Goal: Task Accomplishment & Management: Manage account settings

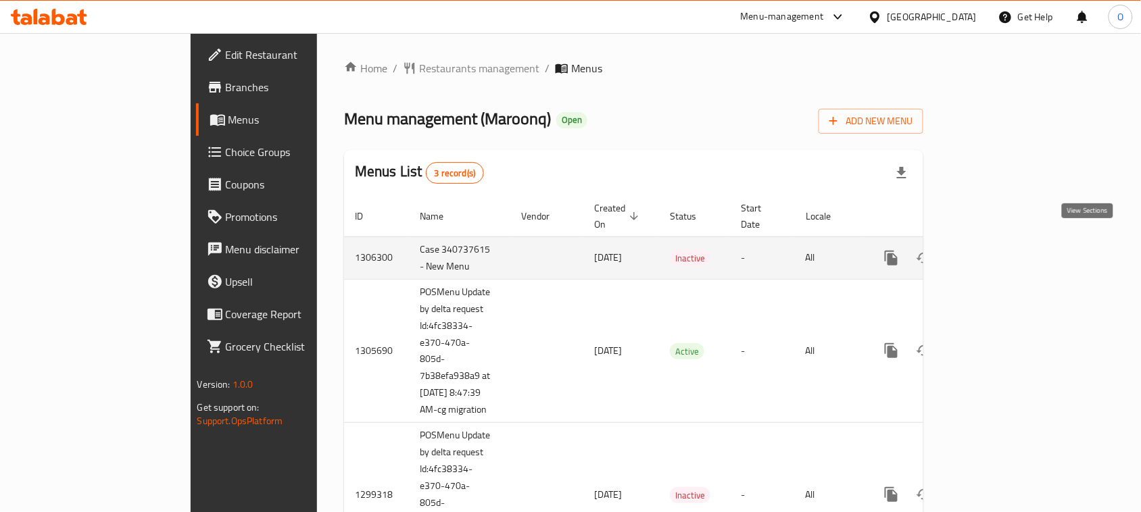
click at [1005, 242] on link "enhanced table" at bounding box center [989, 258] width 32 height 32
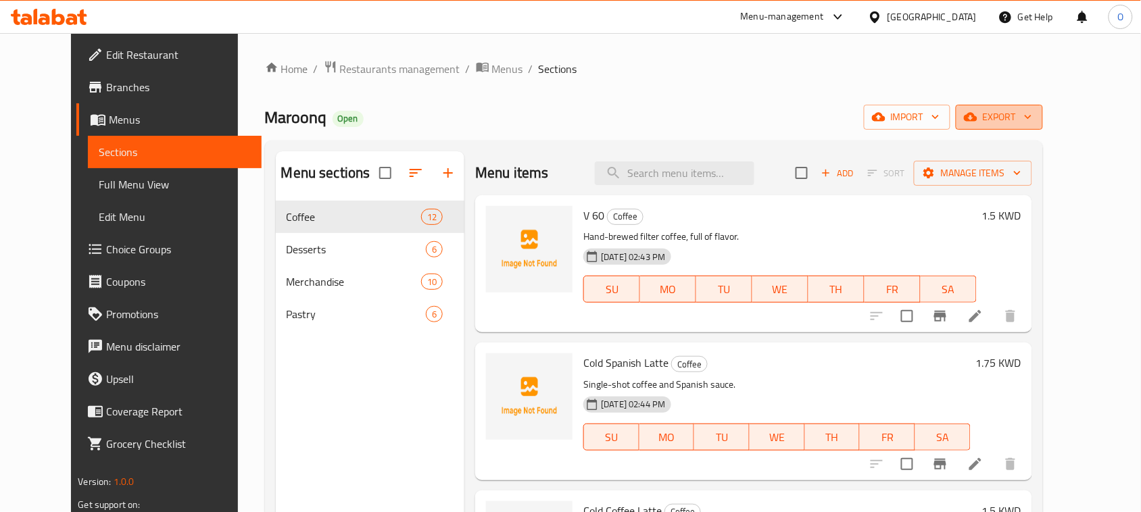
click at [977, 115] on icon "button" at bounding box center [971, 117] width 14 height 14
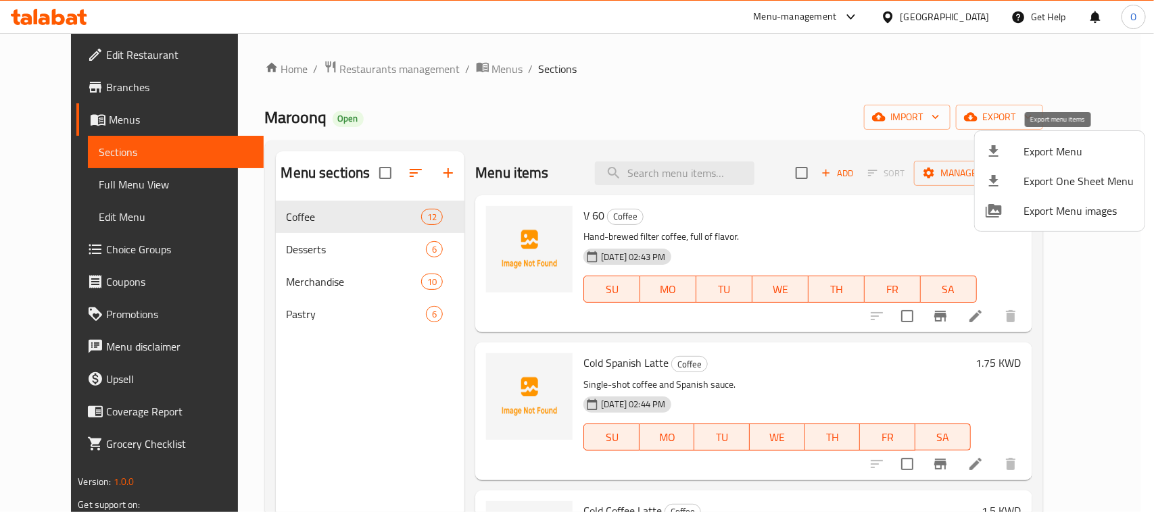
click at [1018, 143] on div at bounding box center [1004, 151] width 38 height 16
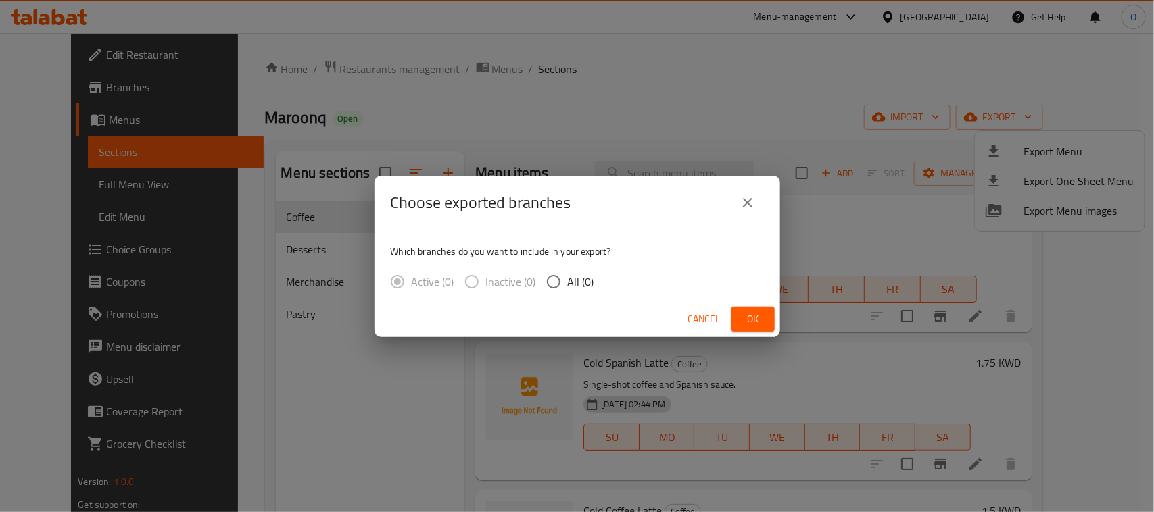
click at [747, 315] on span "Ok" at bounding box center [753, 319] width 22 height 17
click at [755, 315] on span "Ok" at bounding box center [753, 319] width 22 height 17
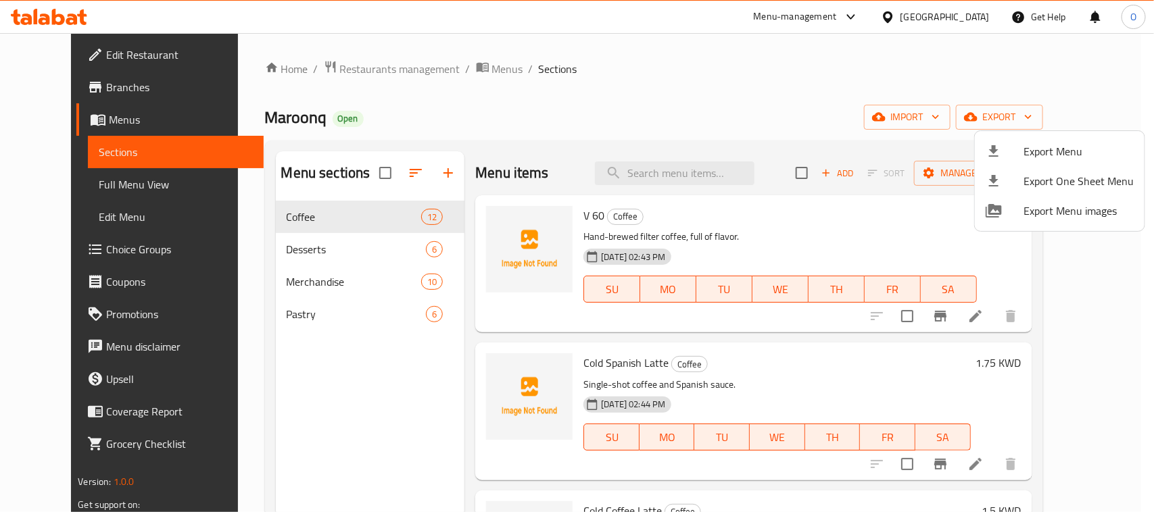
click at [441, 174] on div at bounding box center [577, 256] width 1154 height 512
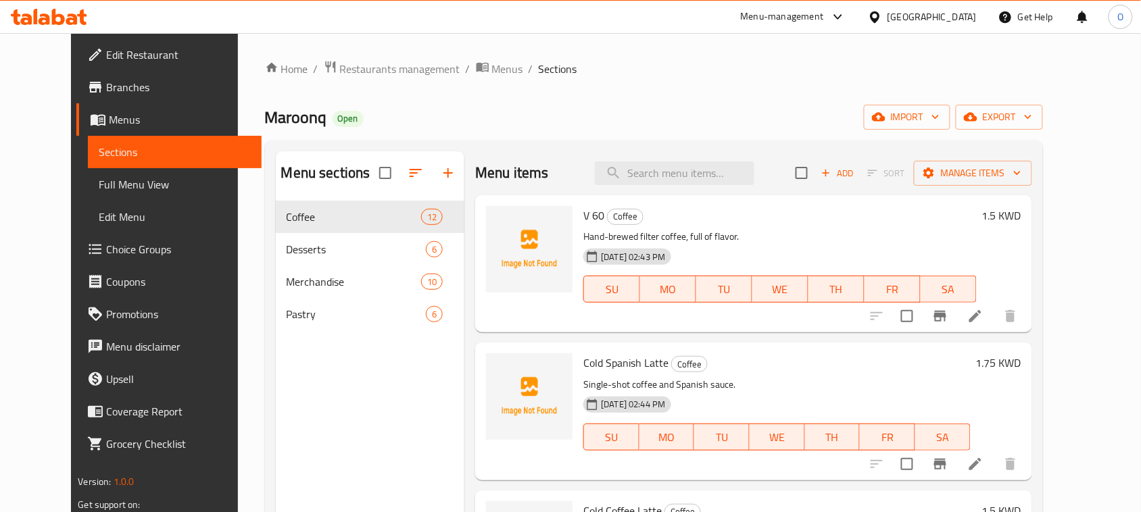
click at [440, 168] on icon "button" at bounding box center [448, 173] width 16 height 16
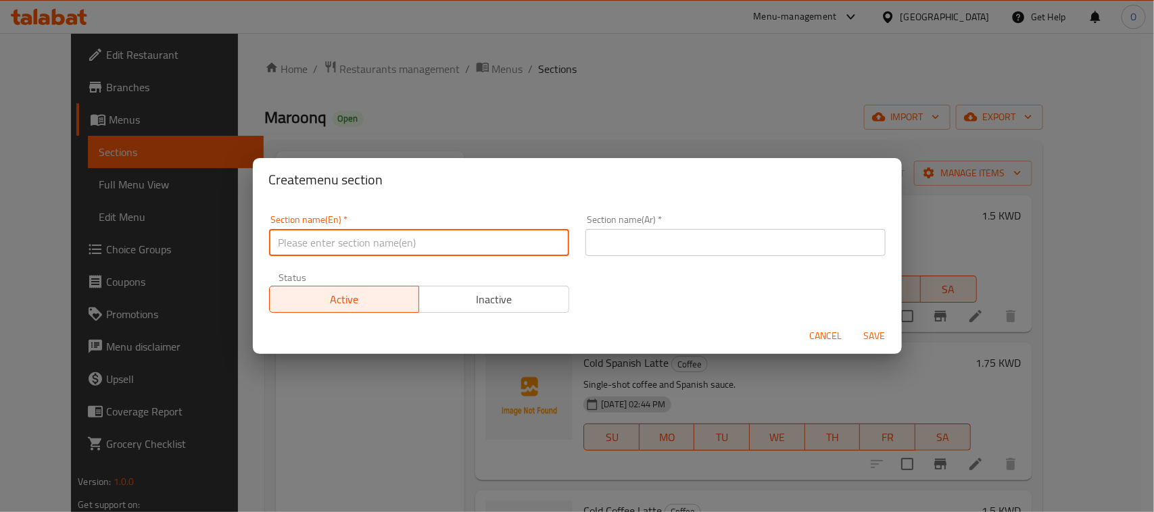
click at [397, 245] on input "text" at bounding box center [419, 242] width 300 height 27
paste input "Refreshment"
type input "Refreshment"
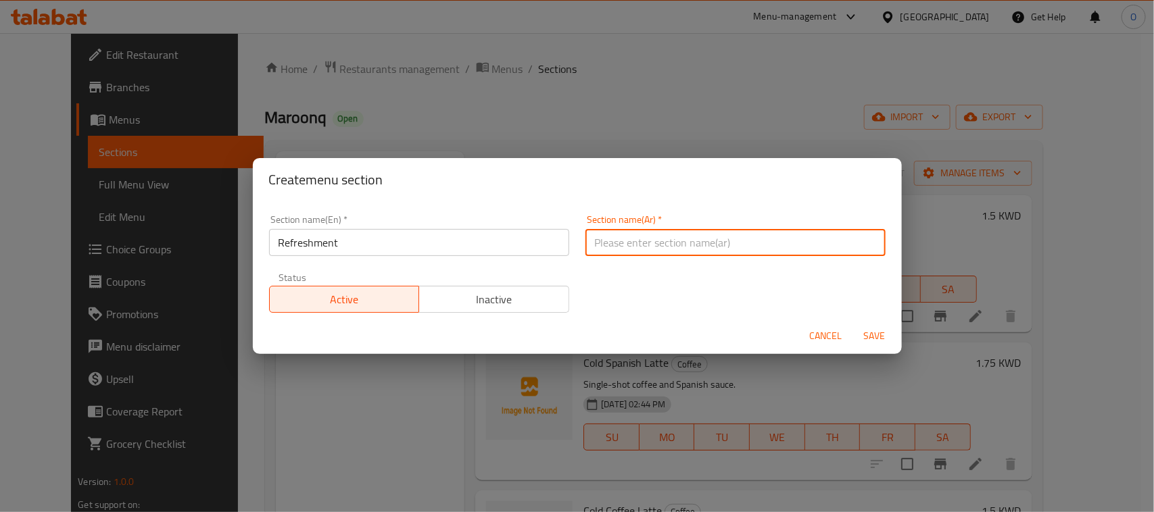
click at [618, 248] on input "text" at bounding box center [735, 242] width 300 height 27
paste input "مرطبات"
type input "مرطبات"
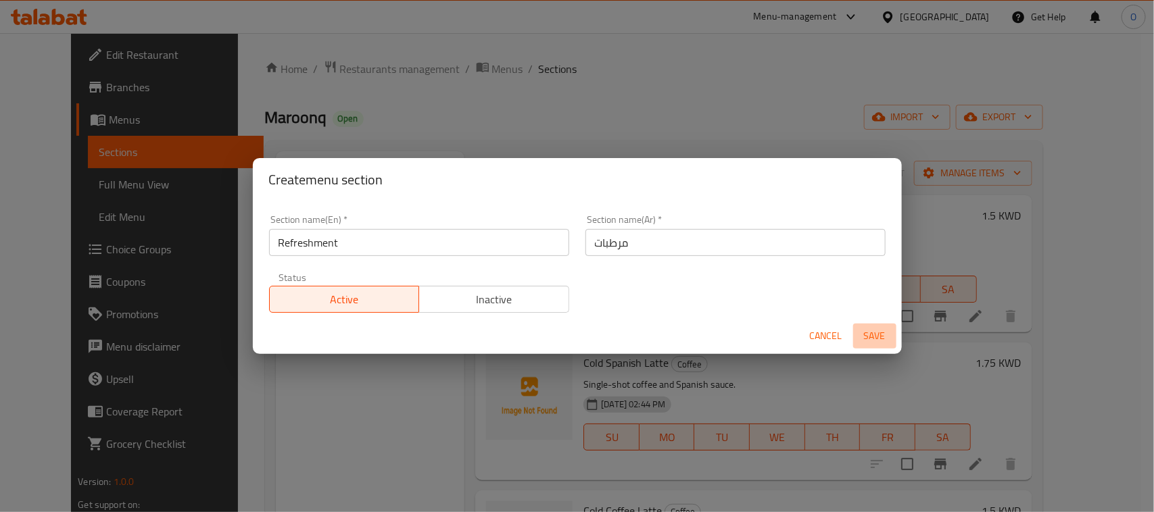
click at [882, 336] on span "Save" at bounding box center [874, 336] width 32 height 17
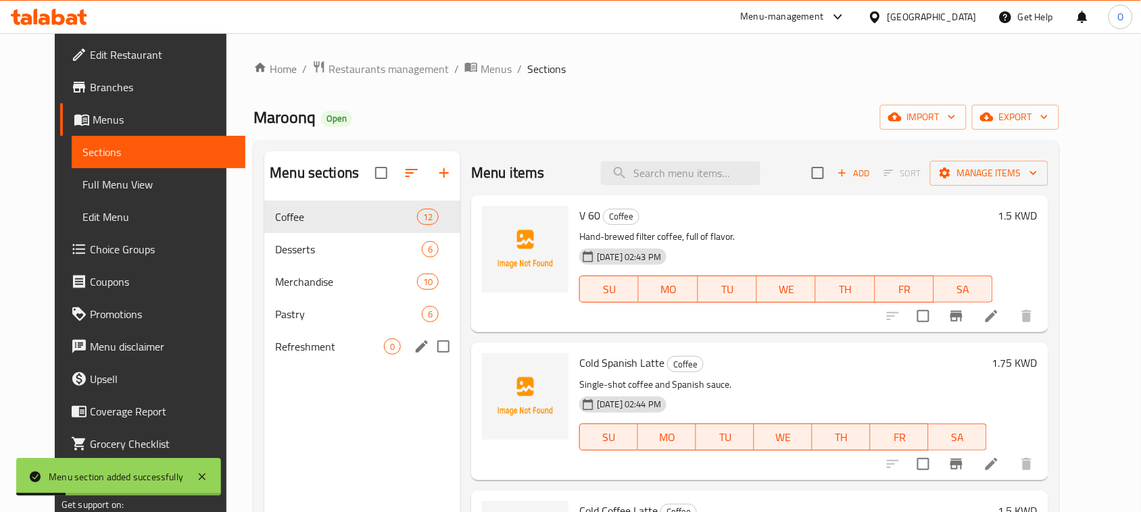
click at [306, 351] on span "Refreshment" at bounding box center [329, 347] width 109 height 16
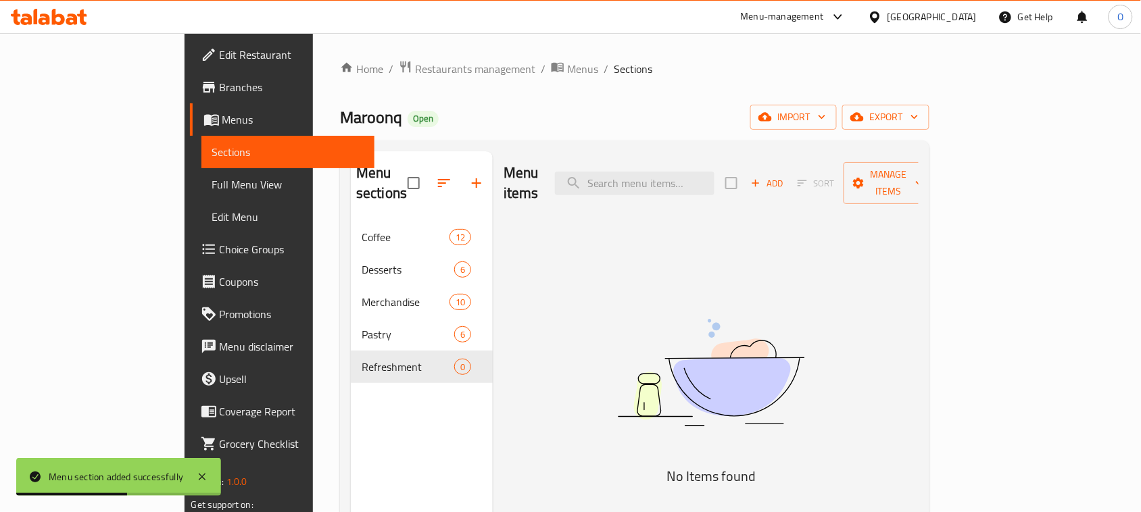
click at [913, 187] on div "Add Sort Manage items" at bounding box center [829, 183] width 209 height 42
click at [785, 176] on span "Add" at bounding box center [767, 184] width 36 height 16
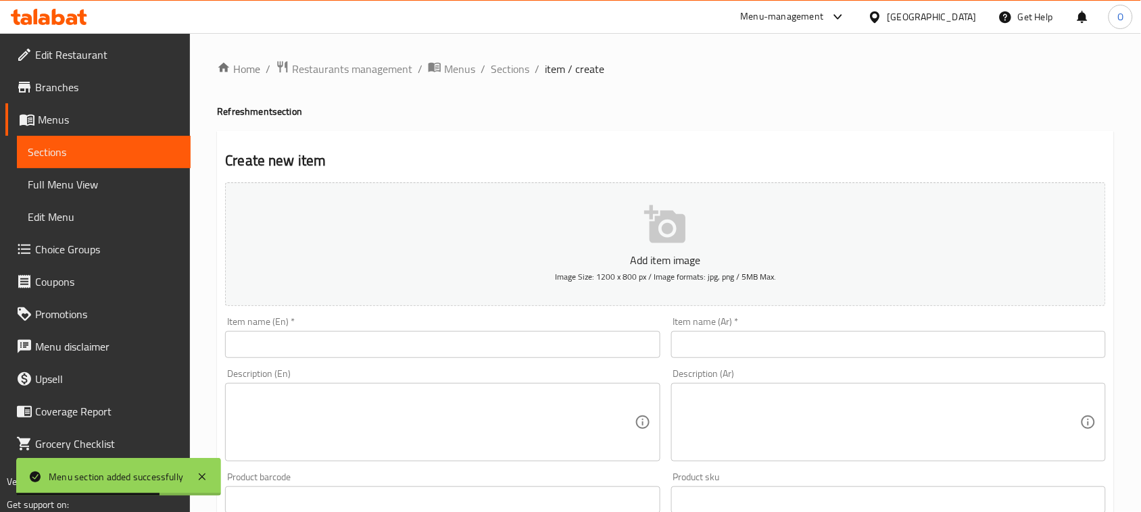
click at [367, 351] on input "text" at bounding box center [442, 344] width 435 height 27
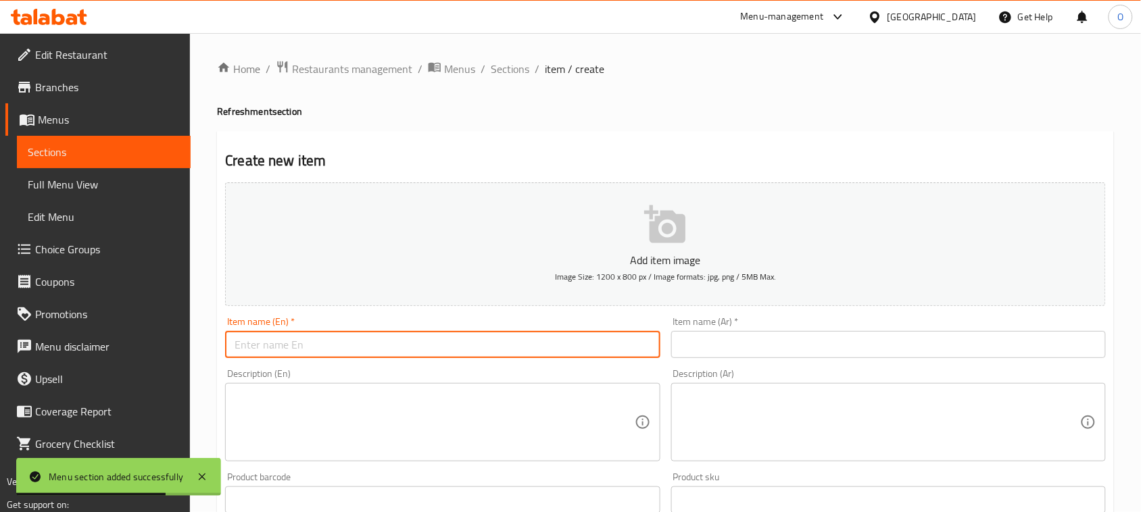
paste input "Yellow Lemonade"
type input "Yellow Lemonade"
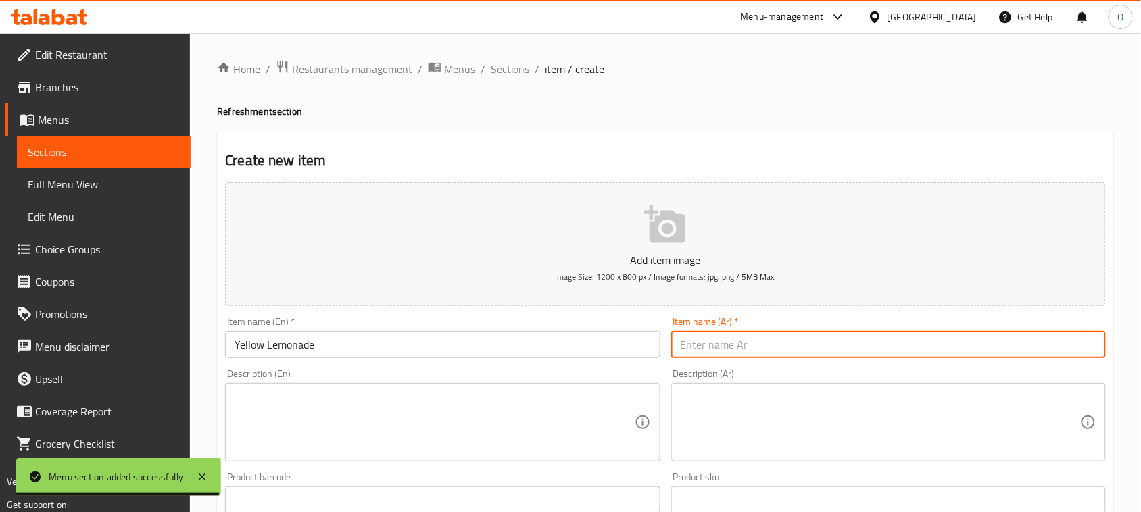
click at [766, 335] on input "text" at bounding box center [888, 344] width 435 height 27
paste input "عصير ليمون أصفر"
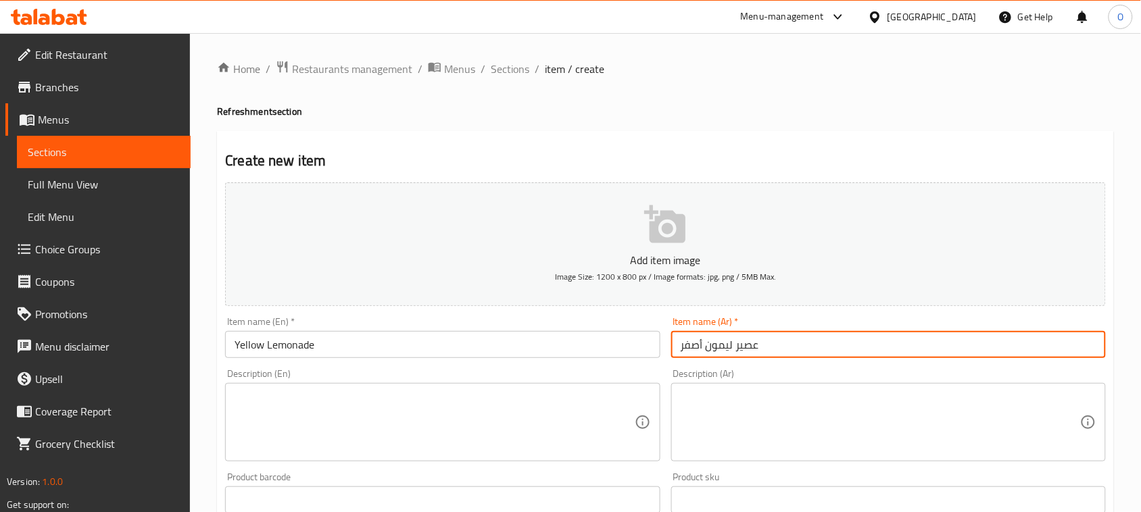
type input "عصير ليمون أصفر"
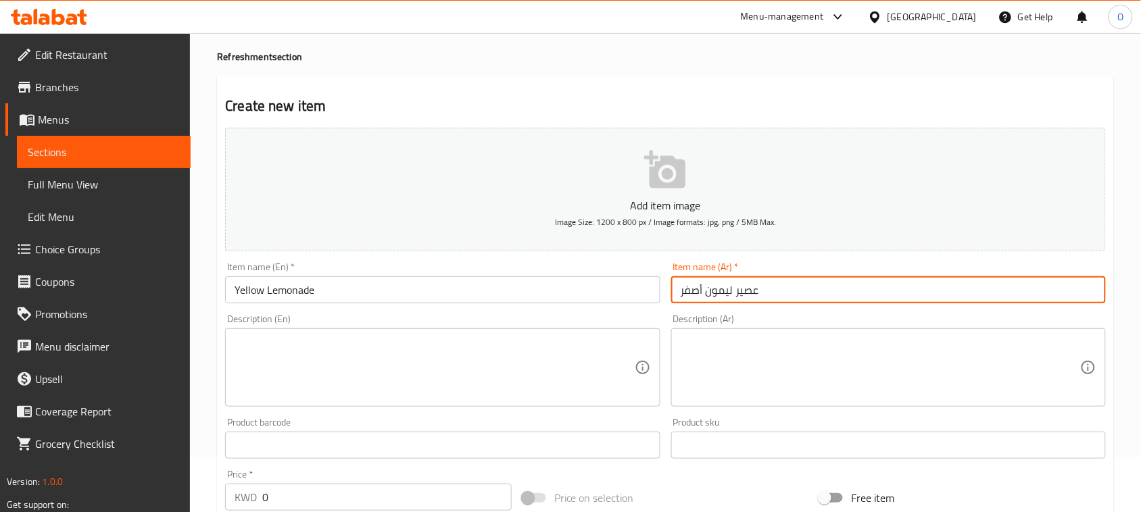
scroll to position [84, 0]
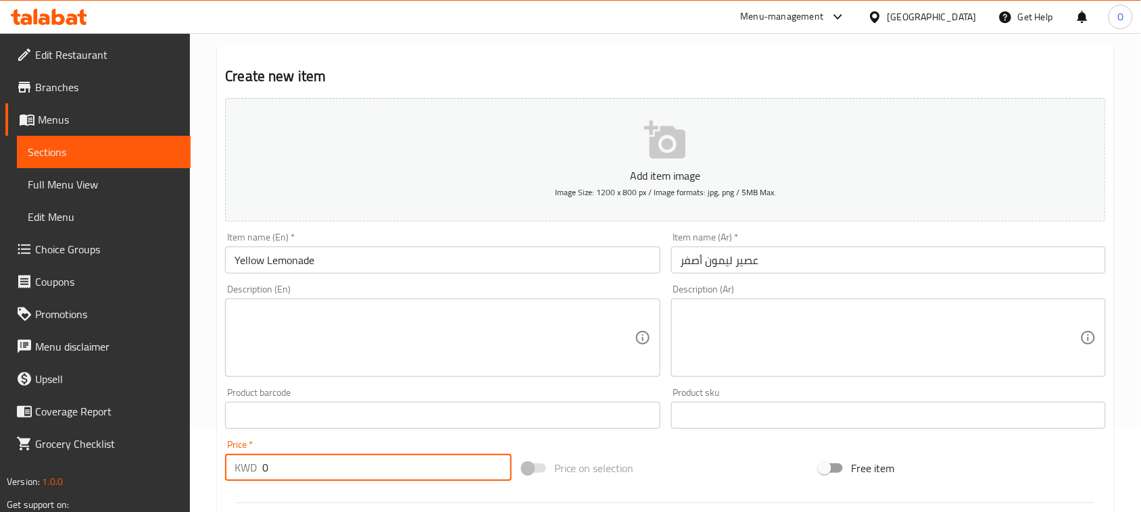
drag, startPoint x: 250, startPoint y: 474, endPoint x: 237, endPoint y: 470, distance: 13.9
click at [239, 473] on div "KWD 0 Price *" at bounding box center [368, 467] width 287 height 27
paste input "175"
type input "175"
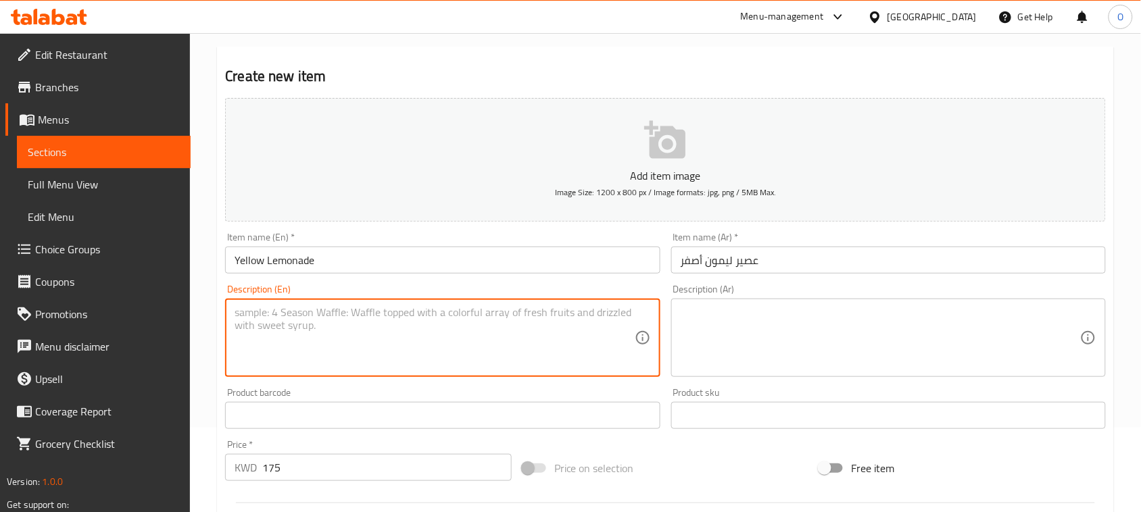
click at [294, 357] on textarea at bounding box center [434, 338] width 399 height 64
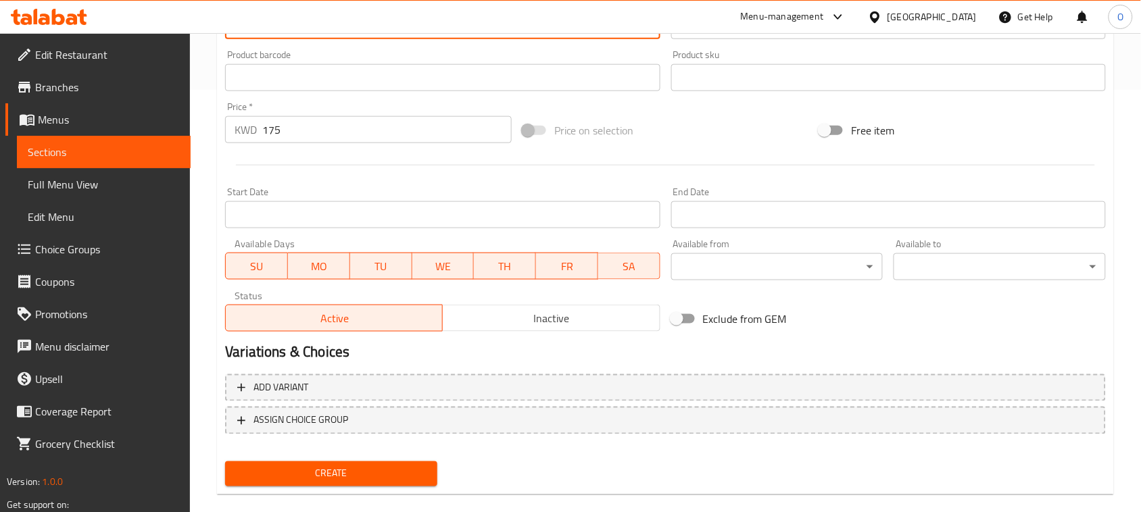
click at [260, 472] on span "Create" at bounding box center [331, 474] width 191 height 17
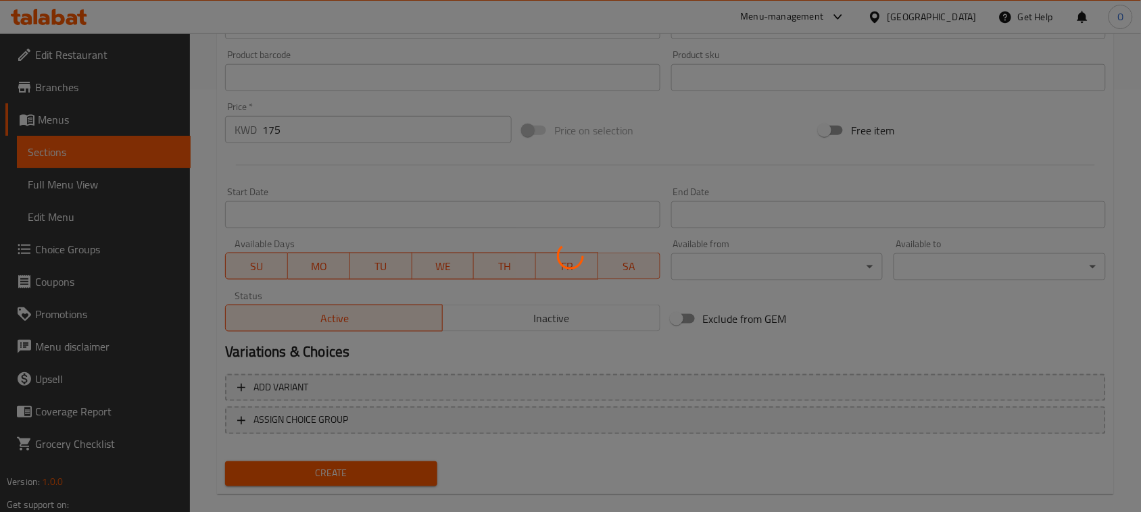
type input "0"
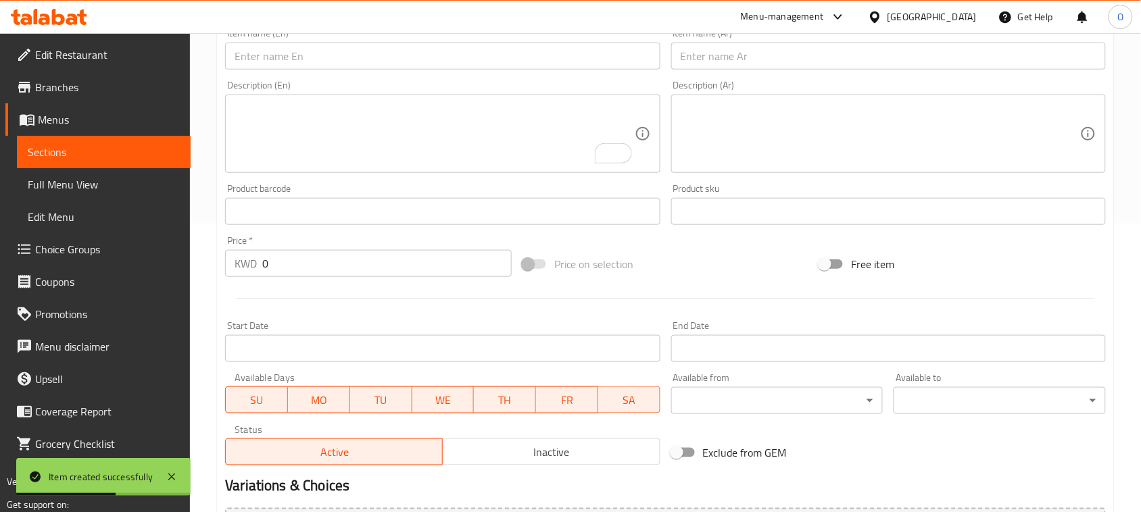
scroll to position [84, 0]
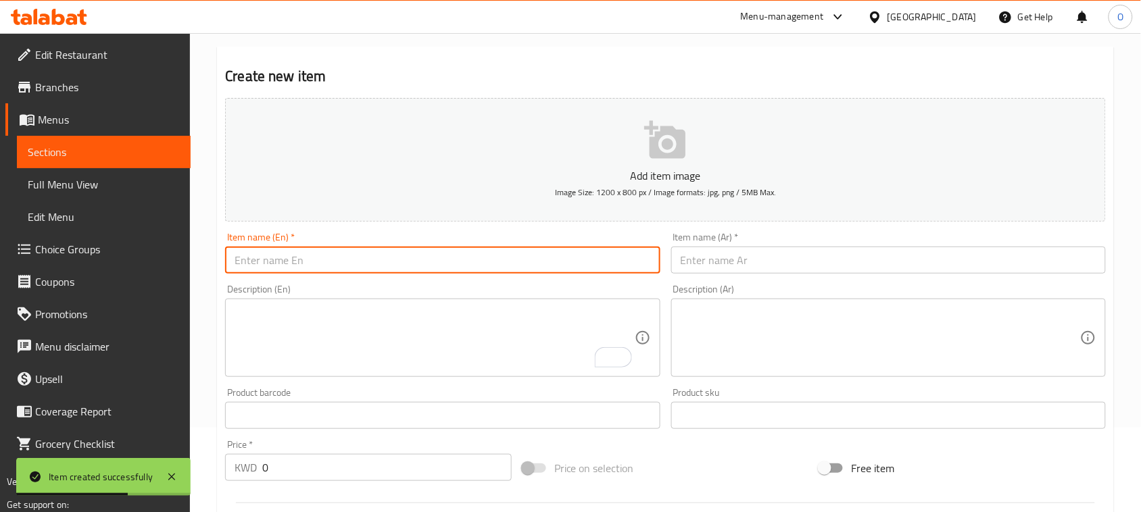
click at [287, 264] on input "text" at bounding box center [442, 260] width 435 height 27
paste input "Still Water"
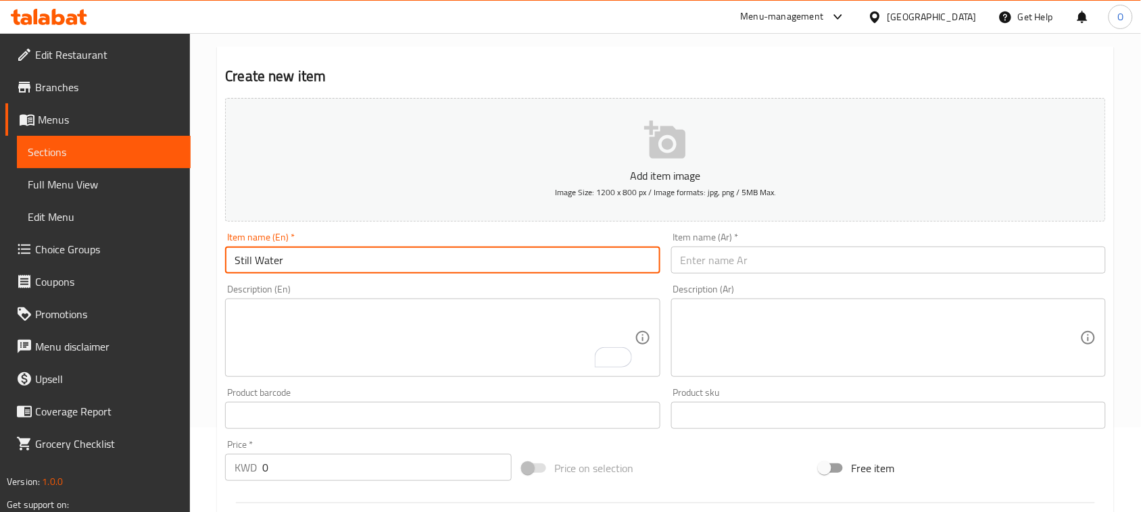
type input "Still Water"
click at [809, 264] on input "text" at bounding box center [888, 260] width 435 height 27
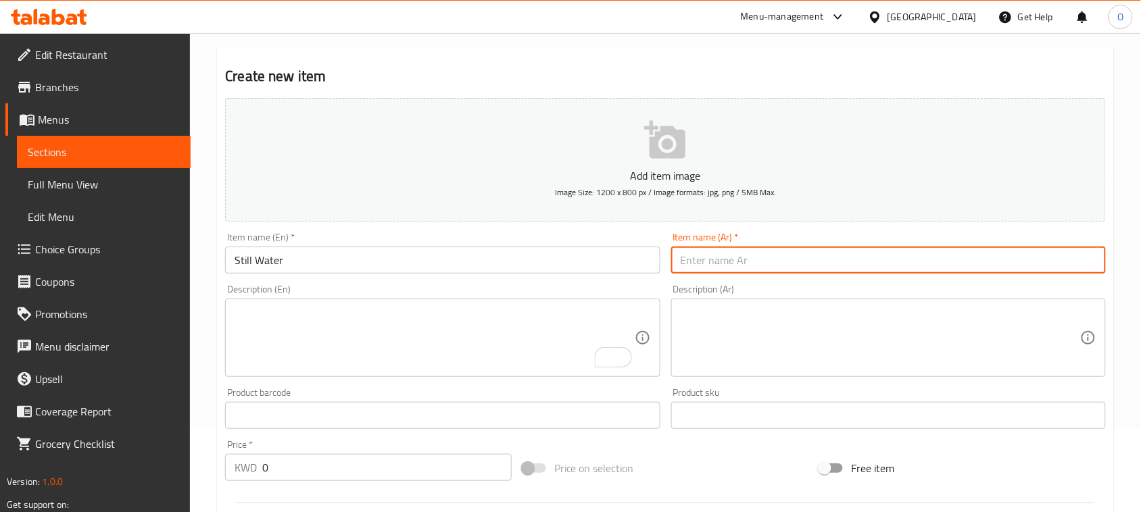
paste input "مياه راكدة"
click at [691, 272] on input "مياه راكدة" at bounding box center [888, 260] width 435 height 27
type input "مياه ستيل"
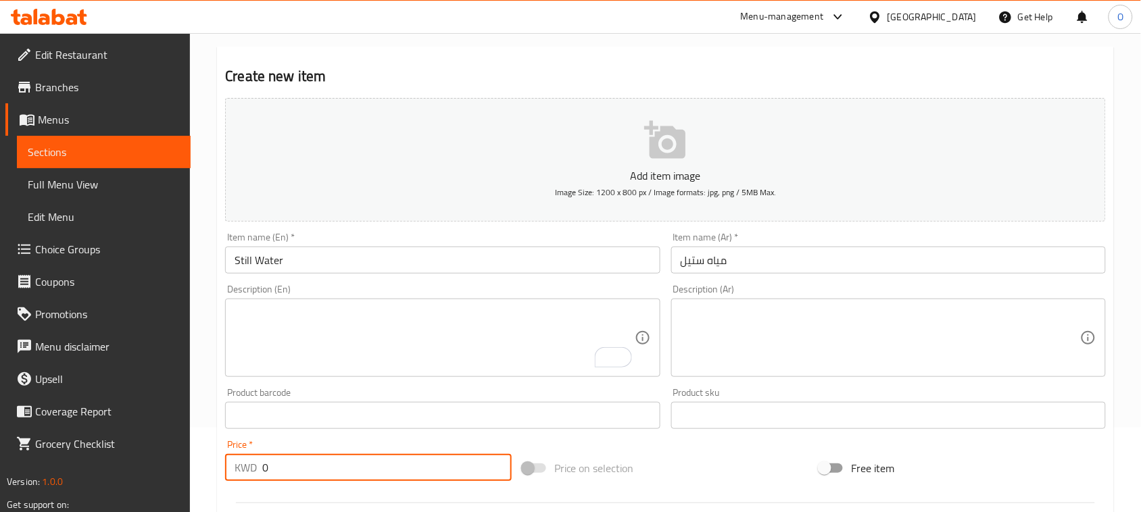
drag, startPoint x: 274, startPoint y: 466, endPoint x: 212, endPoint y: 470, distance: 62.3
click at [213, 470] on div "Home / Restaurants management / Menus / Sections / item / create Refreshment se…" at bounding box center [665, 410] width 951 height 922
paste input ".5"
type input "0.5"
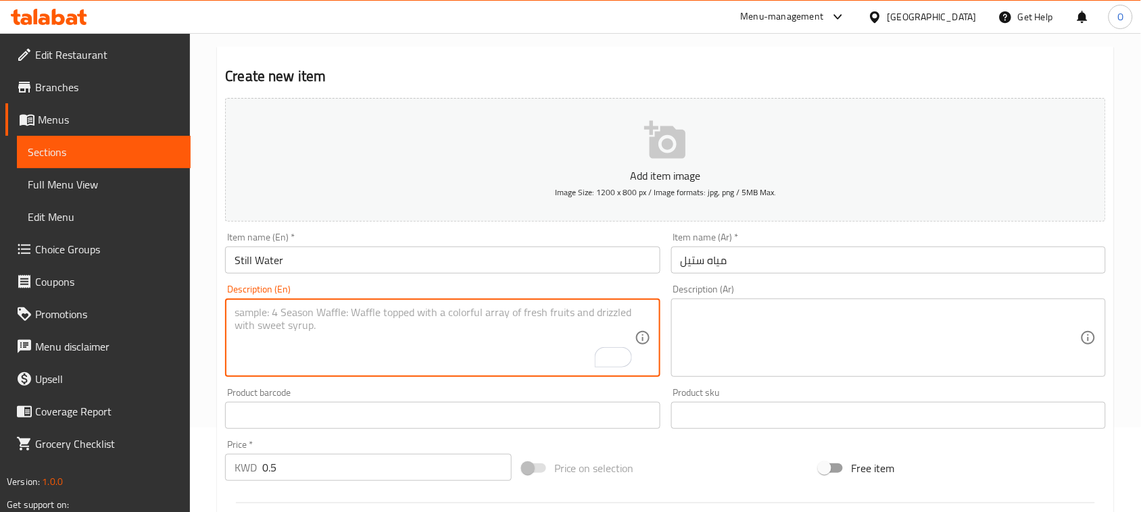
click at [308, 355] on textarea "To enrich screen reader interactions, please activate Accessibility in Grammarl…" at bounding box center [434, 338] width 399 height 64
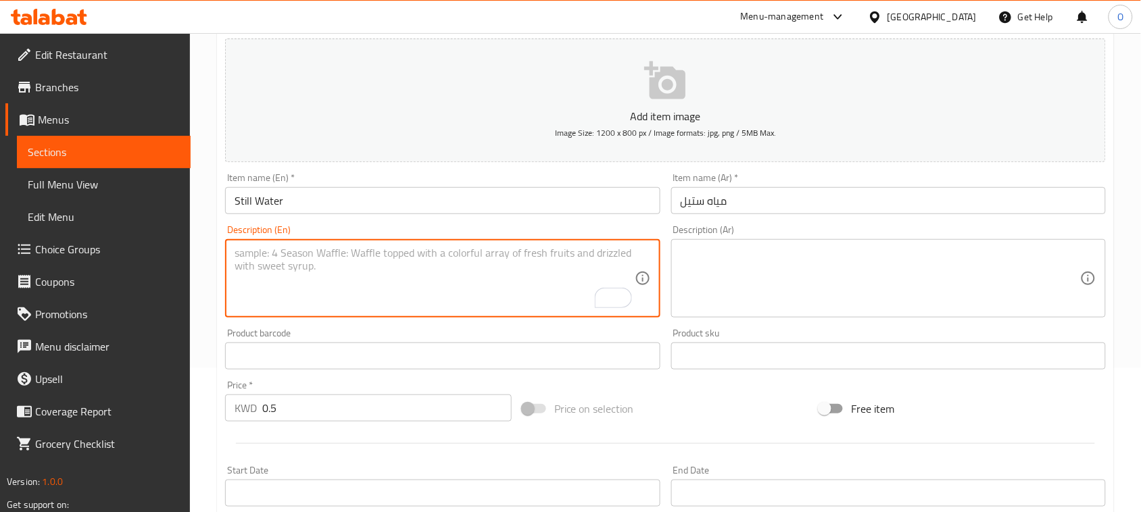
scroll to position [169, 0]
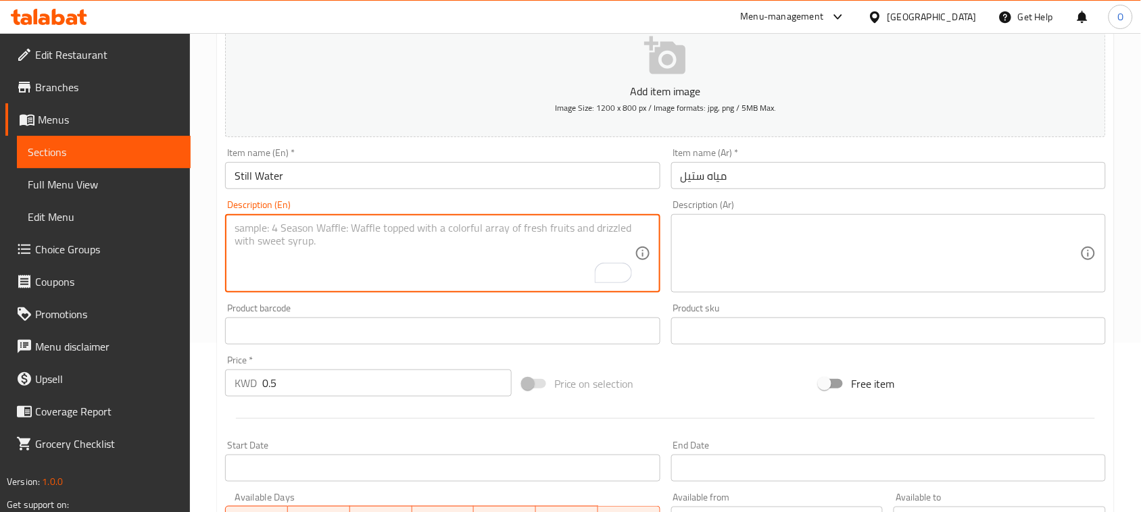
click at [260, 177] on input "Still Water" at bounding box center [442, 175] width 435 height 27
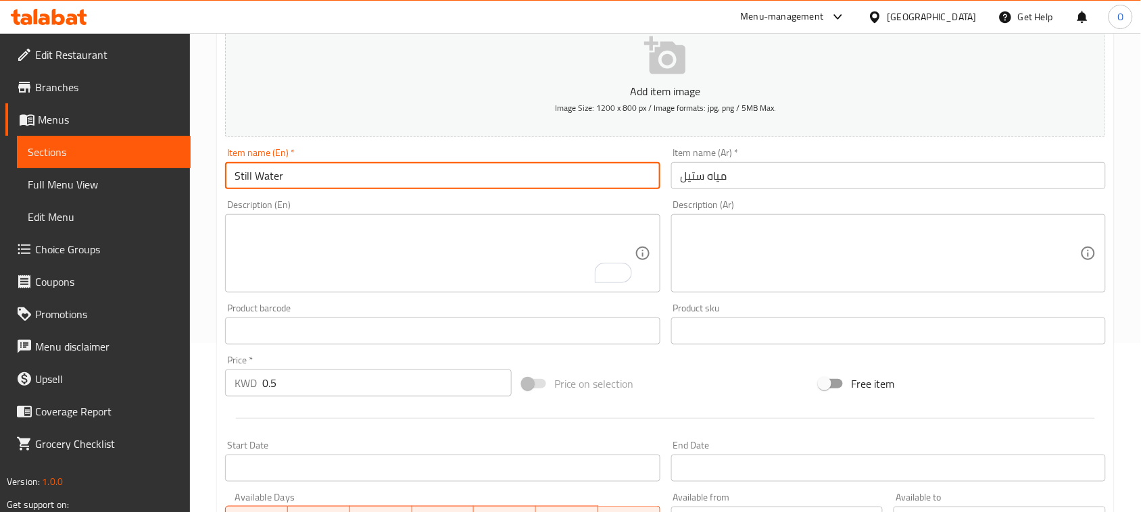
click at [260, 177] on input "Still Water" at bounding box center [442, 175] width 435 height 27
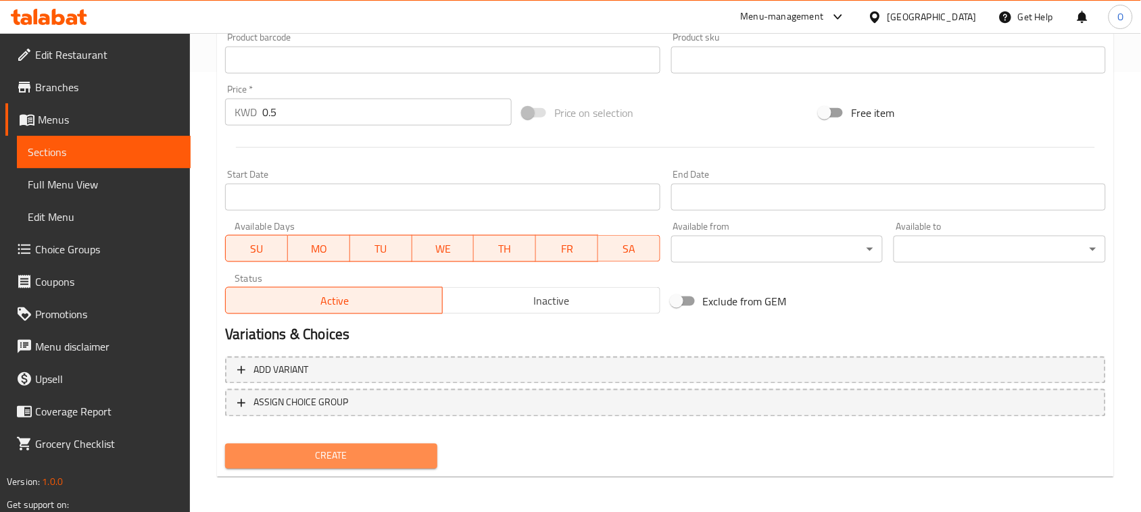
click at [335, 455] on span "Create" at bounding box center [331, 456] width 191 height 17
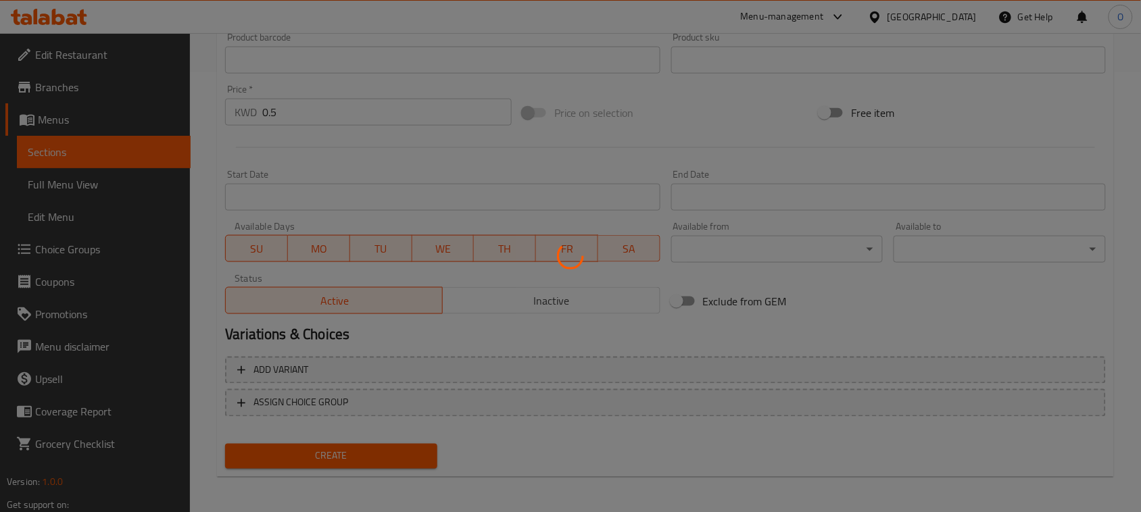
type input "0"
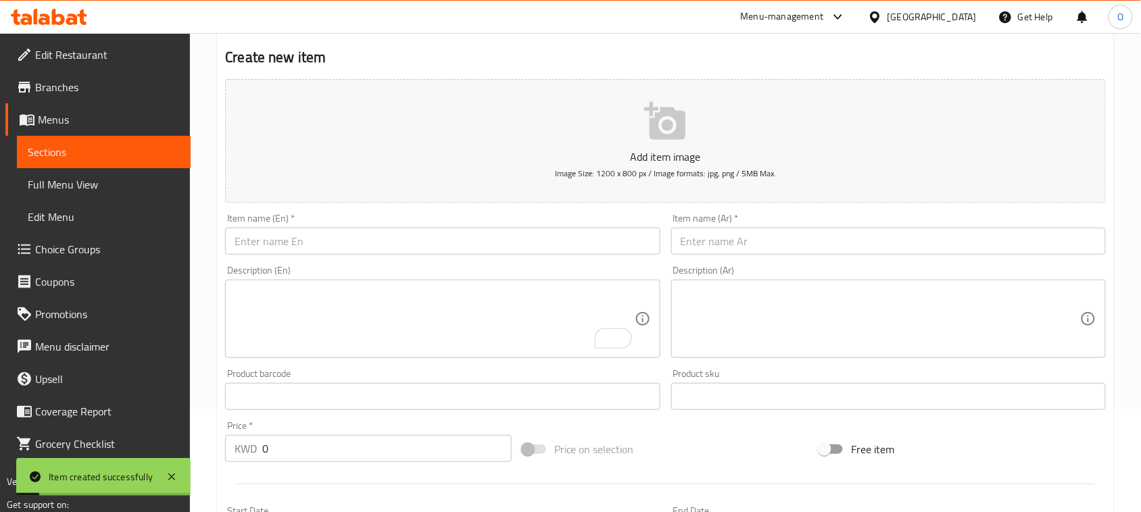
scroll to position [102, 0]
click at [264, 255] on input "text" at bounding box center [442, 242] width 435 height 27
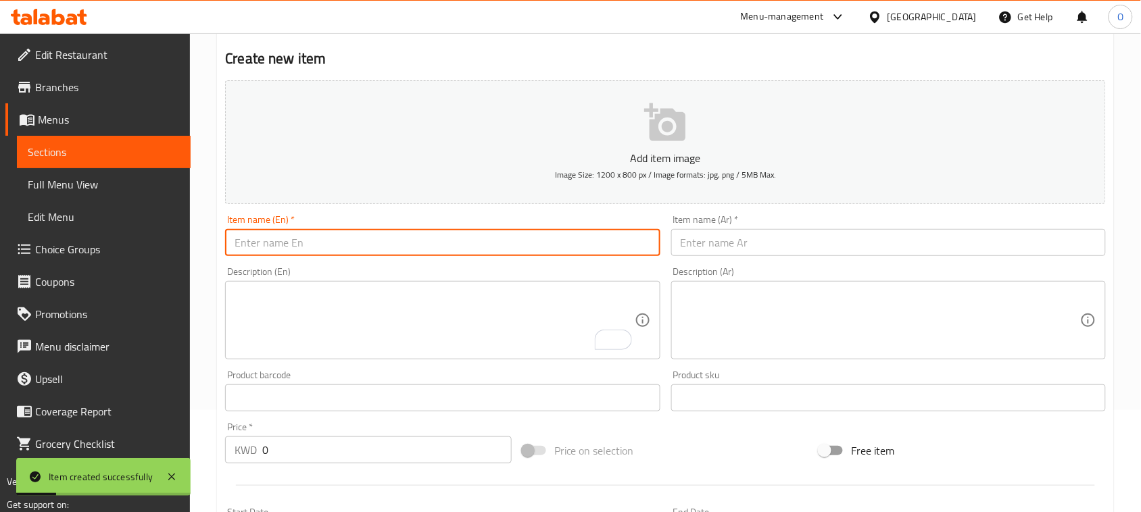
paste input "Sparking Water"
type input "Sparking Water"
click at [728, 238] on input "text" at bounding box center [888, 242] width 435 height 27
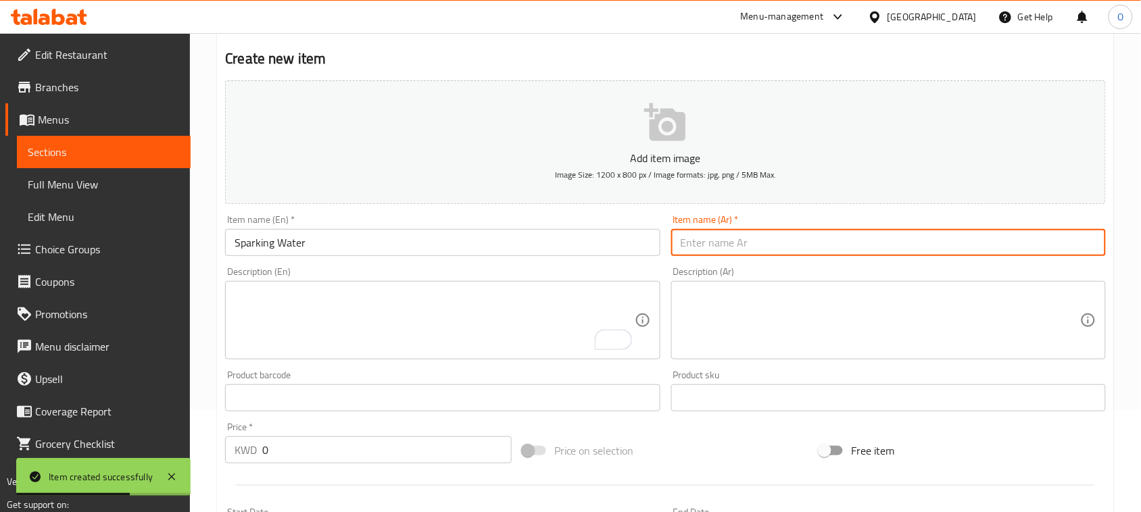
paste input "مياه غازية"
type input "مياه غازية"
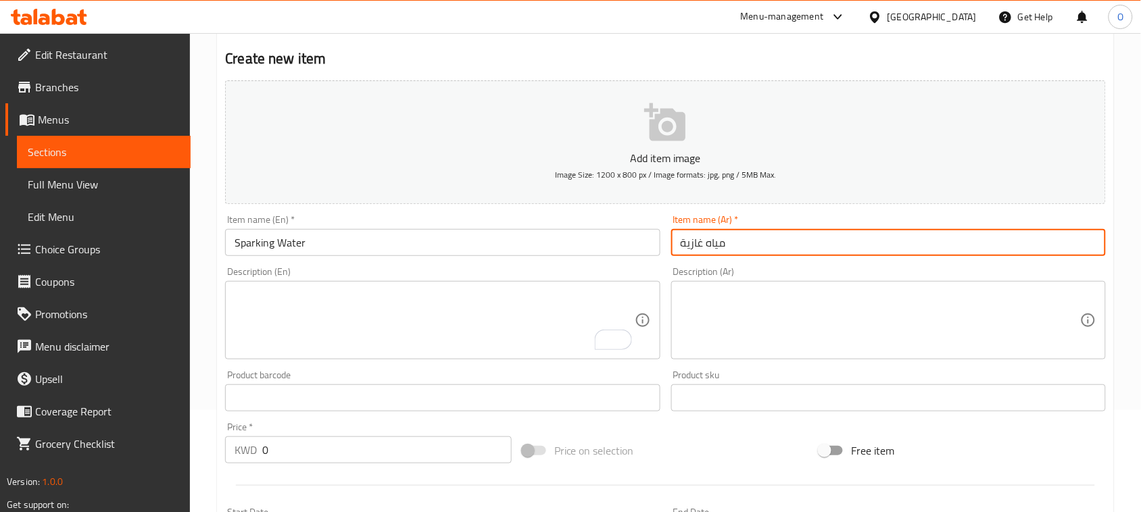
click at [232, 440] on div "KWD 0 Price *" at bounding box center [368, 450] width 287 height 27
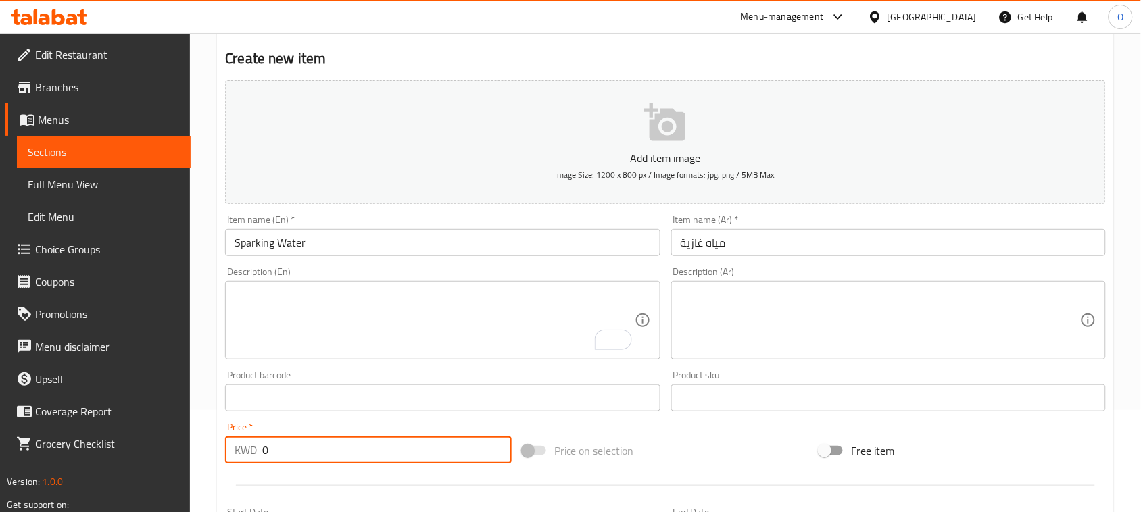
paste input ".6"
type input "0.6"
click at [292, 306] on textarea "To enrich screen reader interactions, please activate Accessibility in Grammarl…" at bounding box center [434, 321] width 399 height 64
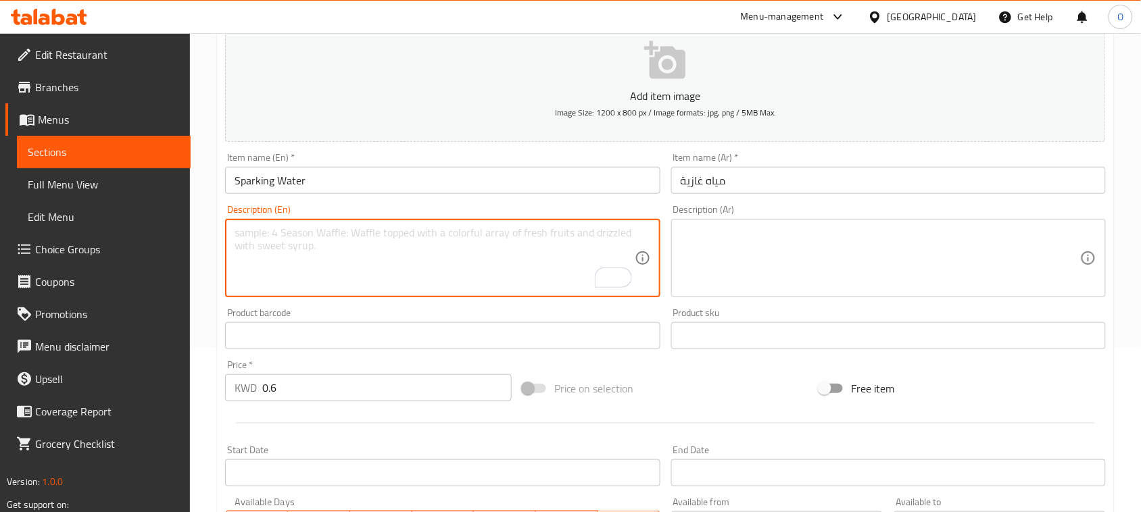
scroll to position [440, 0]
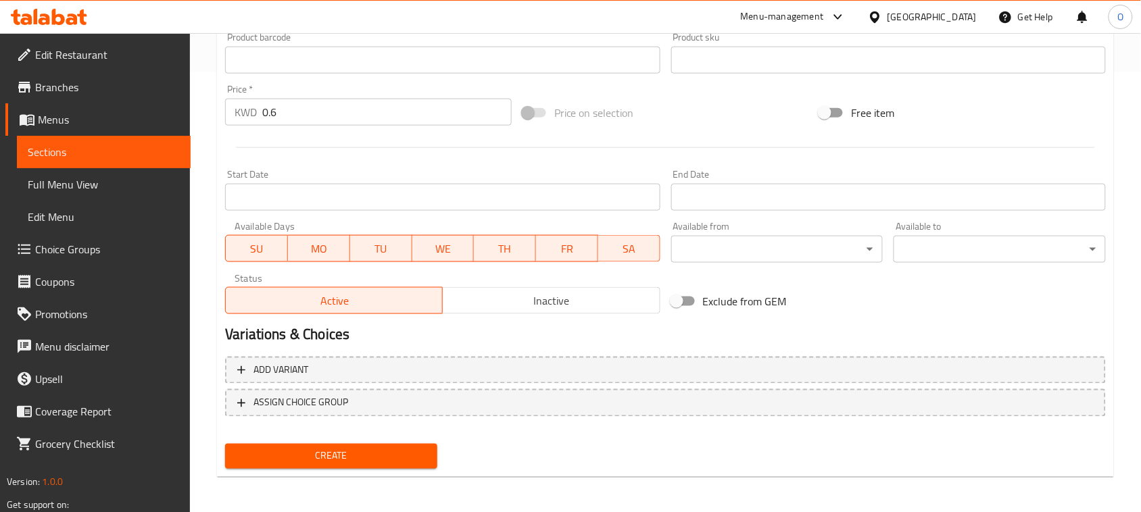
click at [298, 458] on span "Create" at bounding box center [331, 456] width 191 height 17
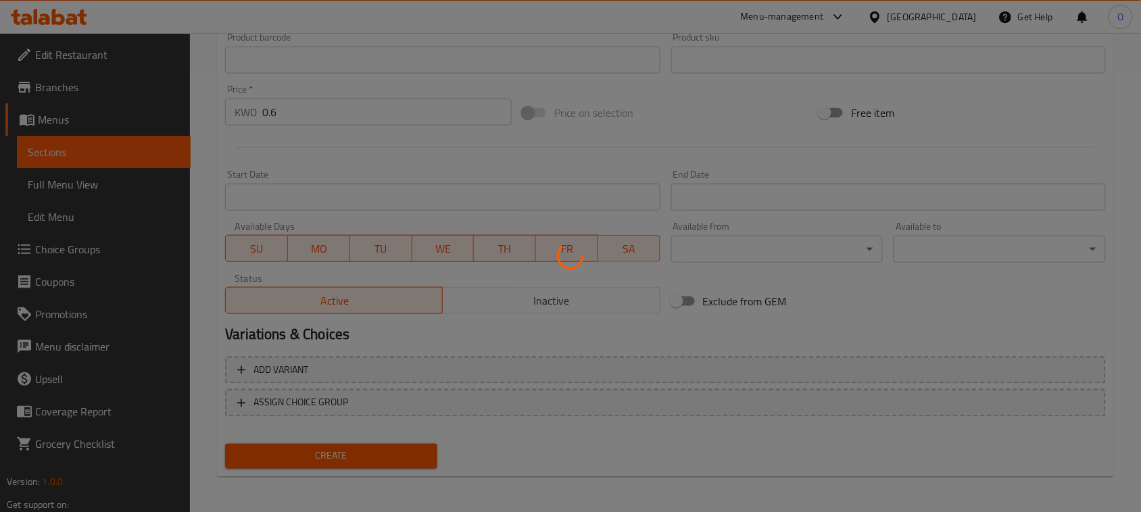
type input "0"
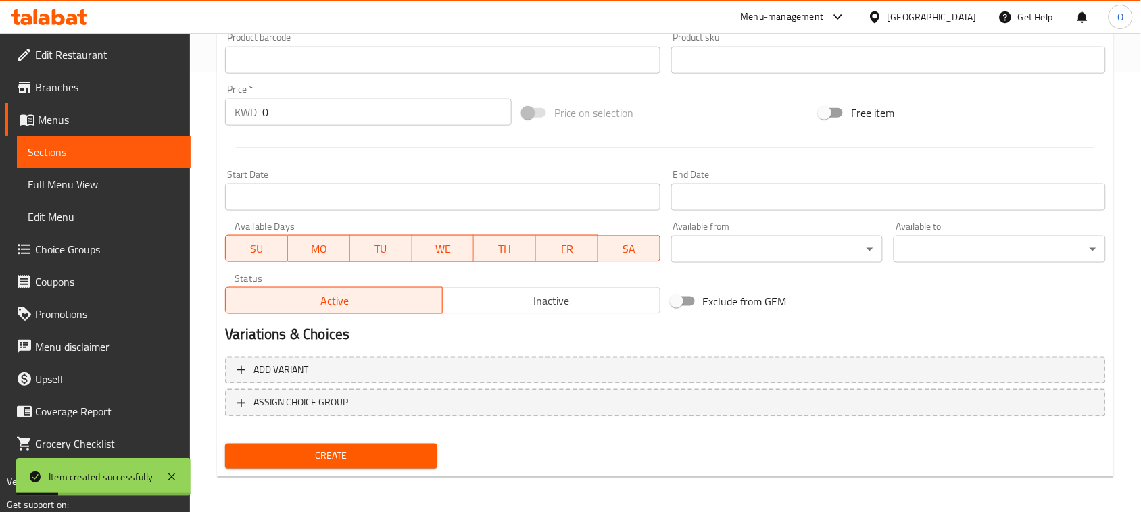
scroll to position [102, 0]
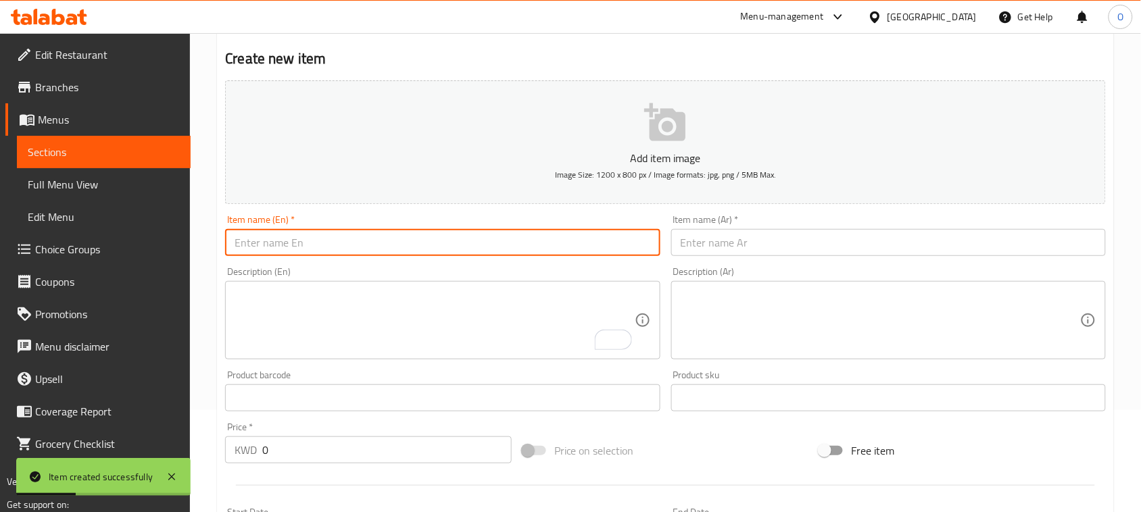
click at [321, 240] on input "text" at bounding box center [442, 242] width 435 height 27
paste input "Raspberry Mojito"
type input "Raspberry Mojito"
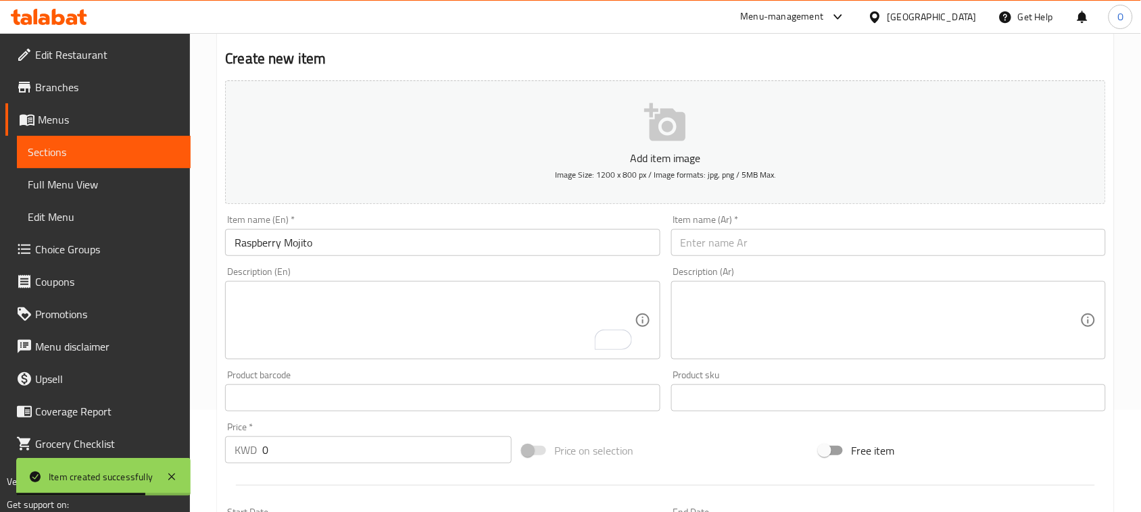
click at [706, 224] on div "Item name (Ar)   * Item name (Ar) *" at bounding box center [888, 235] width 435 height 41
click at [704, 245] on input "text" at bounding box center [888, 242] width 435 height 27
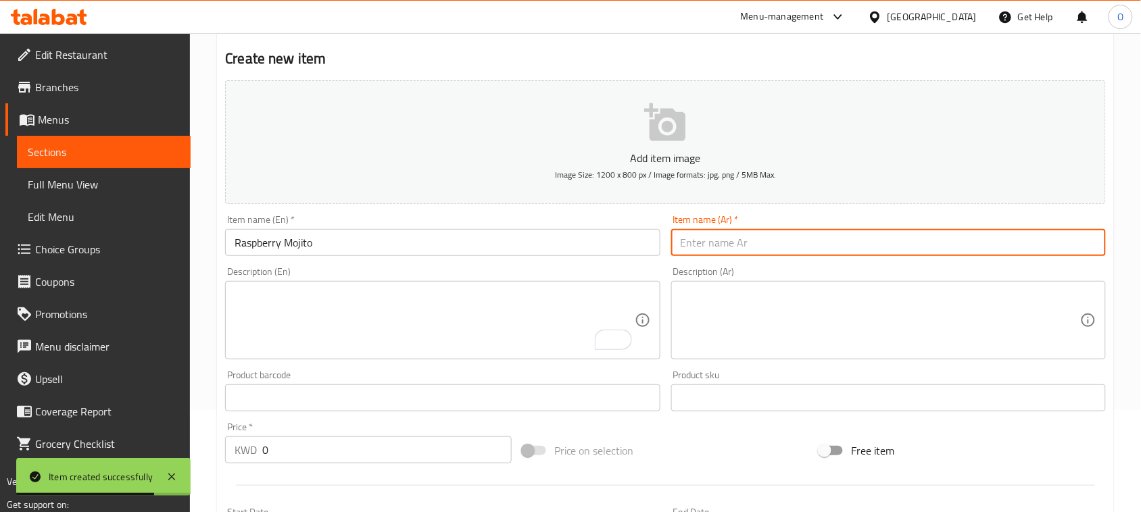
paste input "موهيتو التوت"
type input "موهيتو التوت"
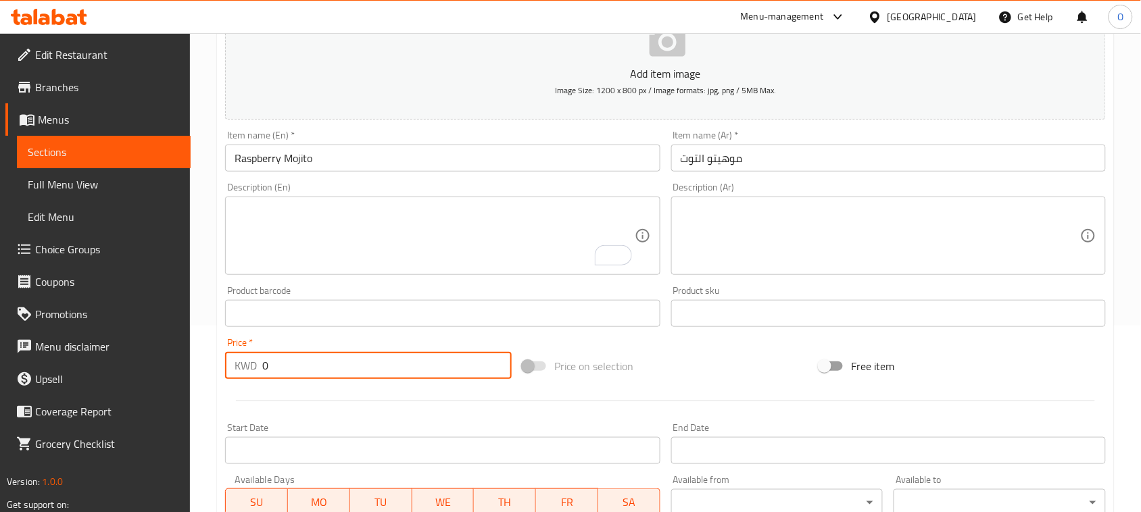
drag, startPoint x: 279, startPoint y: 366, endPoint x: 214, endPoint y: 372, distance: 65.2
click at [215, 372] on div "Home / Restaurants management / Menus / Sections / item / create Refreshment se…" at bounding box center [665, 308] width 951 height 922
paste input "175"
type input "175"
click at [289, 272] on div "Description (En)" at bounding box center [442, 236] width 435 height 78
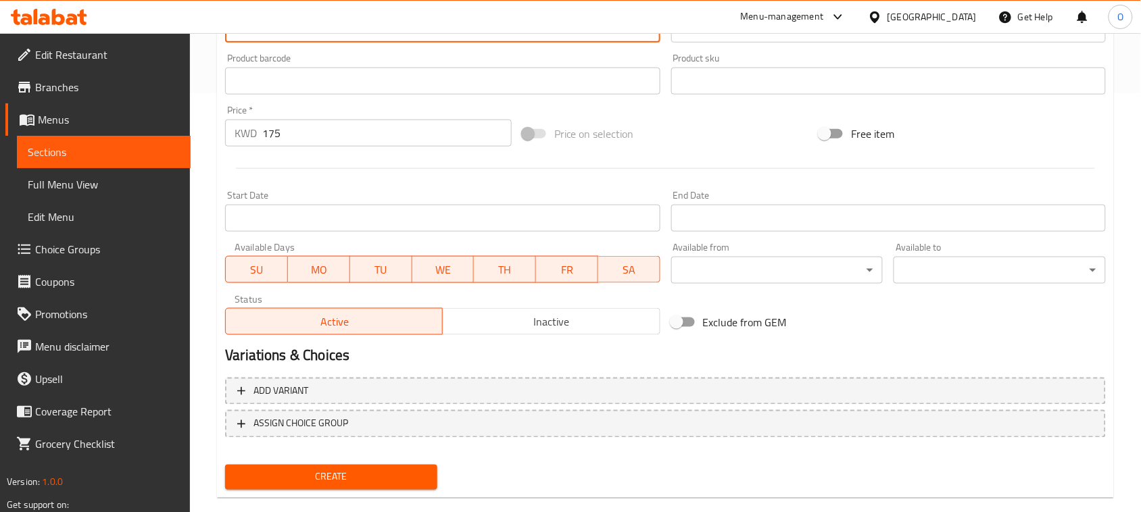
scroll to position [440, 0]
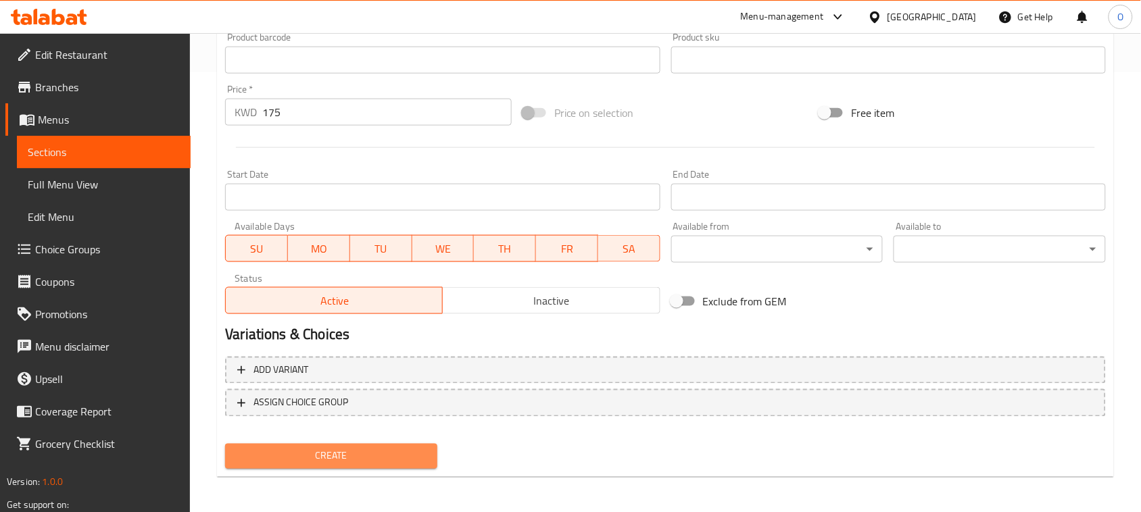
click at [278, 453] on span "Create" at bounding box center [331, 456] width 191 height 17
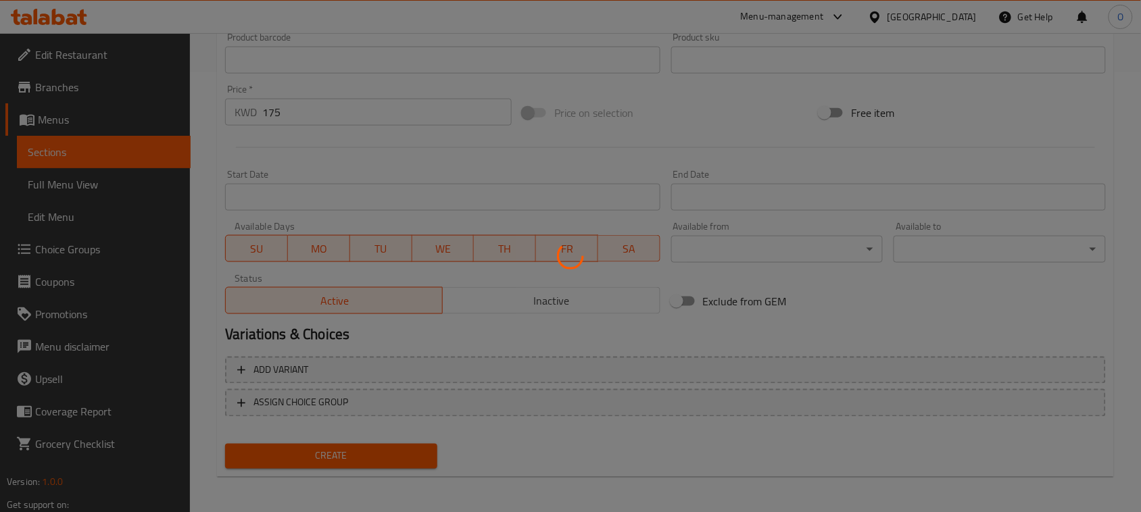
type input "0"
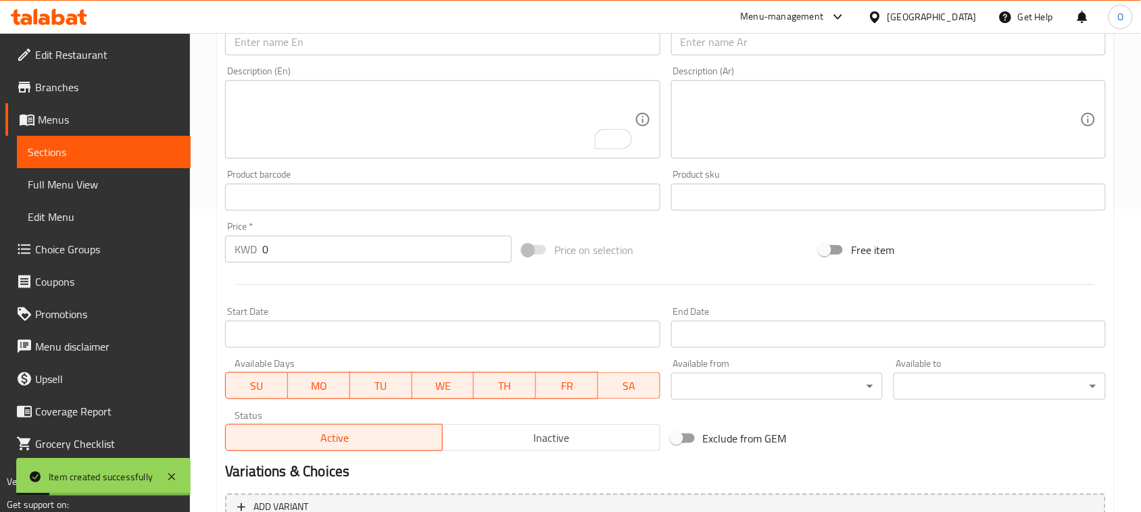
scroll to position [102, 0]
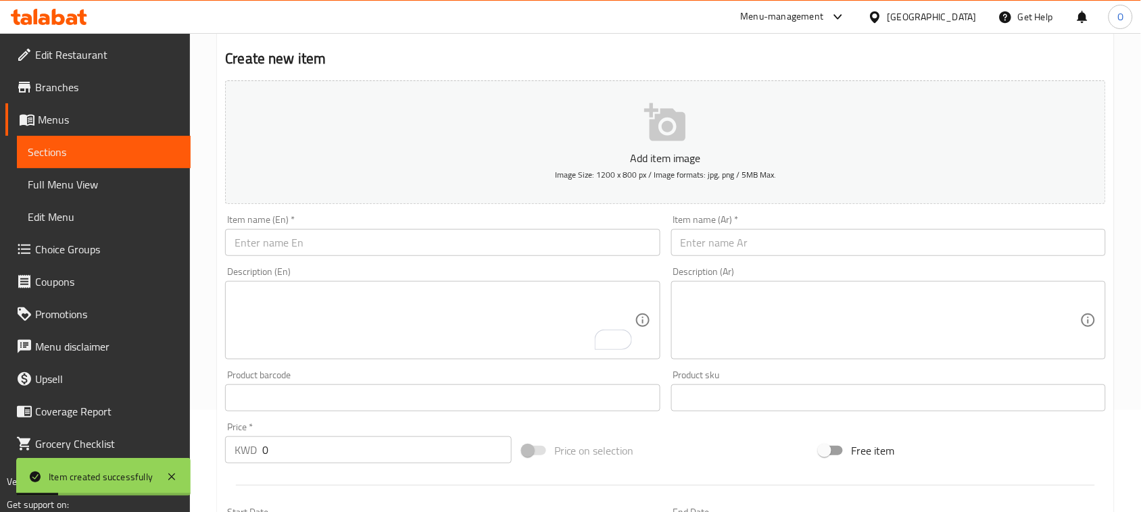
click at [289, 245] on input "text" at bounding box center [442, 242] width 435 height 27
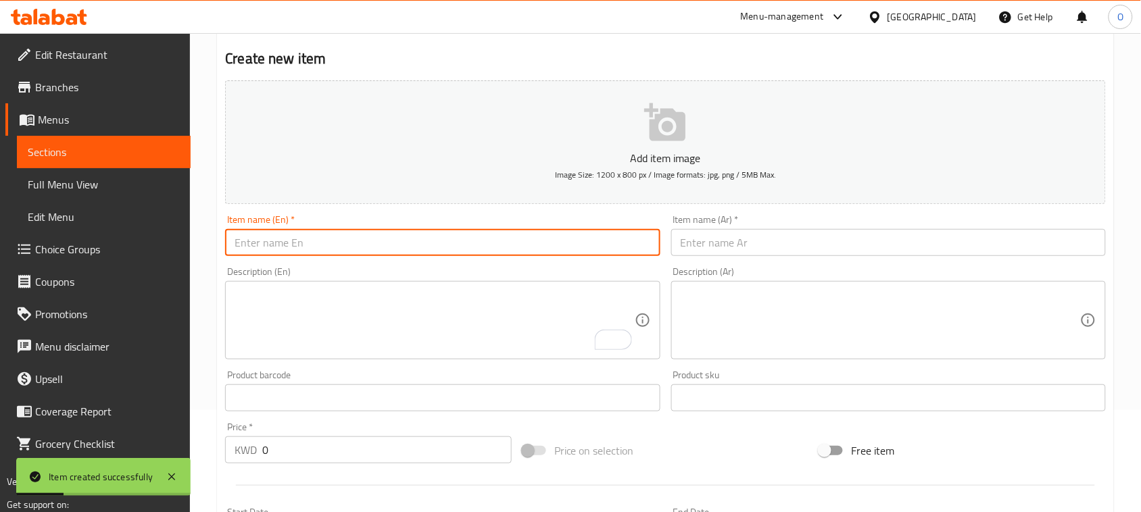
paste input "Passion Fruit Ice Tea"
type input "Passion Fruit Ice Tea"
click at [843, 237] on input "text" at bounding box center [888, 242] width 435 height 27
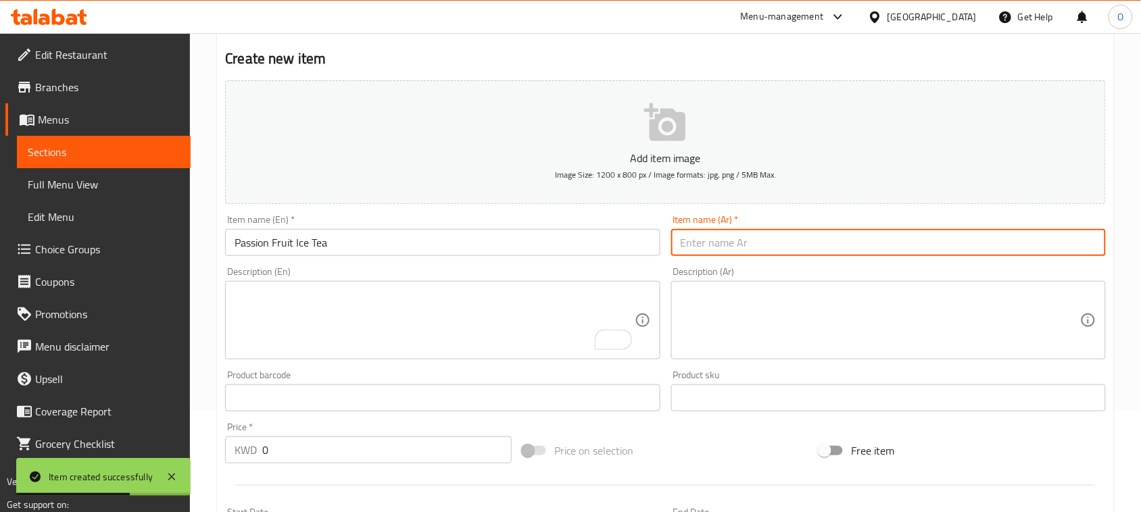
paste input "شاي مثلج بنكهة فاكهة العاطفة"
type input "شاي مثلج بنكهة فاكهة العاطفة"
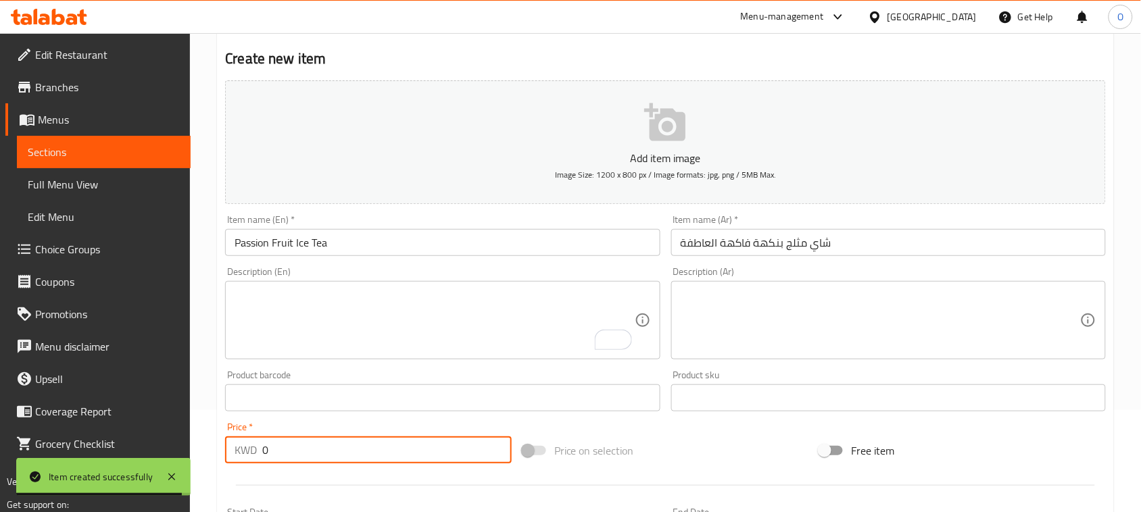
drag, startPoint x: 278, startPoint y: 447, endPoint x: 255, endPoint y: 458, distance: 25.4
click at [255, 458] on div "KWD 0 Price *" at bounding box center [368, 450] width 287 height 27
paste input "175"
type input "175"
click at [315, 339] on textarea "To enrich screen reader interactions, please activate Accessibility in Grammarl…" at bounding box center [434, 321] width 399 height 64
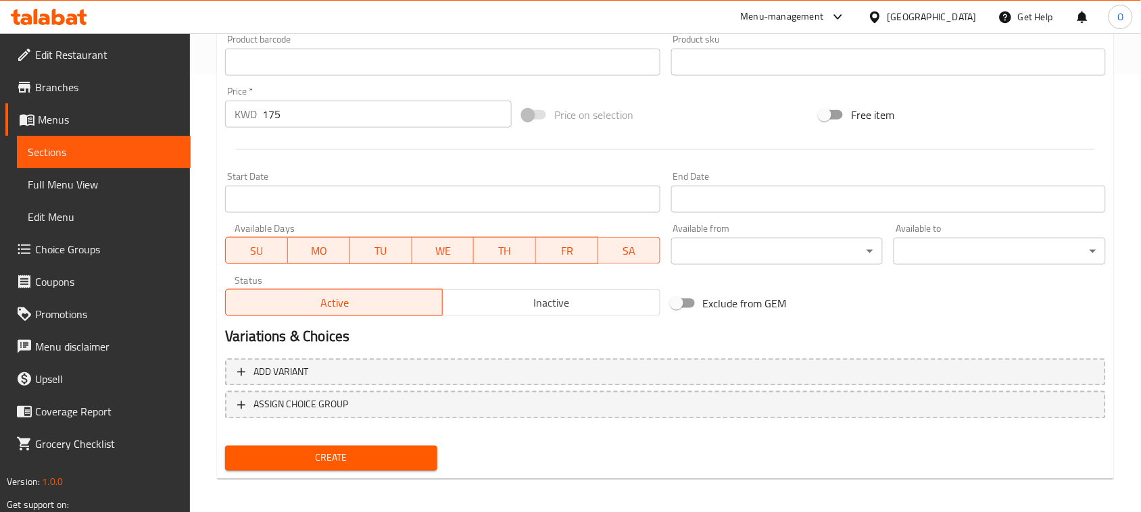
scroll to position [440, 0]
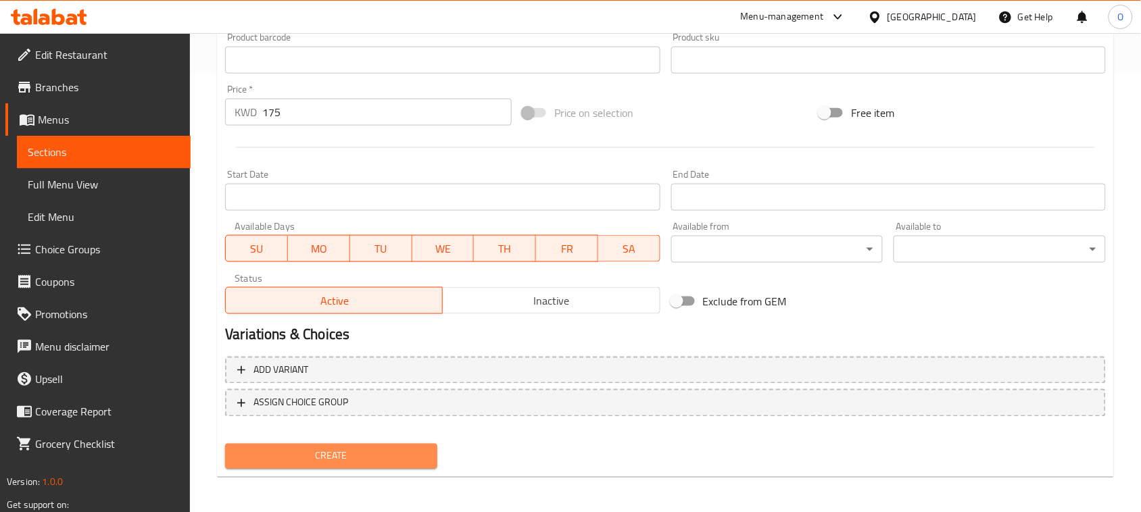
click at [285, 449] on span "Create" at bounding box center [331, 456] width 191 height 17
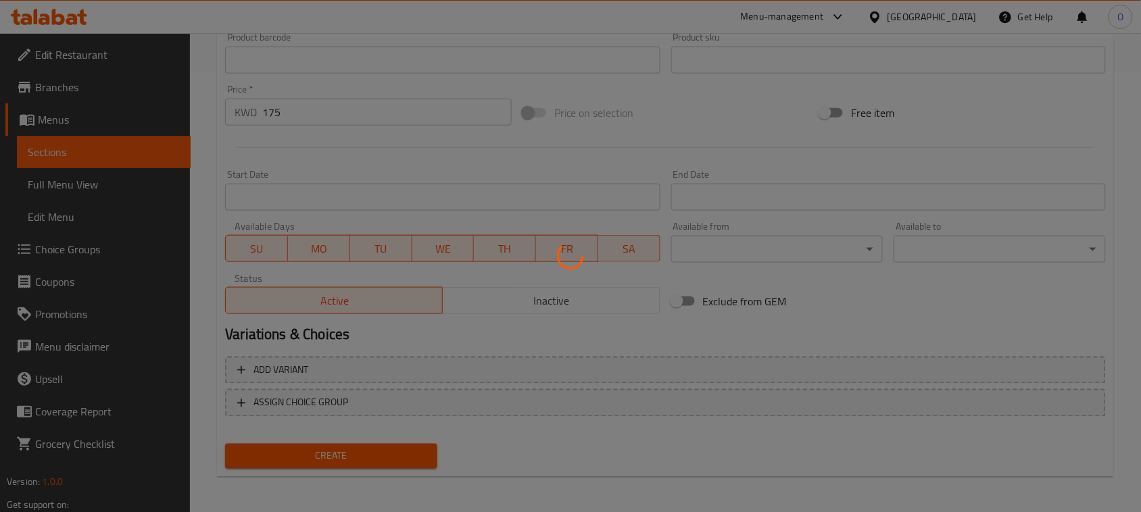
type input "0"
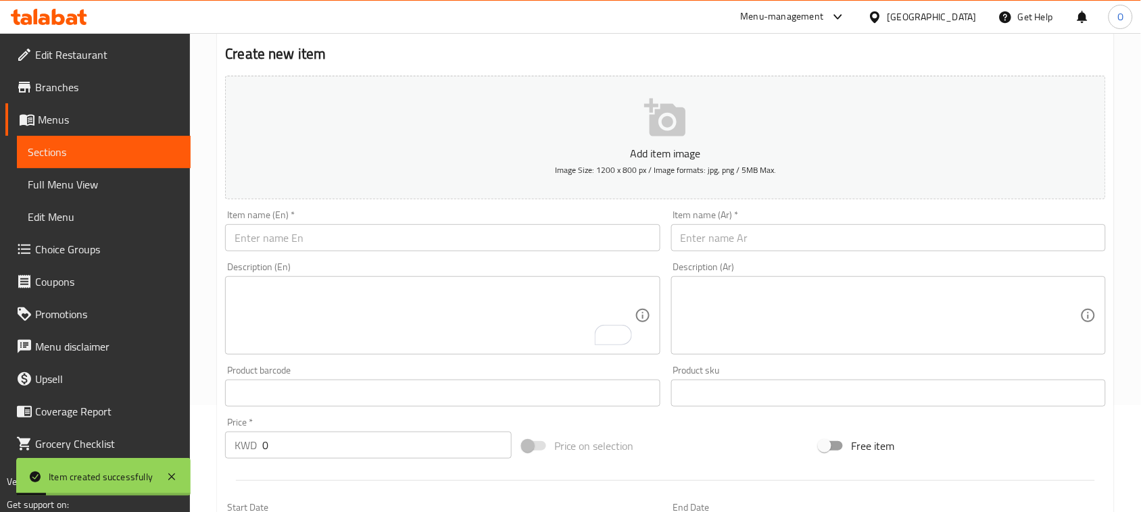
scroll to position [102, 0]
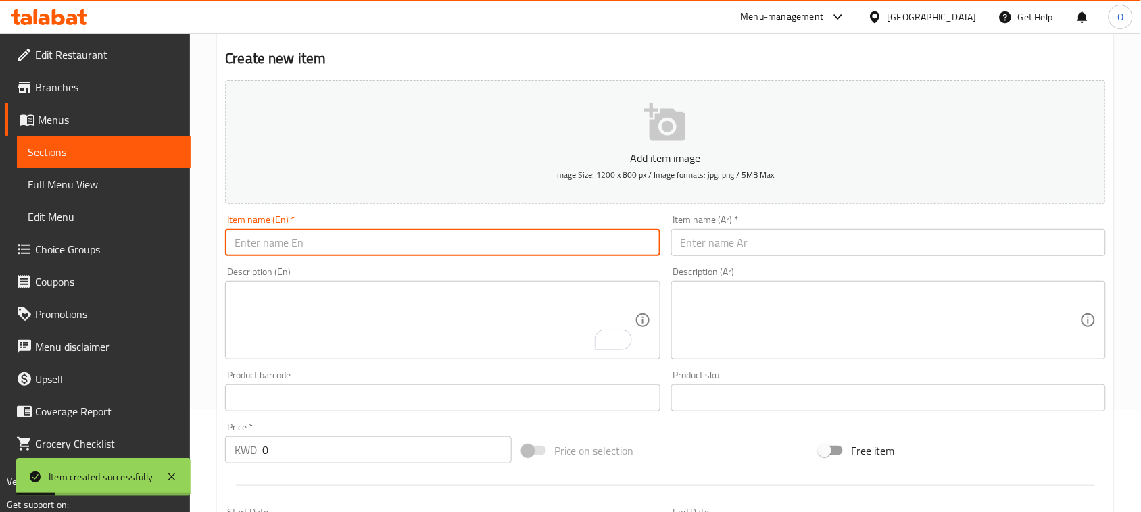
click at [332, 231] on input "text" at bounding box center [442, 242] width 435 height 27
paste input "Paradise Ice Tea"
type input "Paradise Ice Tea"
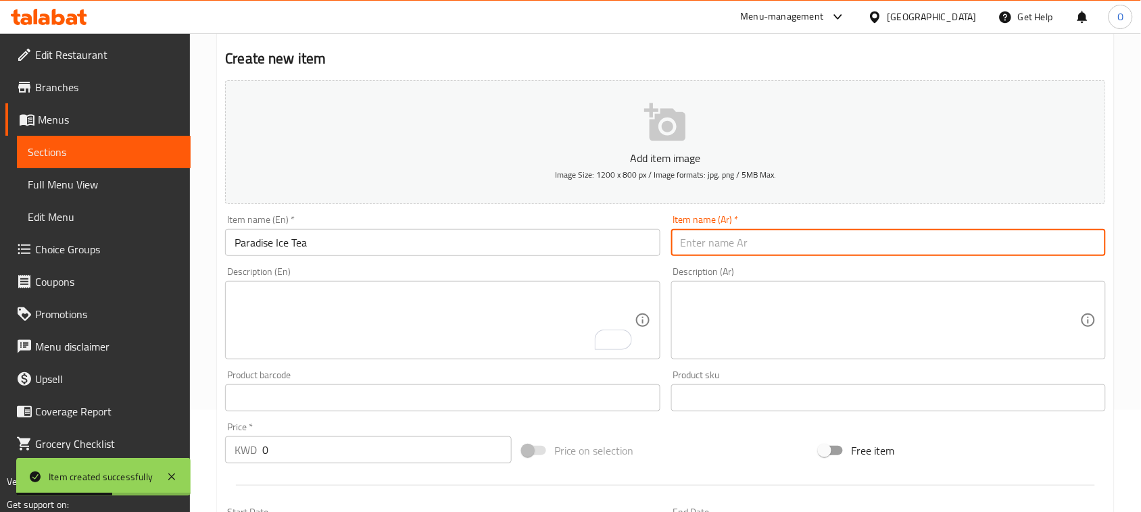
click at [703, 252] on input "text" at bounding box center [888, 242] width 435 height 27
paste input "شاي الجنة المثلج"
type input "شاي الجنة المثلج"
drag, startPoint x: 272, startPoint y: 458, endPoint x: 252, endPoint y: 461, distance: 20.5
click at [252, 461] on div "KWD 0 Price *" at bounding box center [368, 450] width 287 height 27
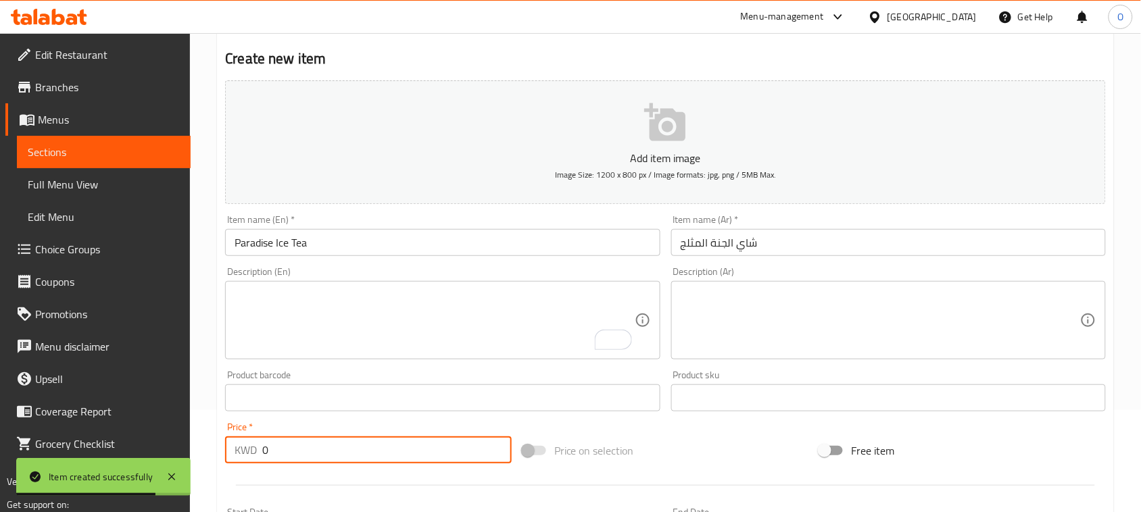
paste input "175"
type input "175"
click at [697, 245] on input "شاي الجنة المثلج" at bounding box center [888, 242] width 435 height 27
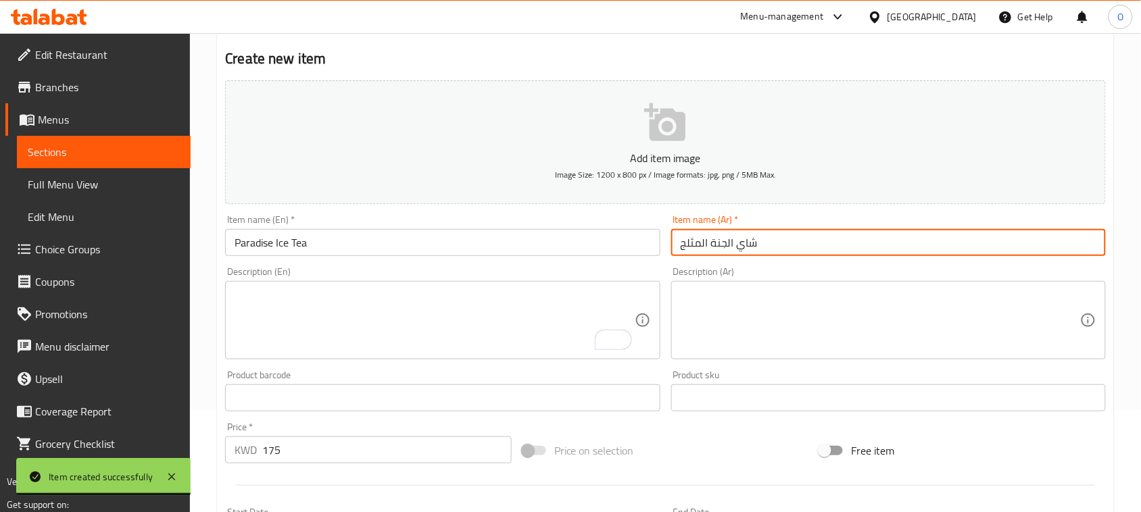
click at [718, 243] on input "شاي الجنة المثلج" at bounding box center [888, 242] width 435 height 27
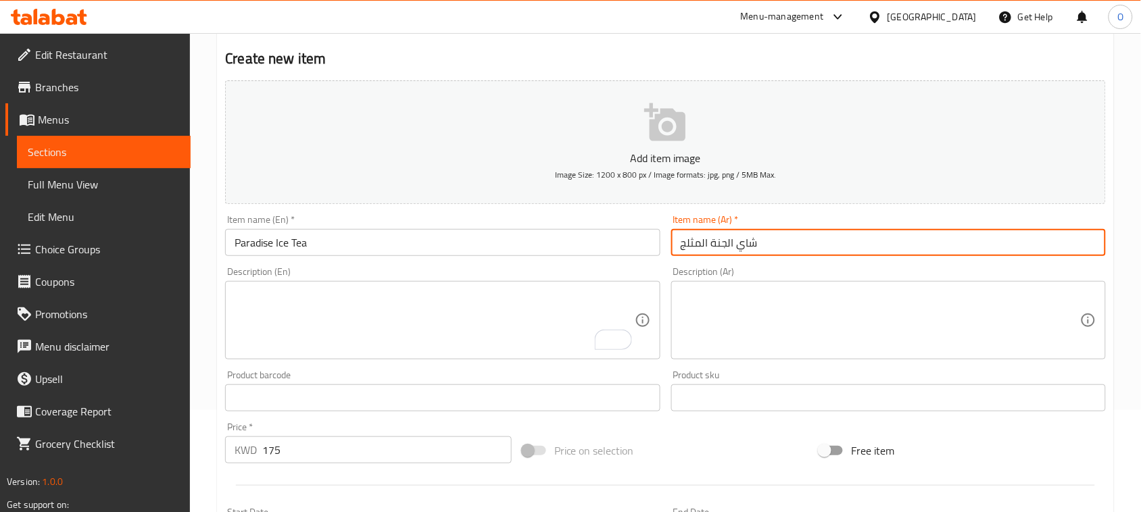
click at [718, 243] on input "شاي الجنة المثلج" at bounding box center [888, 242] width 435 height 27
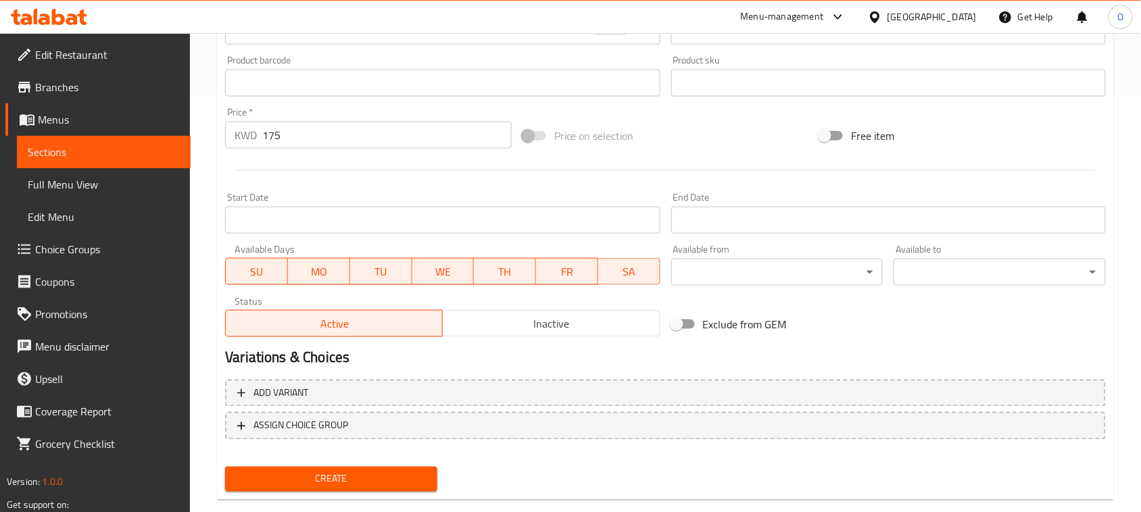
scroll to position [440, 0]
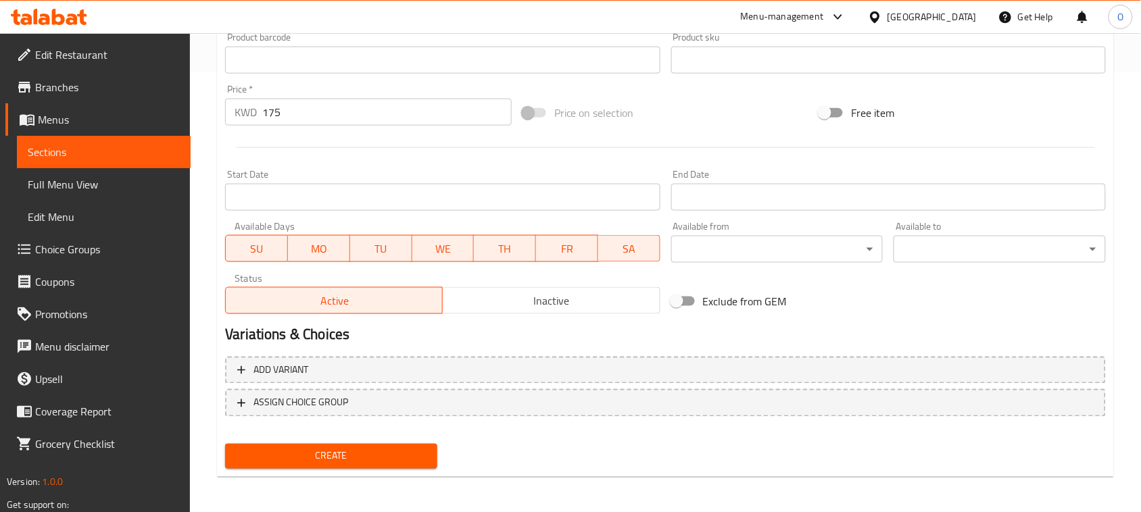
type input "[PERSON_NAME] المثلج"
click at [275, 444] on button "Create" at bounding box center [331, 456] width 212 height 25
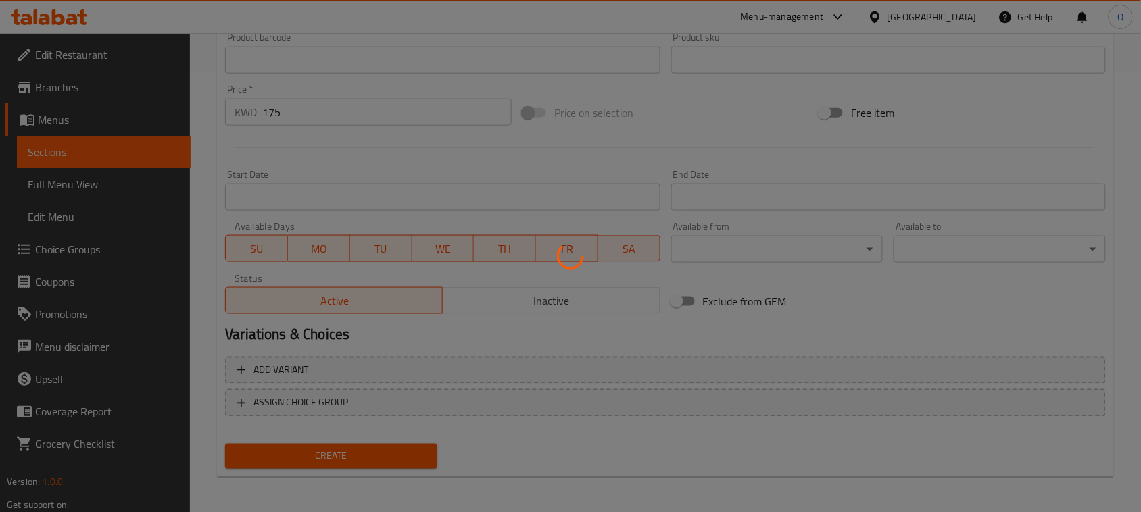
type input "0"
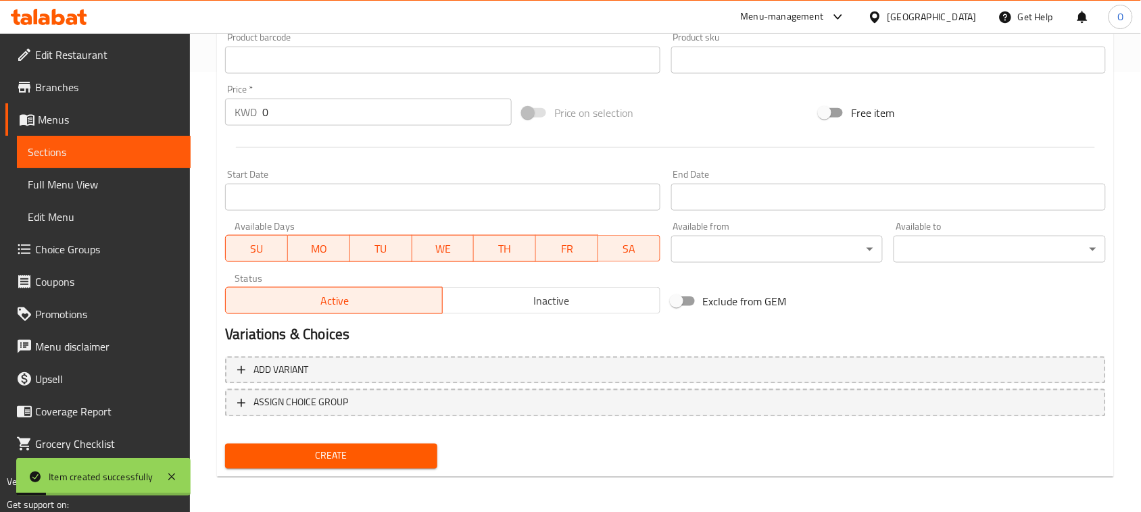
scroll to position [187, 0]
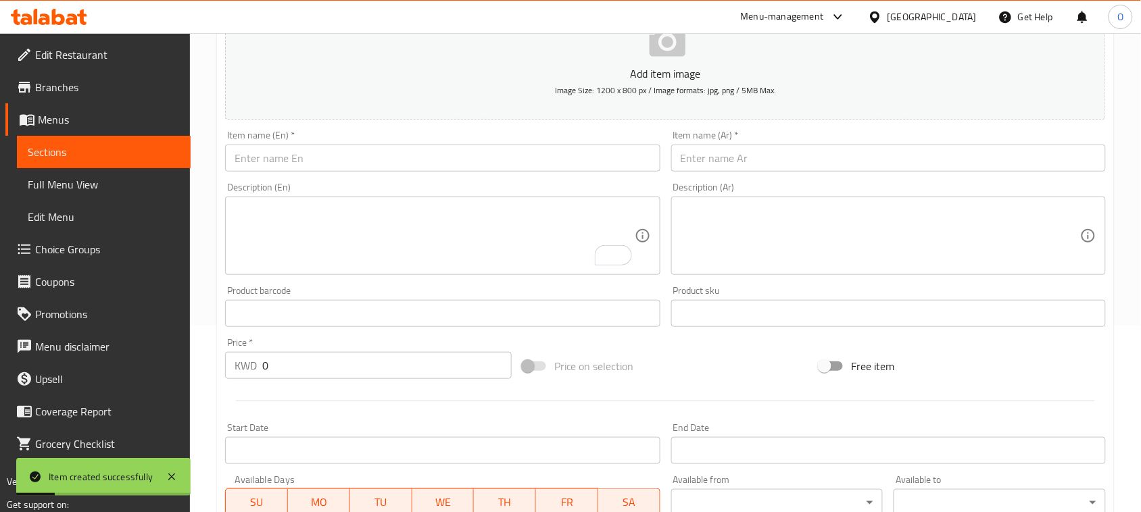
click at [279, 151] on input "text" at bounding box center [442, 158] width 435 height 27
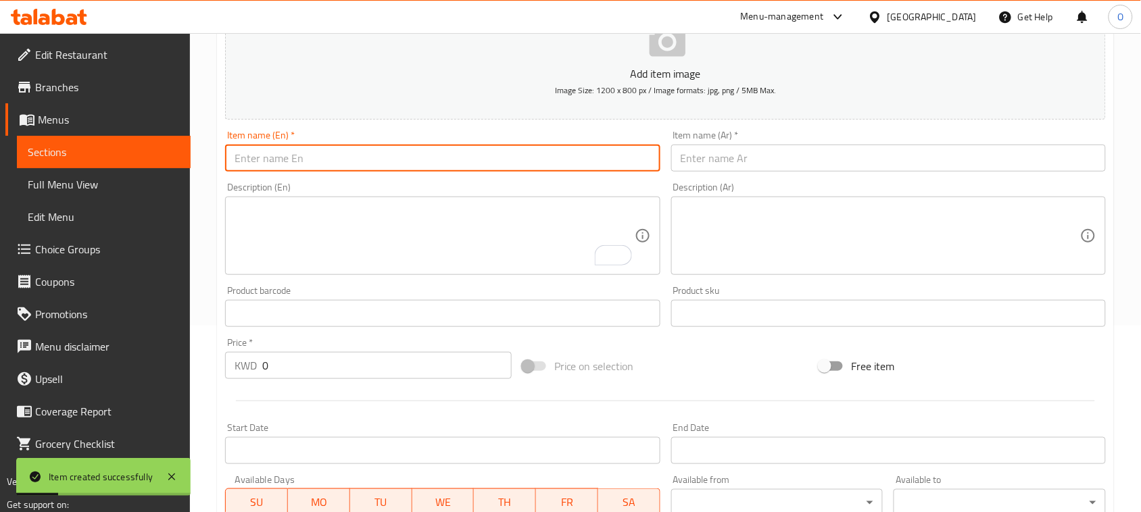
paste input "Orange Juice"
type input "Orange Juice"
click at [718, 164] on input "text" at bounding box center [888, 158] width 435 height 27
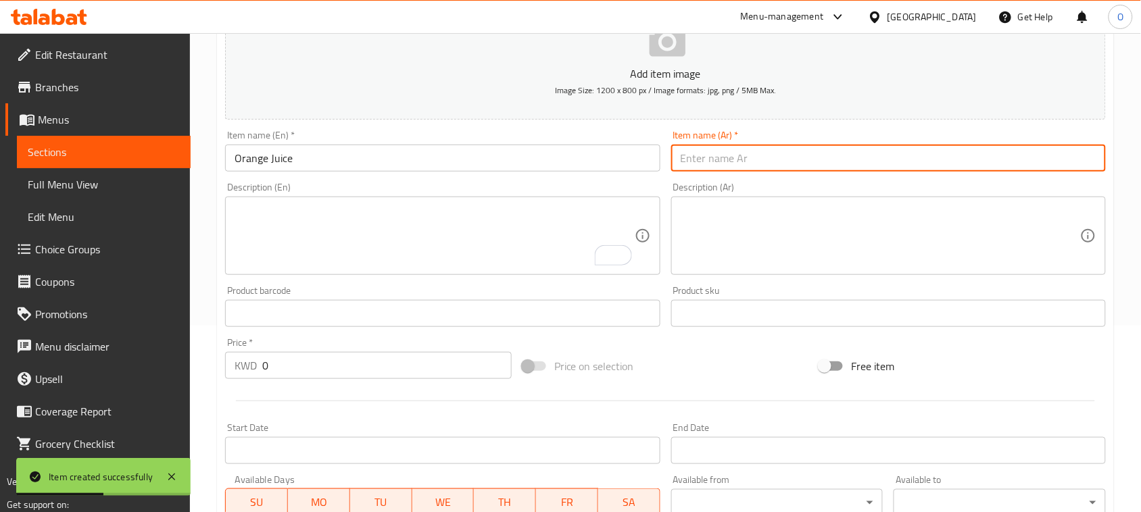
paste input "عصير البرتقال"
type input "عصير البرتقال"
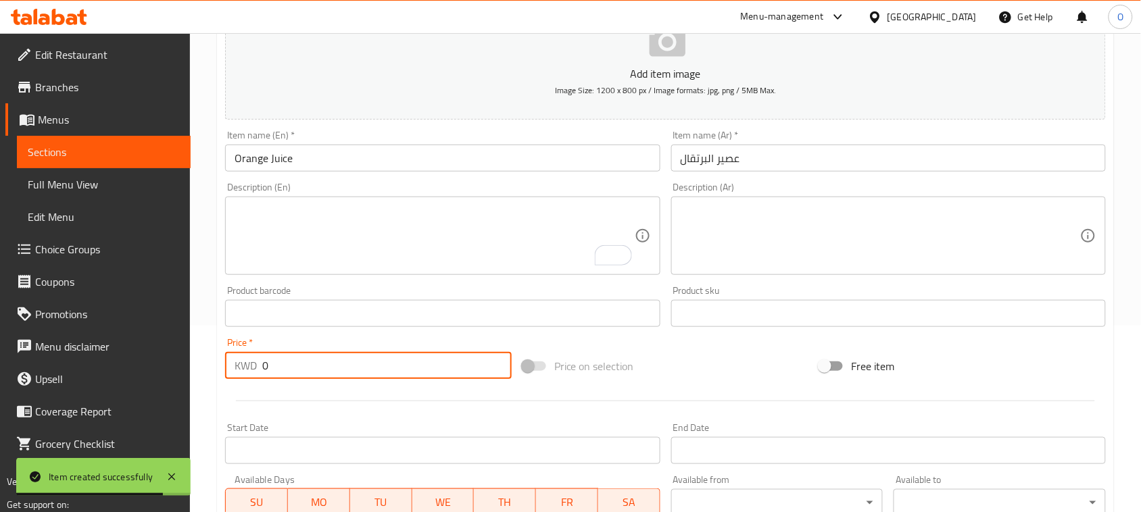
drag, startPoint x: 269, startPoint y: 366, endPoint x: 235, endPoint y: 374, distance: 34.8
click at [235, 374] on div "KWD 0 Price *" at bounding box center [368, 365] width 287 height 27
paste input "125"
type input "125"
click at [279, 397] on div at bounding box center [665, 401] width 891 height 33
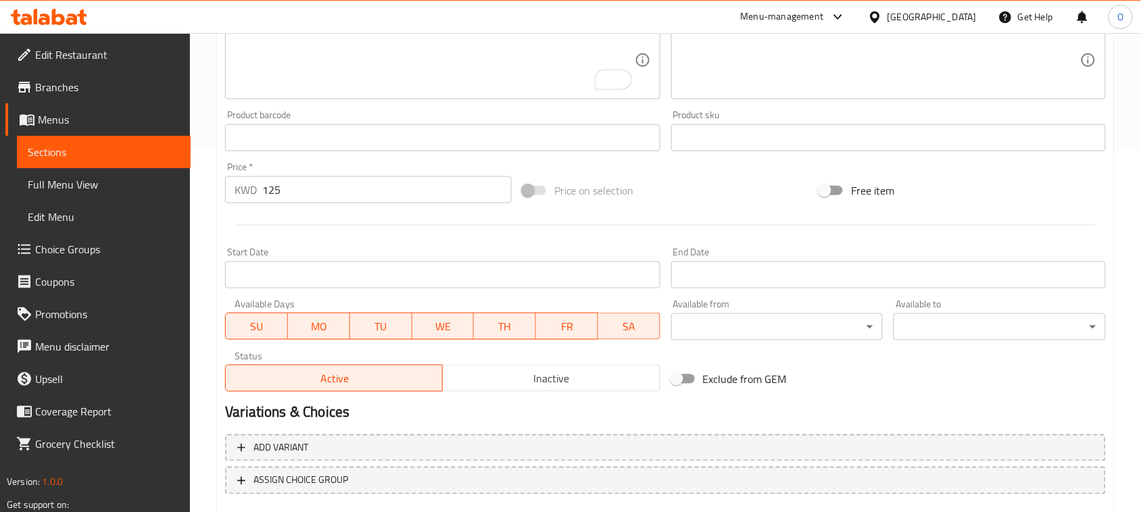
scroll to position [440, 0]
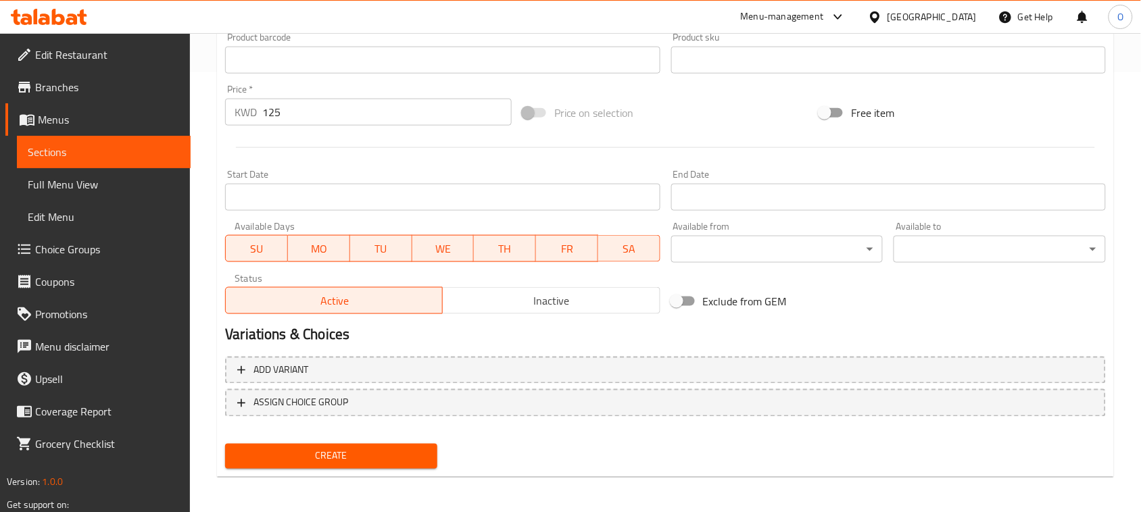
click at [304, 475] on div "Home / Restaurants management / Menus / Sections / item / create Refreshment se…" at bounding box center [665, 54] width 897 height 868
click at [315, 453] on span "Create" at bounding box center [331, 456] width 191 height 17
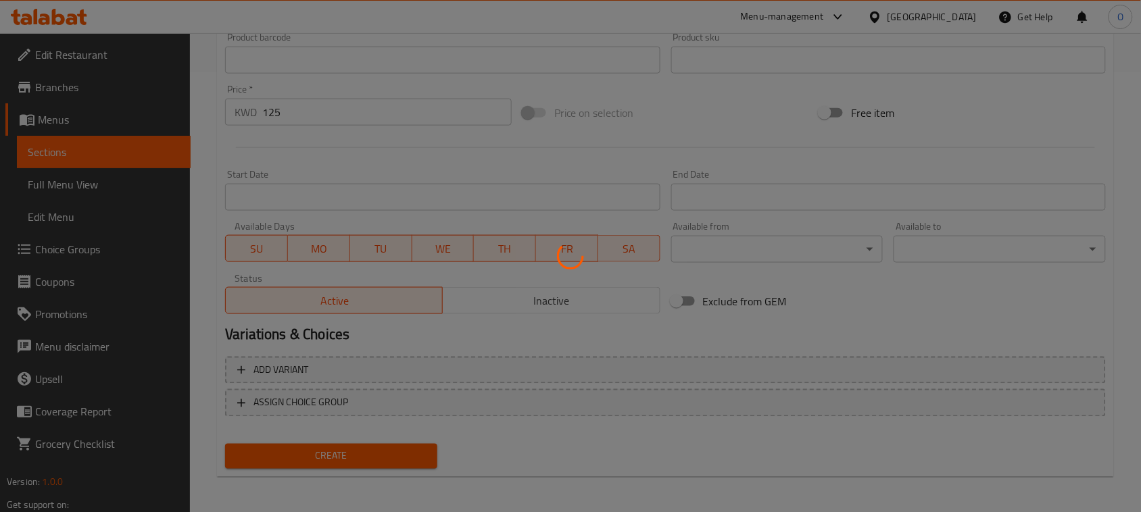
type input "0"
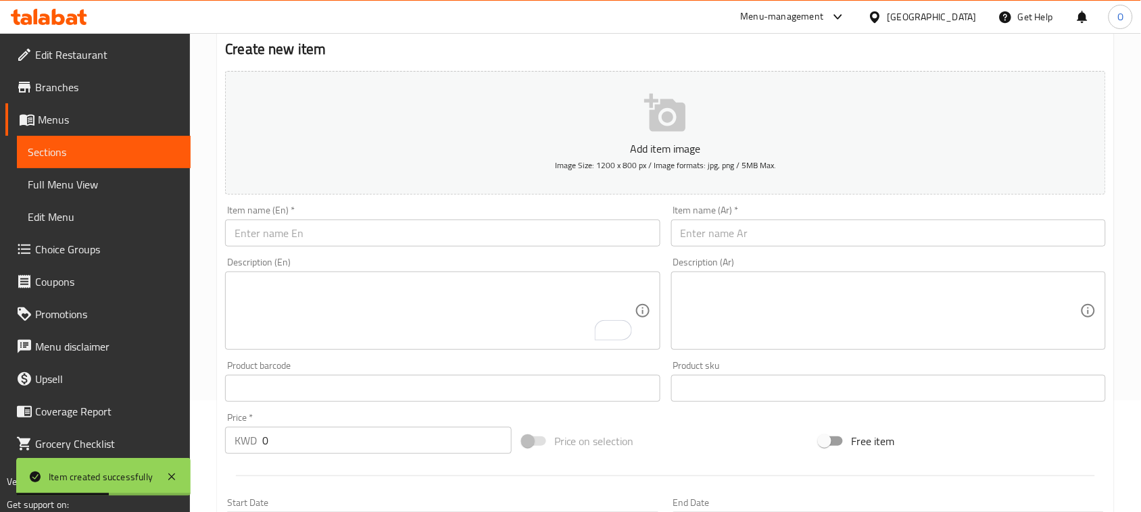
scroll to position [102, 0]
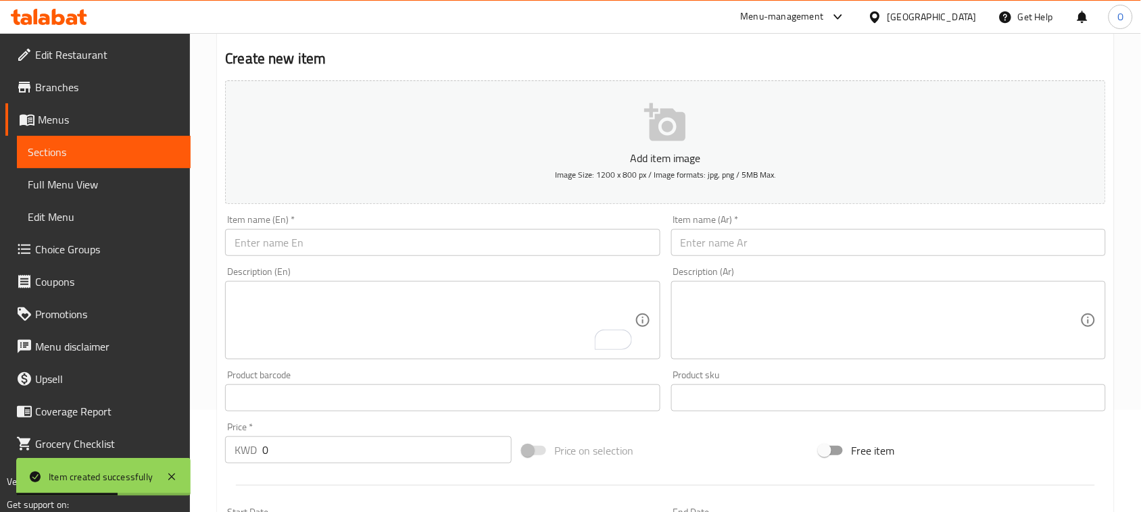
click at [302, 247] on input "text" at bounding box center [442, 242] width 435 height 27
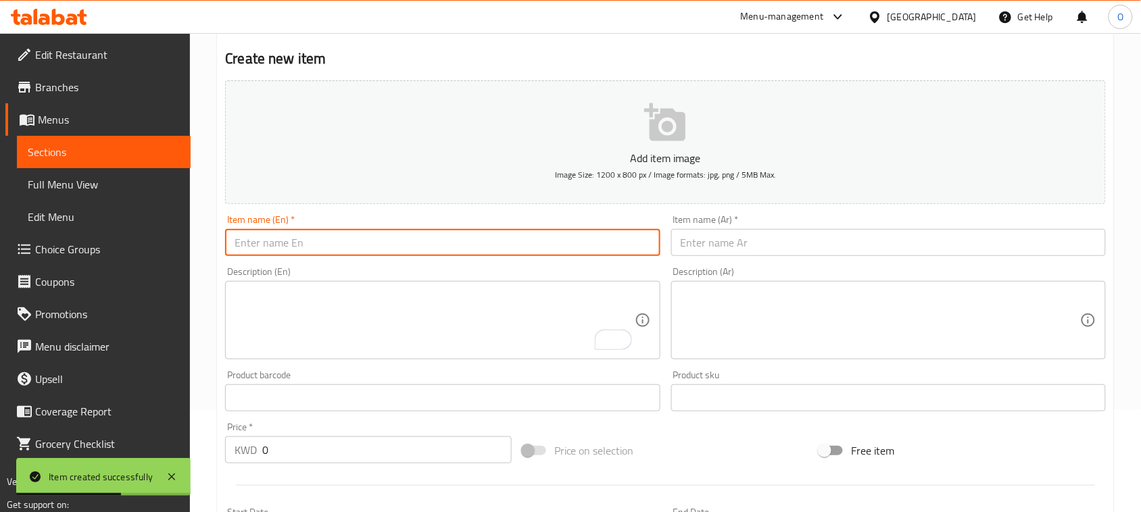
paste input "Green Tea شاي أخضر"
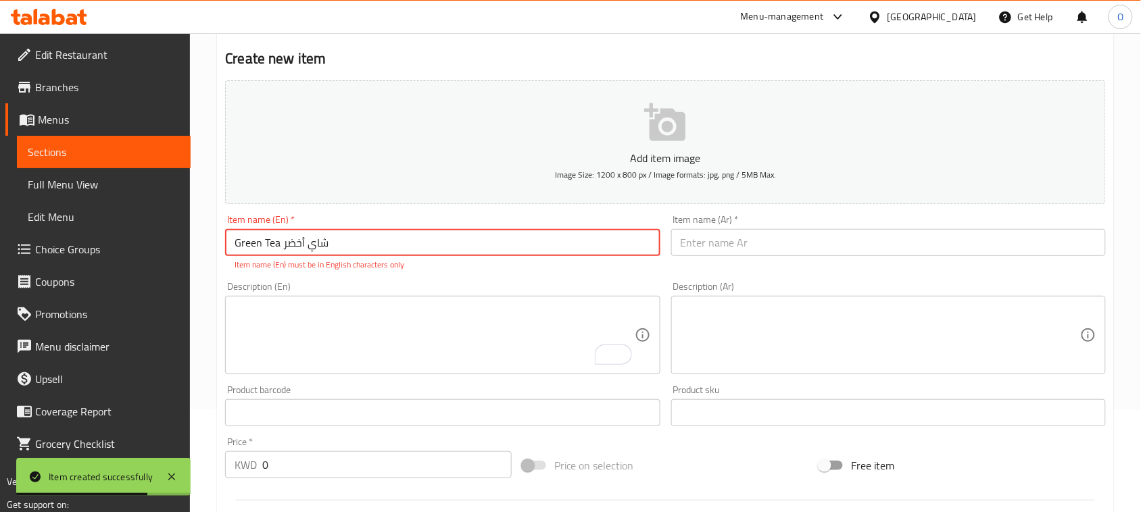
drag, startPoint x: 278, startPoint y: 245, endPoint x: 411, endPoint y: 245, distance: 132.5
click at [411, 245] on input "Green Tea شاي أخضر" at bounding box center [442, 242] width 435 height 27
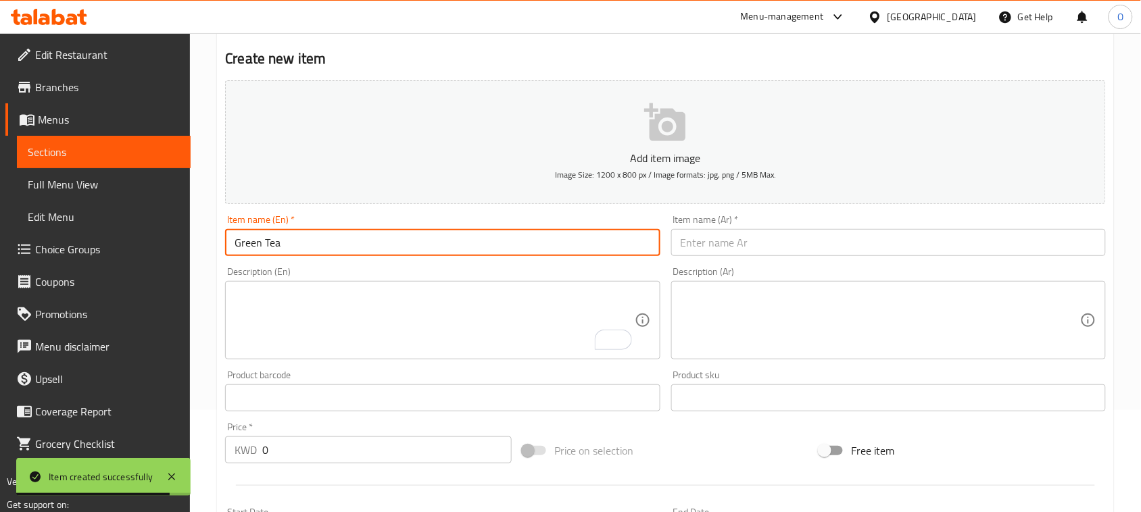
type input "Green Tea"
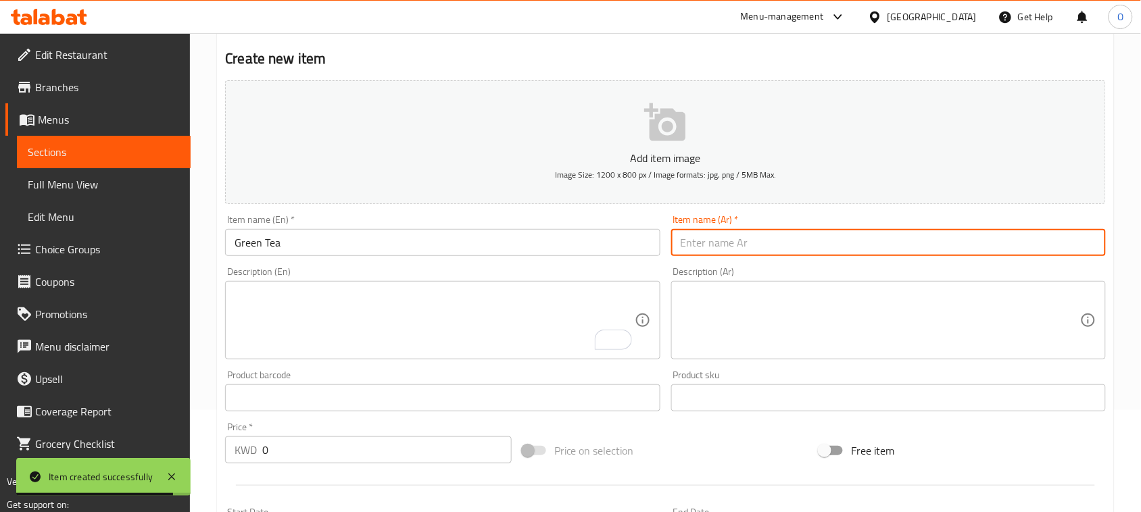
click at [729, 253] on input "text" at bounding box center [888, 242] width 435 height 27
paste input "شاي أخضر"
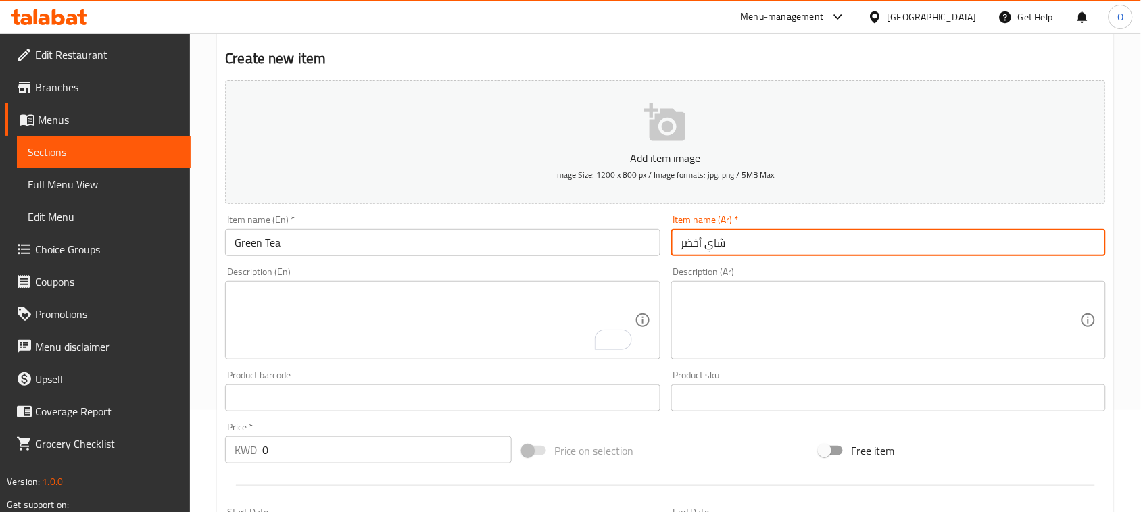
type input "شاي أخضر"
drag, startPoint x: 270, startPoint y: 454, endPoint x: 252, endPoint y: 454, distance: 18.2
click at [252, 454] on div "KWD 0 Price *" at bounding box center [368, 450] width 287 height 27
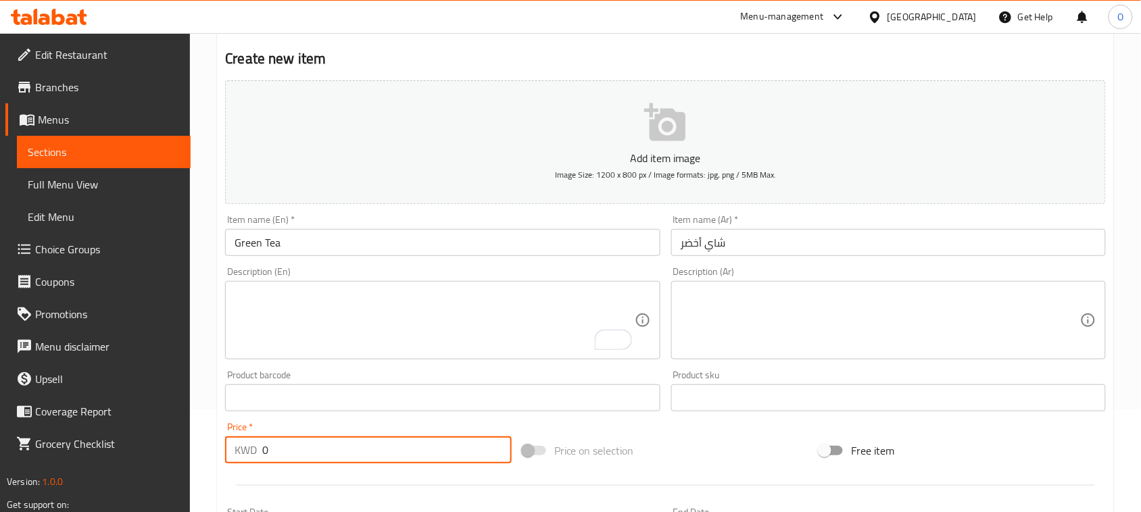
paste input "1"
type input "1"
click at [283, 340] on textarea "To enrich screen reader interactions, please activate Accessibility in Grammarl…" at bounding box center [434, 321] width 399 height 64
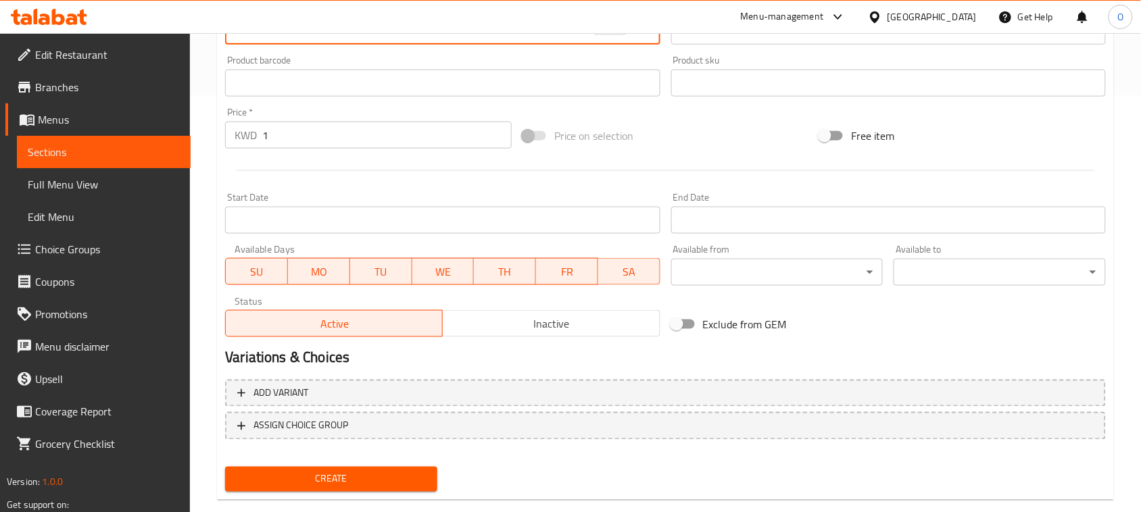
scroll to position [440, 0]
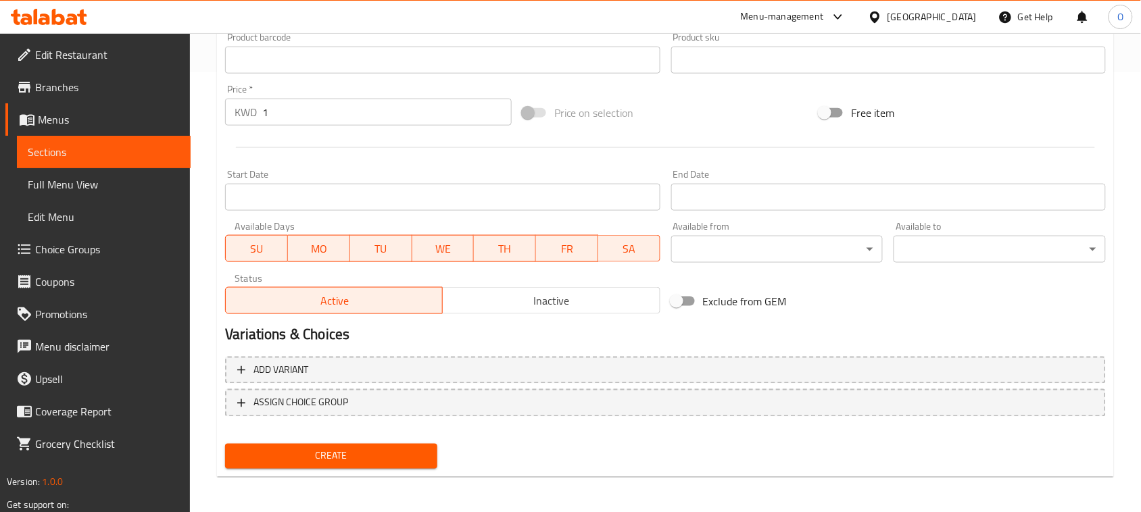
click at [278, 461] on span "Create" at bounding box center [331, 456] width 191 height 17
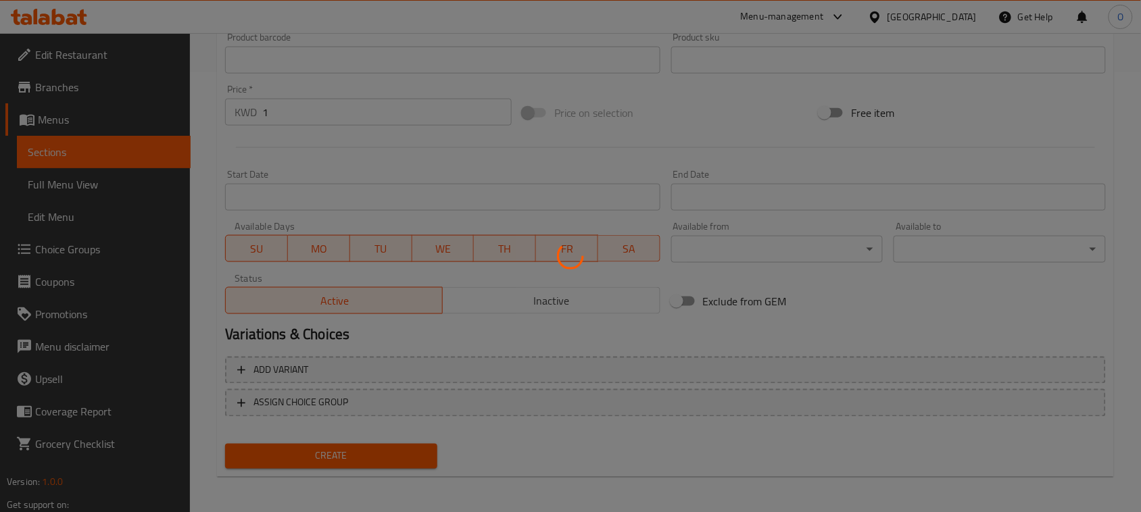
type input "0"
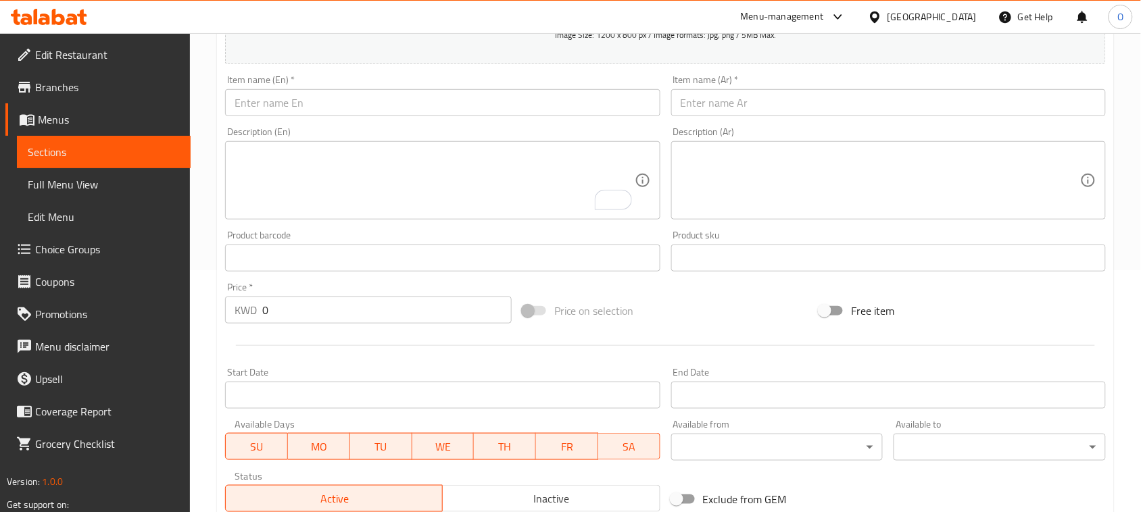
scroll to position [187, 0]
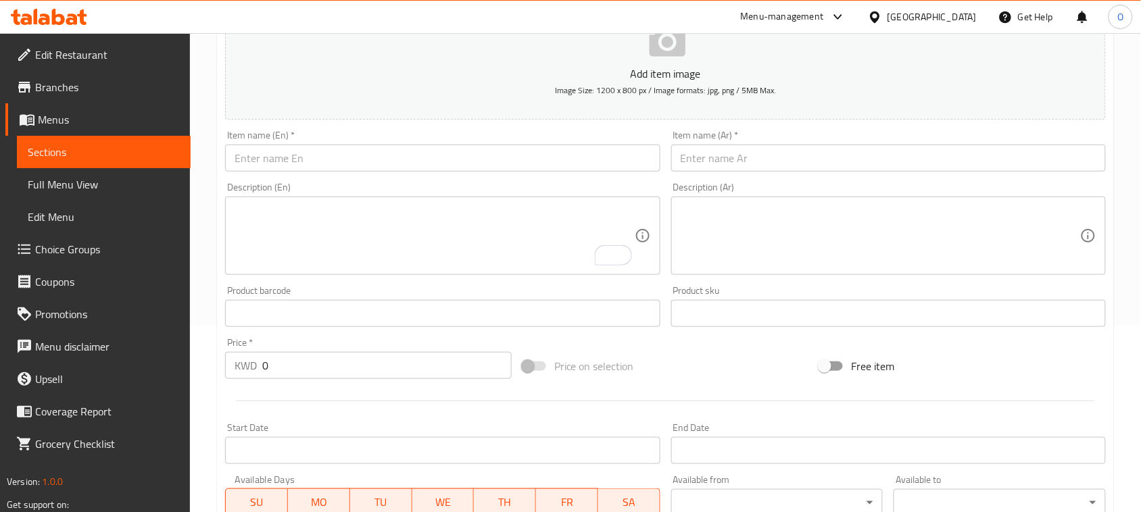
click at [304, 135] on div "Item name (En)   * Item name (En) *" at bounding box center [442, 150] width 435 height 41
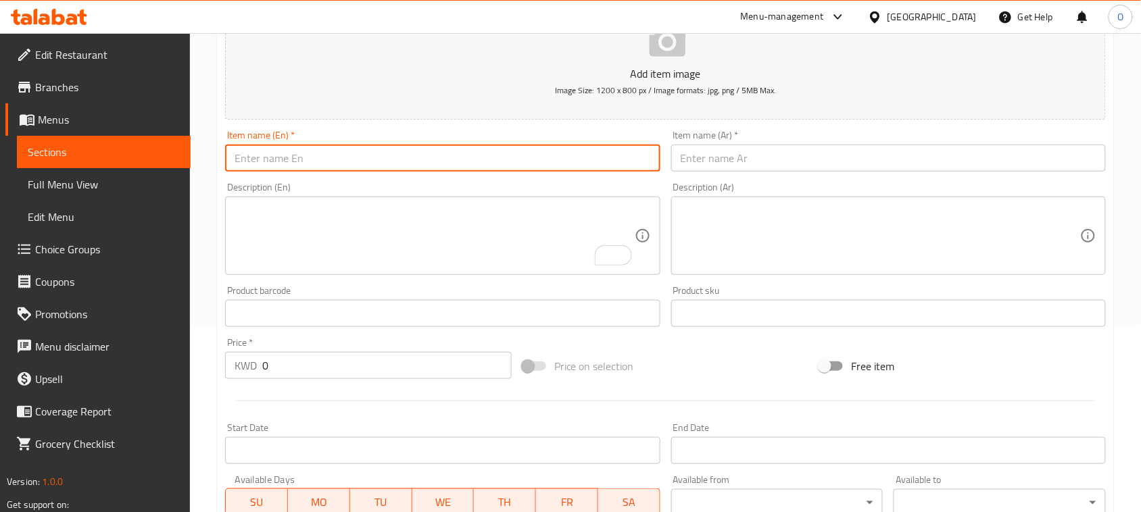
click at [291, 161] on input "text" at bounding box center [442, 158] width 435 height 27
paste input "Blackberry Mojito"
type input "Blackberry Mojito"
click at [733, 174] on div "Item name (Ar)   * Item name (Ar) *" at bounding box center [888, 151] width 445 height 52
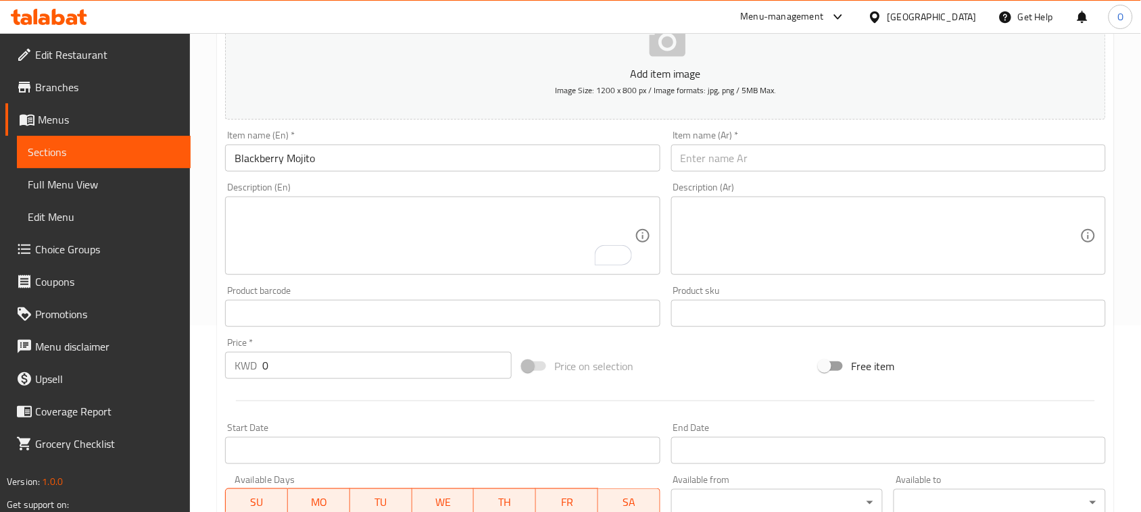
click at [732, 163] on input "text" at bounding box center [888, 158] width 435 height 27
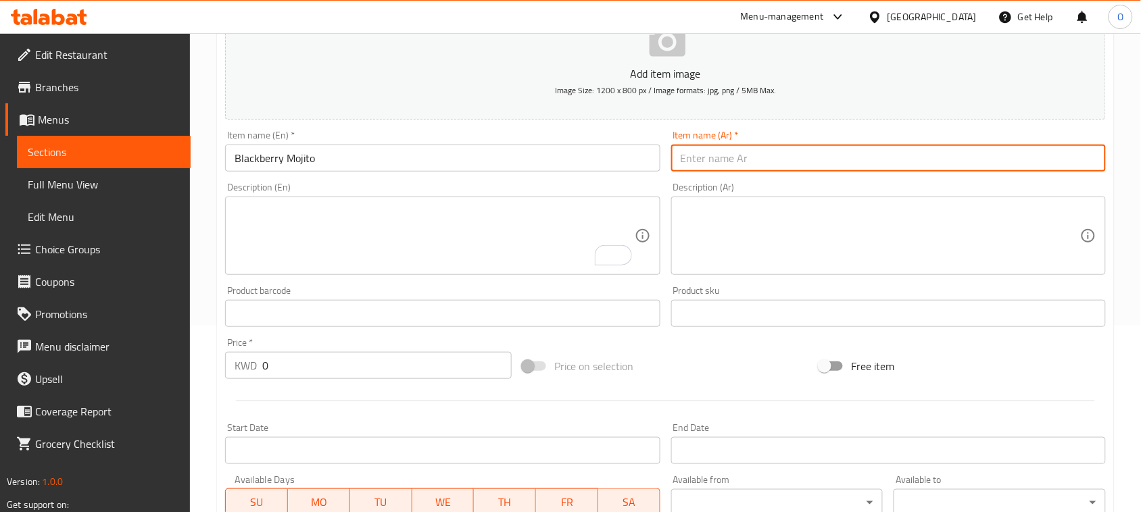
paste input "موخيتو التوت الأسود"
click at [754, 164] on input "موخيتو التوت الأسود" at bounding box center [888, 158] width 435 height 27
type input "موهيتو التوت الأسود"
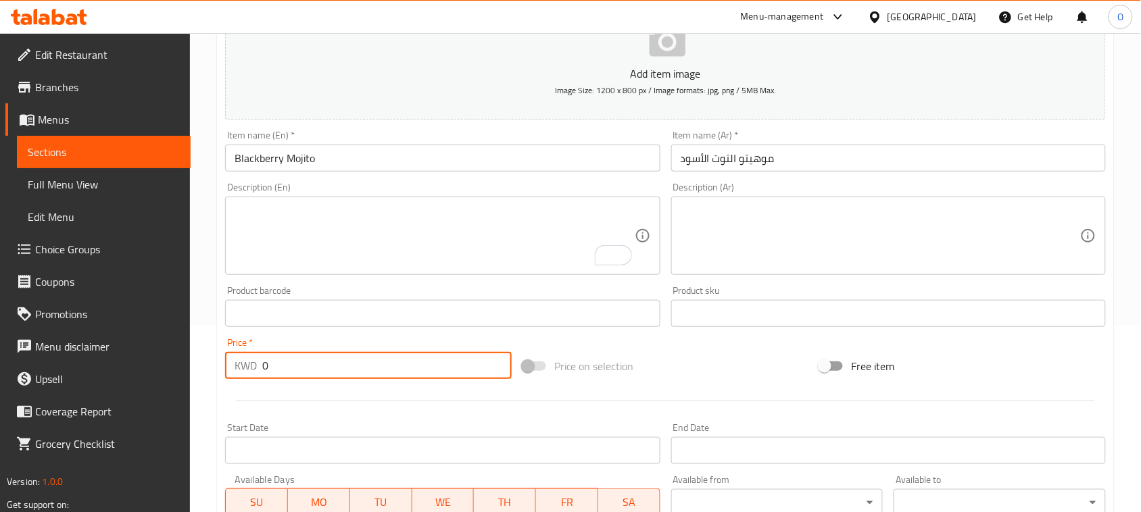
drag, startPoint x: 275, startPoint y: 363, endPoint x: 254, endPoint y: 363, distance: 21.0
click at [254, 363] on div "KWD 0 Price *" at bounding box center [368, 365] width 287 height 27
paste input "175"
type input "175"
click at [268, 393] on div at bounding box center [665, 401] width 891 height 33
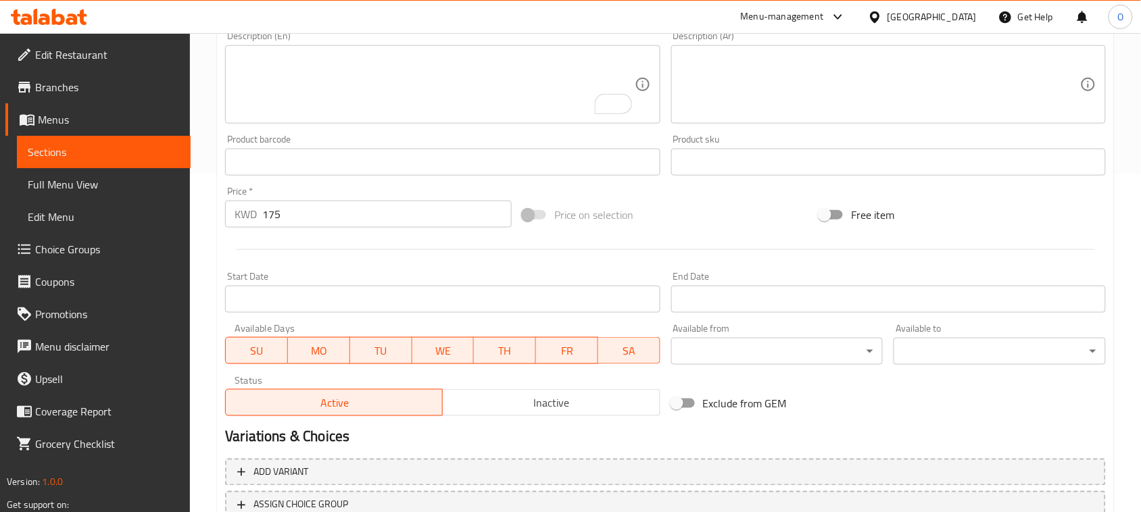
scroll to position [440, 0]
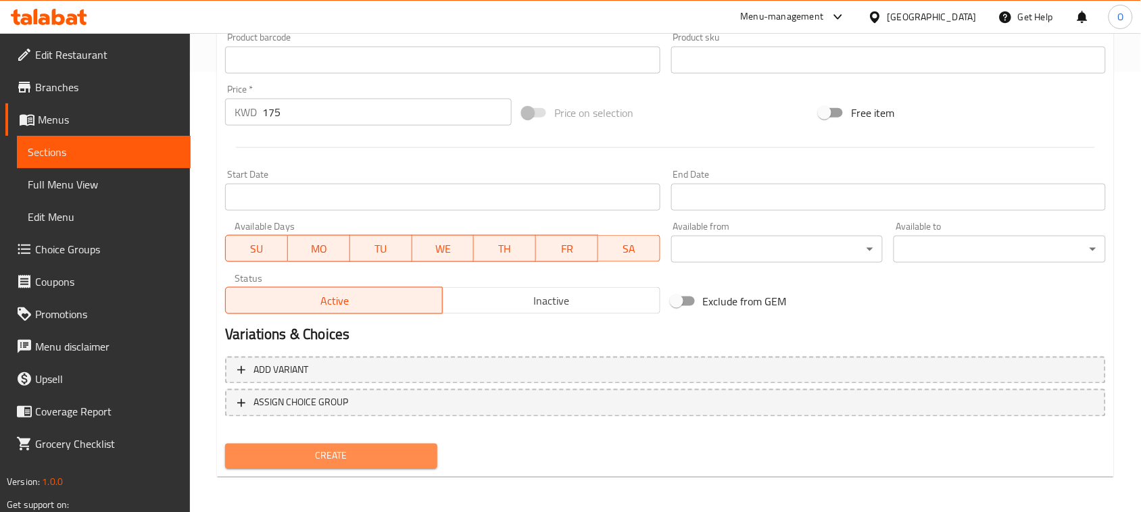
click at [278, 451] on span "Create" at bounding box center [331, 456] width 191 height 17
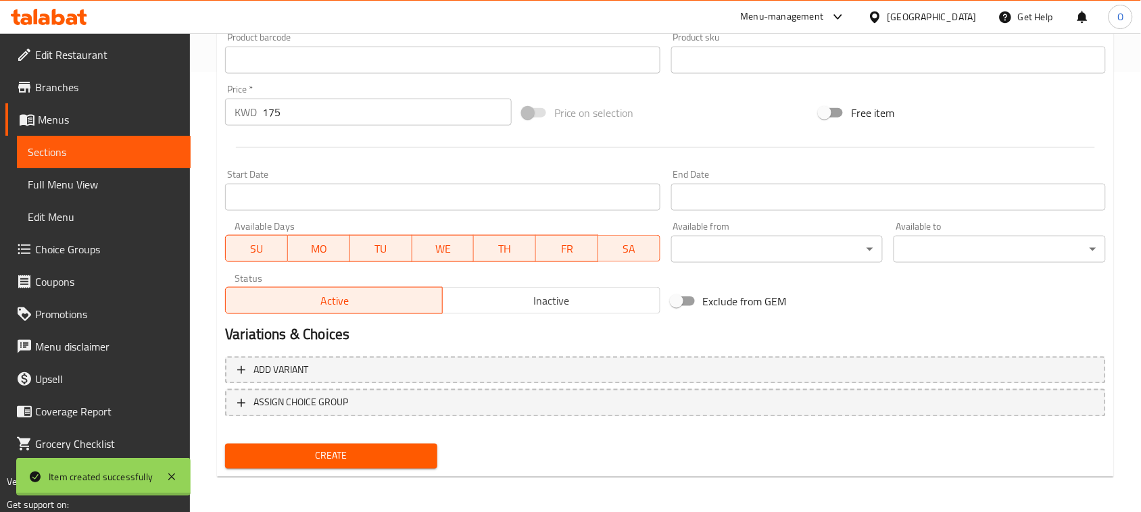
type input "0"
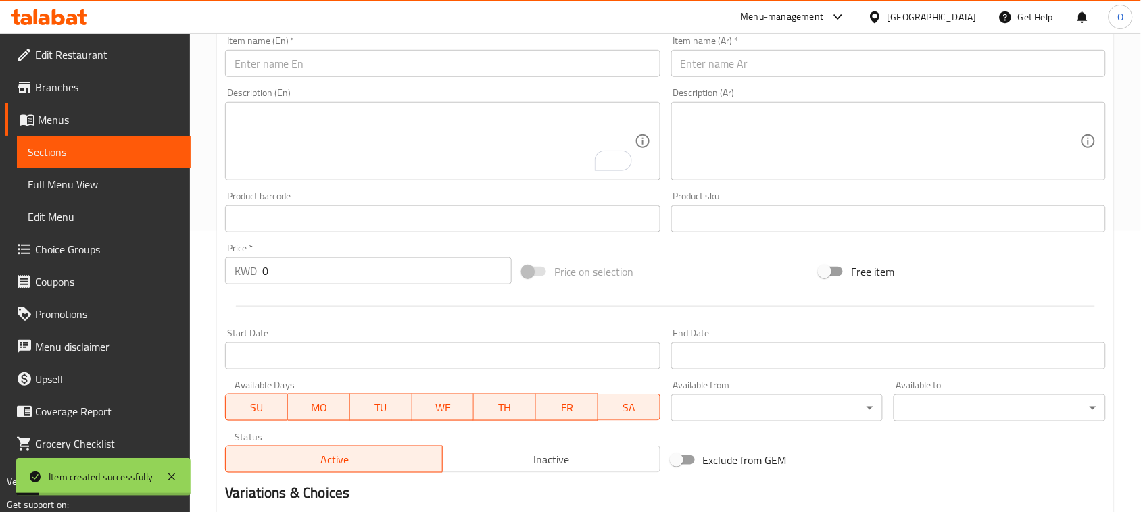
scroll to position [187, 0]
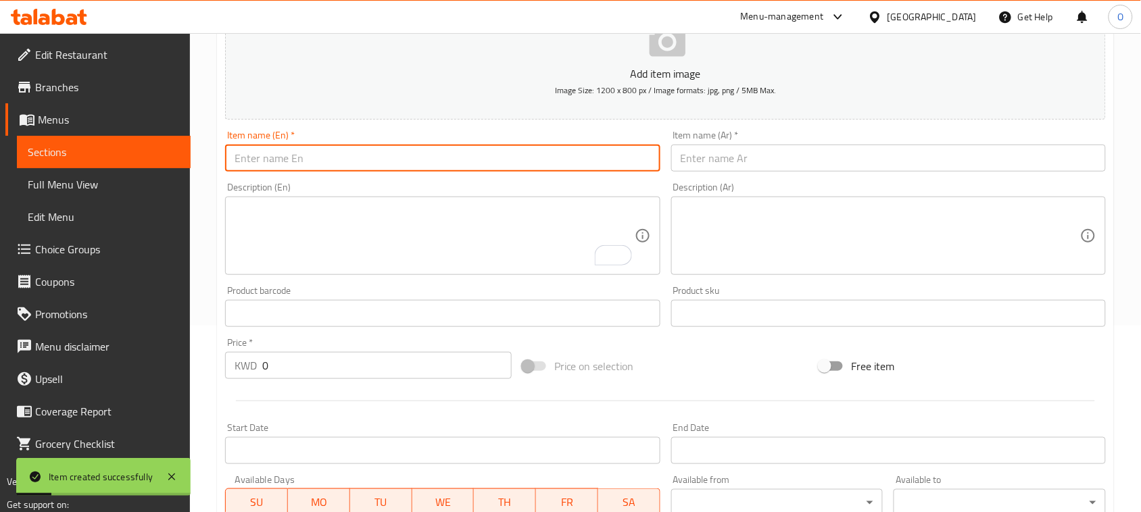
click at [375, 147] on input "text" at bounding box center [442, 158] width 435 height 27
paste input "Black Tea"
type input "Black Tea"
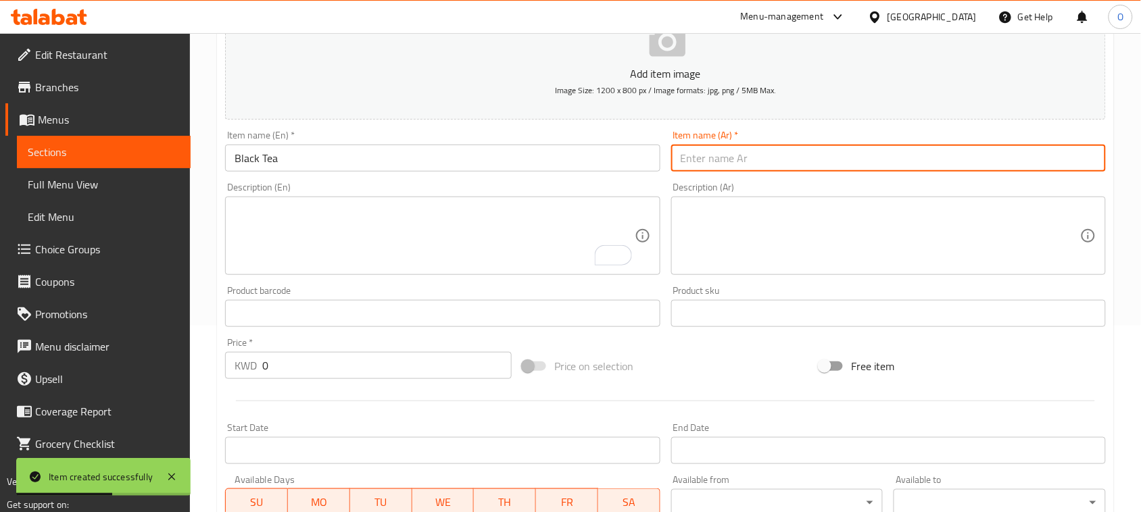
click at [748, 161] on input "text" at bounding box center [888, 158] width 435 height 27
paste input "الشاي الأسود"
type input "الشاي الأسود"
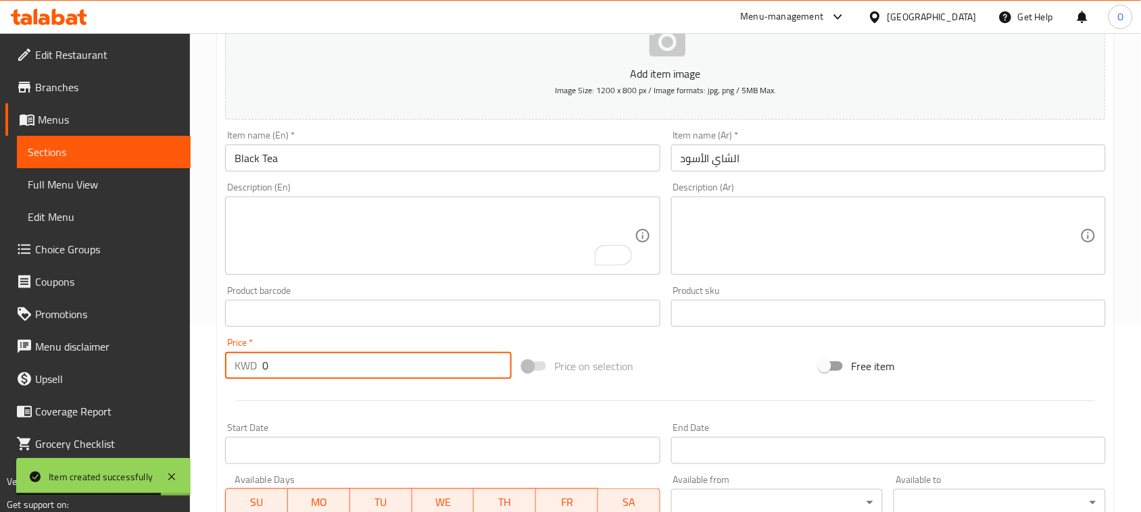
drag, startPoint x: 276, startPoint y: 364, endPoint x: 251, endPoint y: 365, distance: 24.4
click at [266, 365] on input "0" at bounding box center [386, 365] width 249 height 27
drag, startPoint x: 270, startPoint y: 372, endPoint x: 255, endPoint y: 370, distance: 15.6
click at [255, 370] on div "KWD 0 Price *" at bounding box center [368, 365] width 287 height 27
paste input "1"
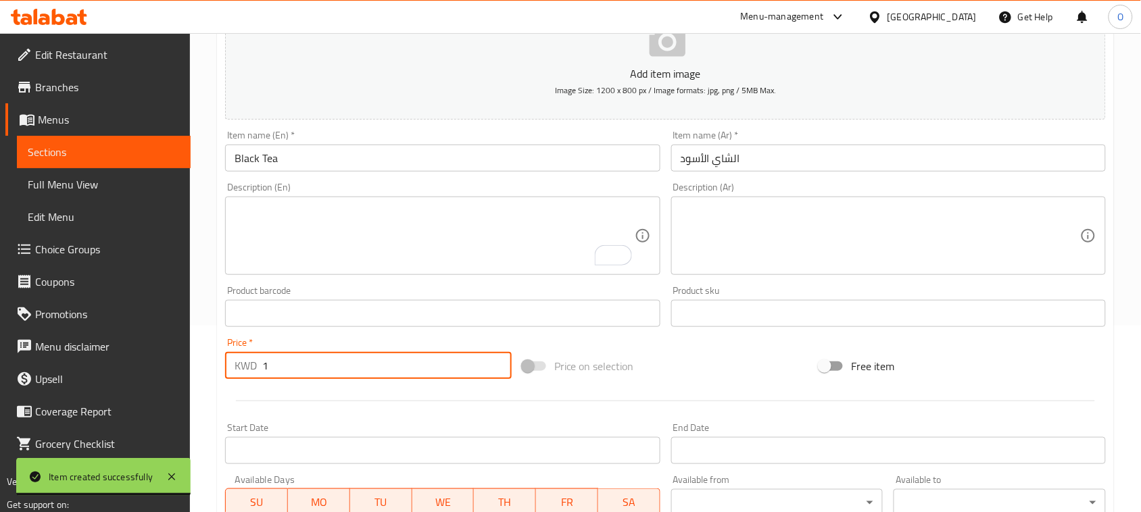
type input "1"
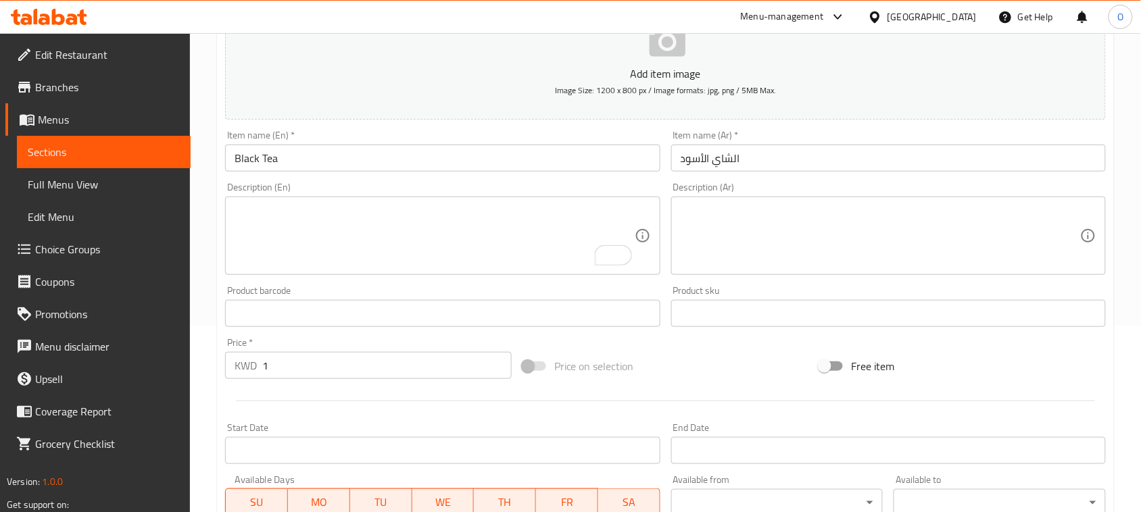
click at [338, 274] on div "Description (En)" at bounding box center [442, 236] width 435 height 78
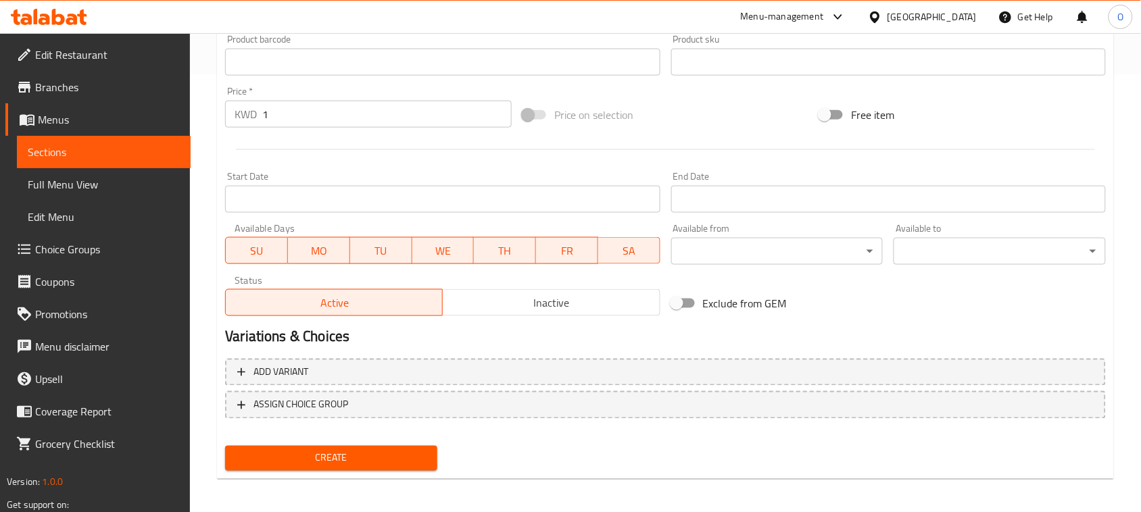
scroll to position [440, 0]
click at [286, 456] on span "Create" at bounding box center [331, 456] width 191 height 17
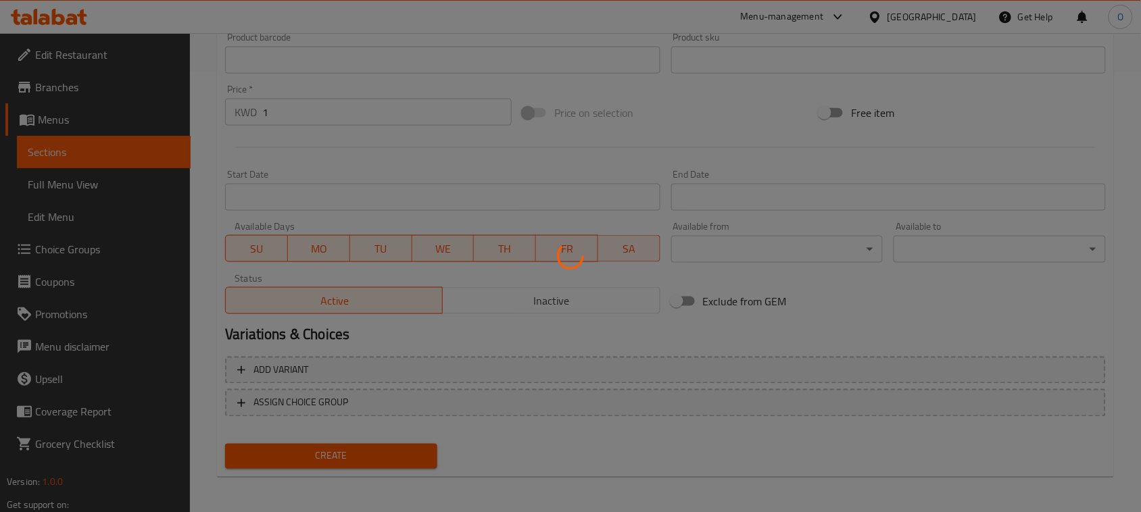
type input "0"
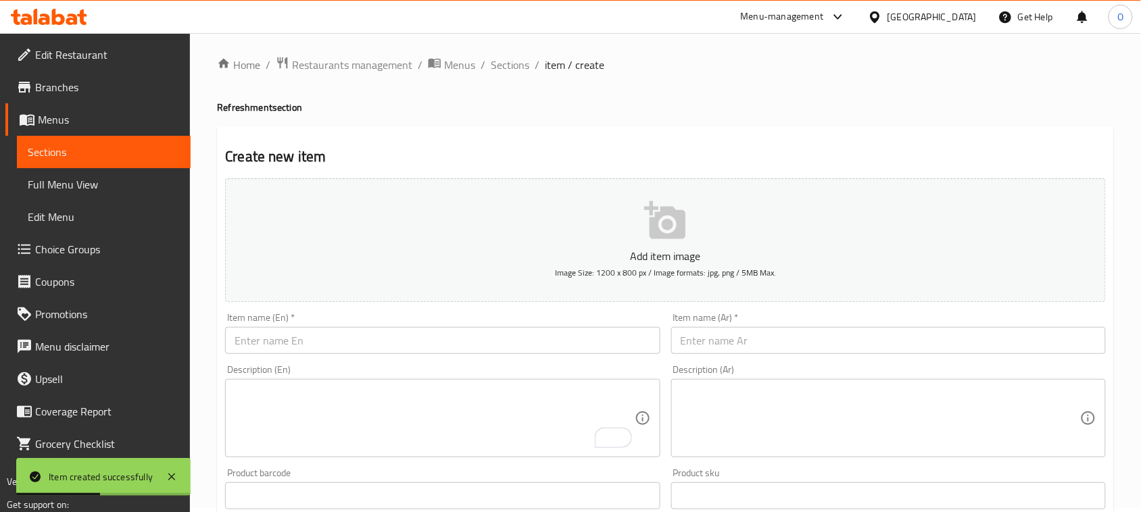
scroll to position [0, 0]
click at [499, 68] on span "Sections" at bounding box center [510, 69] width 39 height 16
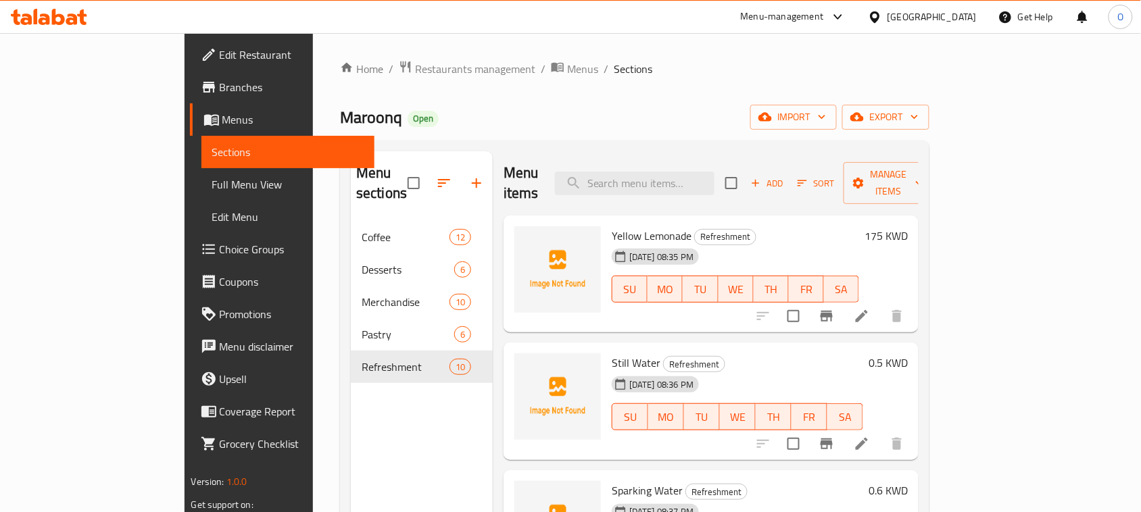
click at [468, 175] on icon "button" at bounding box center [476, 183] width 16 height 16
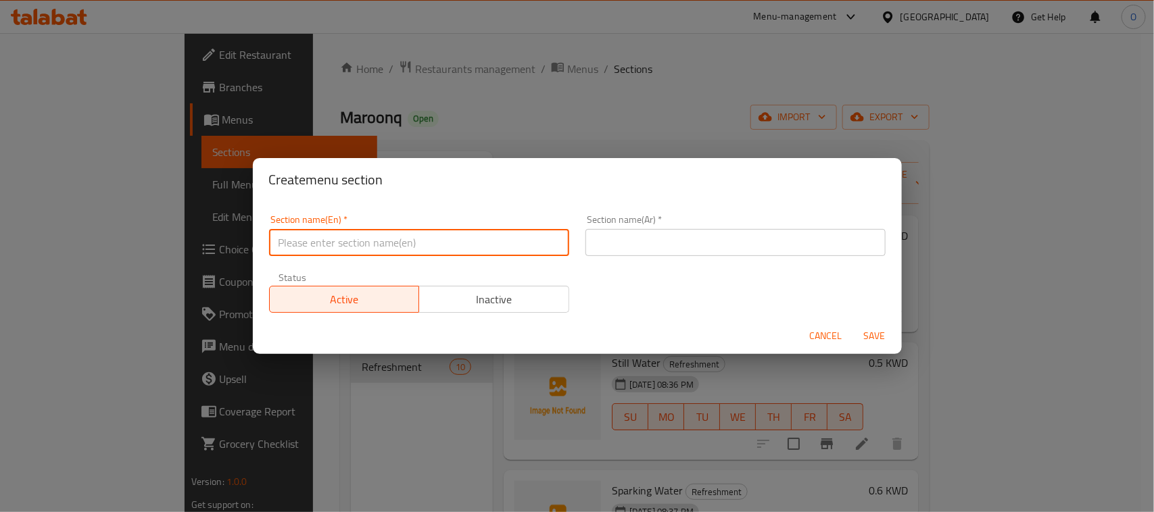
click at [328, 248] on input "text" at bounding box center [419, 242] width 300 height 27
paste input "Sandwiches"
type input "Sandwiches"
click at [645, 231] on input "text" at bounding box center [735, 242] width 300 height 27
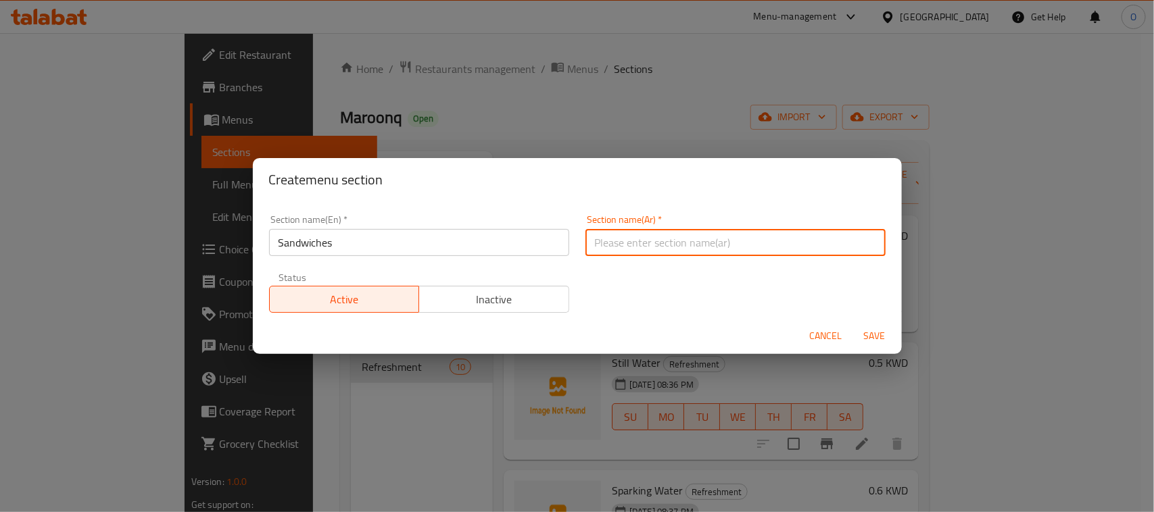
paste input "السندويشات"
type input "السندويشات"
click at [883, 331] on span "Save" at bounding box center [874, 336] width 32 height 17
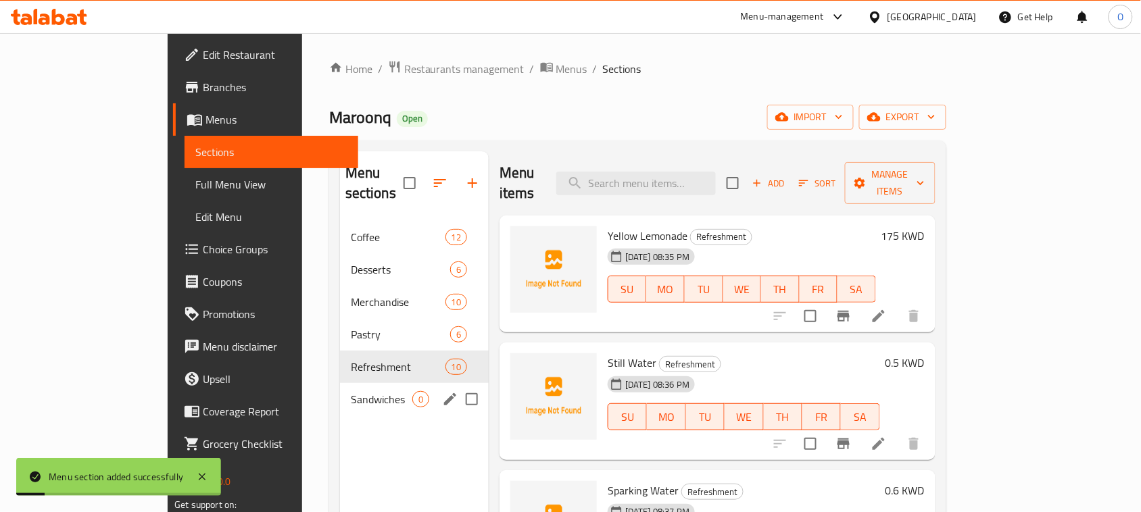
click at [340, 387] on div "Sandwiches 0" at bounding box center [414, 399] width 149 height 32
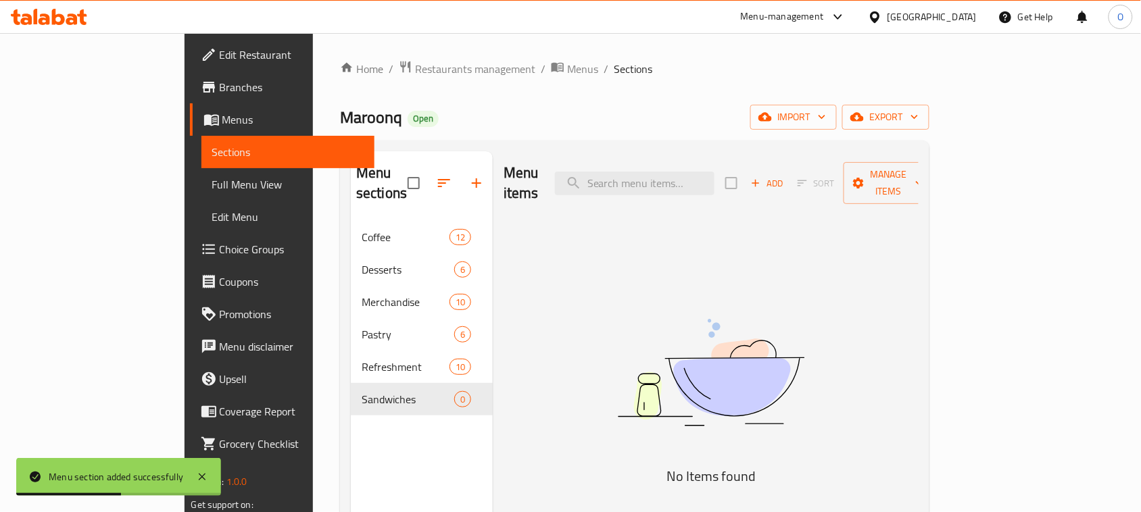
click at [785, 176] on span "Add" at bounding box center [767, 184] width 36 height 16
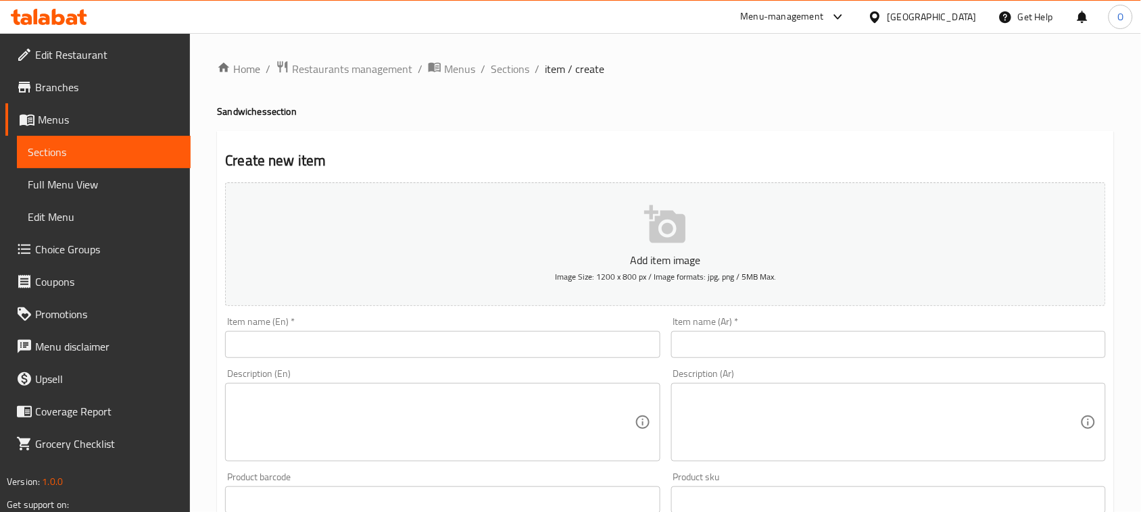
click at [509, 333] on input "text" at bounding box center [442, 344] width 435 height 27
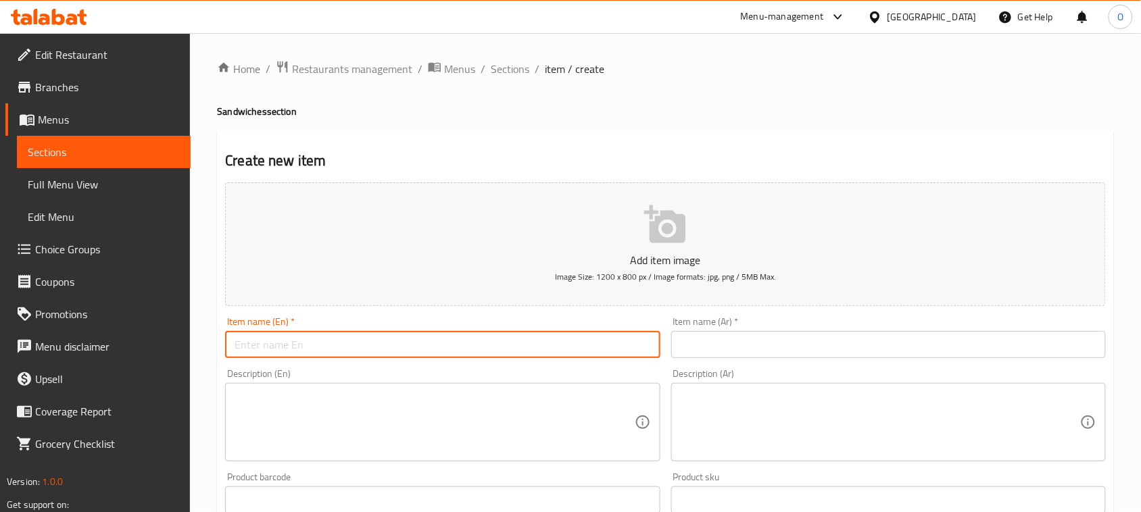
paste input "Pizza Sandwich"
type input "Pizza Sandwich"
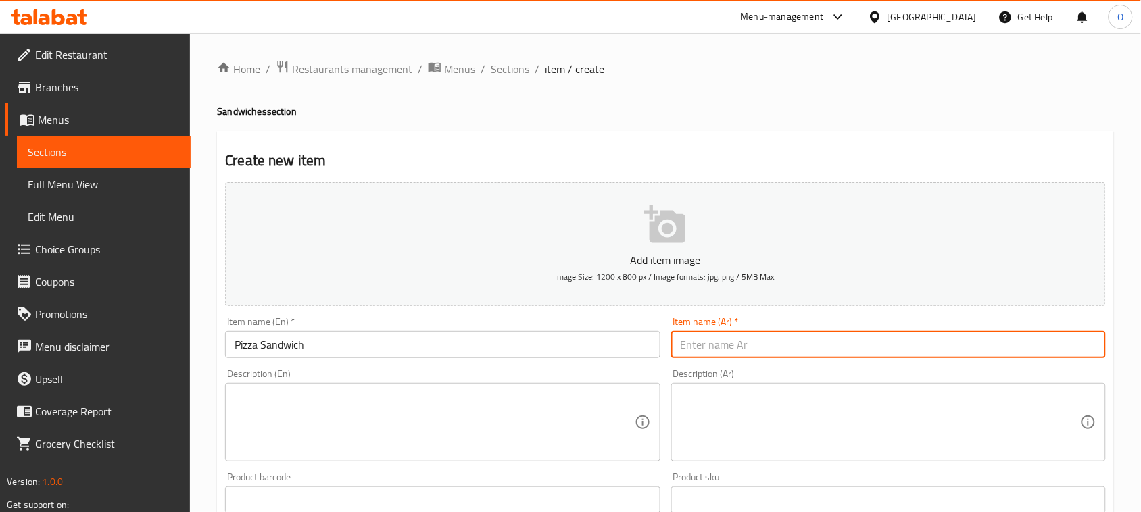
click at [766, 349] on input "text" at bounding box center [888, 344] width 435 height 27
paste input "ساندويتش بيتزا"
type input "ساندويتش بيتزا"
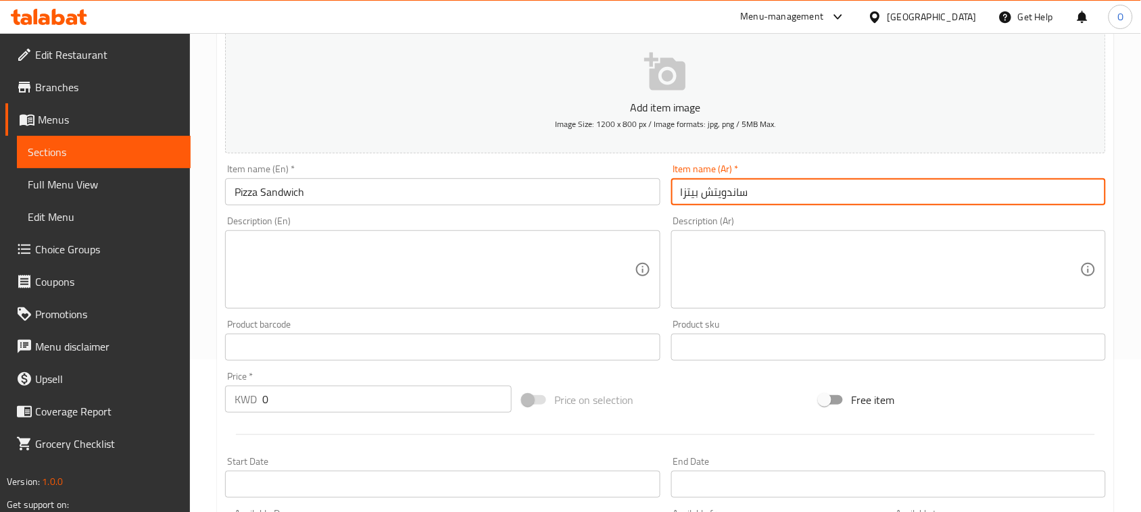
scroll to position [169, 0]
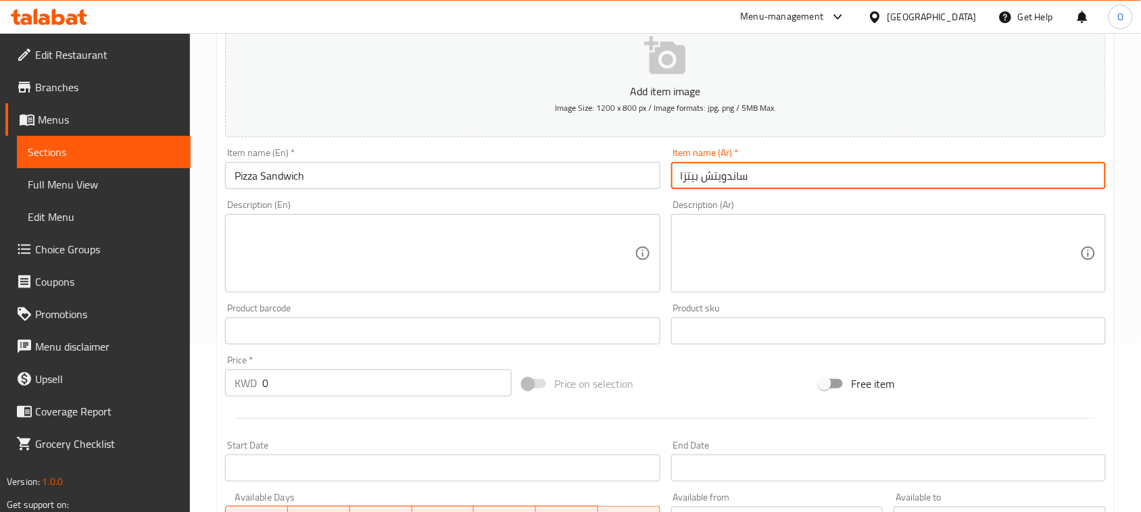
click at [260, 389] on div "KWD 0 Price *" at bounding box center [368, 383] width 287 height 27
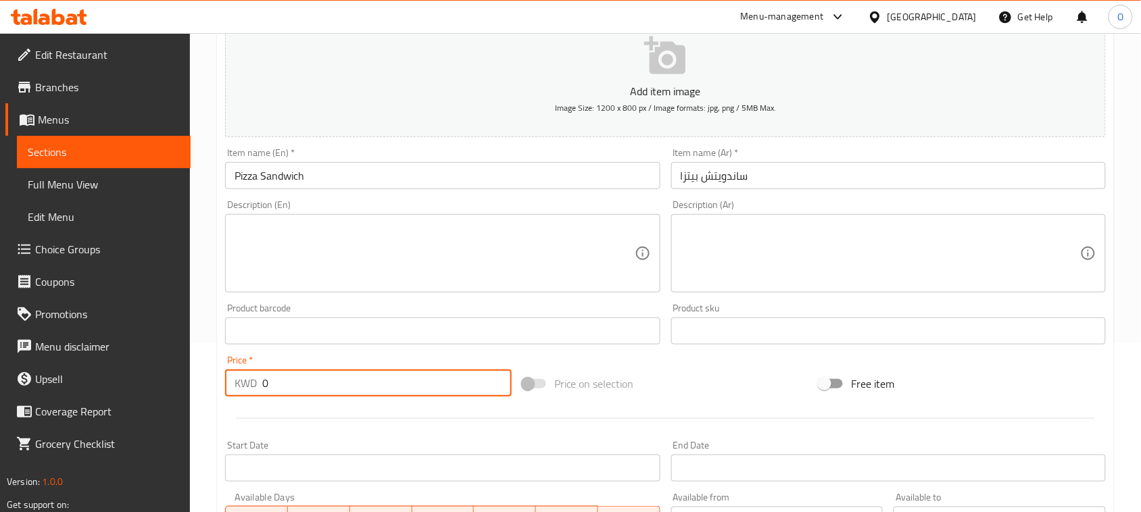
click at [260, 389] on div "KWD 0 Price *" at bounding box center [368, 383] width 287 height 27
paste input "1"
type input "1"
click at [285, 420] on div at bounding box center [665, 418] width 891 height 33
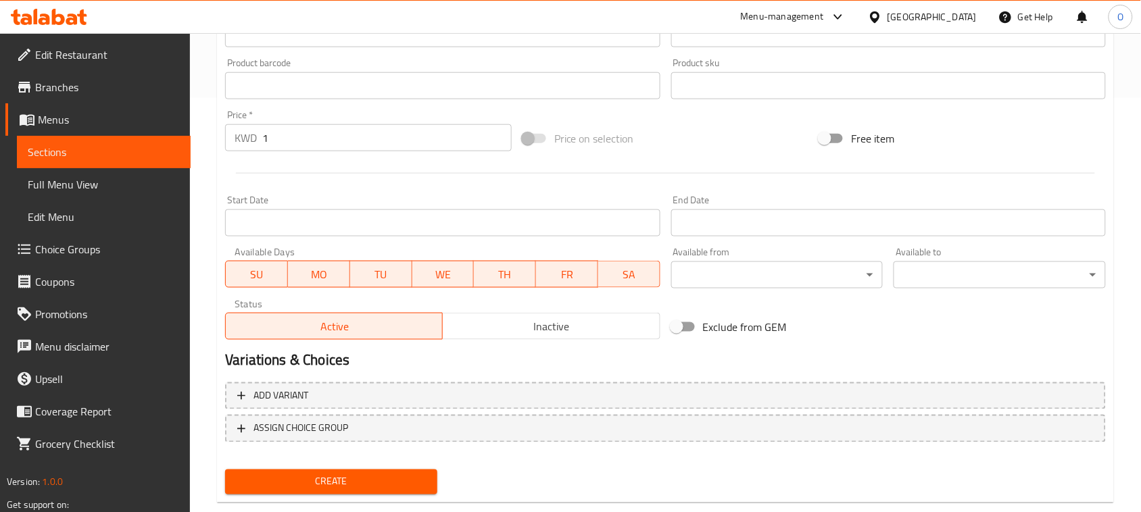
scroll to position [422, 0]
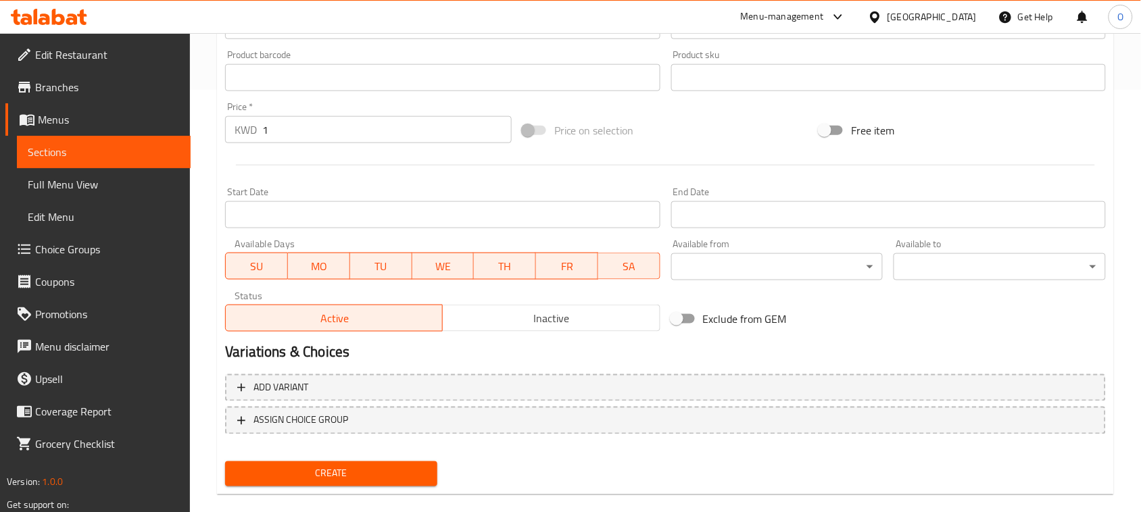
click at [280, 472] on span "Create" at bounding box center [331, 474] width 191 height 17
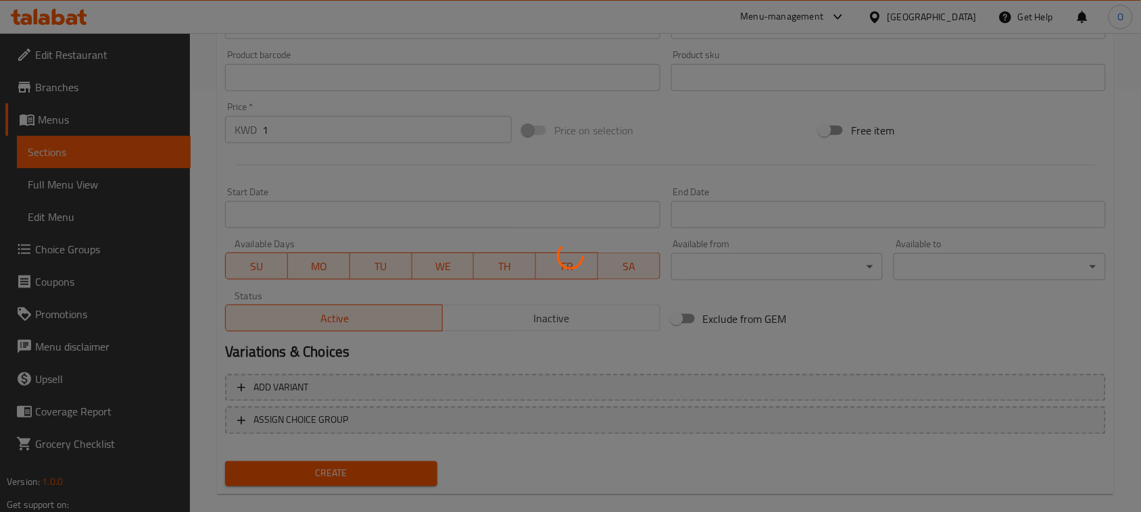
type input "0"
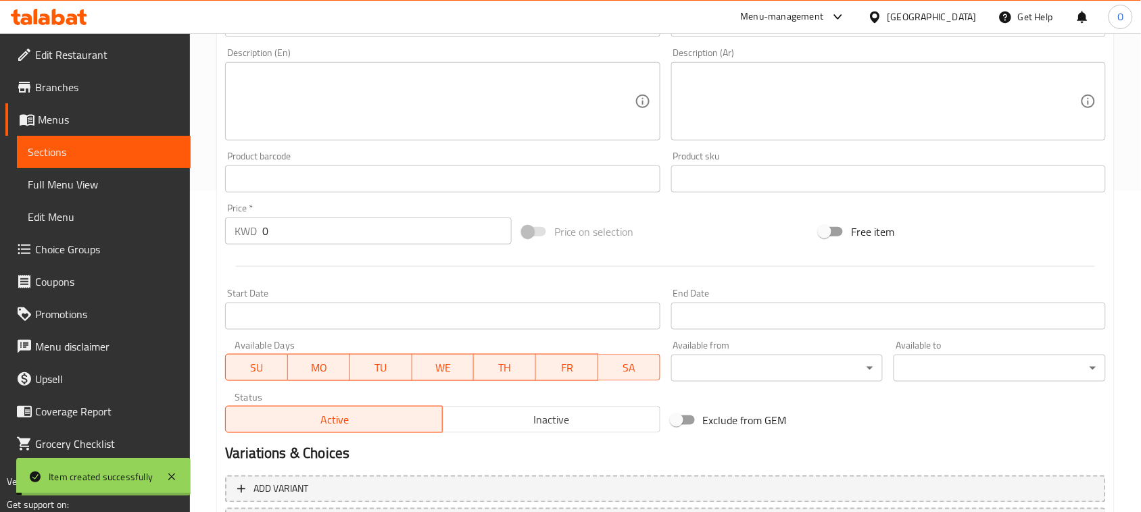
scroll to position [169, 0]
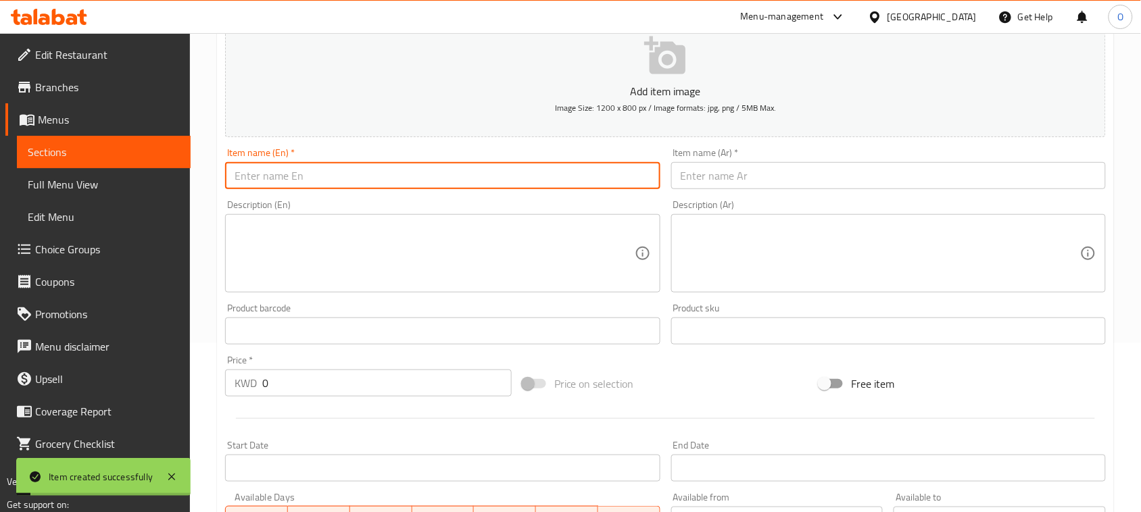
click at [270, 169] on input "text" at bounding box center [442, 175] width 435 height 27
paste input "Chicken Salad Sandwich"
type input "Chicken Salad Sandwich"
click at [770, 177] on input "text" at bounding box center [888, 175] width 435 height 27
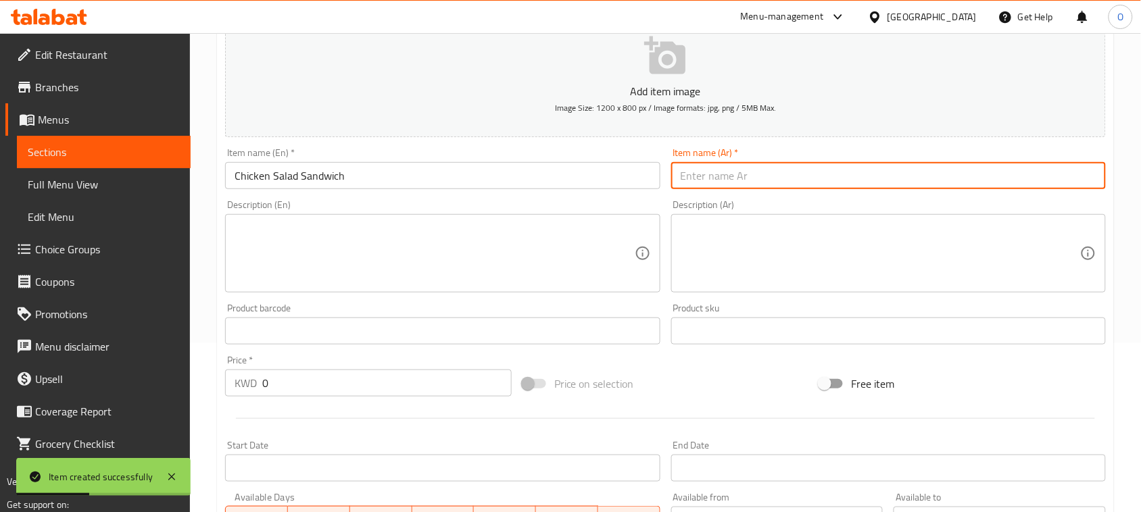
paste input "ساندويتش سلطة الدجاج"
type input "ساندويتش سلطة الدجاج"
drag, startPoint x: 265, startPoint y: 385, endPoint x: 230, endPoint y: 379, distance: 35.7
click at [230, 379] on div "KWD 0 Price *" at bounding box center [368, 383] width 287 height 27
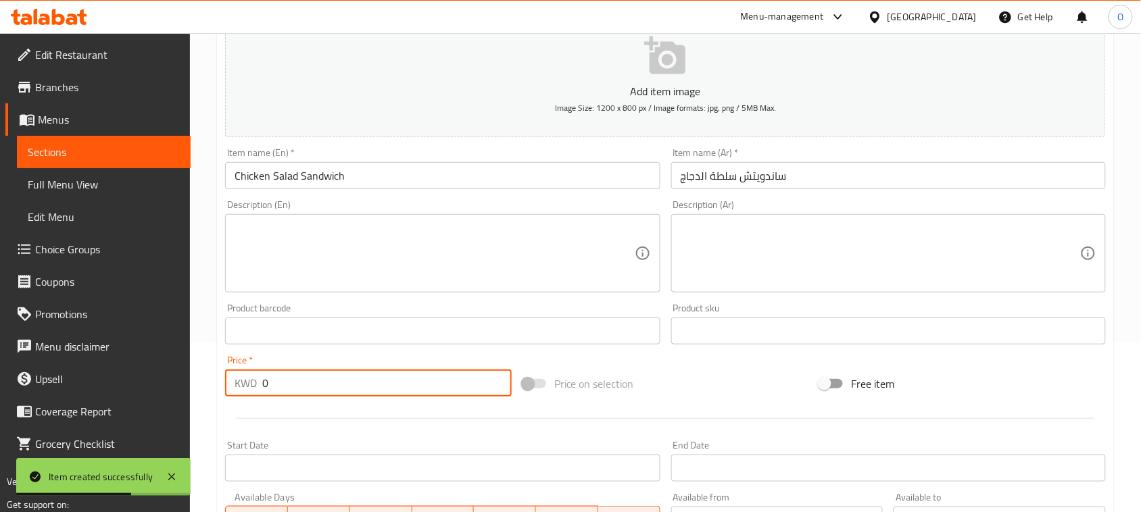
paste input "1.25"
type input "1.25"
click at [252, 414] on div at bounding box center [665, 418] width 891 height 33
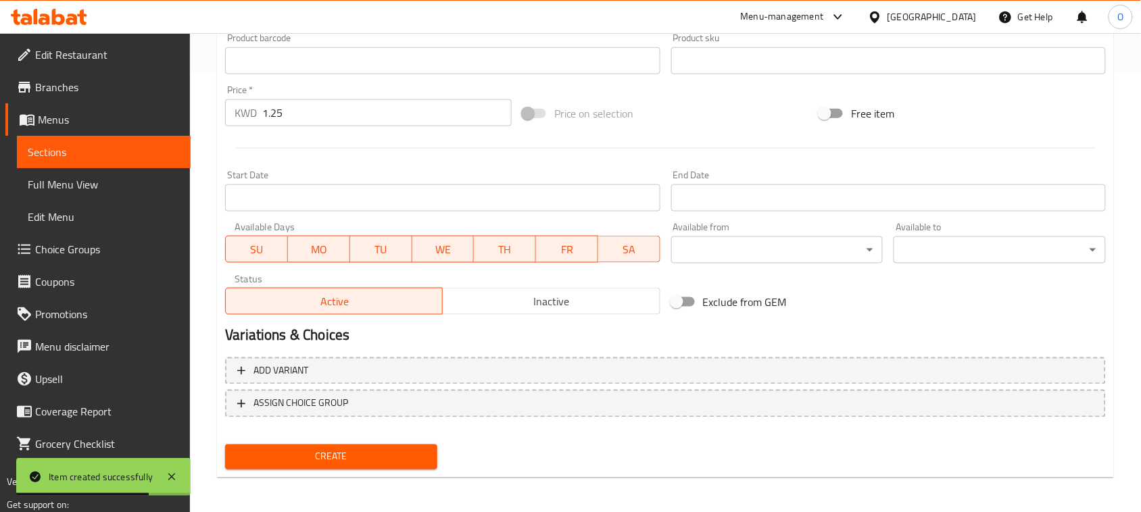
scroll to position [440, 0]
click at [270, 455] on span "Create" at bounding box center [331, 456] width 191 height 17
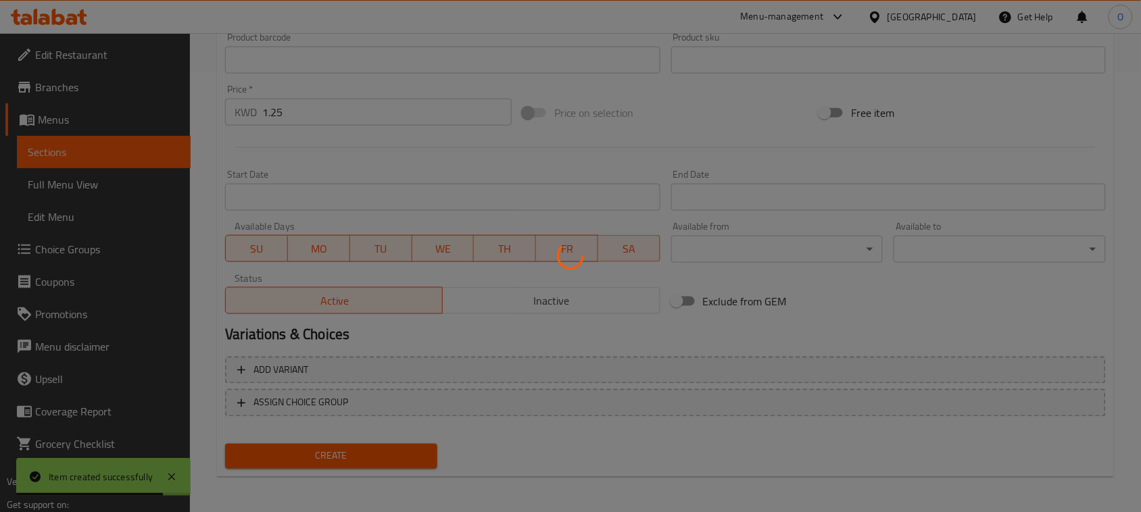
type input "0"
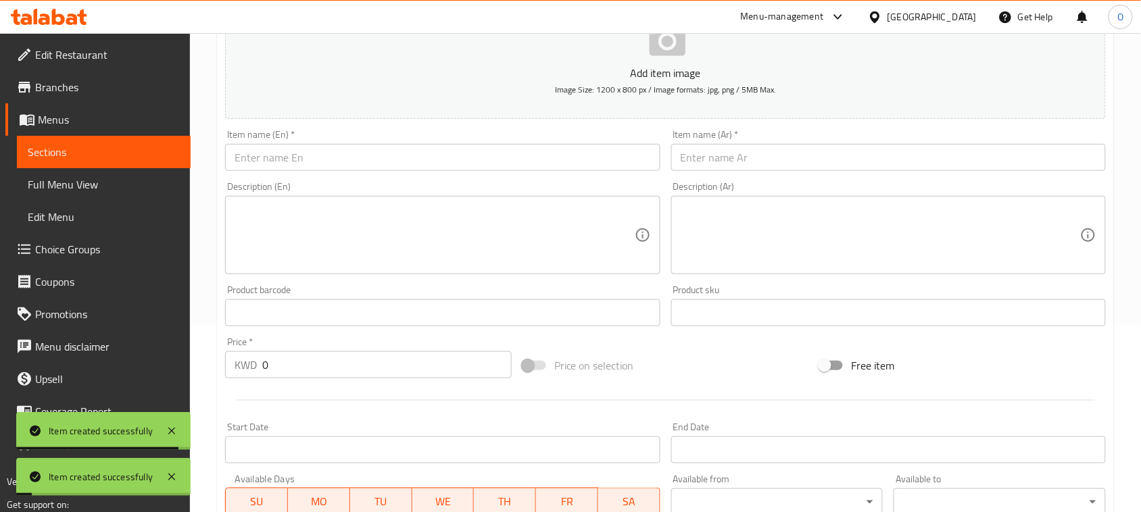
scroll to position [187, 0]
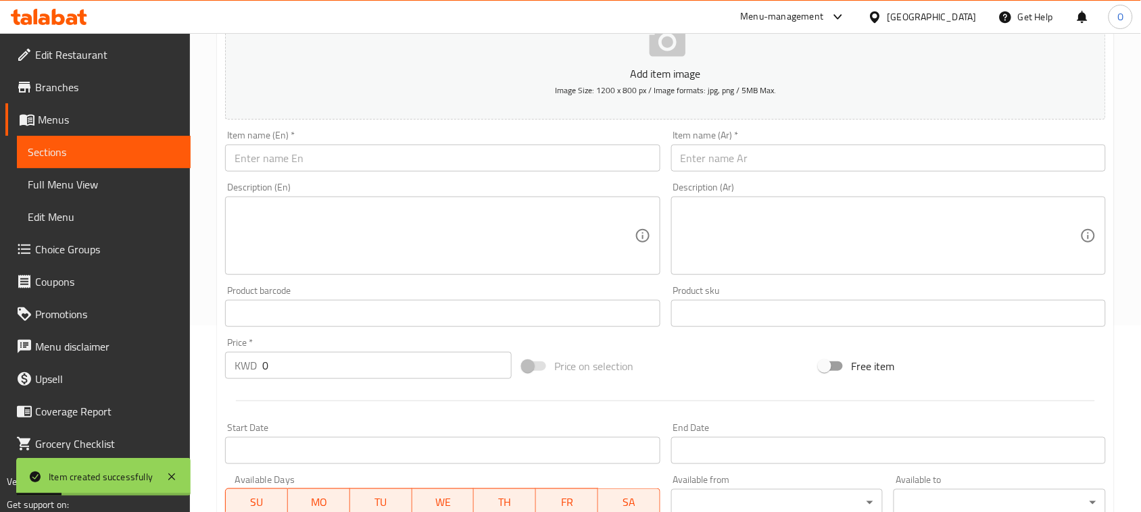
click at [382, 157] on input "text" at bounding box center [442, 158] width 435 height 27
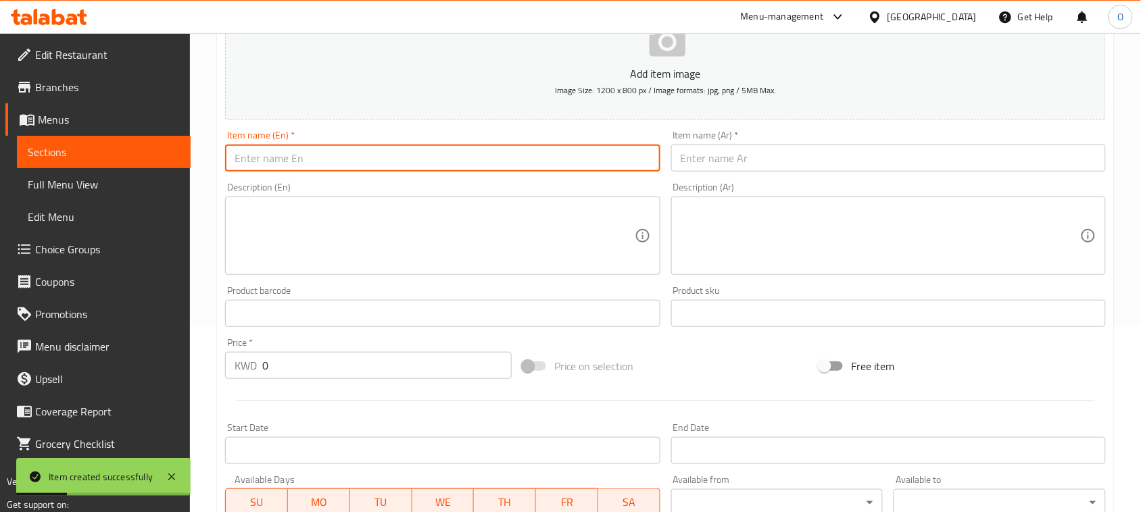
paste input "Korean Egg & Truffle"
type input "Korean Egg & Truffle"
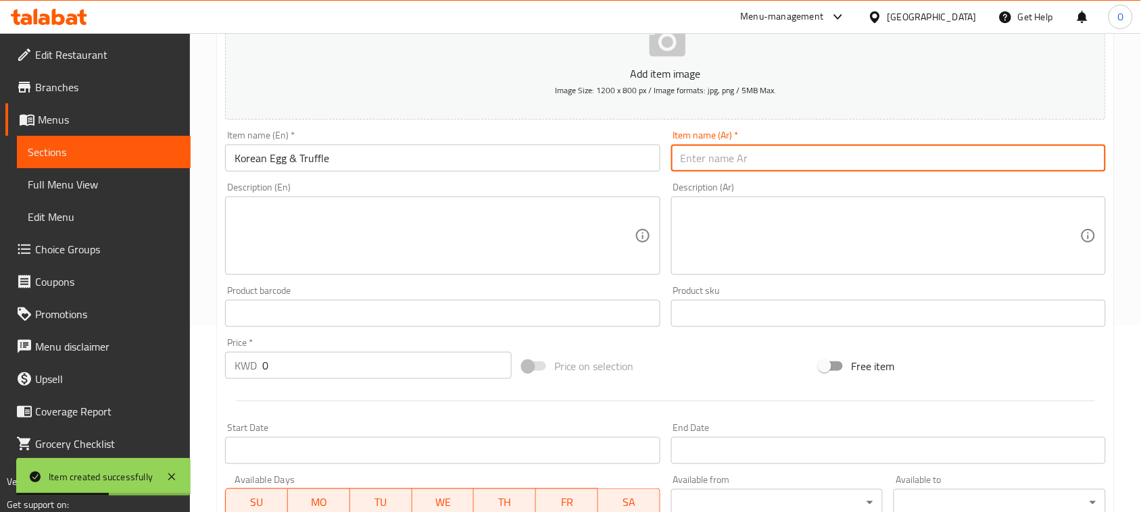
click at [839, 164] on input "text" at bounding box center [888, 158] width 435 height 27
paste input "البيض الكوري والكمأة"
type input "البيض الكوري والكمأة"
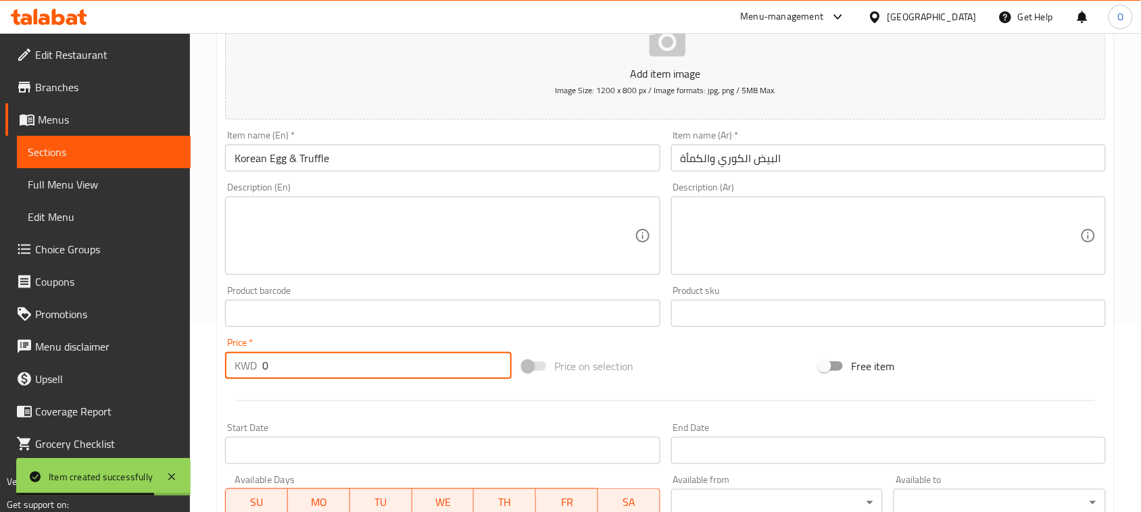
drag, startPoint x: 274, startPoint y: 362, endPoint x: 241, endPoint y: 366, distance: 34.1
click at [241, 366] on div "KWD 0 Price *" at bounding box center [368, 365] width 287 height 27
paste input "1.25"
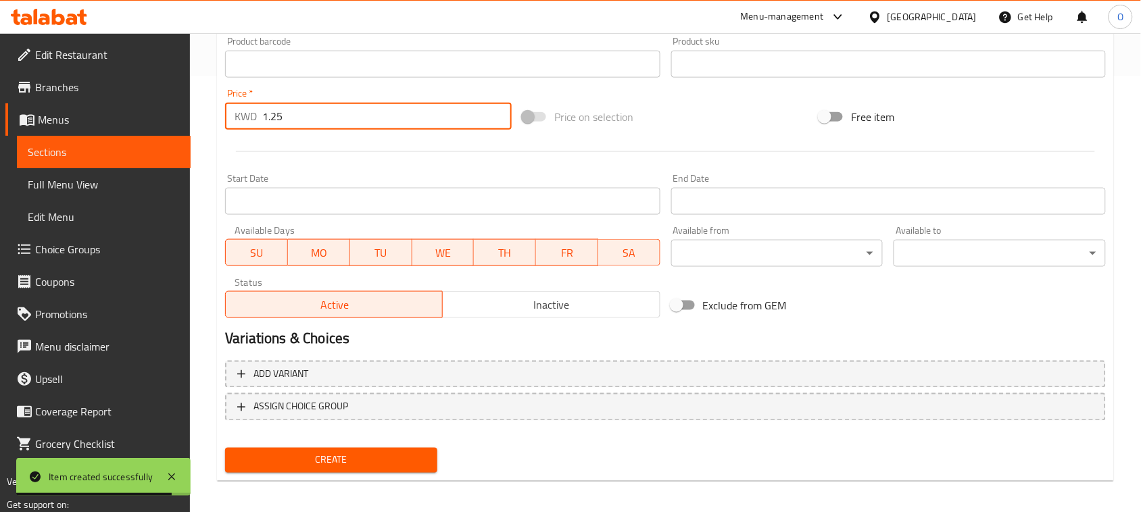
scroll to position [440, 0]
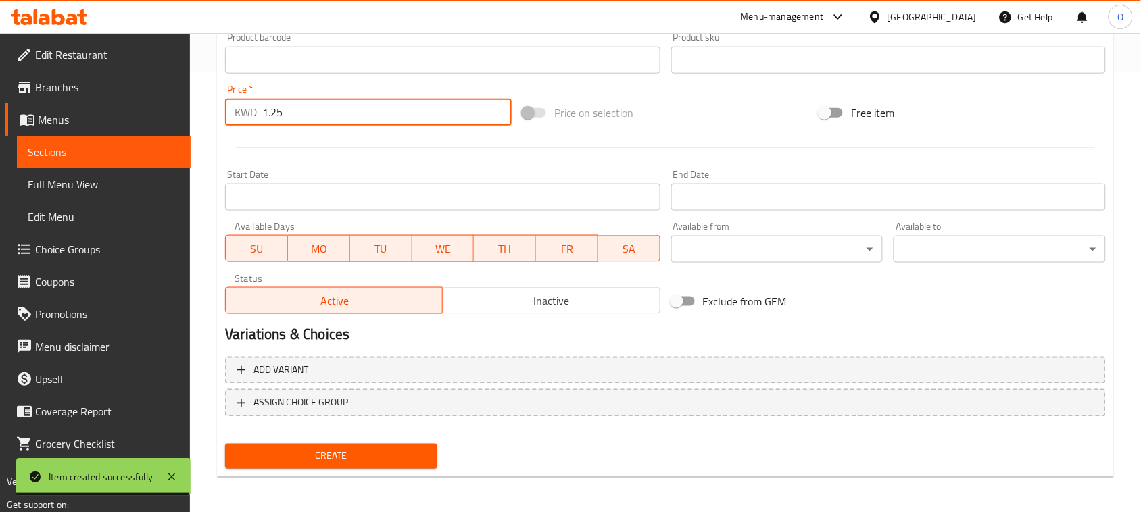
type input "1.25"
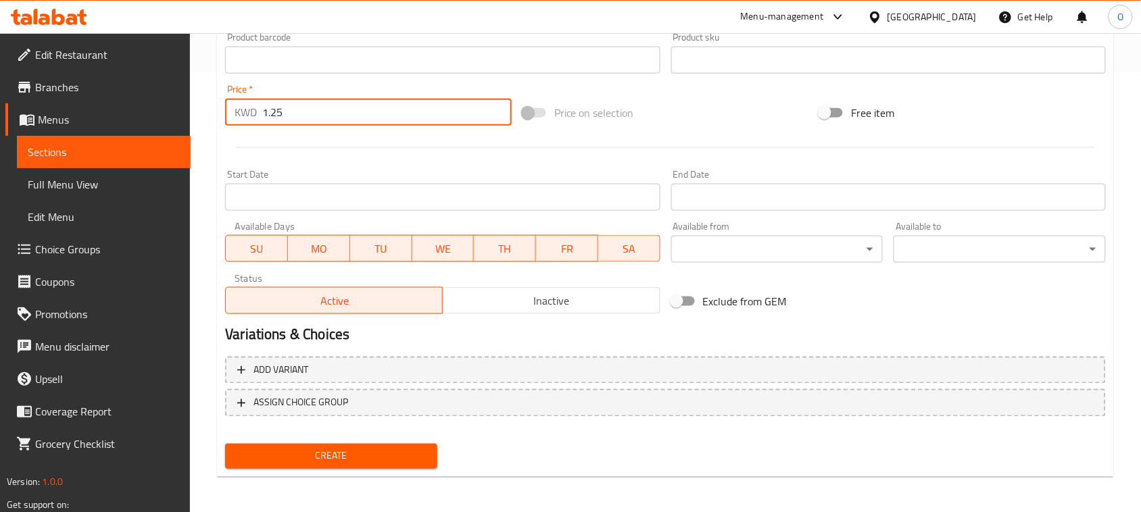
click at [331, 461] on span "Create" at bounding box center [331, 456] width 191 height 17
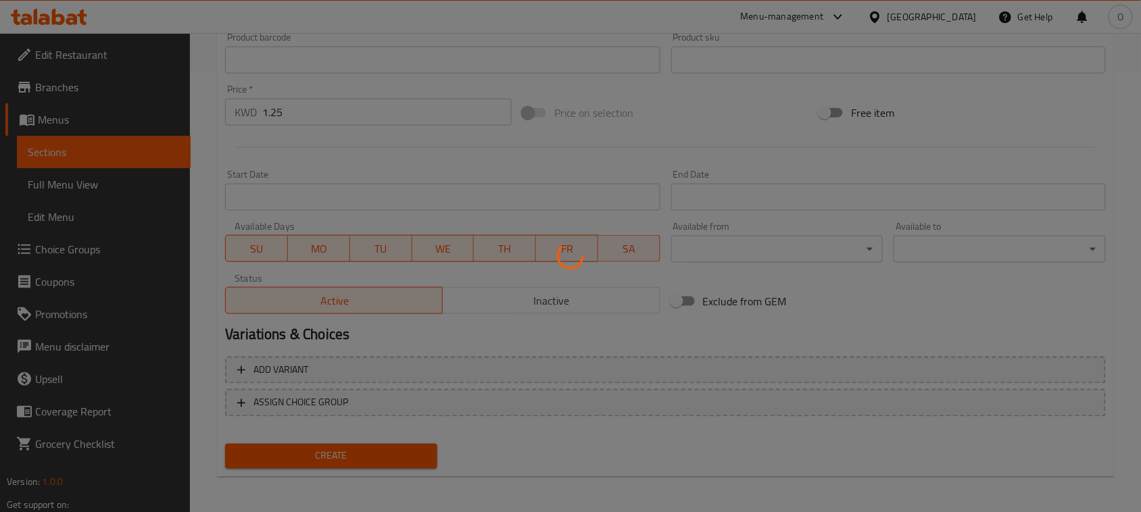
type input "0"
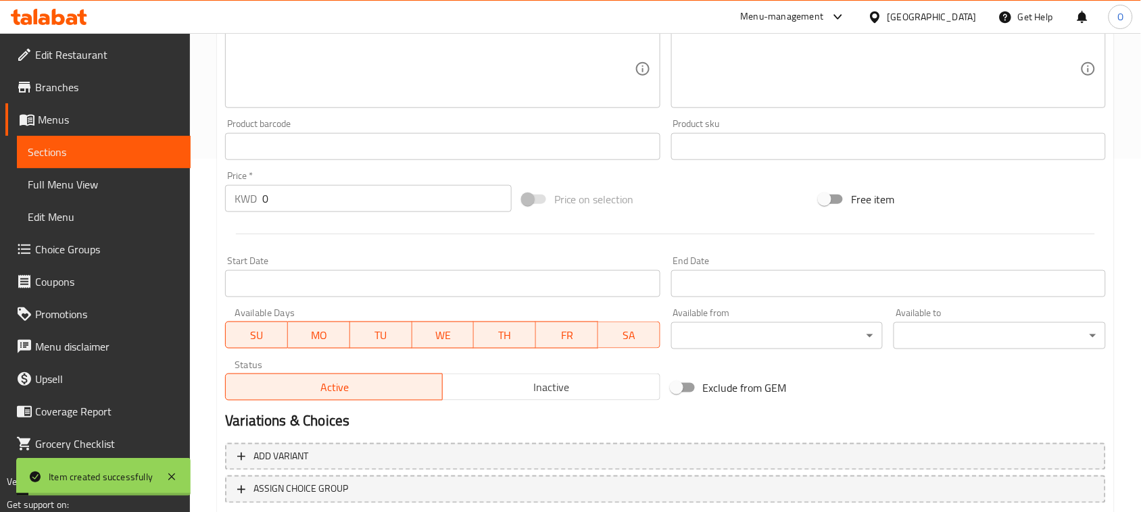
scroll to position [271, 0]
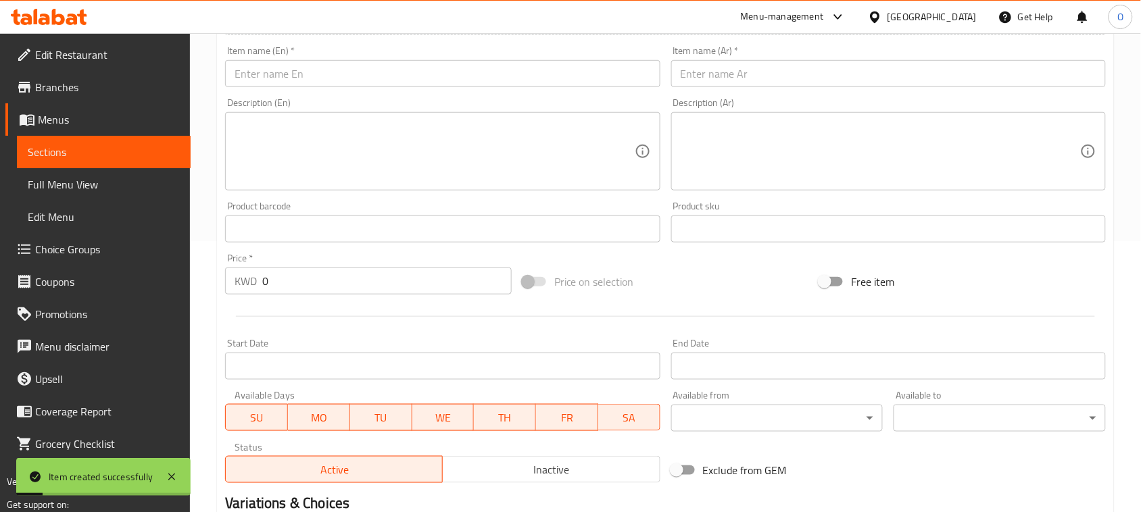
click at [298, 74] on input "text" at bounding box center [442, 73] width 435 height 27
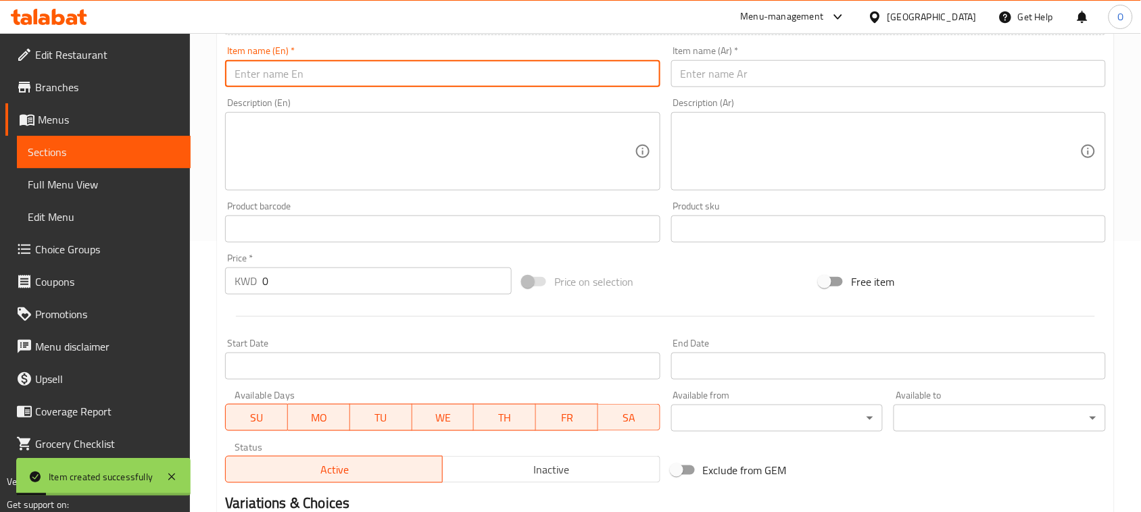
paste input "Halloumi Sandwich"
type input "Halloumi Sandwich"
click at [737, 75] on input "text" at bounding box center [888, 73] width 435 height 27
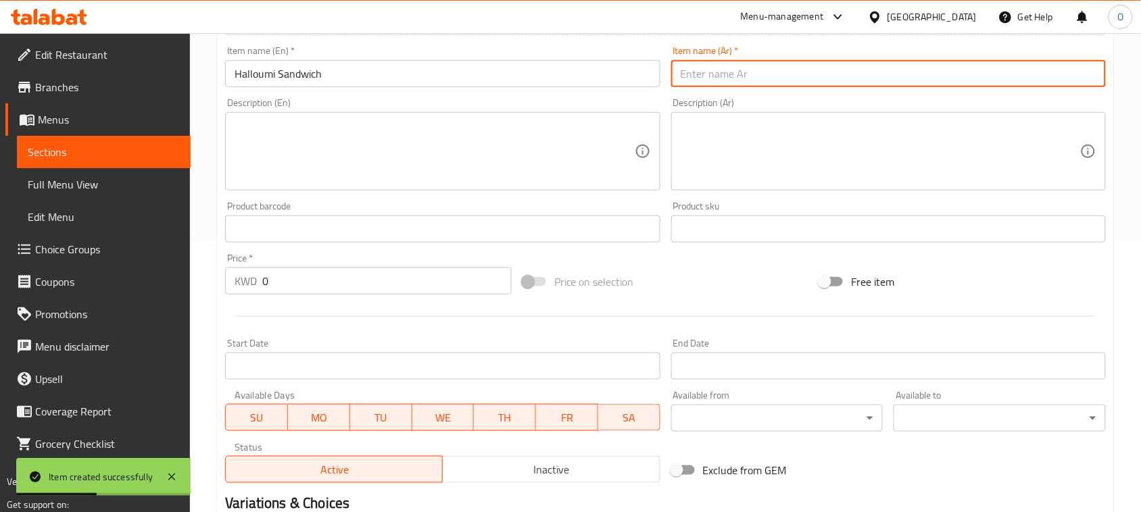
paste input "ساندويتش حلومي"
type input "ساندويتش حلومي"
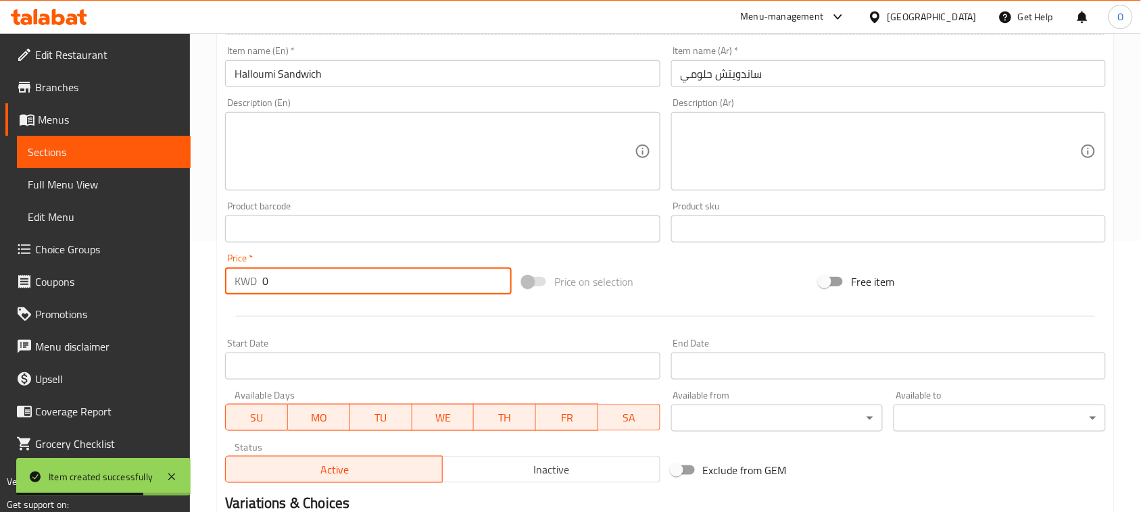
drag, startPoint x: 279, startPoint y: 274, endPoint x: 225, endPoint y: 302, distance: 60.8
click at [225, 302] on div "Add item image Image Size: 1200 x 800 px / Image formats: jpg, png / 5MB Max. I…" at bounding box center [665, 197] width 891 height 583
paste input ".65"
type input "0.65"
click at [286, 319] on div at bounding box center [665, 316] width 891 height 33
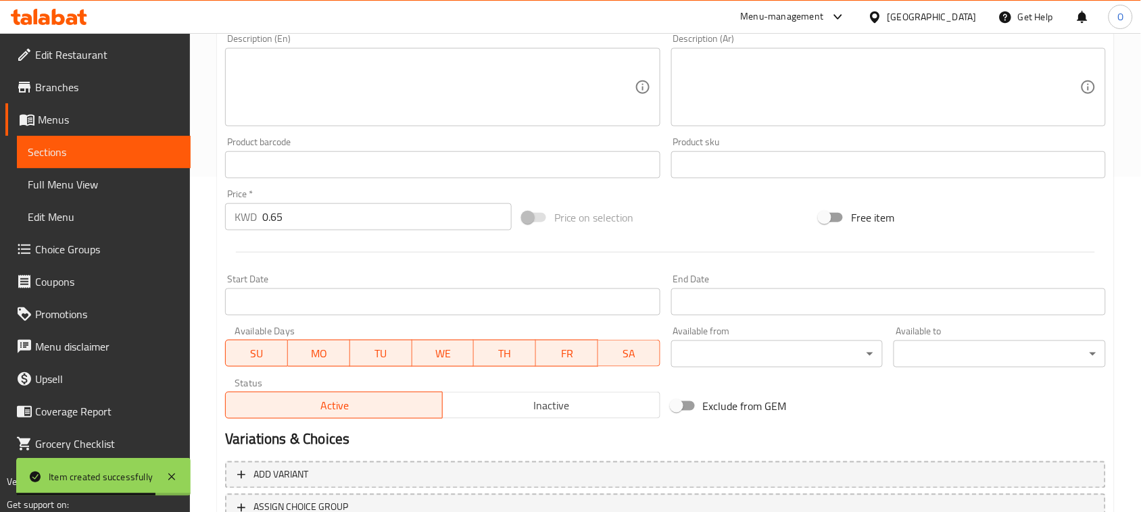
scroll to position [440, 0]
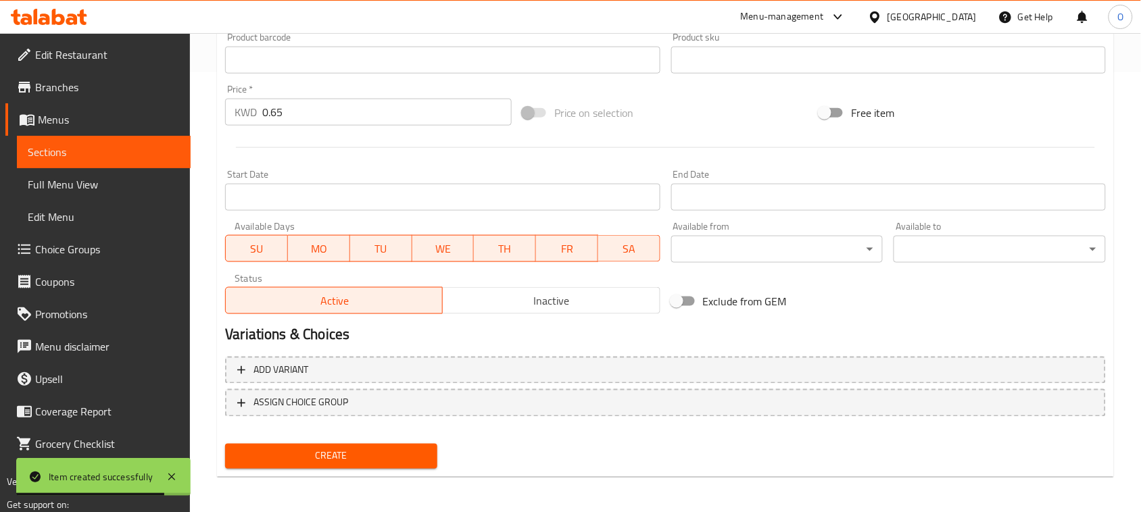
click at [314, 458] on span "Create" at bounding box center [331, 456] width 191 height 17
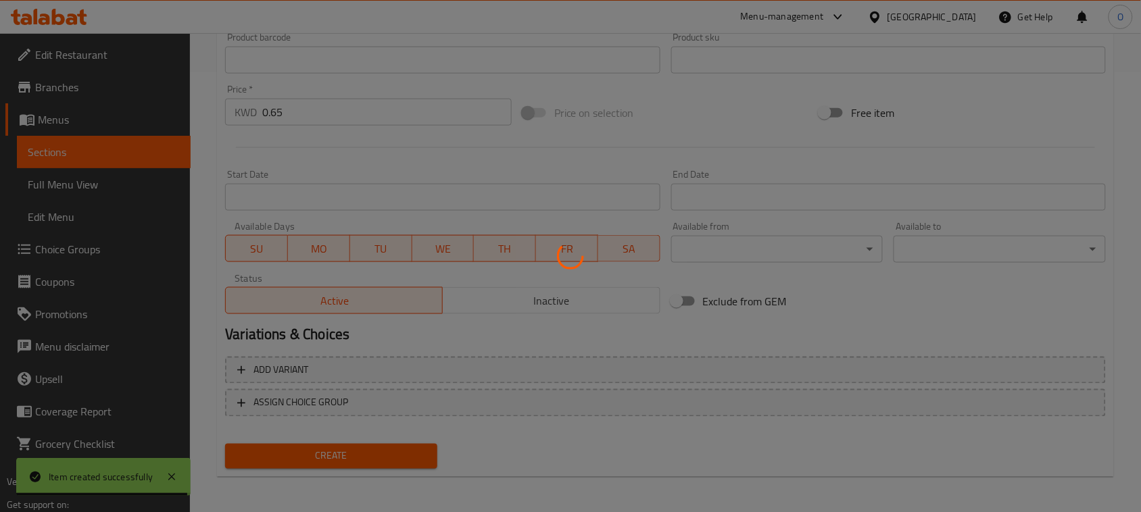
type input "0"
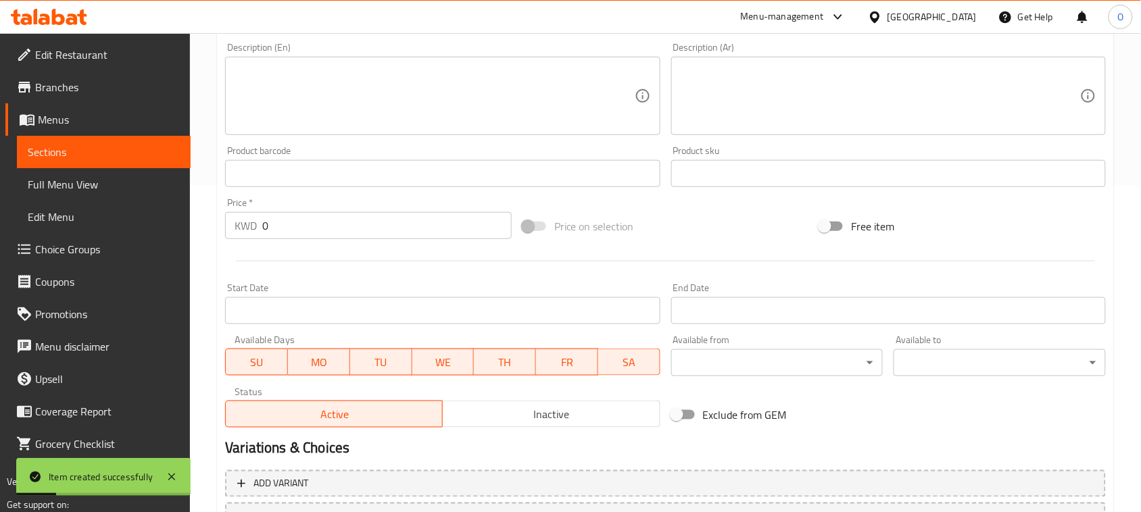
scroll to position [187, 0]
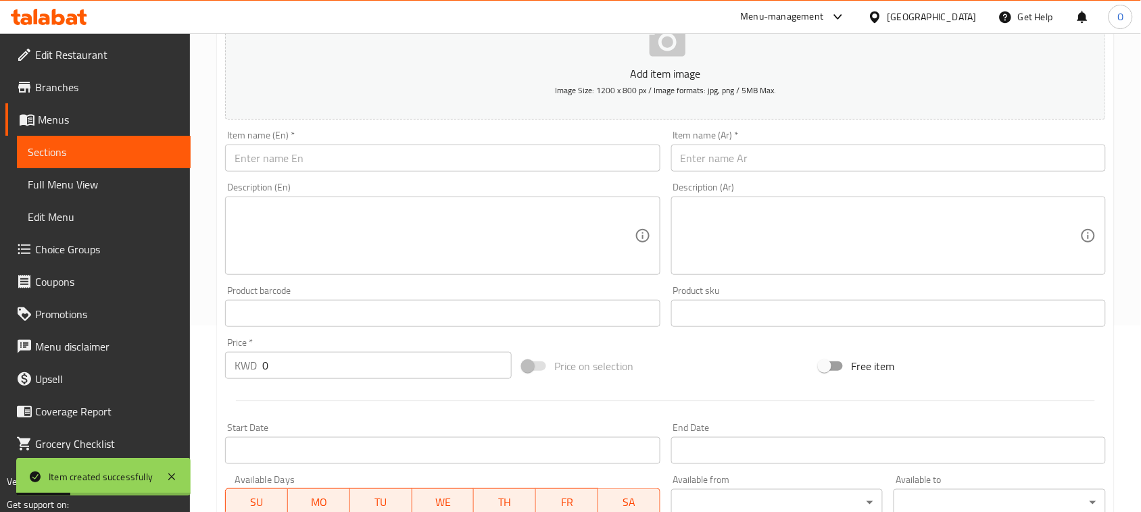
click at [419, 153] on input "text" at bounding box center [442, 158] width 435 height 27
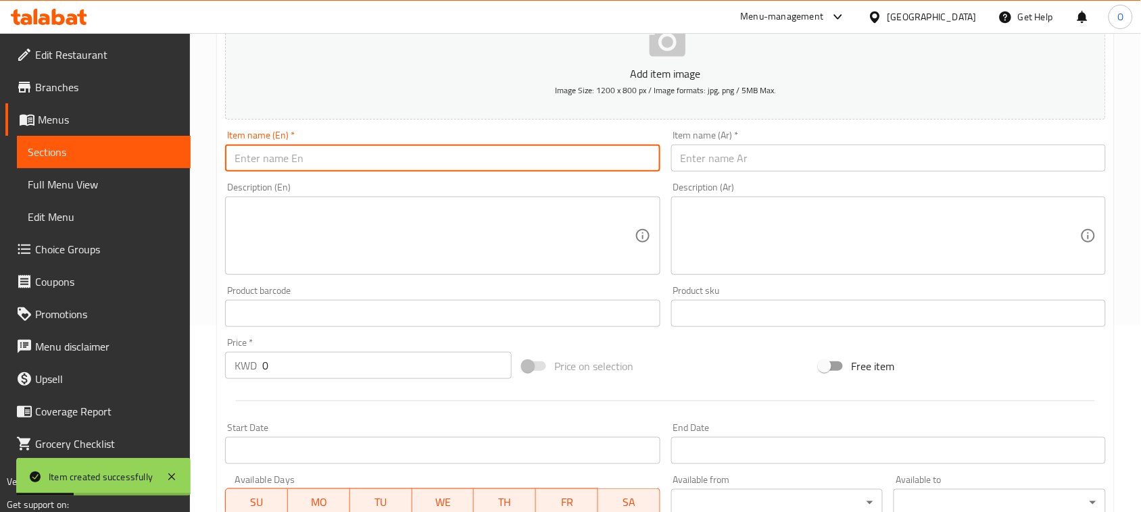
paste input "Cheese & Onion Sandwich"
type input "Cheese & Onion Sandwich"
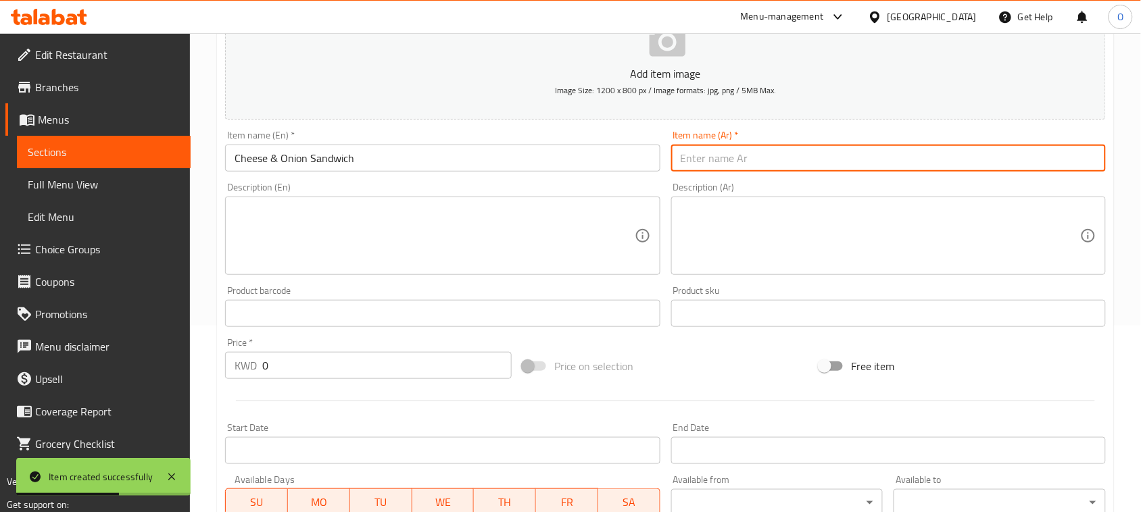
click at [732, 160] on input "text" at bounding box center [888, 158] width 435 height 27
paste input "ساندويتش الجبن والبصل"
type input "ساندويتش الجبن والبصل"
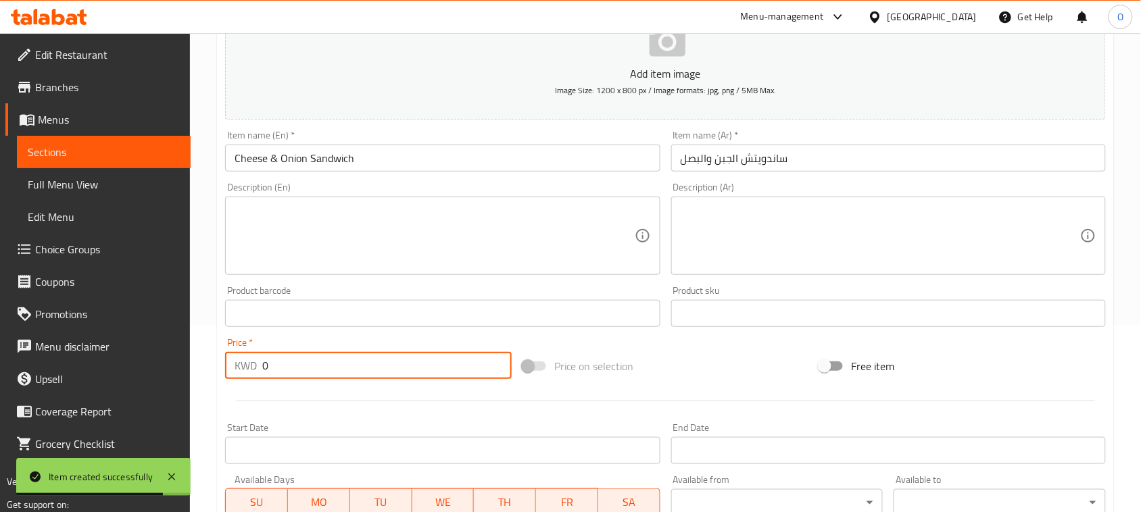
drag, startPoint x: 257, startPoint y: 366, endPoint x: 228, endPoint y: 376, distance: 30.8
click at [227, 377] on div "KWD 0 Price *" at bounding box center [368, 365] width 287 height 27
paste input ".65"
type input "0.65"
click at [262, 391] on div at bounding box center [665, 401] width 891 height 33
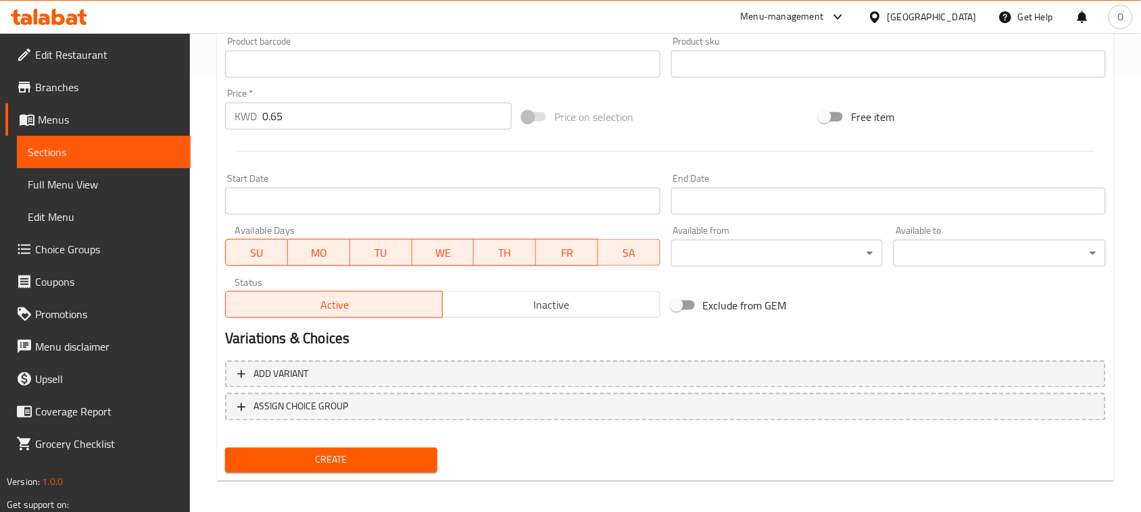
scroll to position [440, 0]
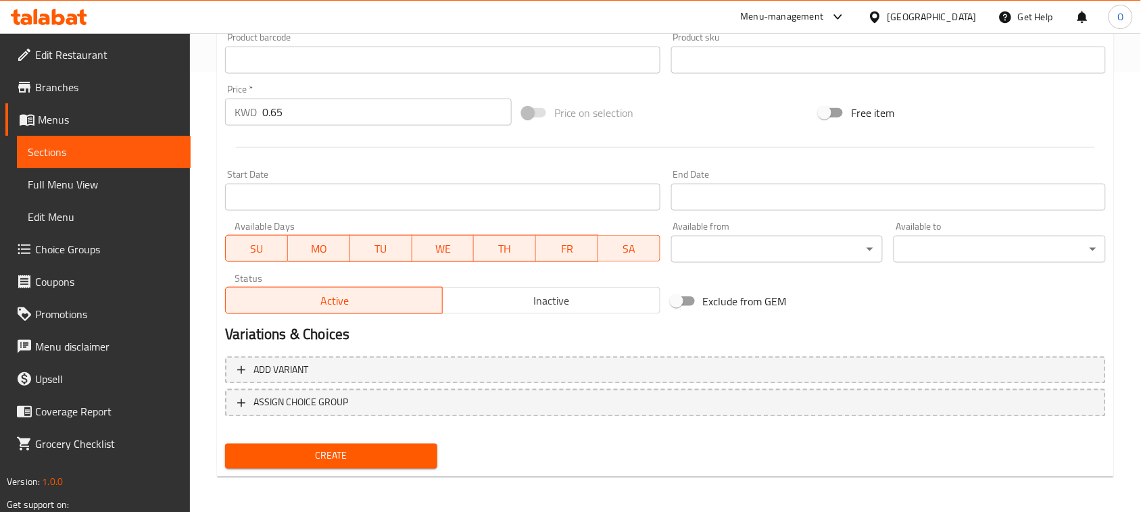
click at [318, 440] on div "Create" at bounding box center [331, 457] width 223 height 36
click at [316, 448] on span "Create" at bounding box center [331, 456] width 191 height 17
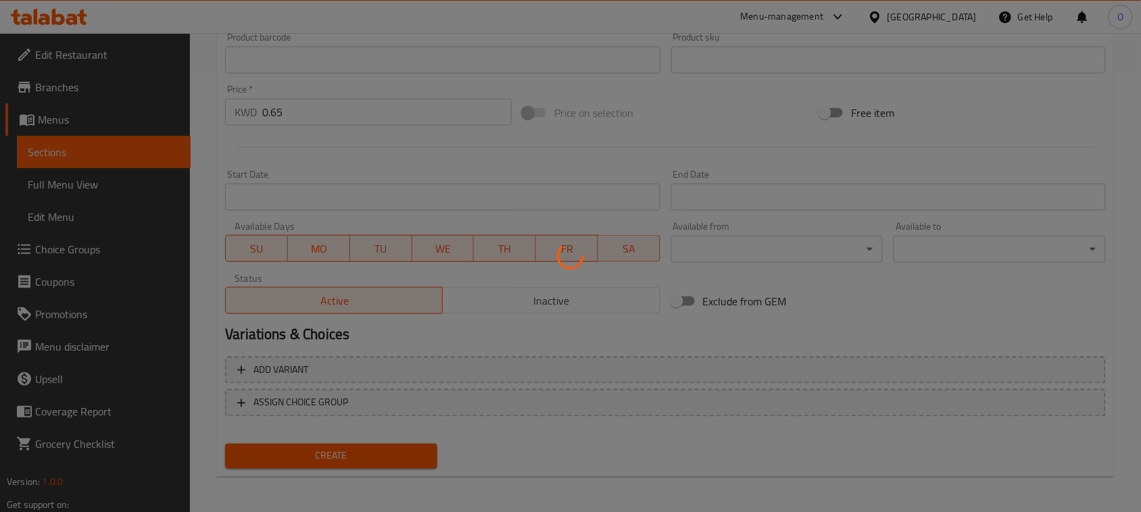
type input "0"
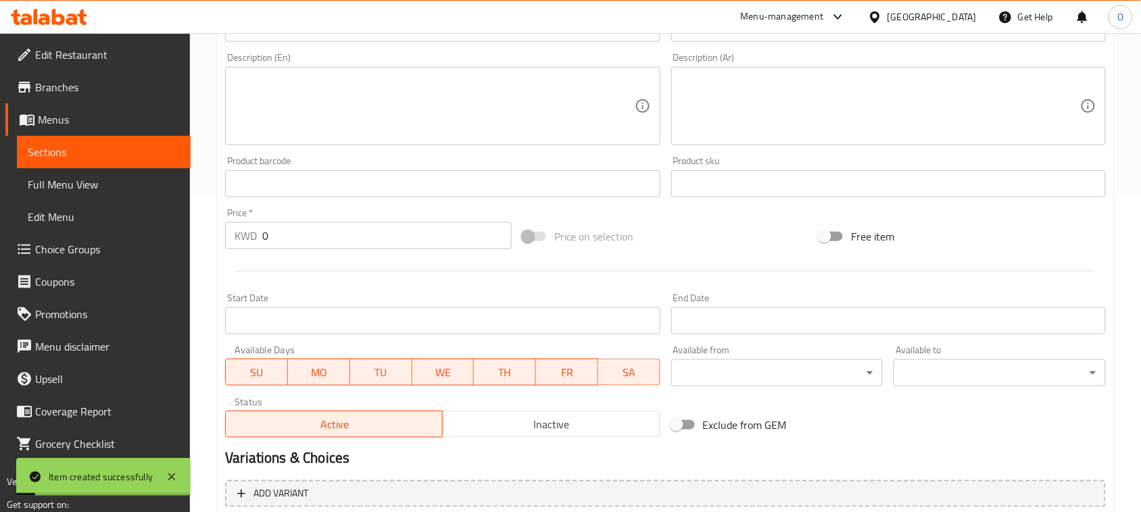
scroll to position [187, 0]
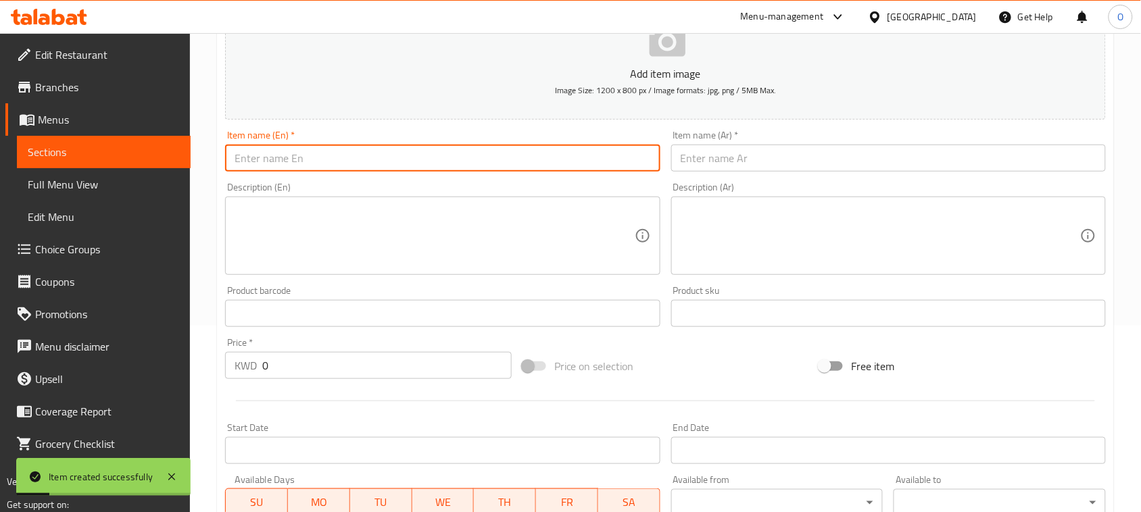
click at [332, 157] on input "text" at bounding box center [442, 158] width 435 height 27
paste input "Salami Sandwich سلامي ساندويتش"
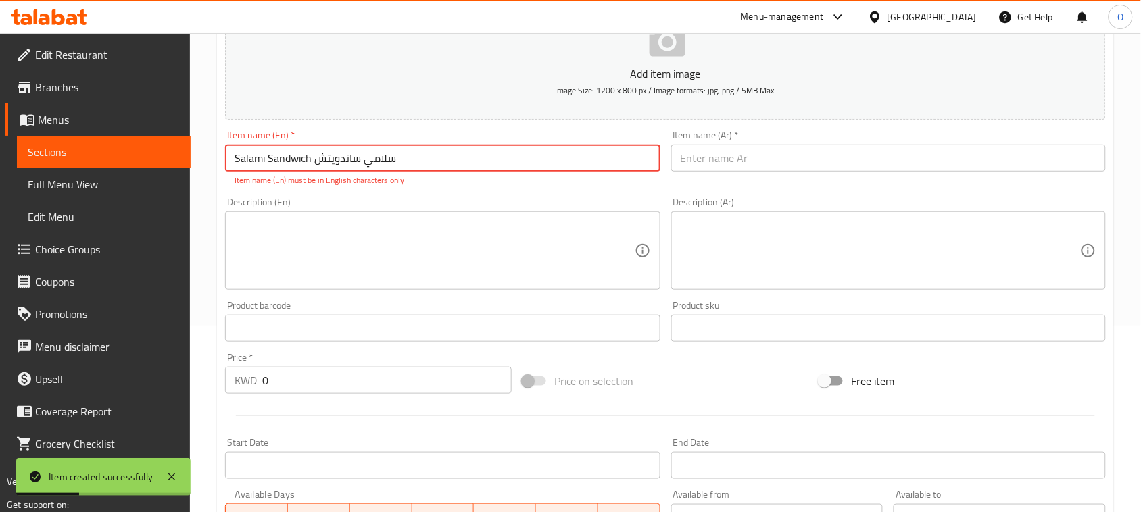
drag, startPoint x: 315, startPoint y: 160, endPoint x: 454, endPoint y: 161, distance: 139.2
click at [454, 161] on input "Salami Sandwich سلامي ساندويتش" at bounding box center [442, 158] width 435 height 27
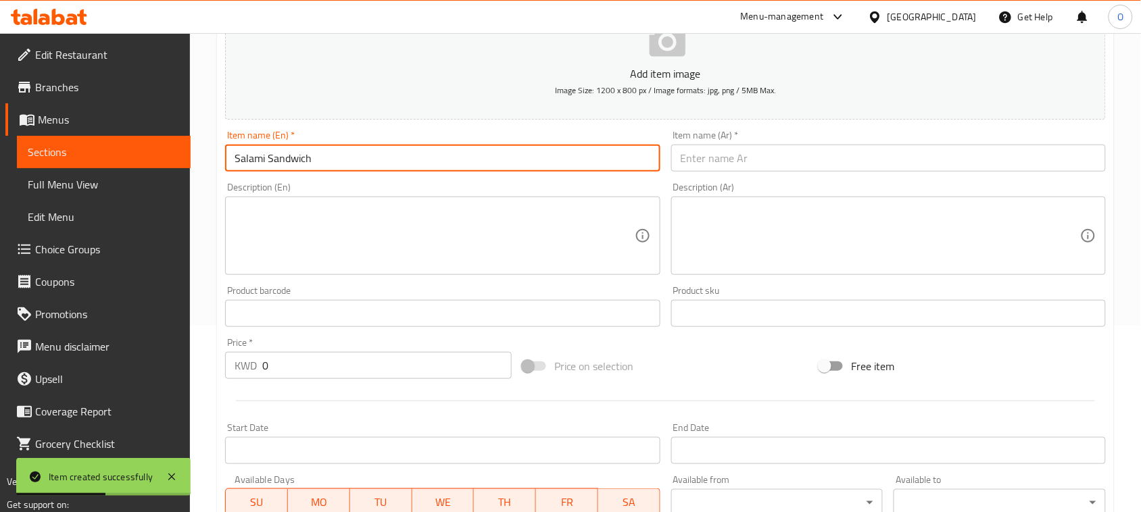
type input "Salami Sandwich"
click at [845, 155] on input "text" at bounding box center [888, 158] width 435 height 27
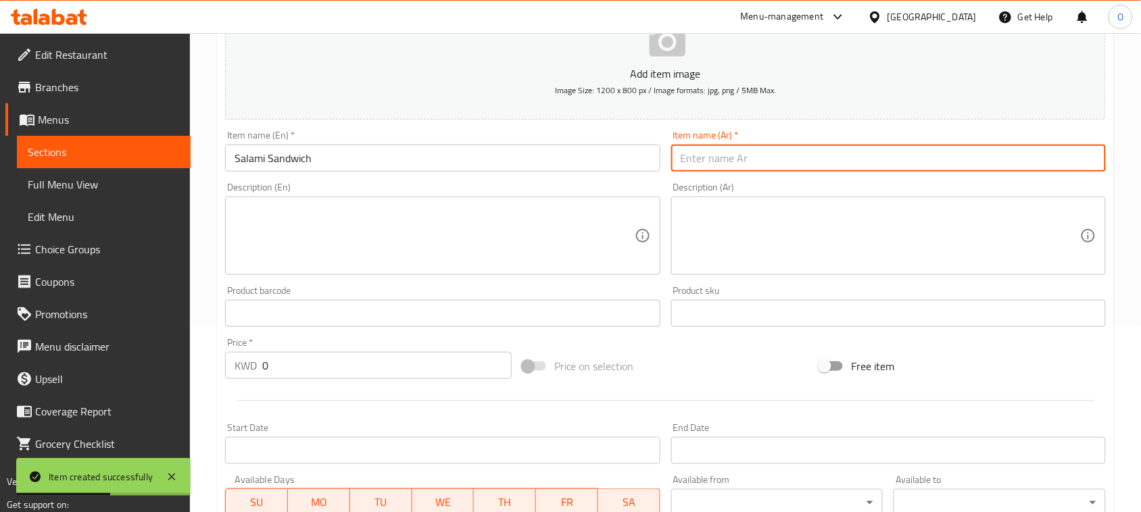
paste input "[PERSON_NAME]"
type input "[PERSON_NAME]"
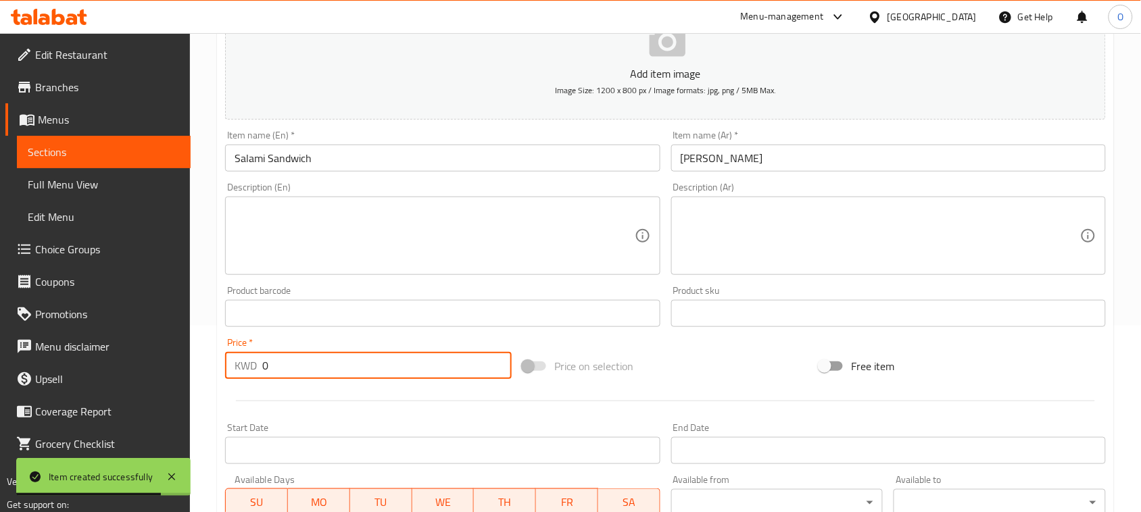
drag, startPoint x: 284, startPoint y: 373, endPoint x: 264, endPoint y: 373, distance: 19.6
click at [264, 373] on input "0" at bounding box center [386, 365] width 249 height 27
paste input ".75"
type input "0.75"
click at [257, 397] on div at bounding box center [665, 401] width 891 height 33
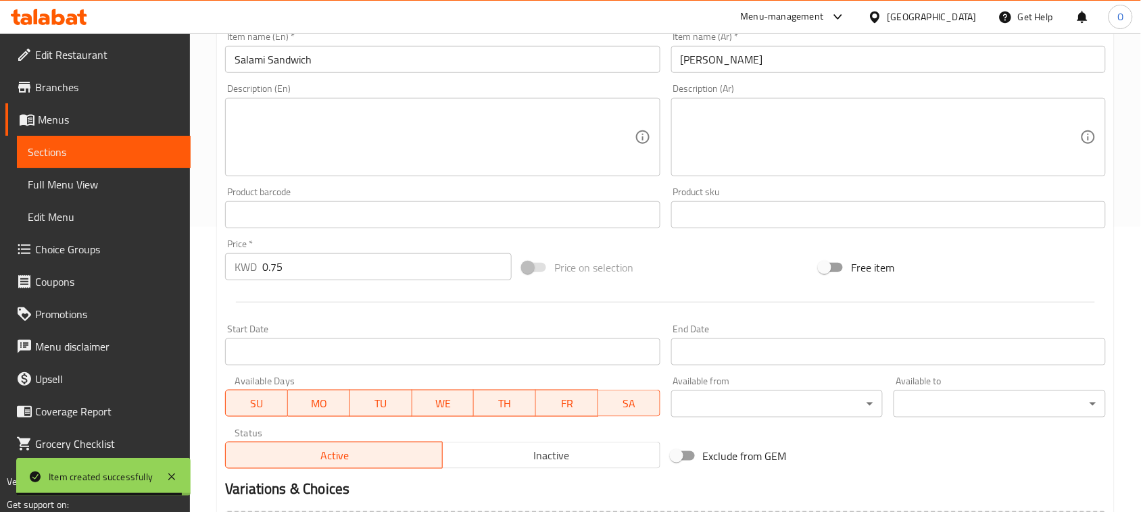
scroll to position [440, 0]
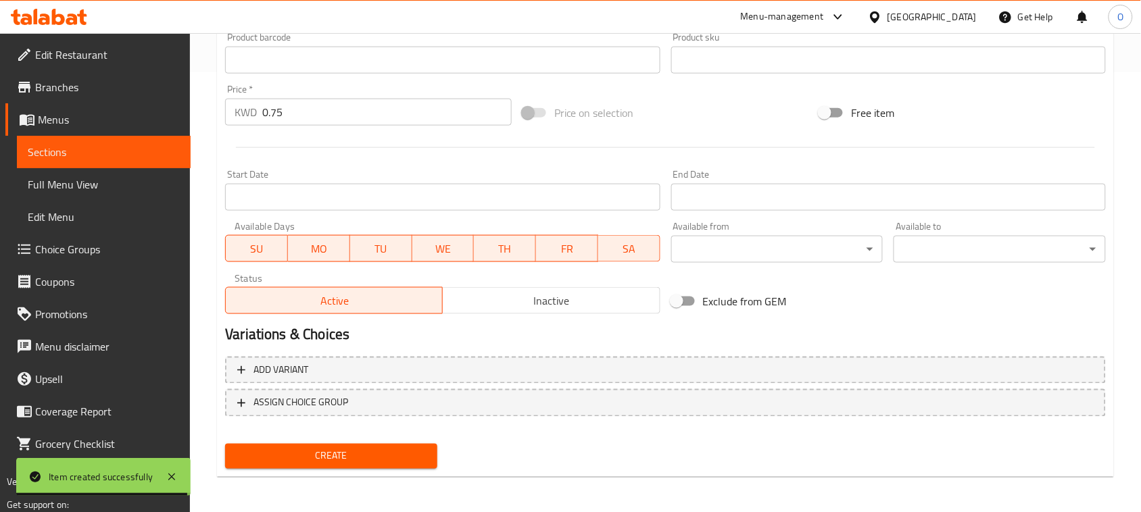
click at [274, 454] on span "Create" at bounding box center [331, 456] width 191 height 17
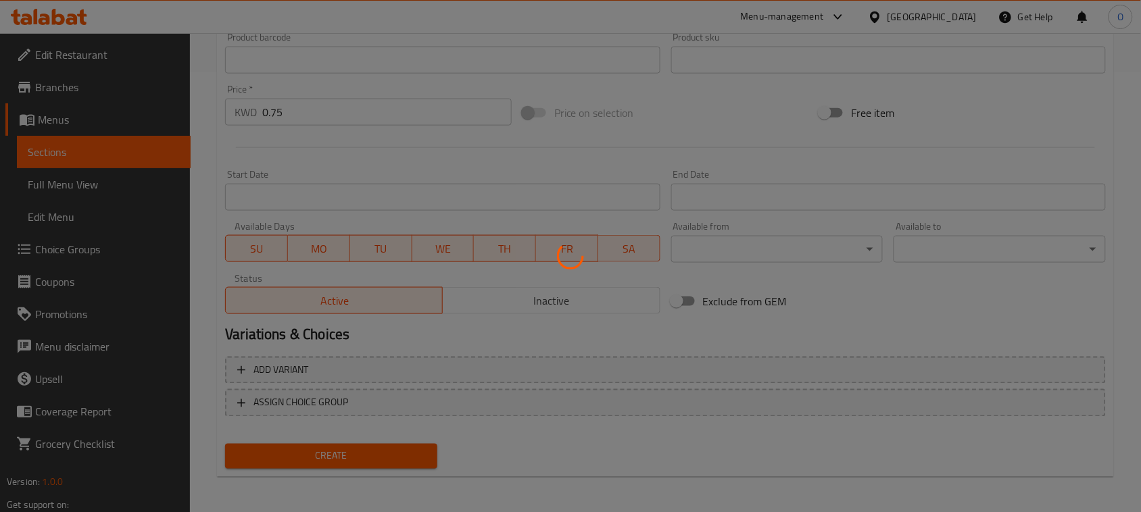
type input "0"
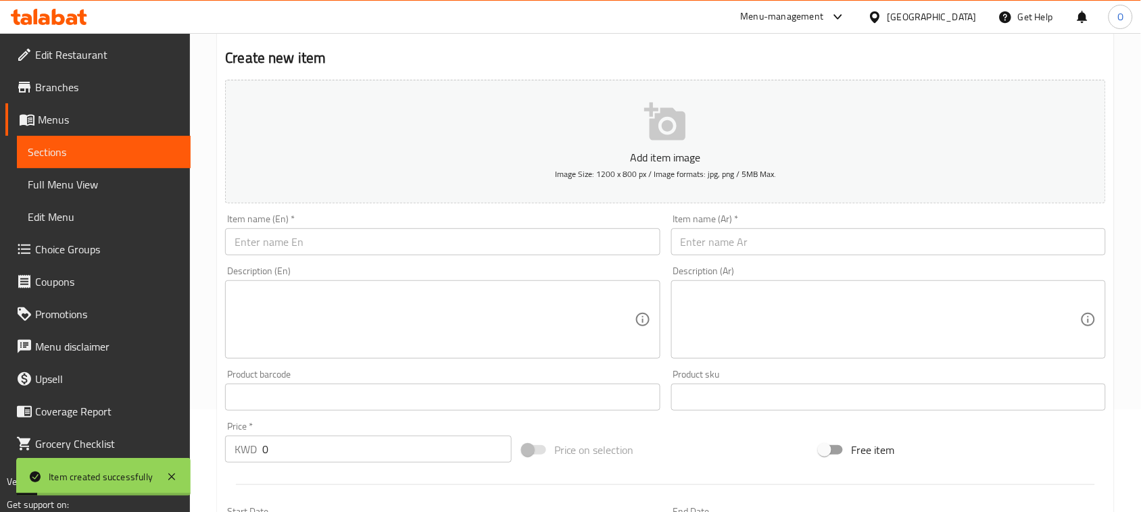
scroll to position [102, 0]
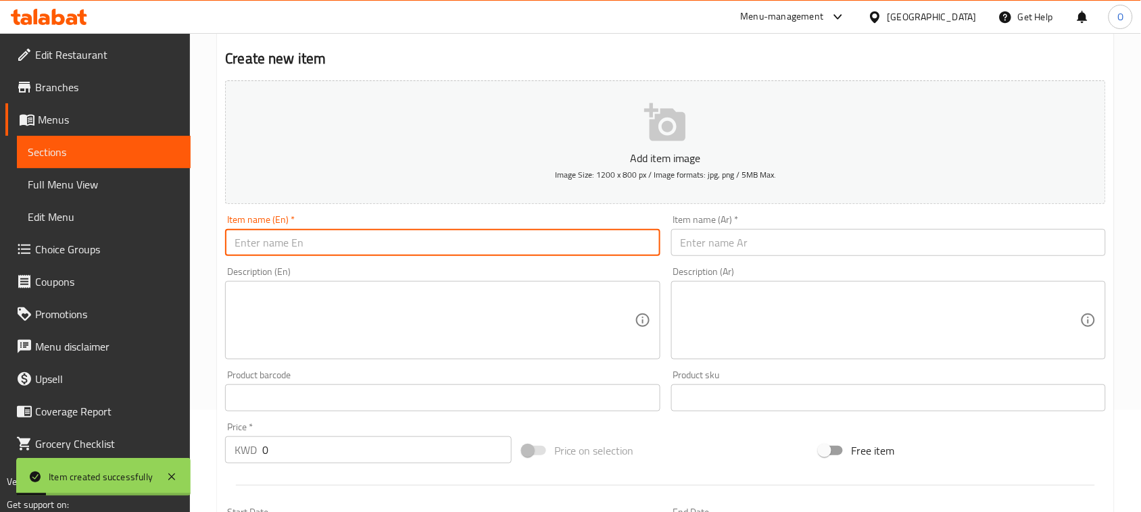
click at [305, 247] on input "text" at bounding box center [442, 242] width 435 height 27
paste input "Turkey Sandwich"
type input "Turkey Sandwich"
click at [752, 243] on input "text" at bounding box center [888, 242] width 435 height 27
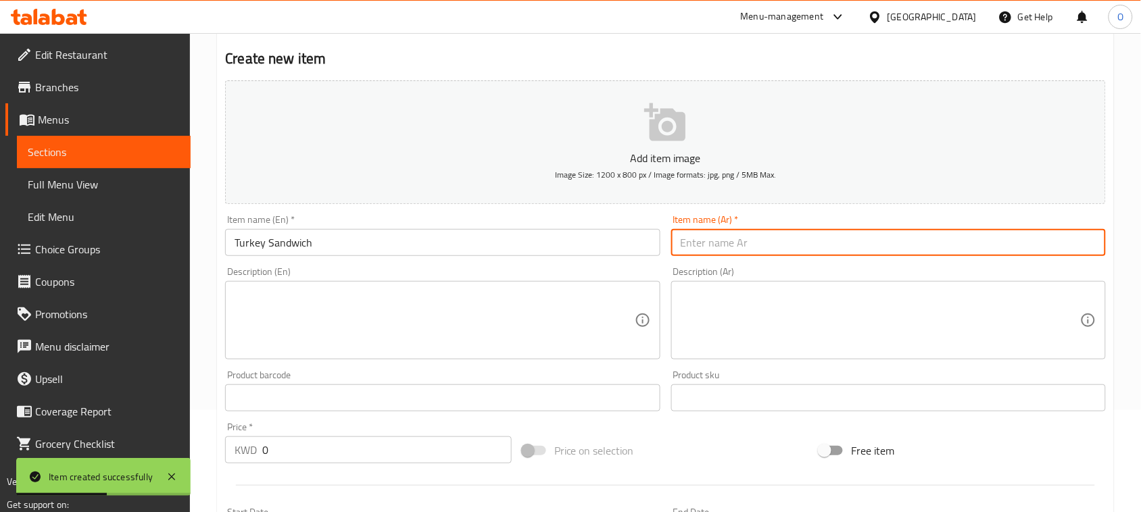
paste input "[PERSON_NAME]"
type input "[PERSON_NAME]"
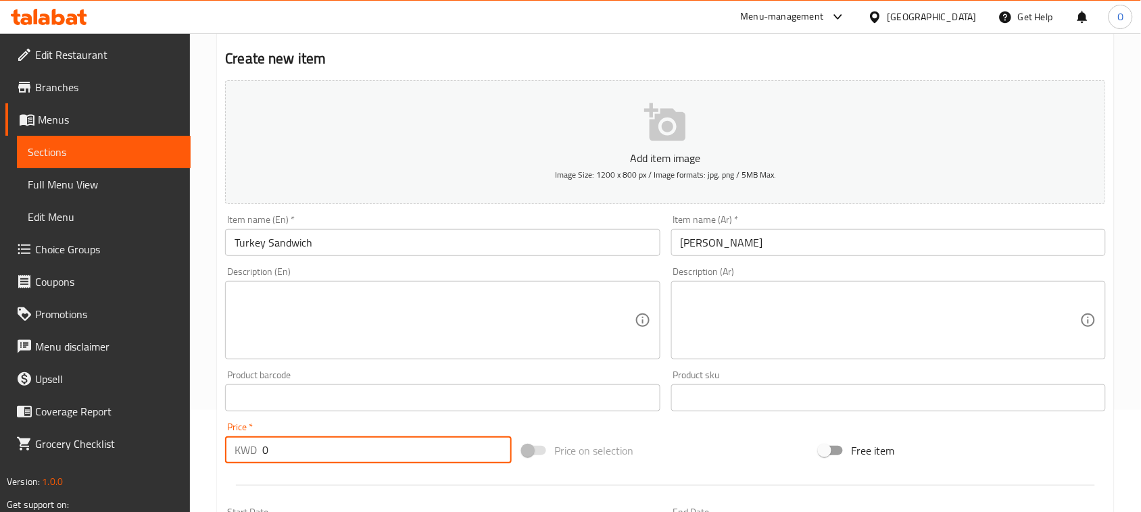
drag, startPoint x: 271, startPoint y: 463, endPoint x: 255, endPoint y: 461, distance: 15.7
click at [264, 463] on input "0" at bounding box center [386, 450] width 249 height 27
paste input ".75"
type input "0.75"
click at [352, 350] on textarea at bounding box center [434, 321] width 399 height 64
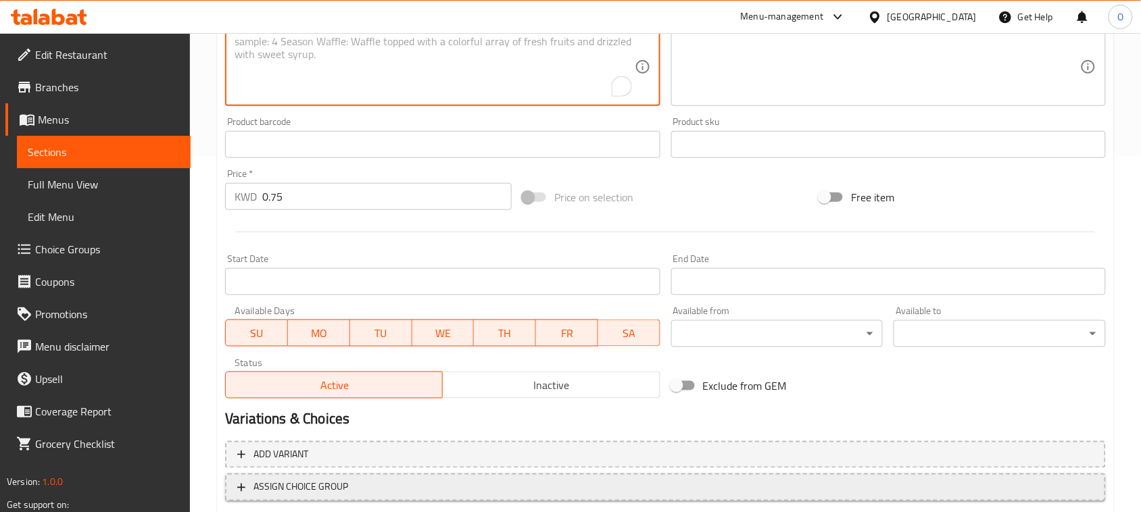
scroll to position [440, 0]
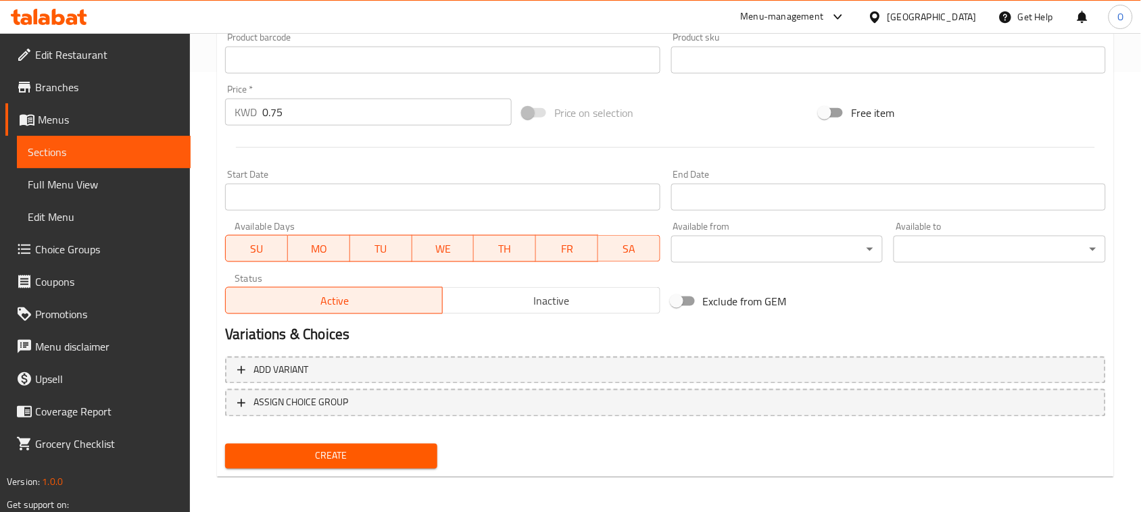
click at [374, 448] on span "Create" at bounding box center [331, 456] width 191 height 17
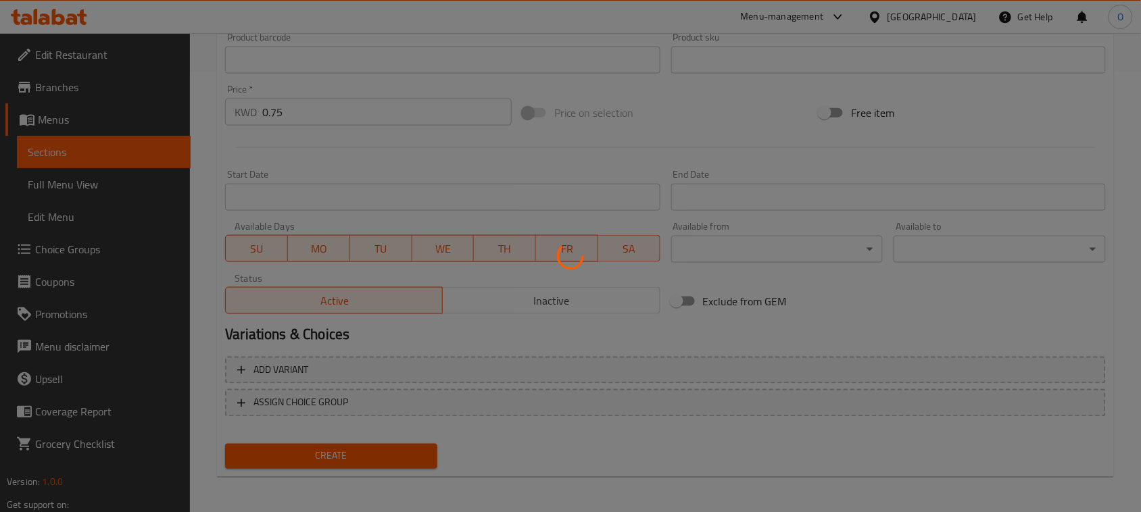
type input "0"
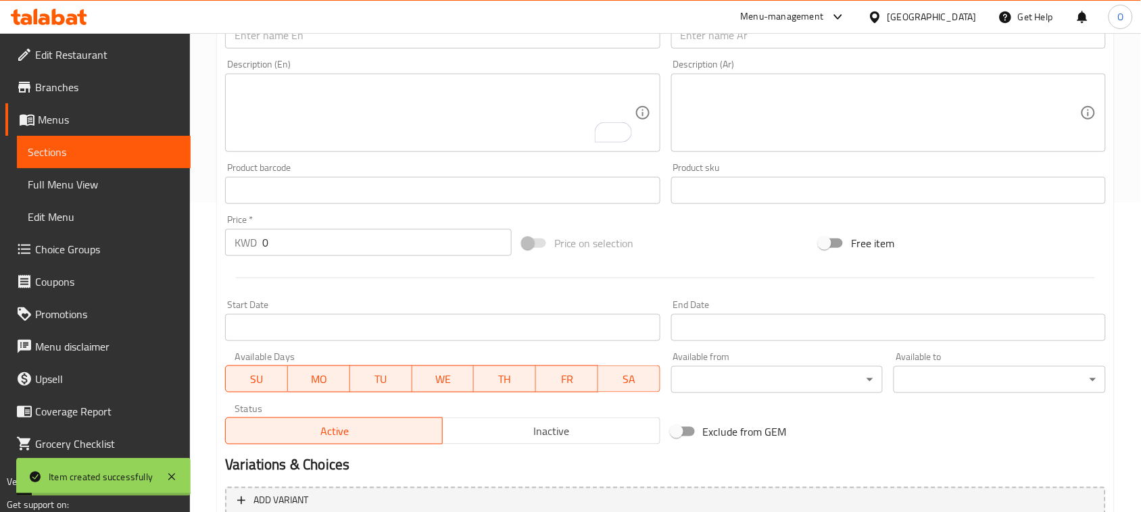
scroll to position [187, 0]
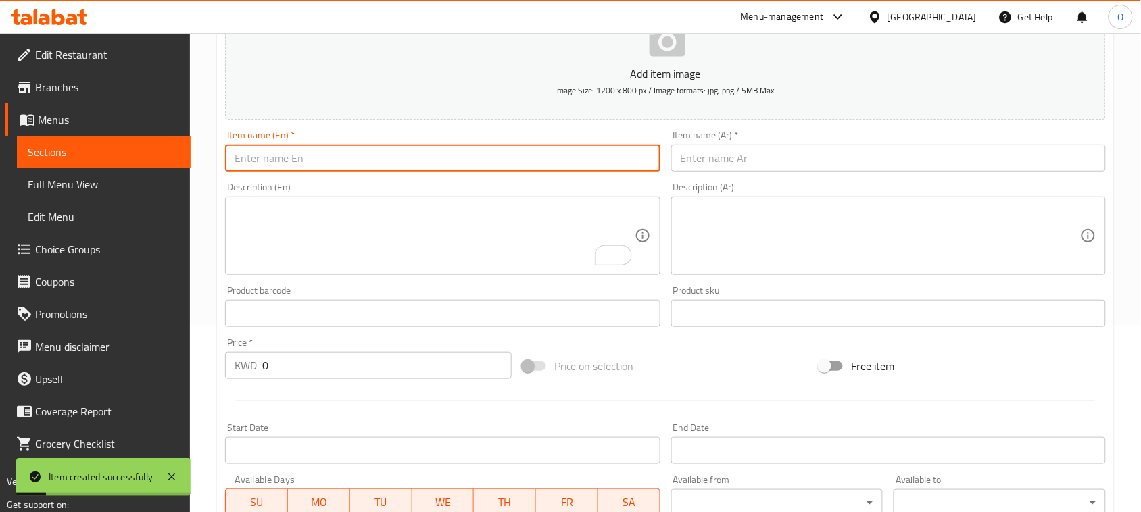
click at [321, 164] on input "text" at bounding box center [442, 158] width 435 height 27
paste input "Turkey Croissant"
type input "Turkey Croissant"
click at [781, 160] on input "text" at bounding box center [888, 158] width 435 height 27
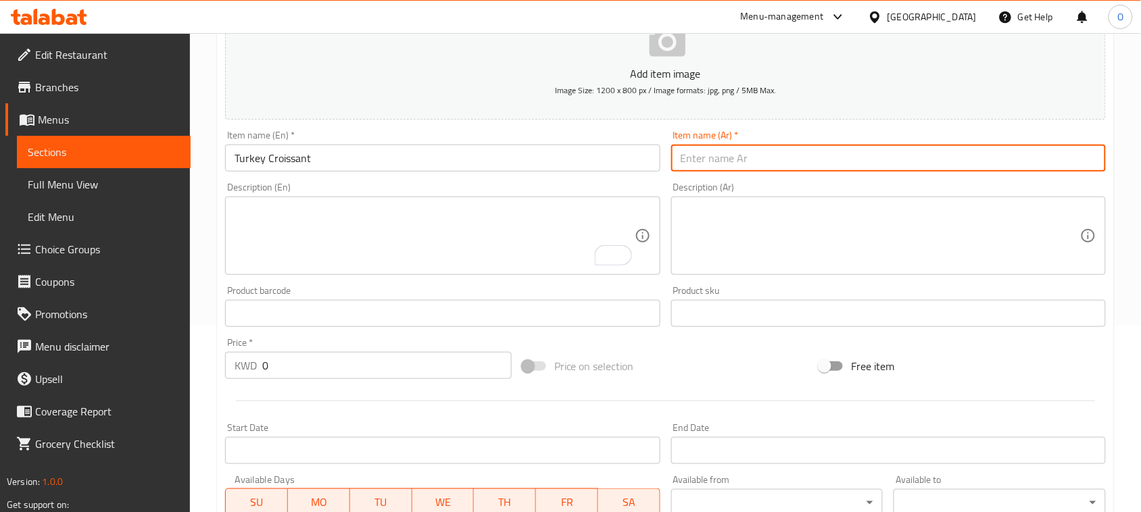
click at [879, 164] on input "text" at bounding box center [888, 158] width 435 height 27
paste input "[PERSON_NAME]"
type input "[PERSON_NAME]"
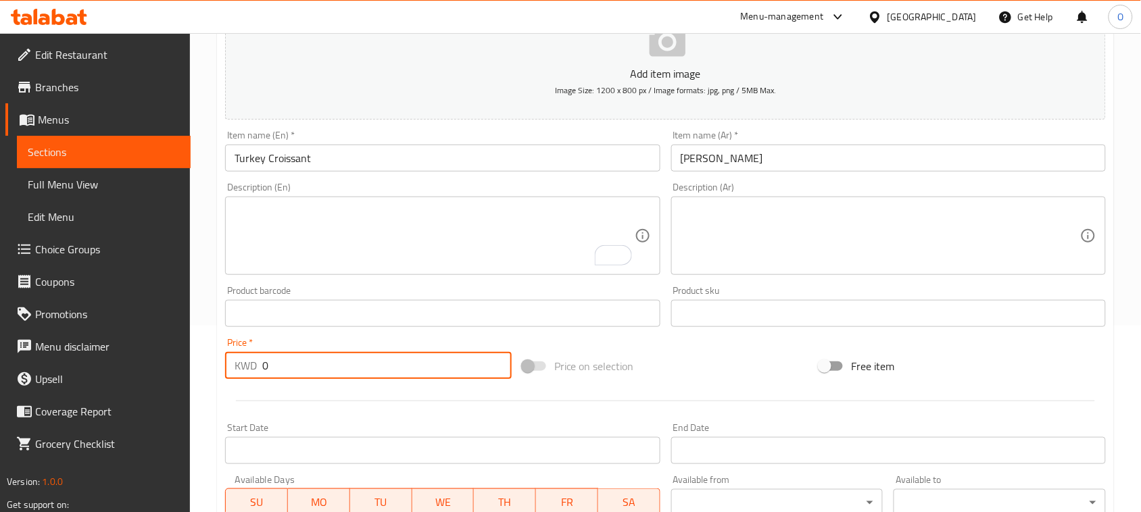
drag, startPoint x: 268, startPoint y: 364, endPoint x: 235, endPoint y: 364, distance: 33.1
click at [235, 364] on div "KWD 0 Price *" at bounding box center [368, 365] width 287 height 27
paste input "145"
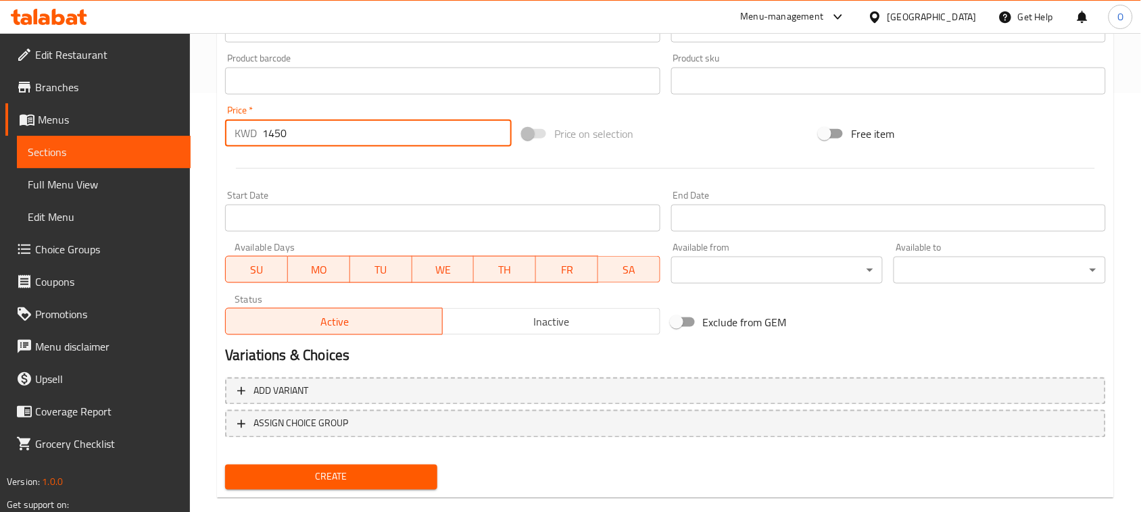
scroll to position [440, 0]
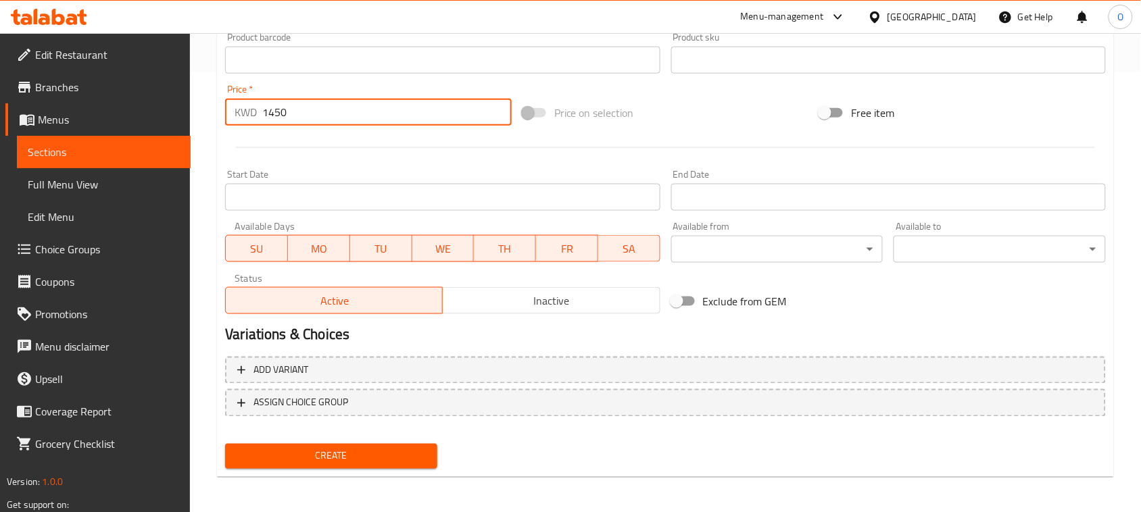
type input "1450"
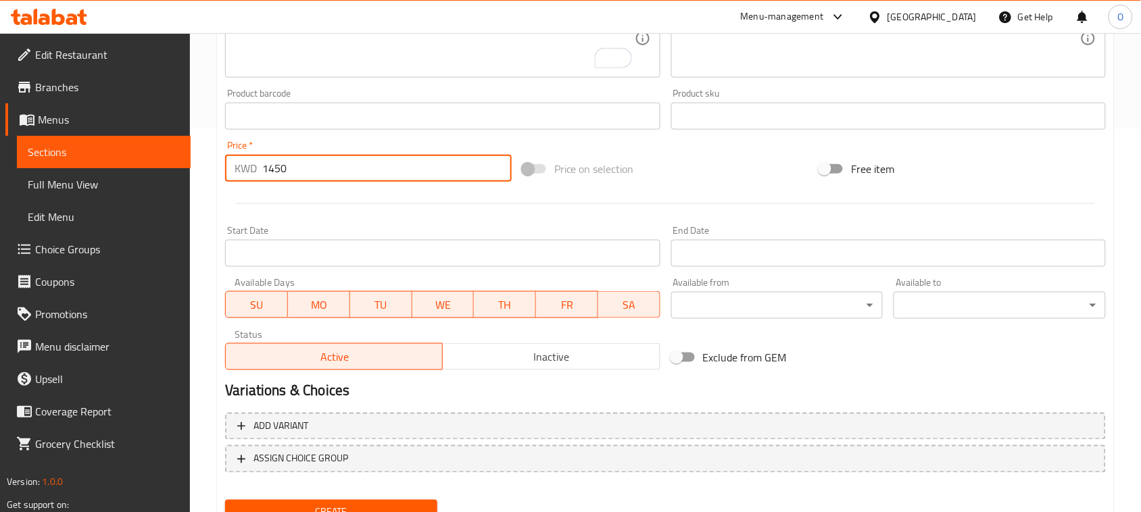
scroll to position [355, 0]
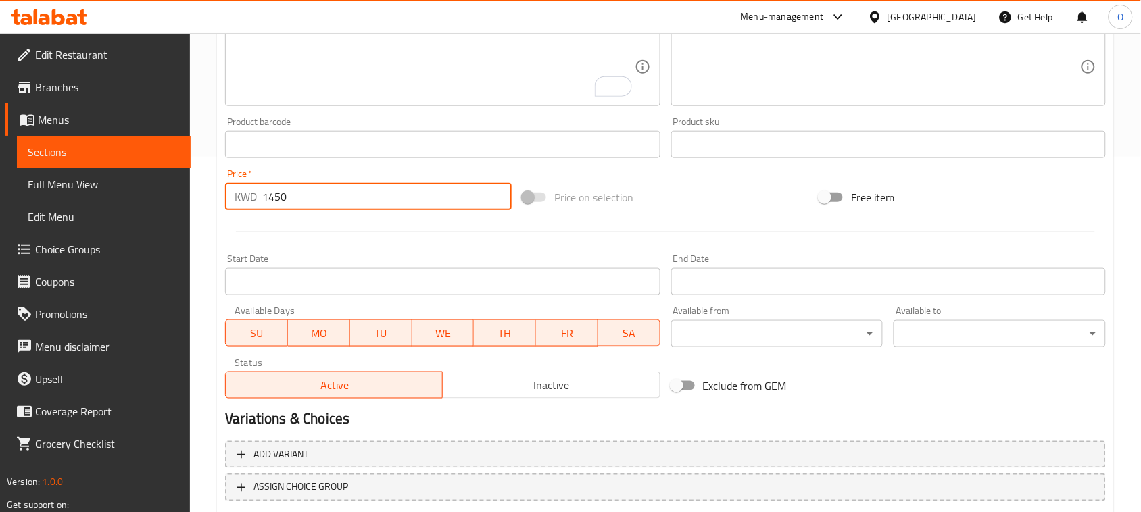
drag, startPoint x: 297, startPoint y: 198, endPoint x: 257, endPoint y: 199, distance: 39.9
click at [269, 198] on input "1450" at bounding box center [386, 196] width 249 height 27
click at [215, 200] on div "Home / Restaurants management / Menus / Sections / item / create Sandwiches sec…" at bounding box center [665, 139] width 951 height 922
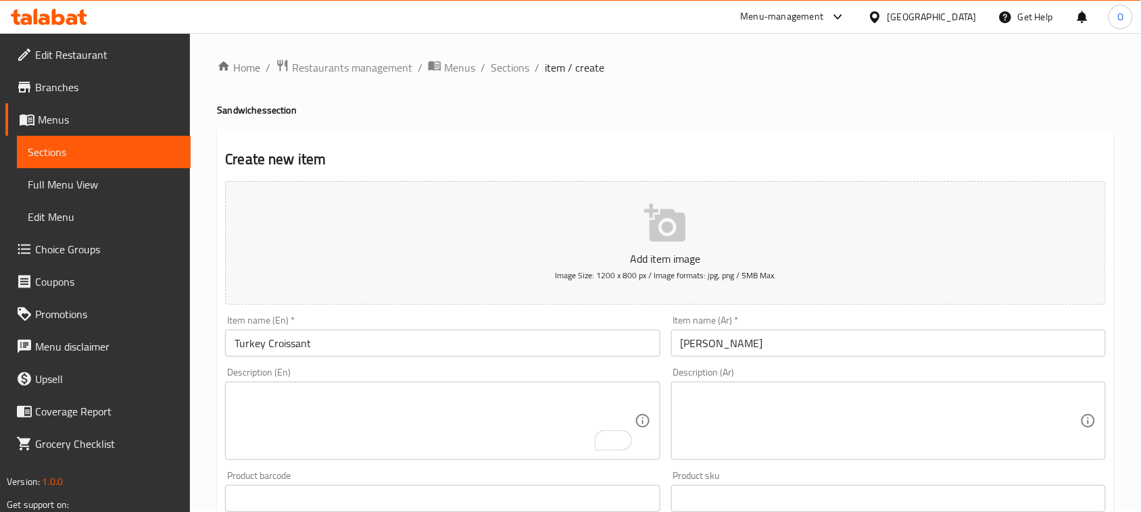
scroll to position [0, 0]
click at [518, 72] on span "Sections" at bounding box center [510, 69] width 39 height 16
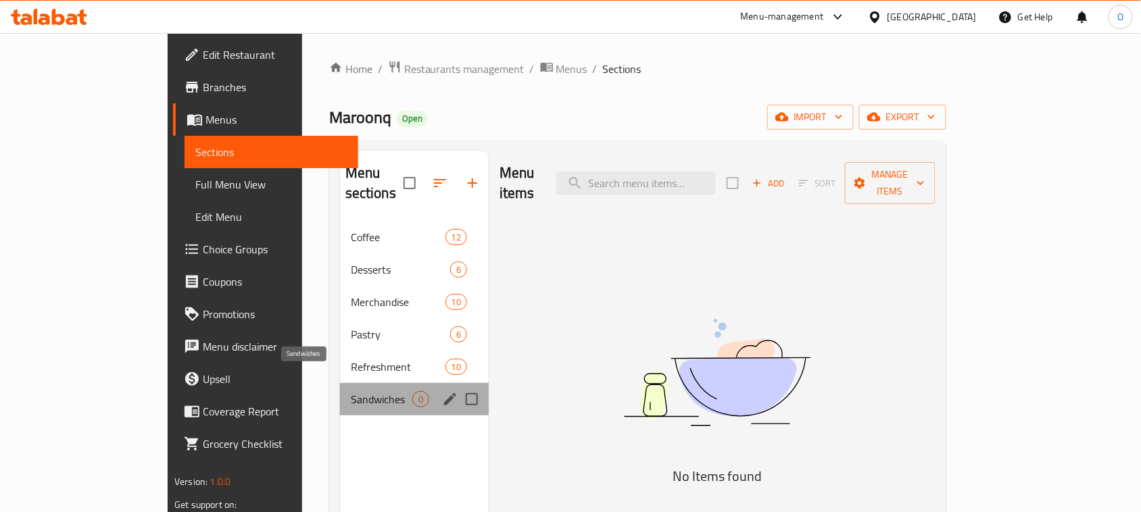
click at [351, 391] on span "Sandwiches" at bounding box center [382, 399] width 62 height 16
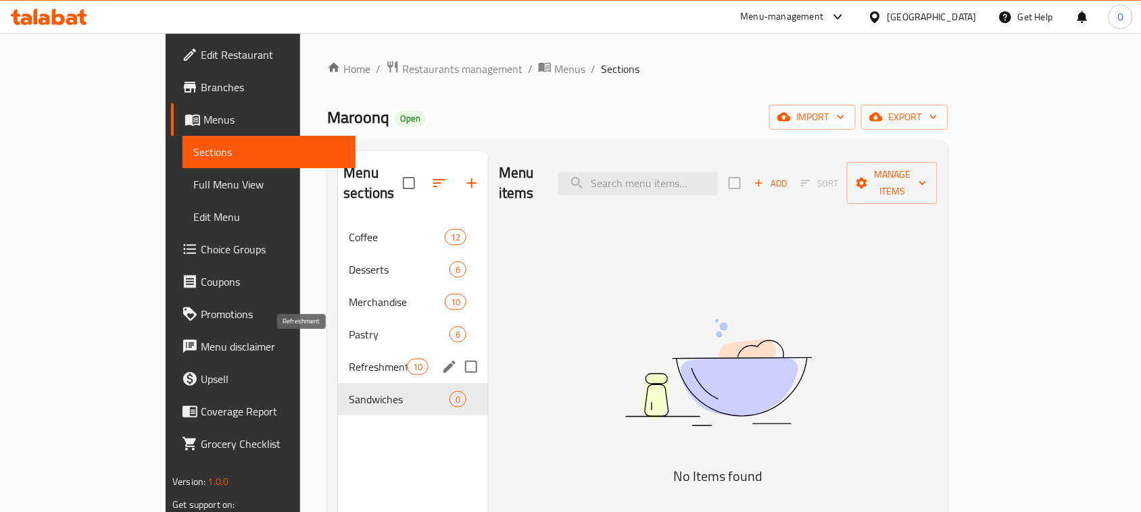
click at [349, 359] on span "Refreshment" at bounding box center [377, 367] width 57 height 16
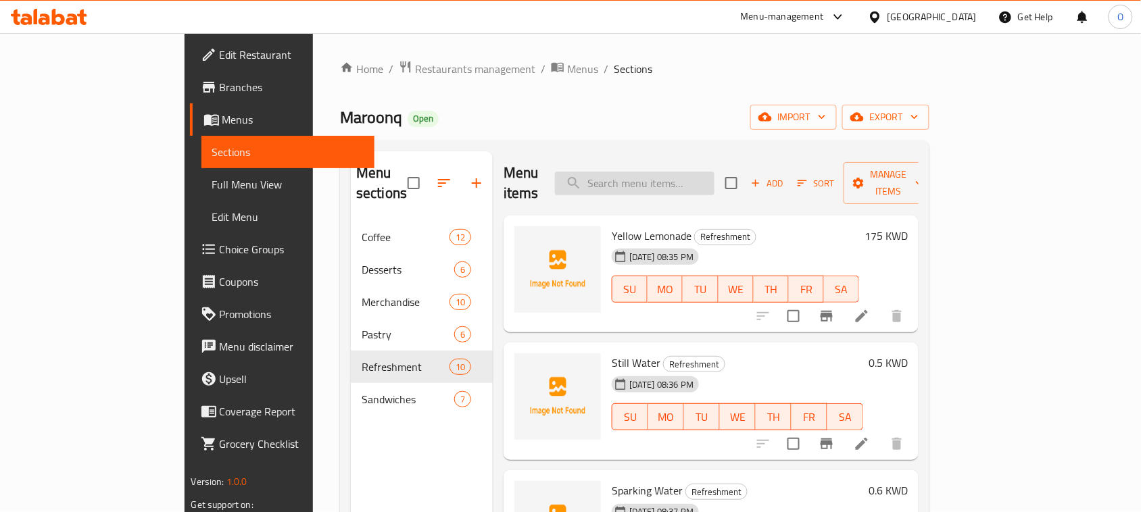
click at [693, 172] on input "search" at bounding box center [635, 184] width 160 height 24
paste input "Turkey Croissant"
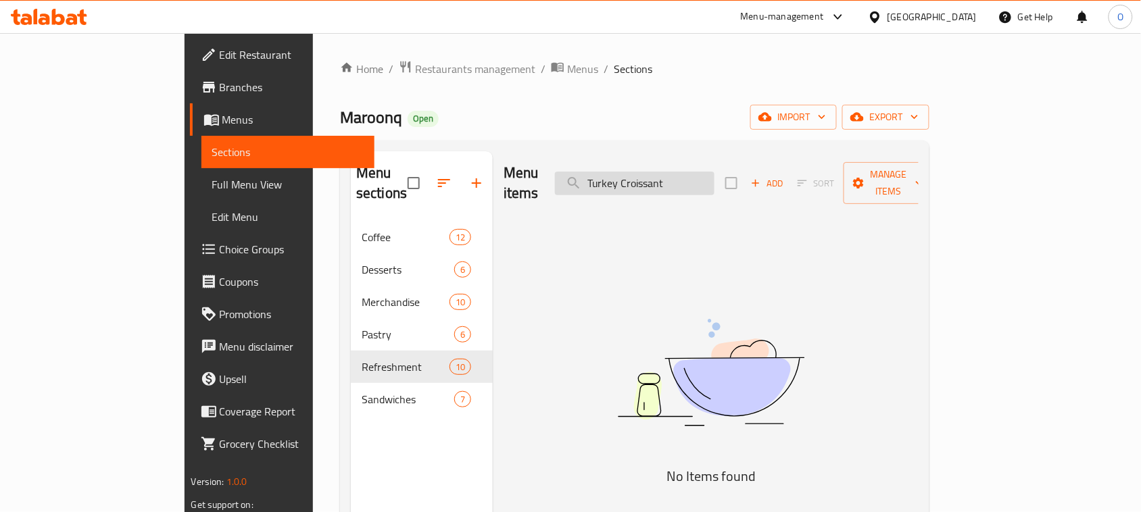
click at [696, 181] on input "Turkey Croissant" at bounding box center [635, 184] width 160 height 24
paste input "Blackberry mojito"
click at [660, 176] on input "Blackberry mojit" at bounding box center [635, 184] width 160 height 24
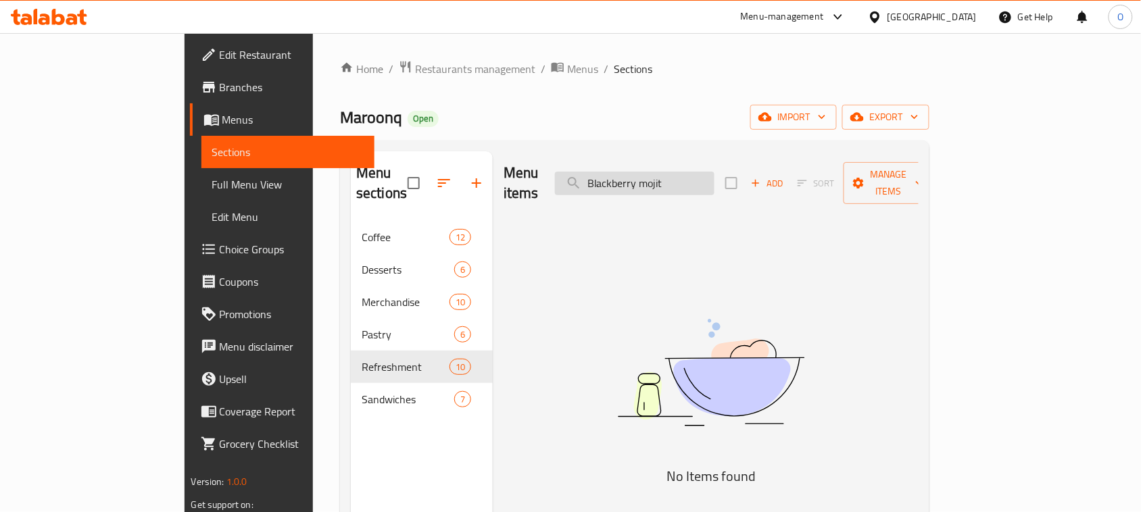
drag, startPoint x: 654, startPoint y: 176, endPoint x: 622, endPoint y: 176, distance: 31.8
click at [622, 176] on input "Blackberry mojit" at bounding box center [635, 184] width 160 height 24
click at [658, 178] on input "Blackberry mojit" at bounding box center [635, 184] width 160 height 24
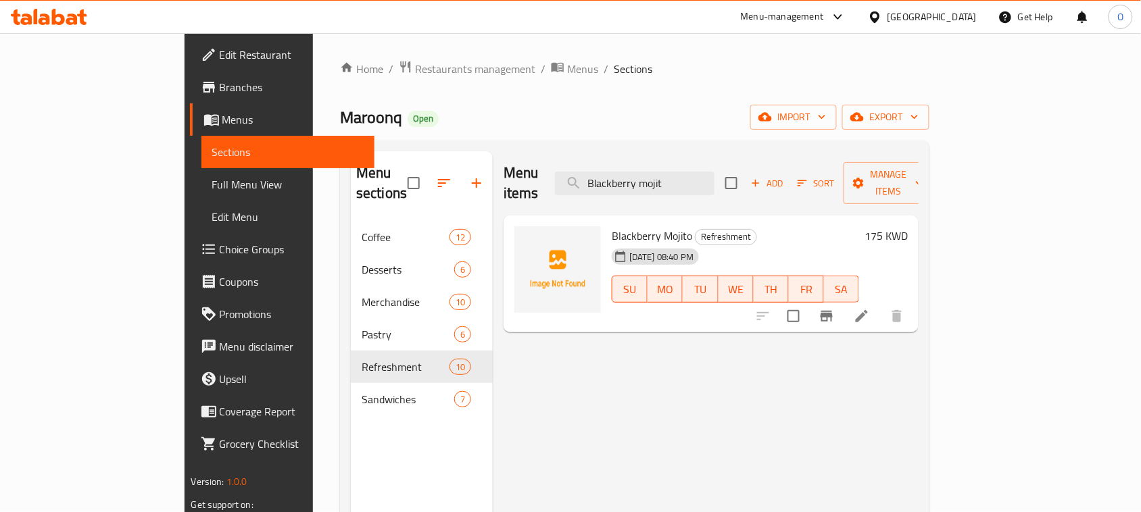
type input "Blackberry mojit"
click at [881, 308] on li at bounding box center [862, 316] width 38 height 24
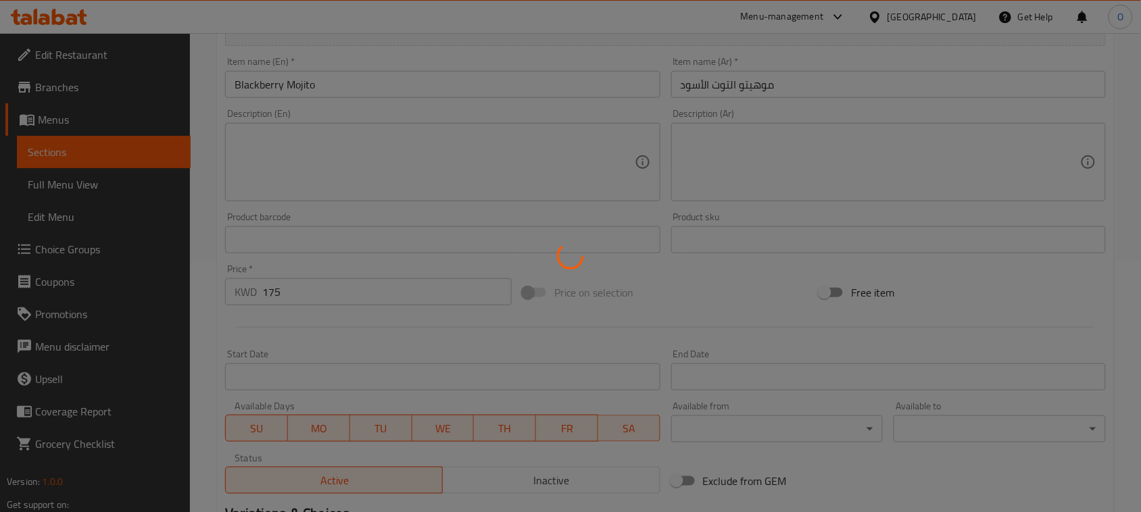
scroll to position [253, 0]
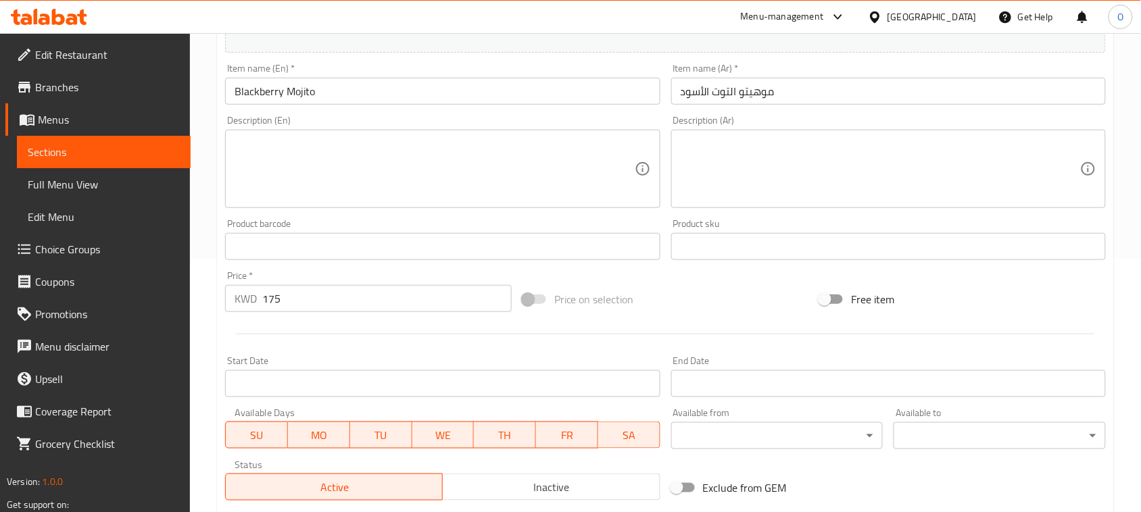
click at [306, 295] on div "Home / Restaurants management / Menus / Sections / item / update Refreshment se…" at bounding box center [665, 241] width 897 height 868
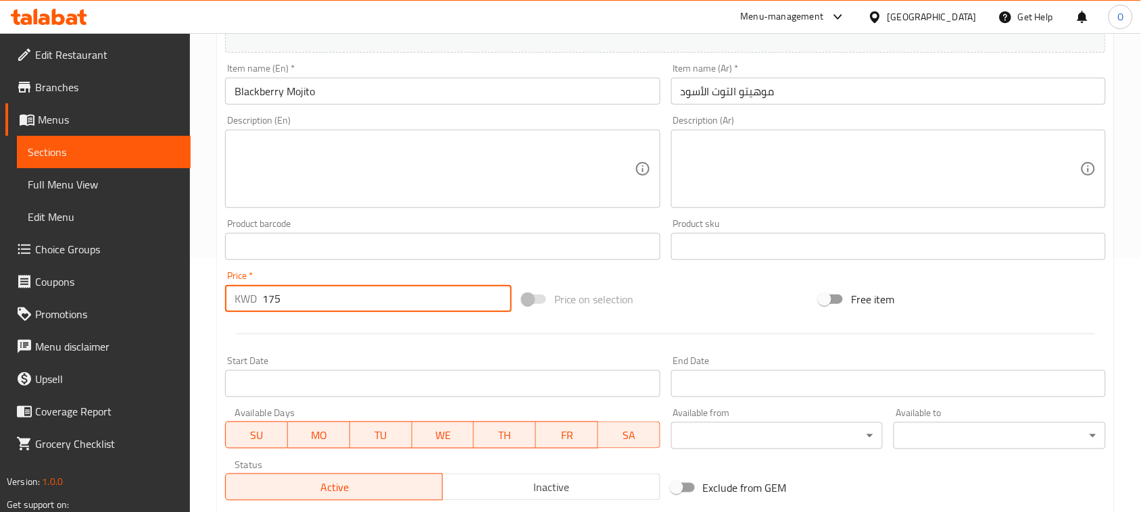
click at [306, 295] on input "175" at bounding box center [386, 298] width 249 height 27
paste input "."
type input "1.75"
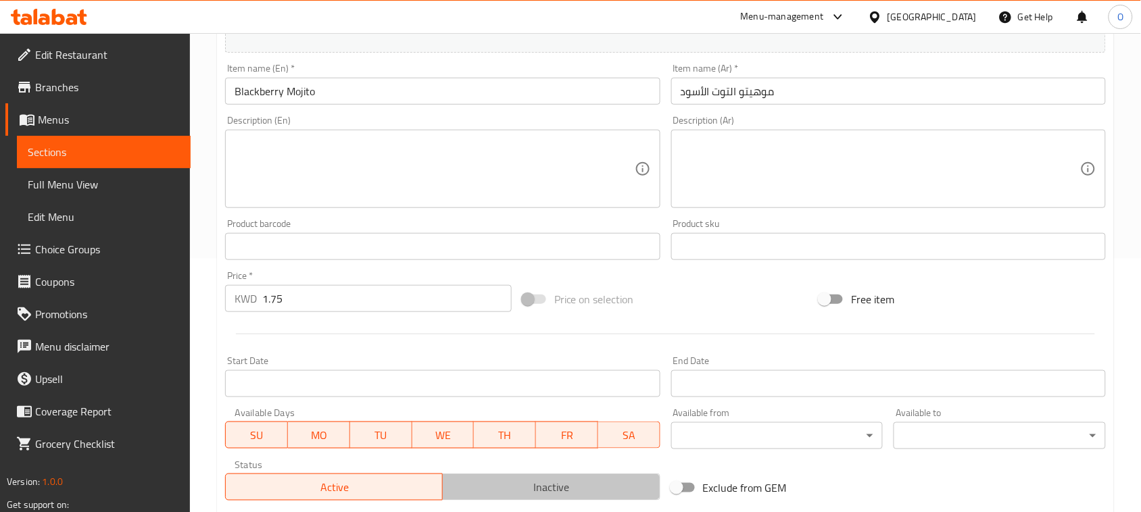
click at [583, 490] on span "Inactive" at bounding box center [551, 488] width 206 height 20
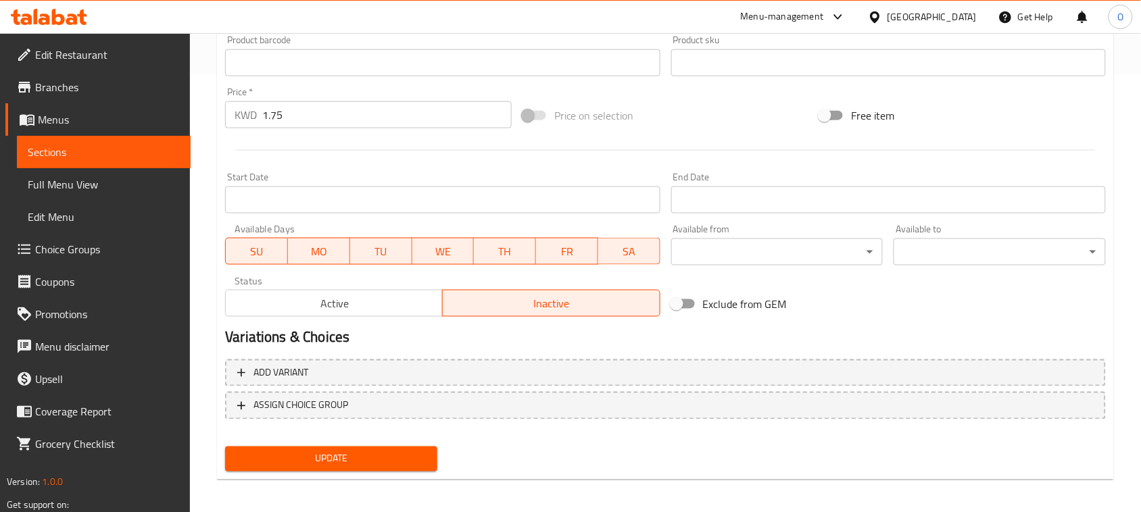
scroll to position [440, 0]
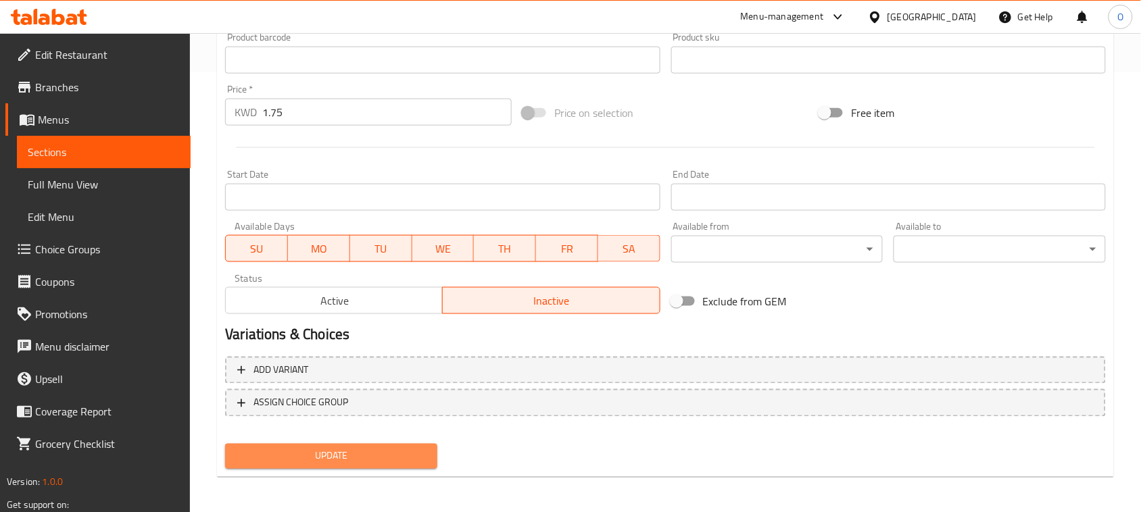
click at [323, 454] on span "Update" at bounding box center [331, 456] width 191 height 17
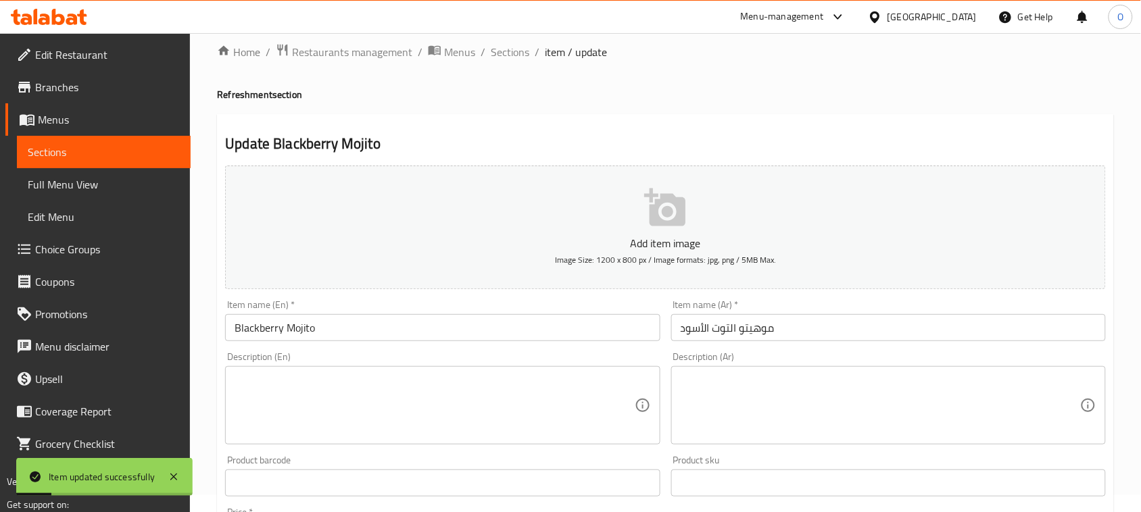
scroll to position [0, 0]
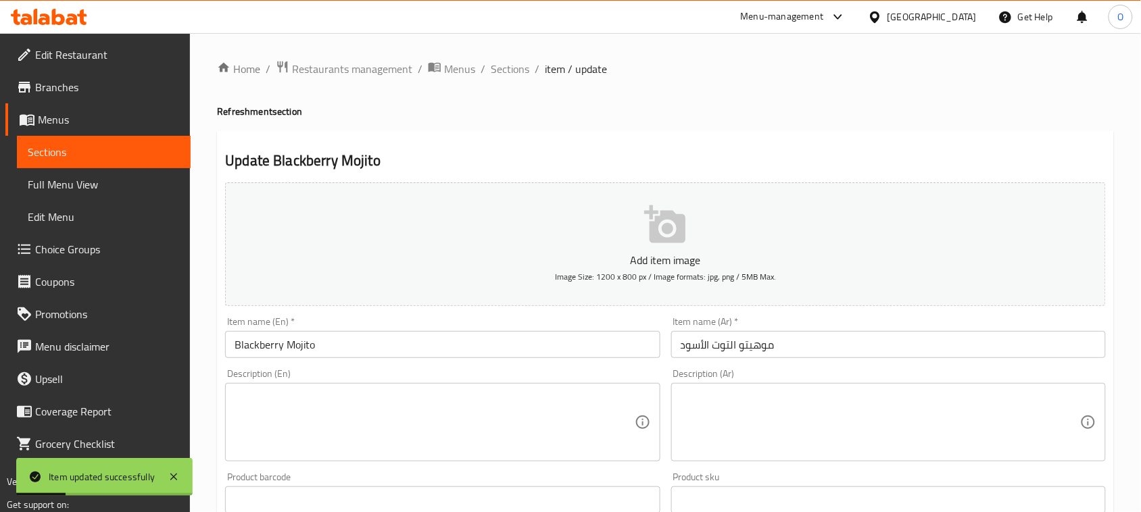
click at [531, 68] on ol "Home / Restaurants management / Menus / Sections / item / update" at bounding box center [665, 69] width 897 height 18
click at [509, 72] on span "Sections" at bounding box center [510, 69] width 39 height 16
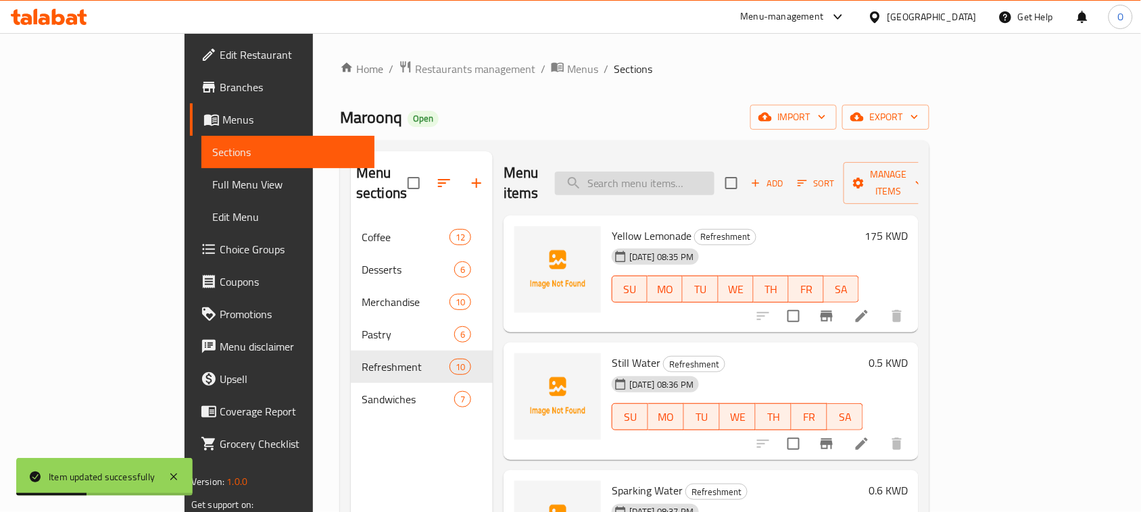
click at [693, 172] on input "search" at bounding box center [635, 184] width 160 height 24
paste input "Orange juice"
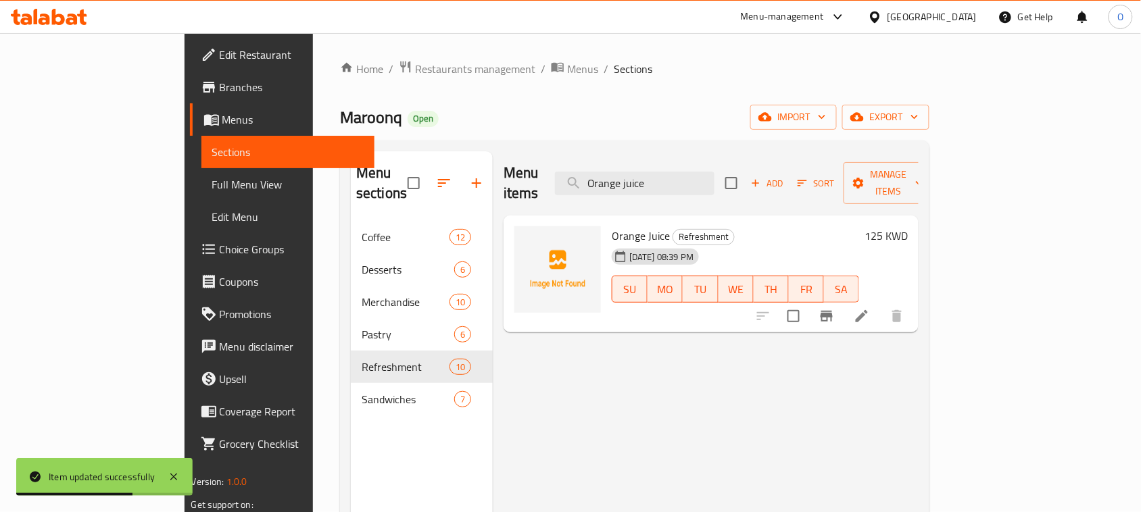
type input "Orange juice"
click at [908, 226] on div "125 KWD" at bounding box center [883, 235] width 49 height 19
click at [908, 226] on h6 "125 KWD" at bounding box center [885, 235] width 43 height 19
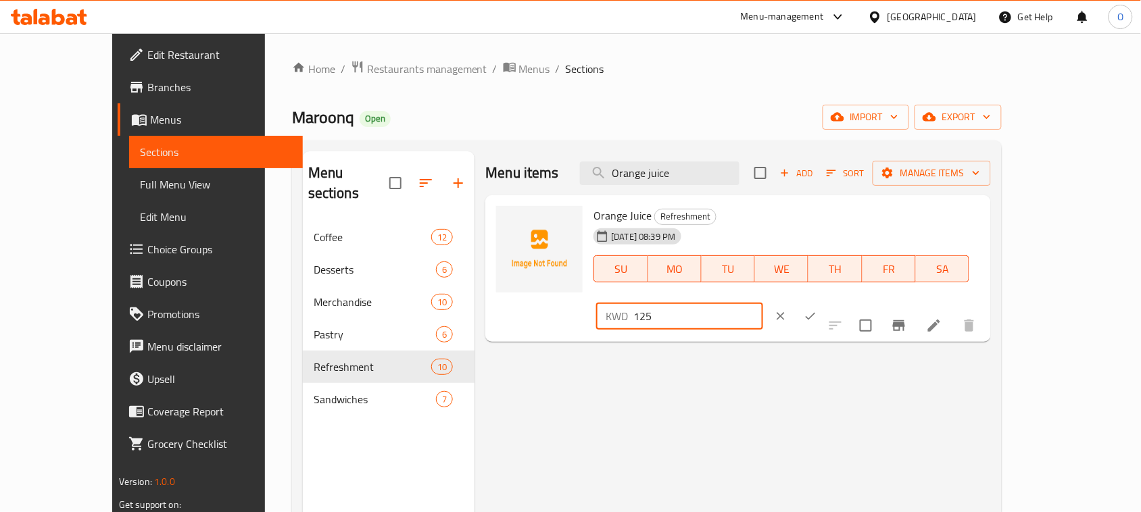
click at [763, 303] on input "125" at bounding box center [698, 316] width 130 height 27
paste input "."
type input "1.25"
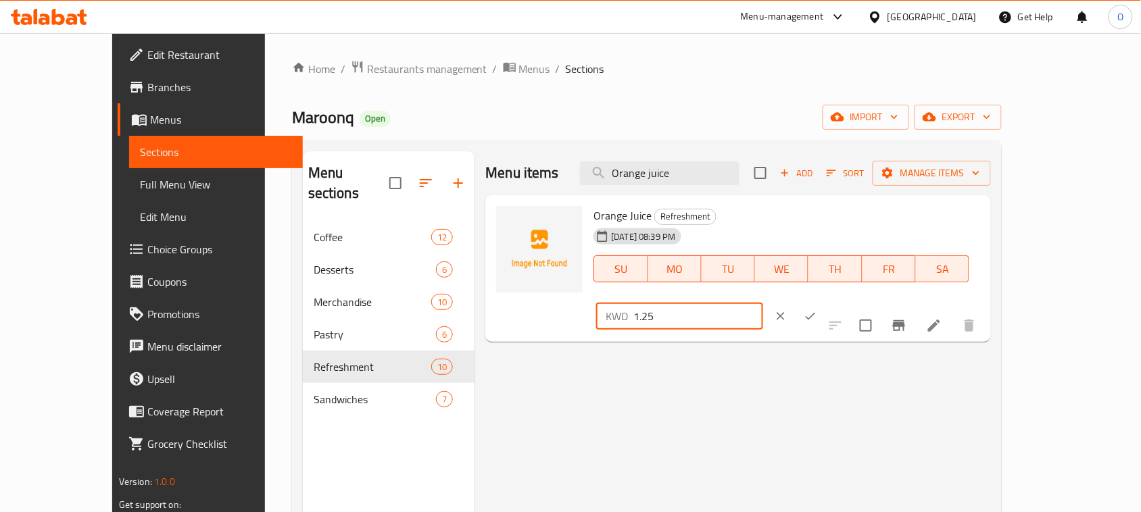
click at [817, 310] on icon "ok" at bounding box center [811, 317] width 14 height 14
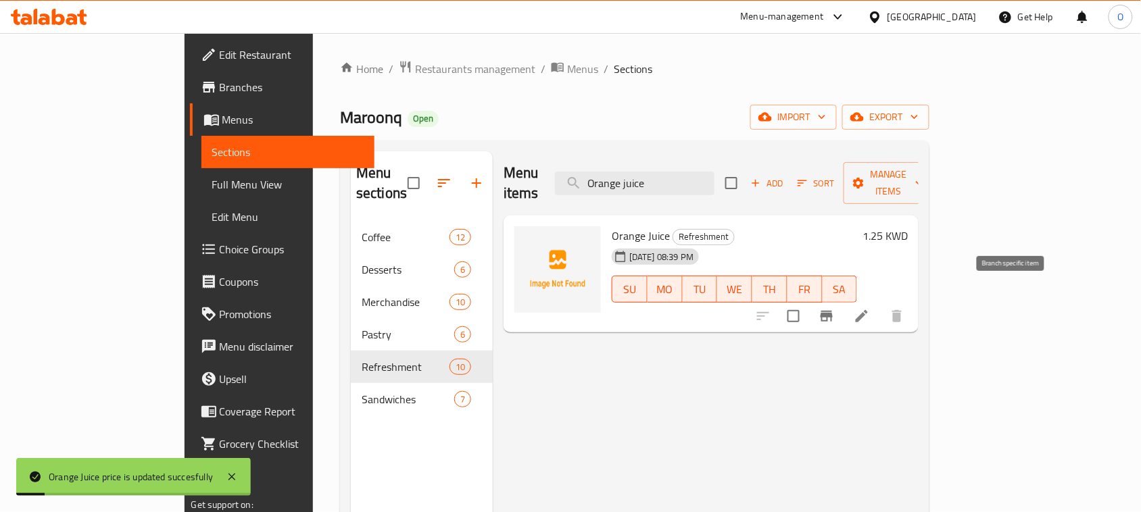
click at [833, 311] on icon "Branch-specific-item" at bounding box center [826, 316] width 12 height 11
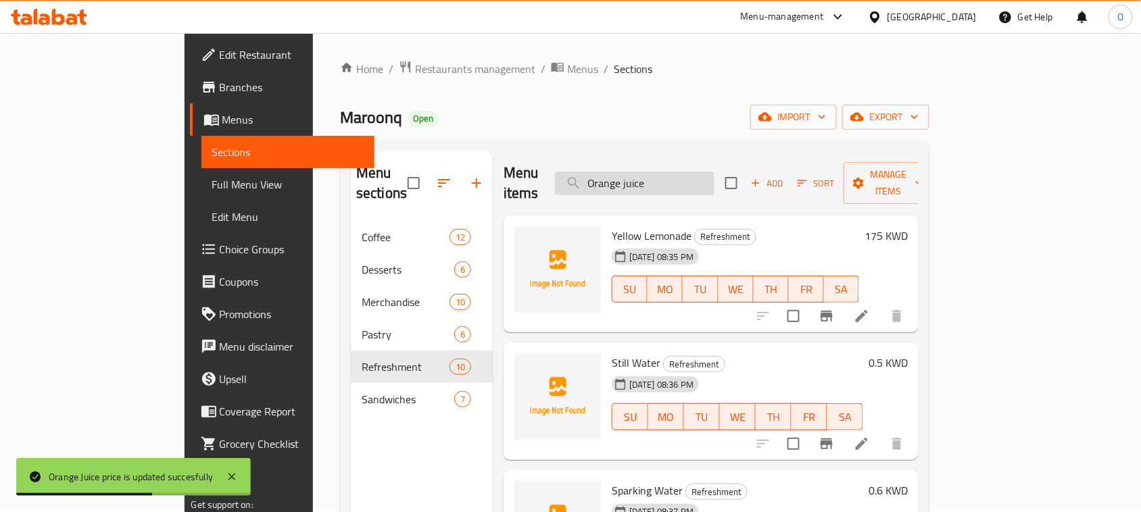
click at [714, 176] on input "Orange juice" at bounding box center [635, 184] width 160 height 24
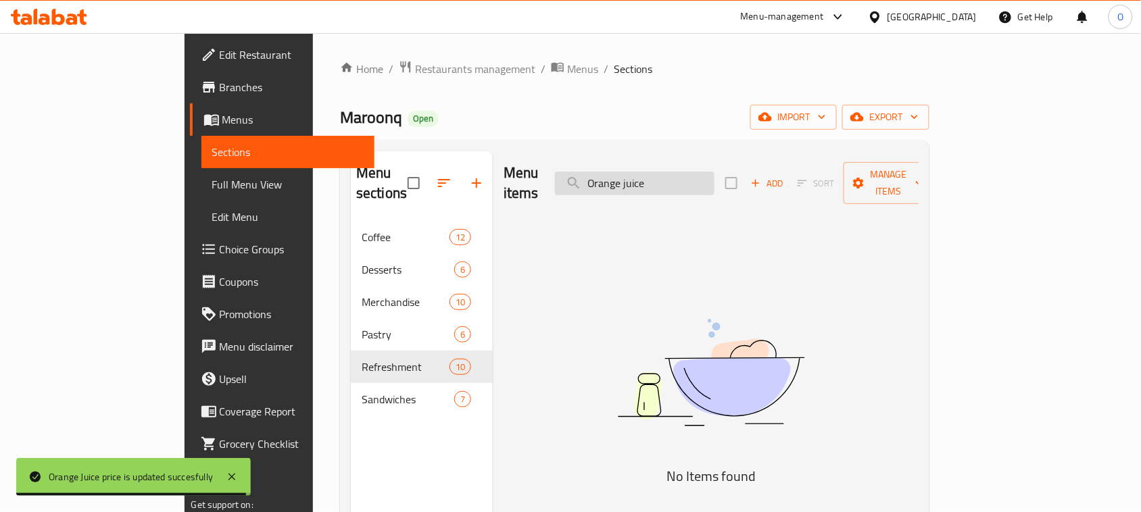
type input "Orange juice"
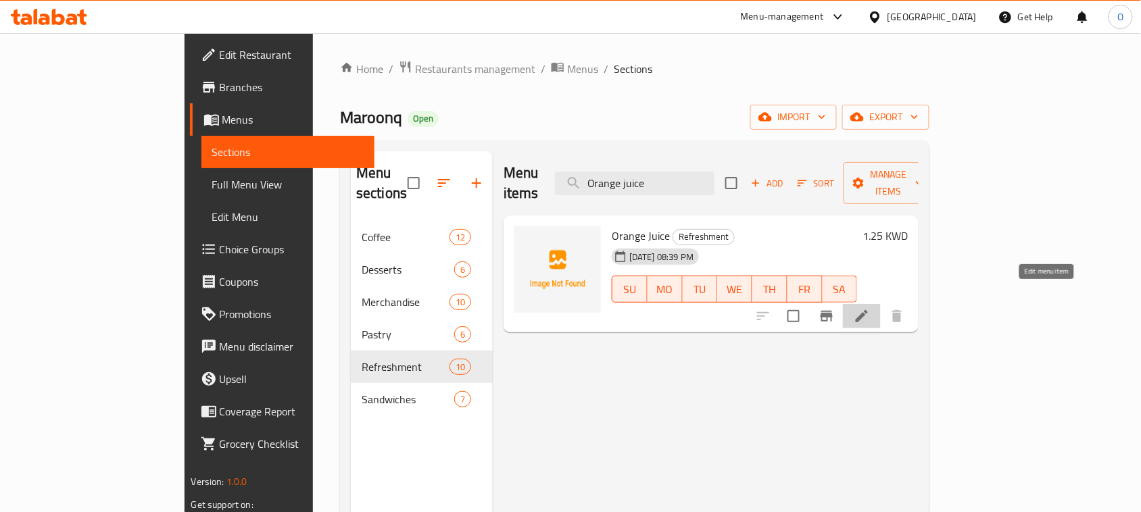
click at [870, 308] on icon at bounding box center [862, 316] width 16 height 16
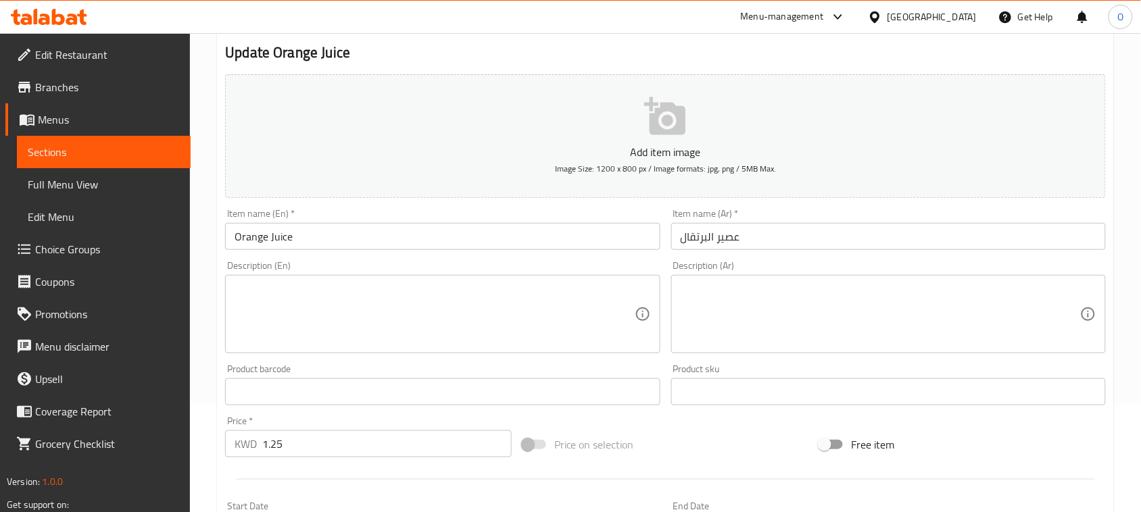
scroll to position [338, 0]
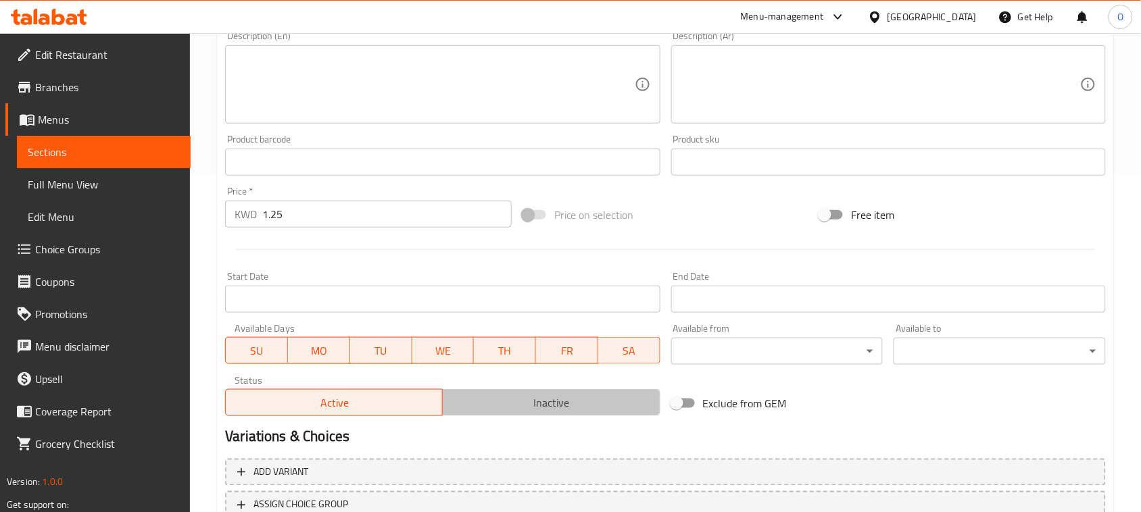
click at [545, 397] on span "Inactive" at bounding box center [551, 403] width 206 height 20
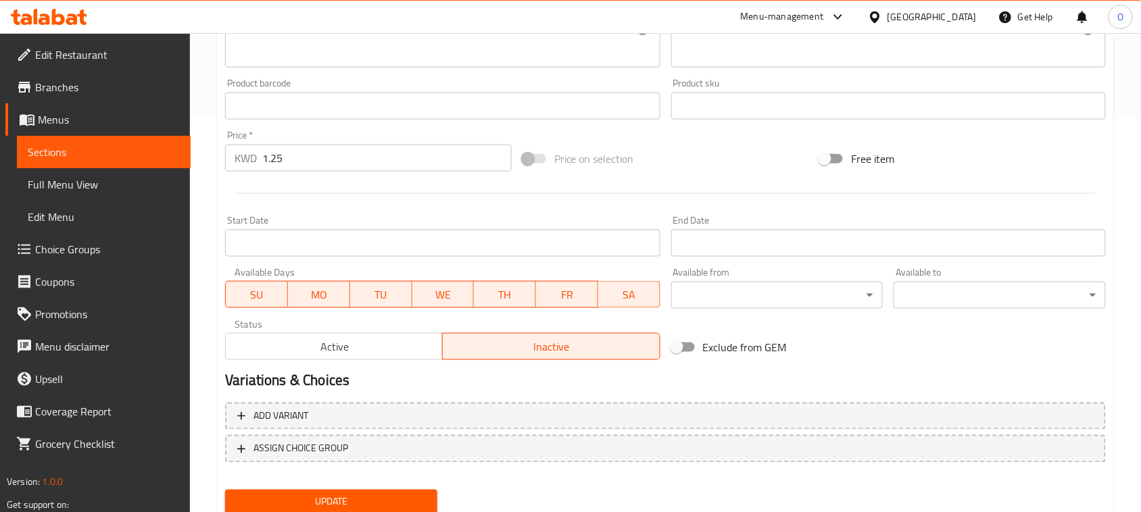
scroll to position [440, 0]
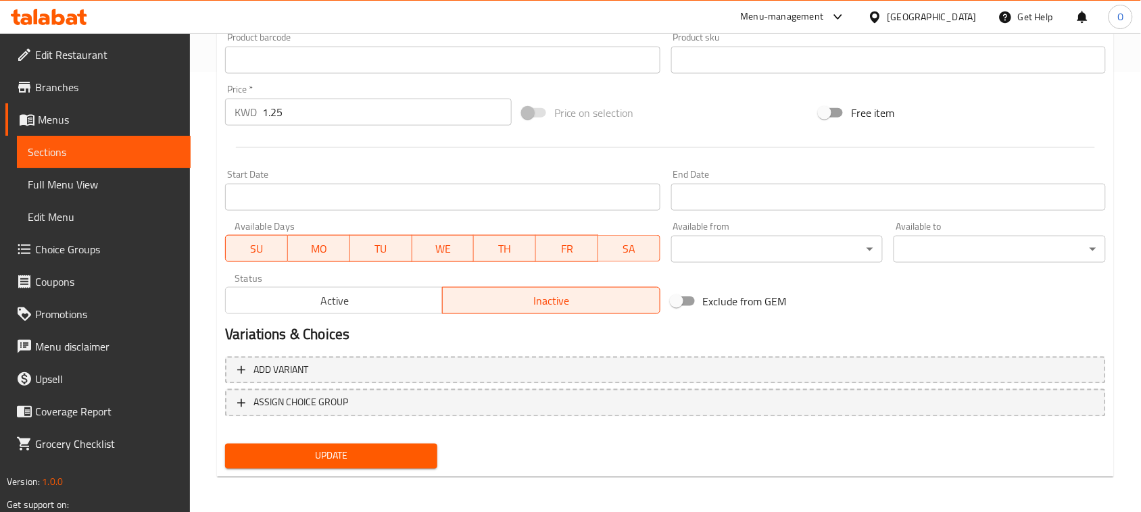
click at [362, 464] on button "Update" at bounding box center [331, 456] width 212 height 25
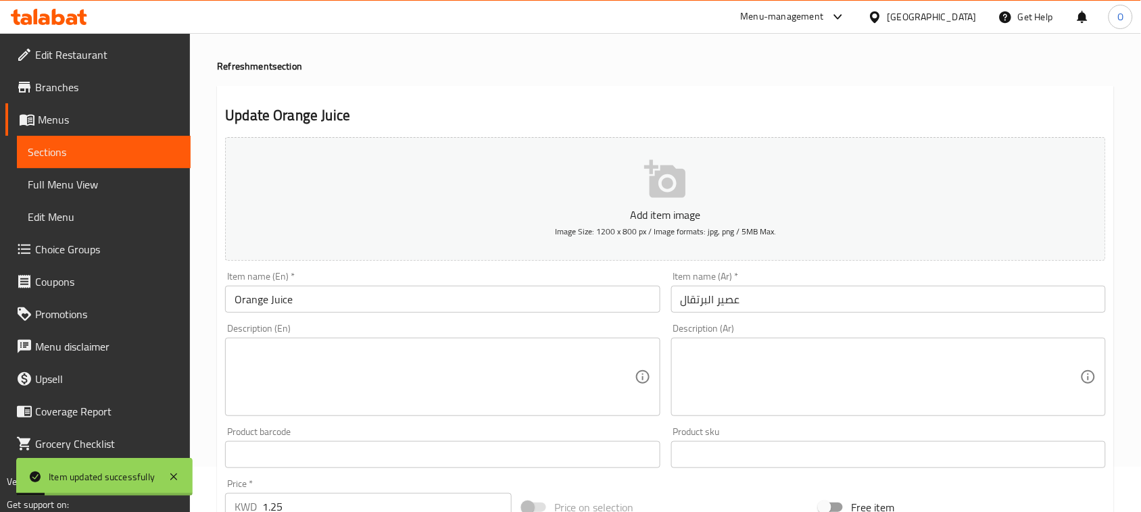
scroll to position [0, 0]
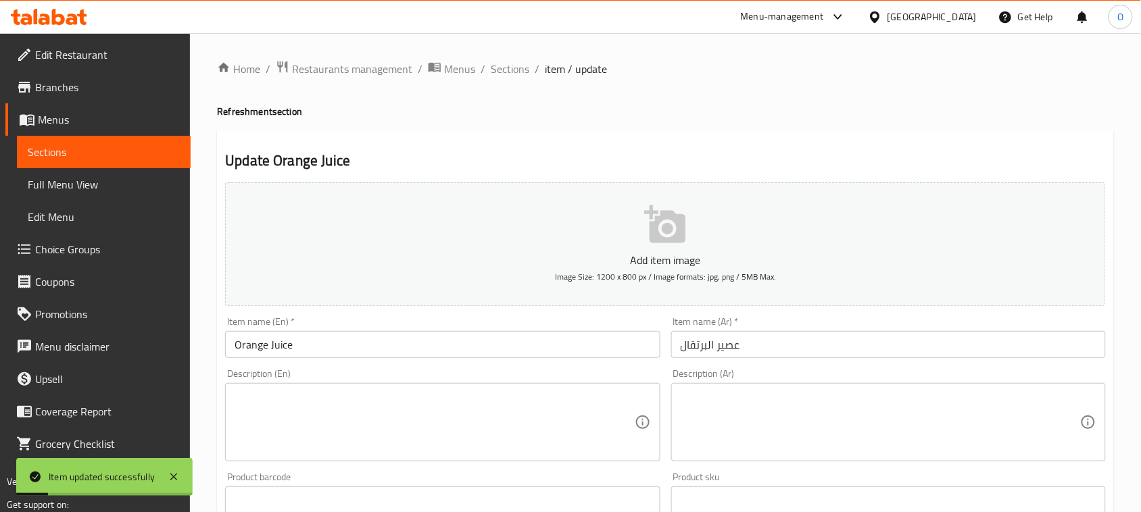
click at [541, 65] on ol "Home / Restaurants management / Menus / Sections / item / update" at bounding box center [665, 69] width 897 height 18
click at [524, 66] on span "Sections" at bounding box center [510, 69] width 39 height 16
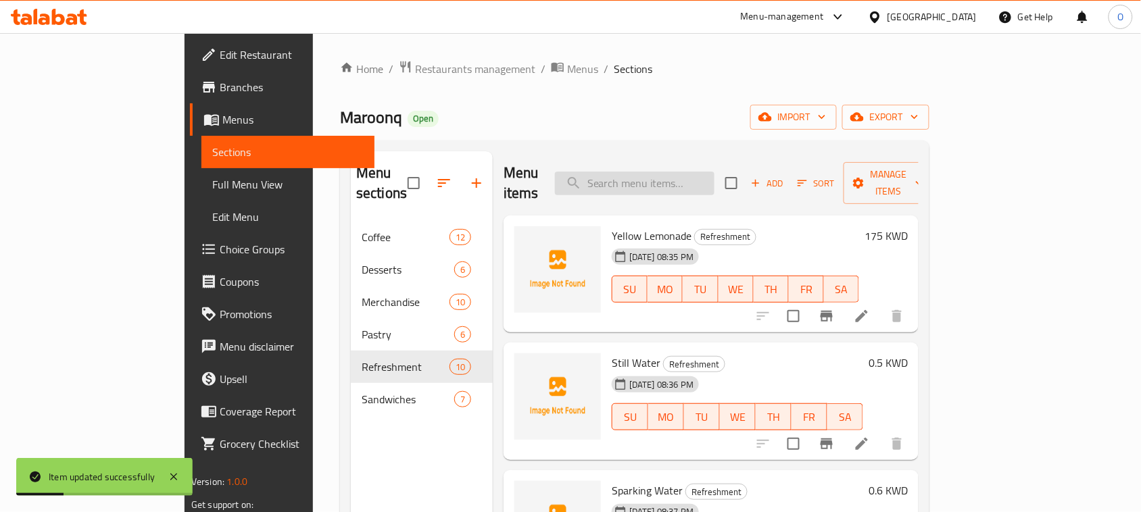
click at [714, 172] on input "search" at bounding box center [635, 184] width 160 height 24
paste input "Paradise ice tea"
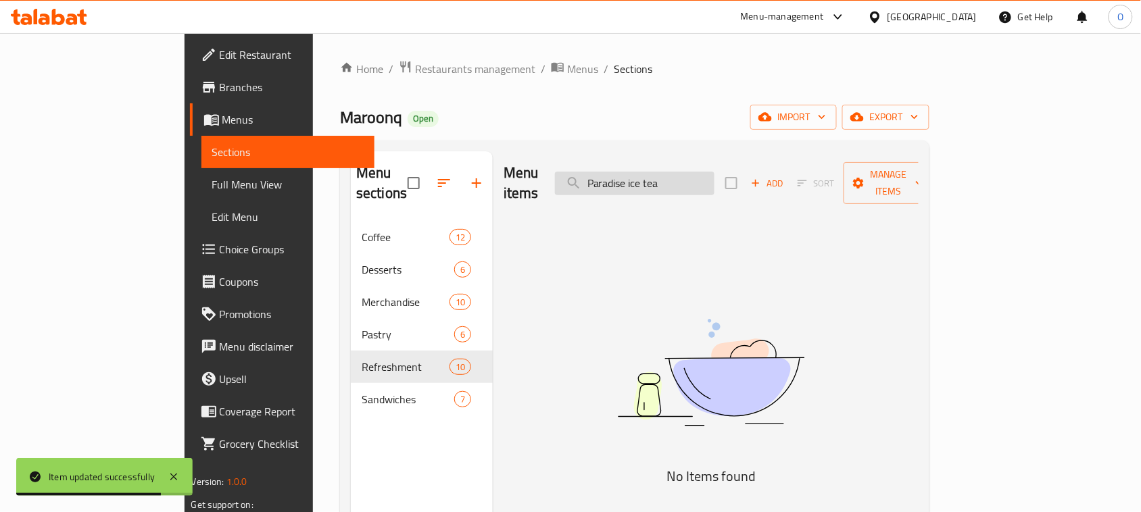
type input "Paradise ice tea"
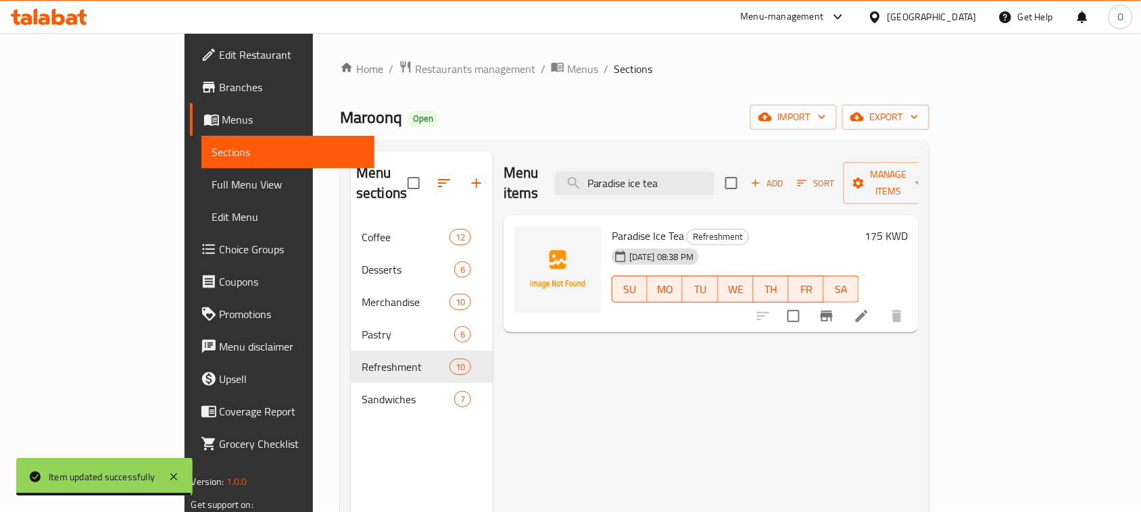
click at [908, 226] on h6 "175 KWD" at bounding box center [885, 235] width 43 height 19
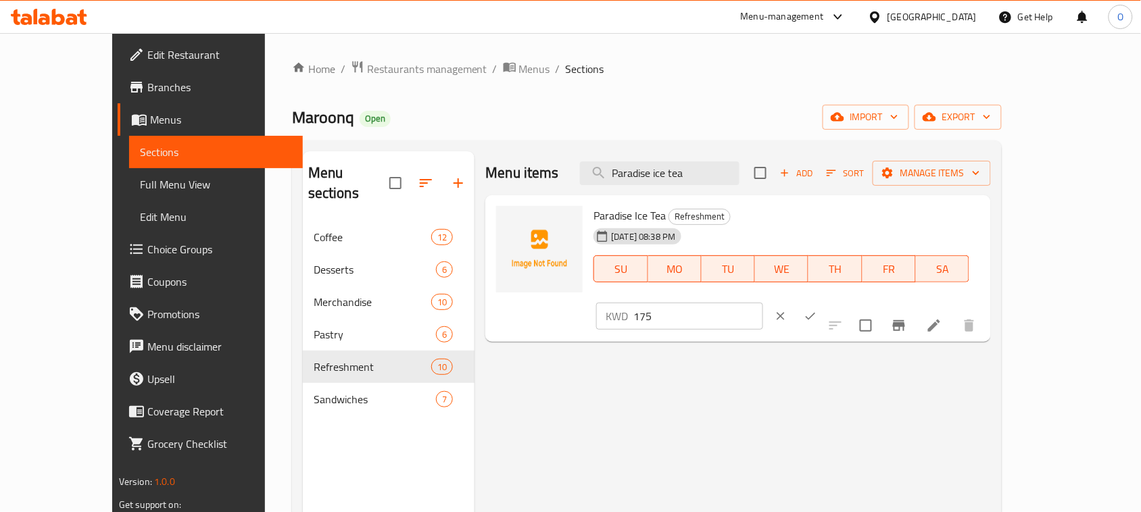
click at [763, 303] on input "175" at bounding box center [698, 316] width 130 height 27
paste input "."
type input "1.75"
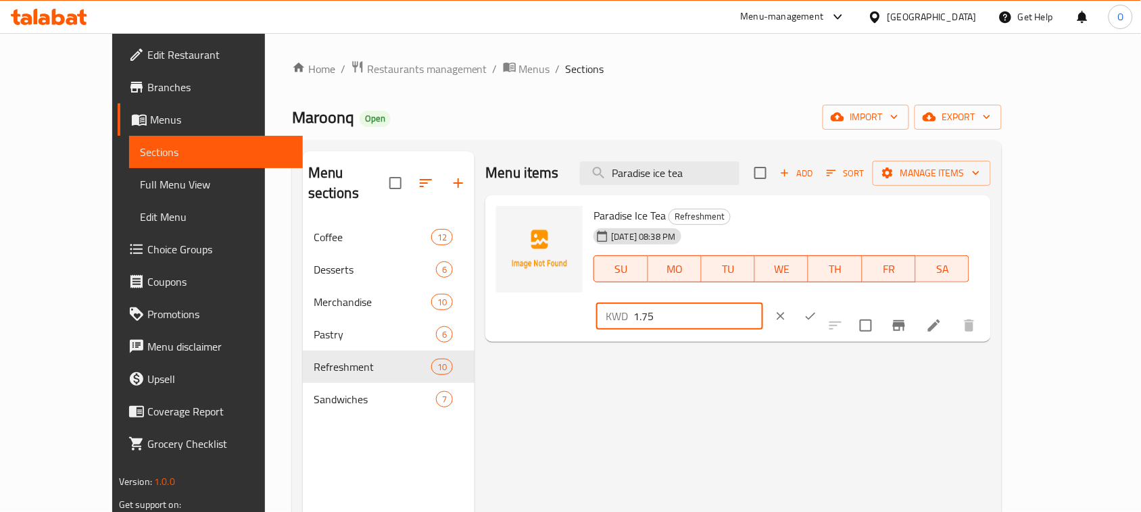
click at [825, 301] on button "ok" at bounding box center [810, 316] width 30 height 30
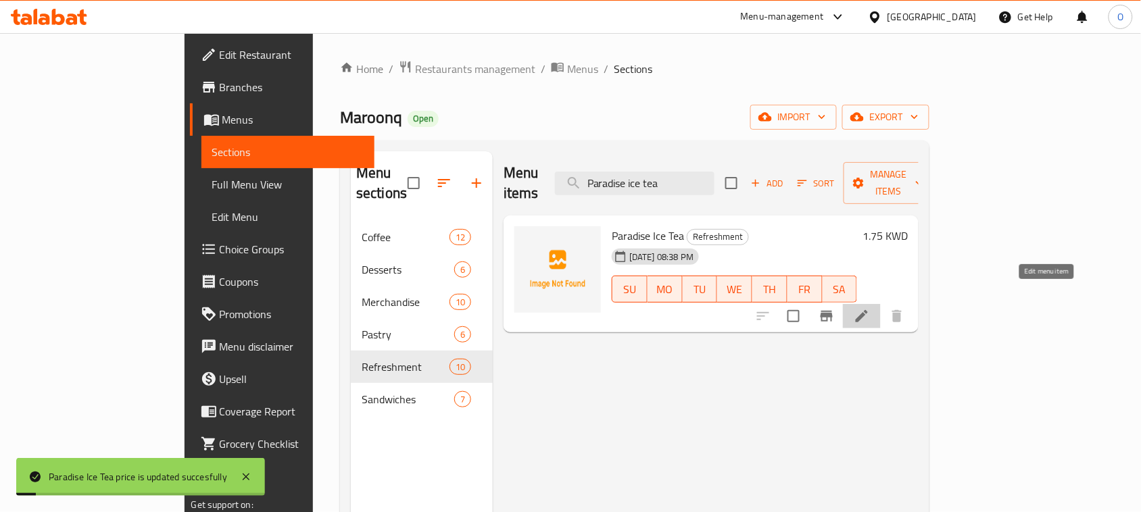
click at [868, 310] on icon at bounding box center [862, 316] width 12 height 12
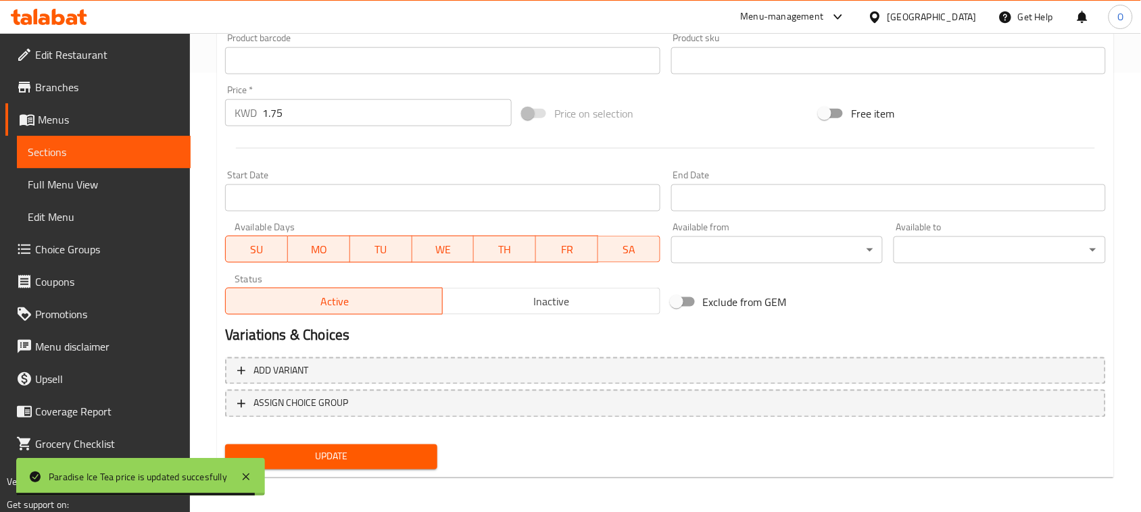
scroll to position [440, 0]
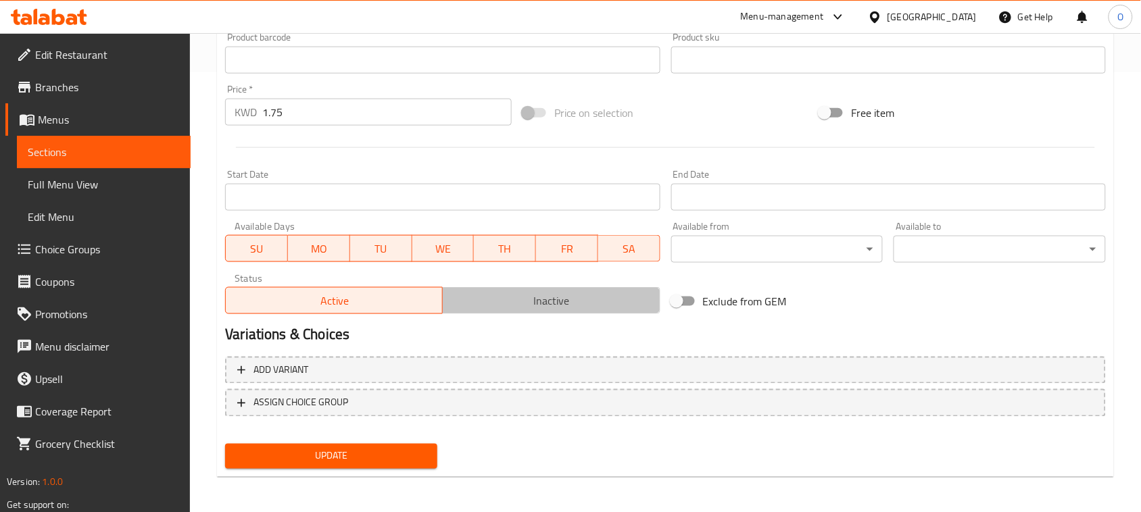
click at [599, 297] on span "Inactive" at bounding box center [551, 301] width 206 height 20
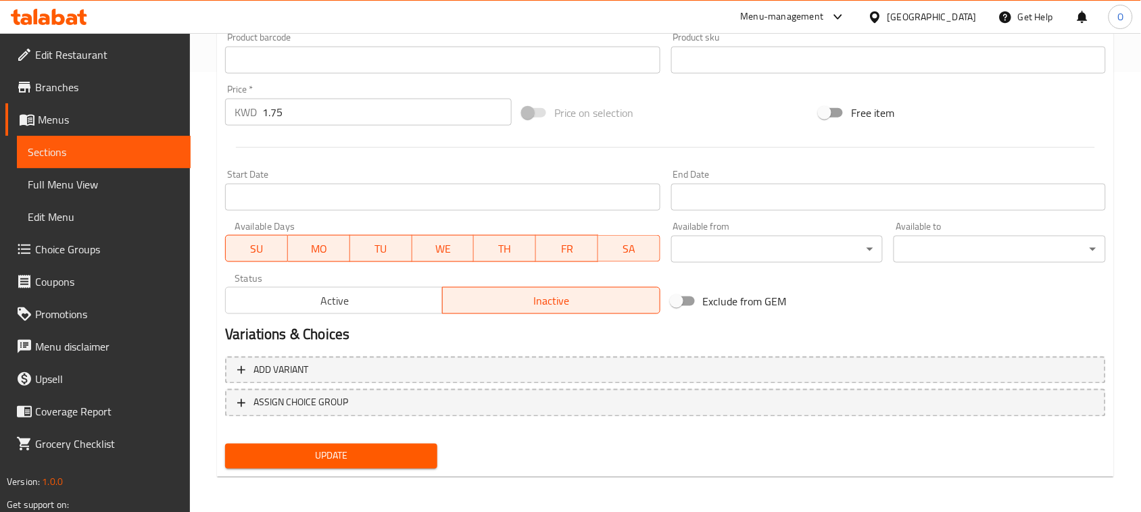
click at [382, 444] on button "Update" at bounding box center [331, 456] width 212 height 25
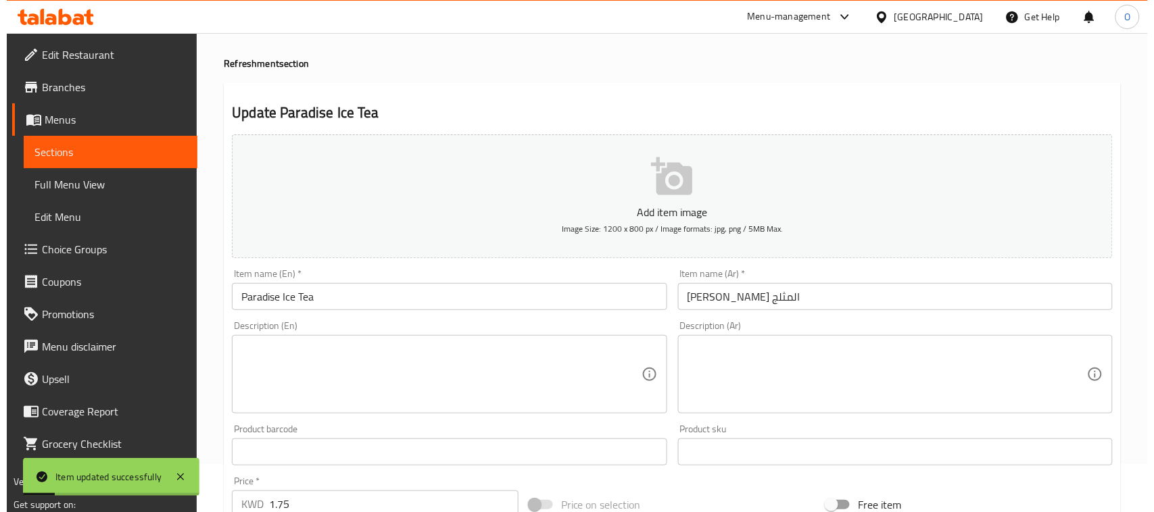
scroll to position [0, 0]
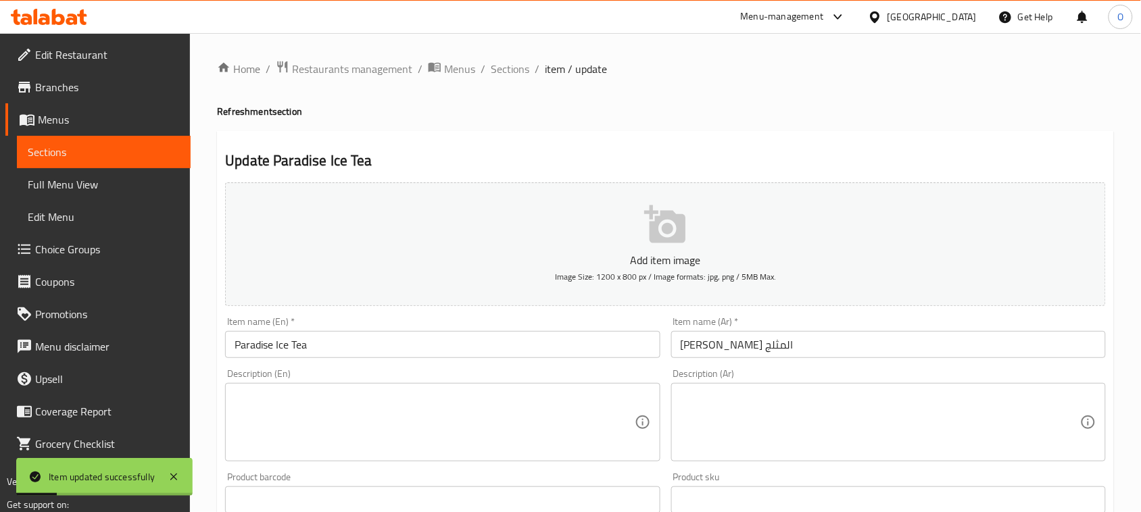
click at [481, 62] on li "/" at bounding box center [483, 69] width 5 height 16
click at [493, 65] on span "Sections" at bounding box center [510, 69] width 39 height 16
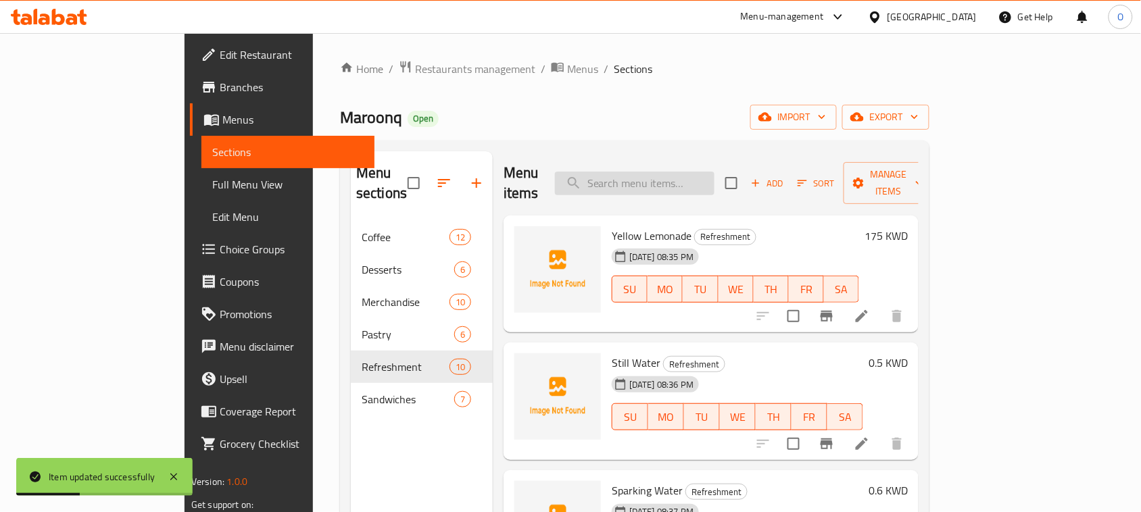
click at [714, 172] on input "search" at bounding box center [635, 184] width 160 height 24
paste input "Passion Fruit Ice Tea"
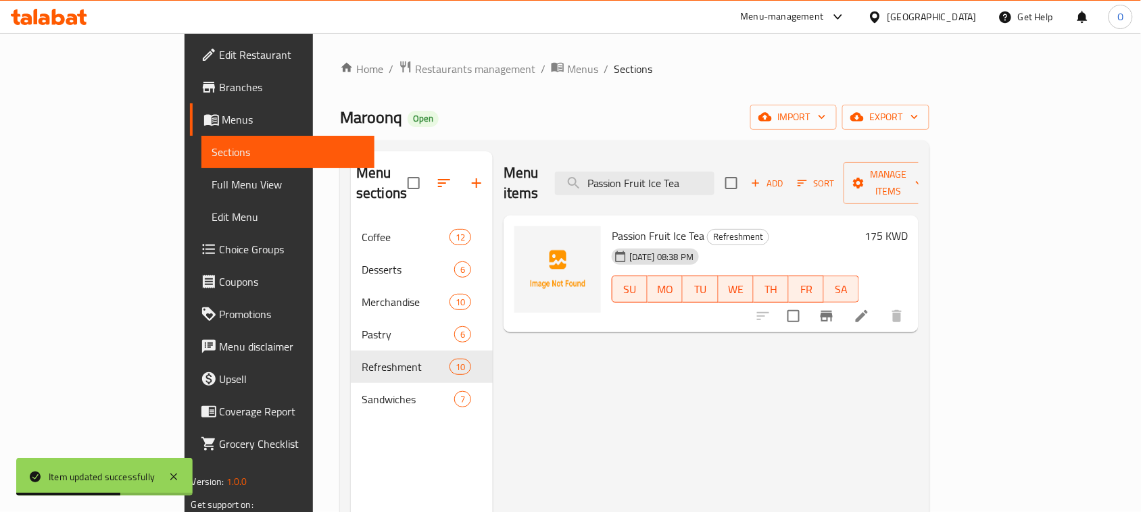
type input "Passion Fruit Ice Tea"
click at [908, 226] on h6 "175 KWD" at bounding box center [885, 235] width 43 height 19
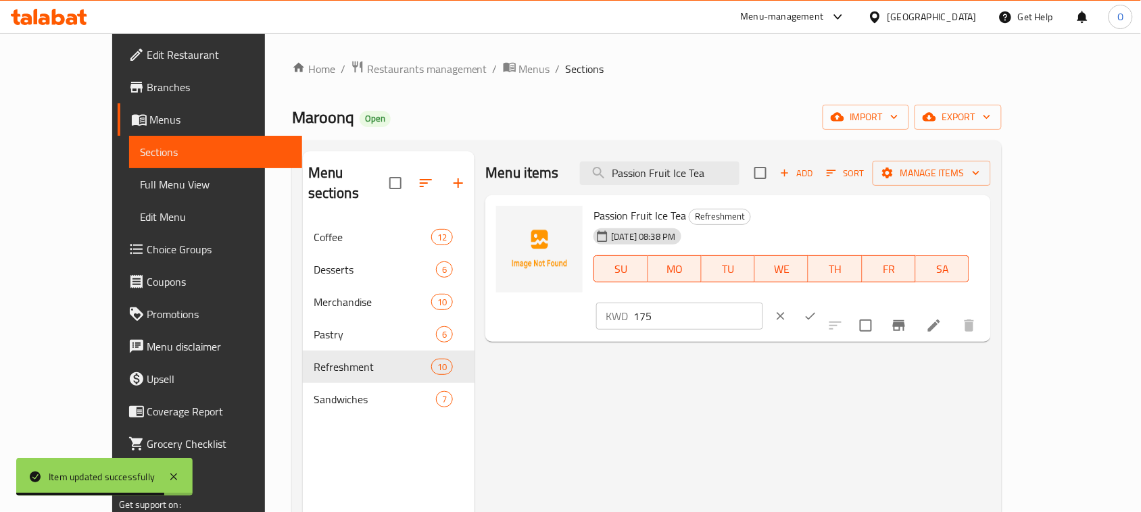
click at [763, 303] on input "175" at bounding box center [698, 316] width 130 height 27
paste input "."
type input "1.75"
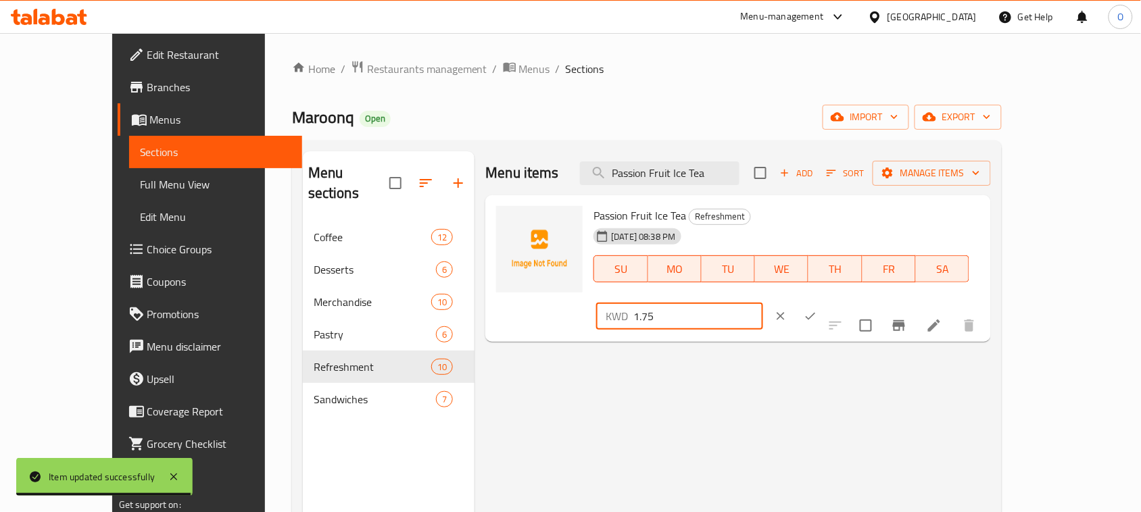
click at [817, 310] on icon "ok" at bounding box center [811, 317] width 14 height 14
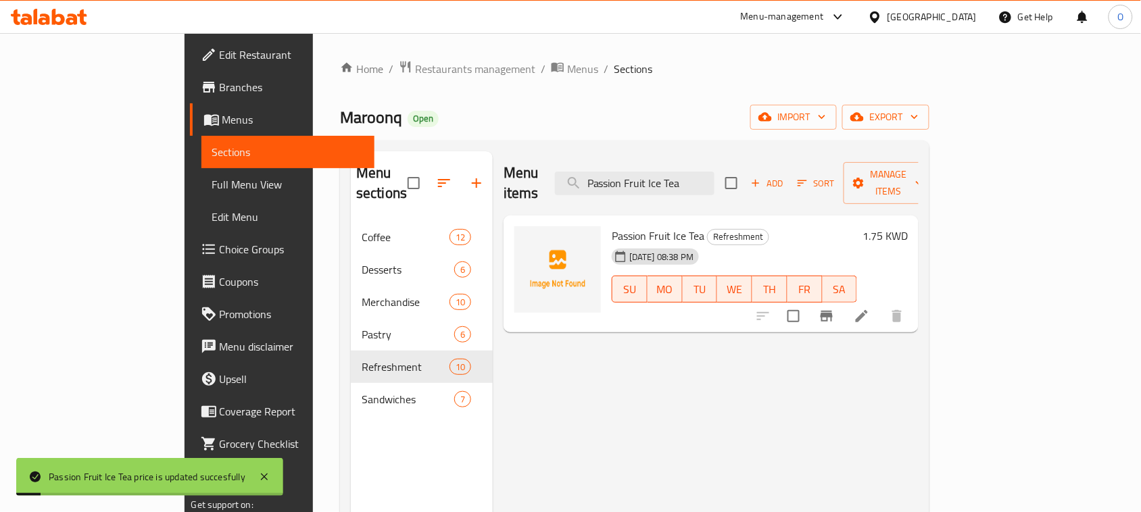
click at [881, 304] on li at bounding box center [862, 316] width 38 height 24
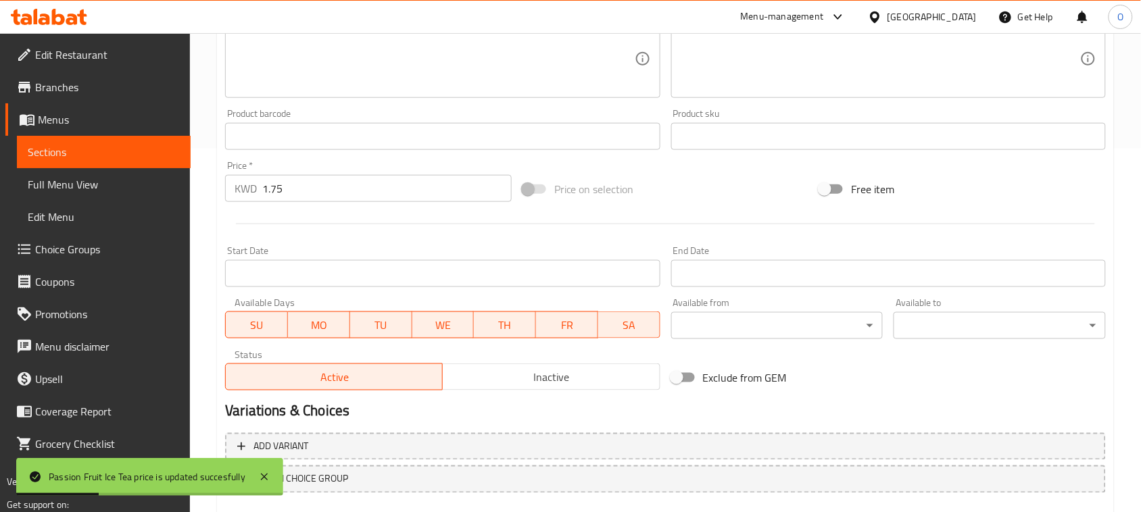
scroll to position [440, 0]
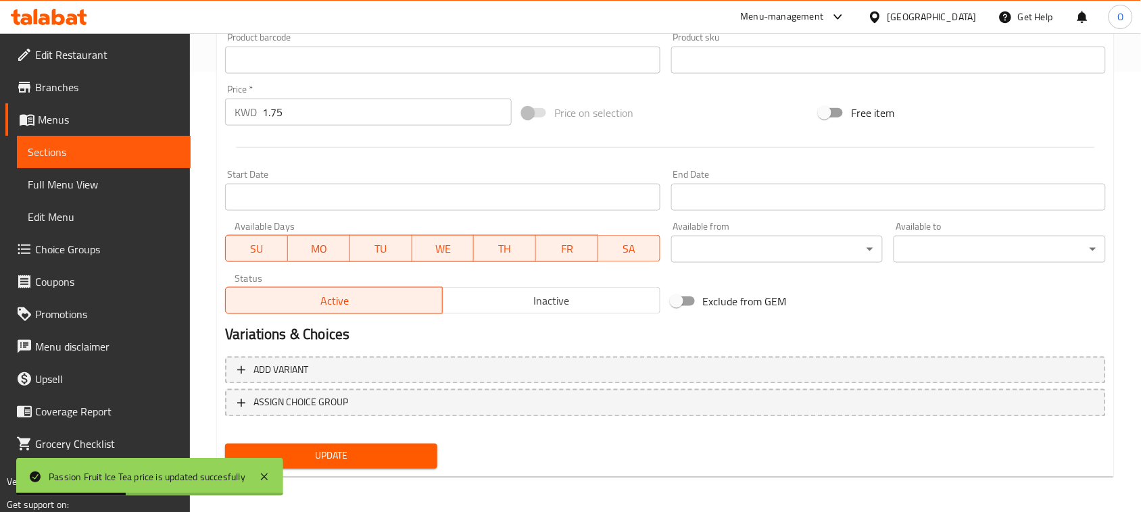
click at [508, 303] on span "Inactive" at bounding box center [551, 301] width 206 height 20
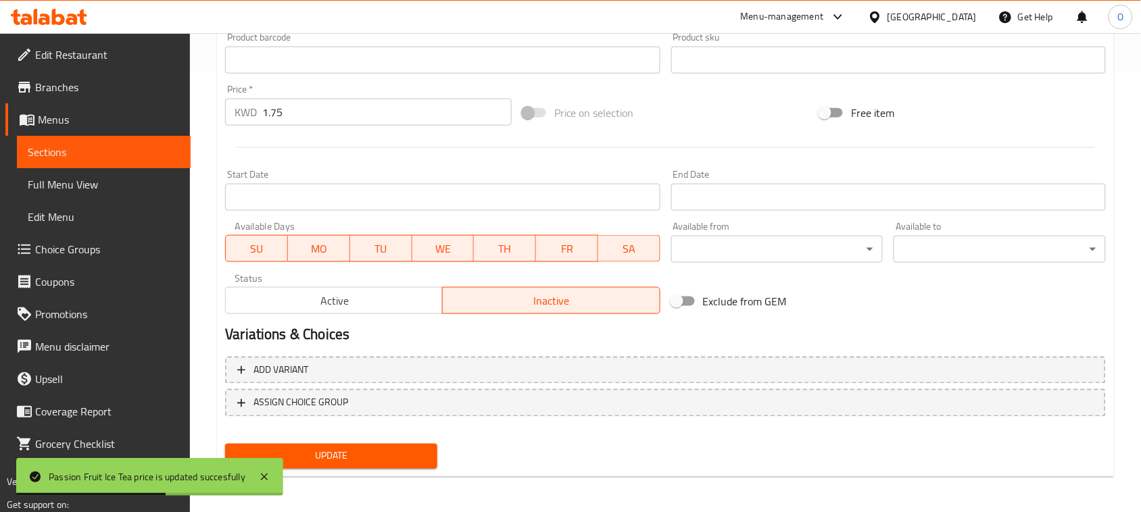
click at [328, 455] on span "Update" at bounding box center [331, 456] width 191 height 17
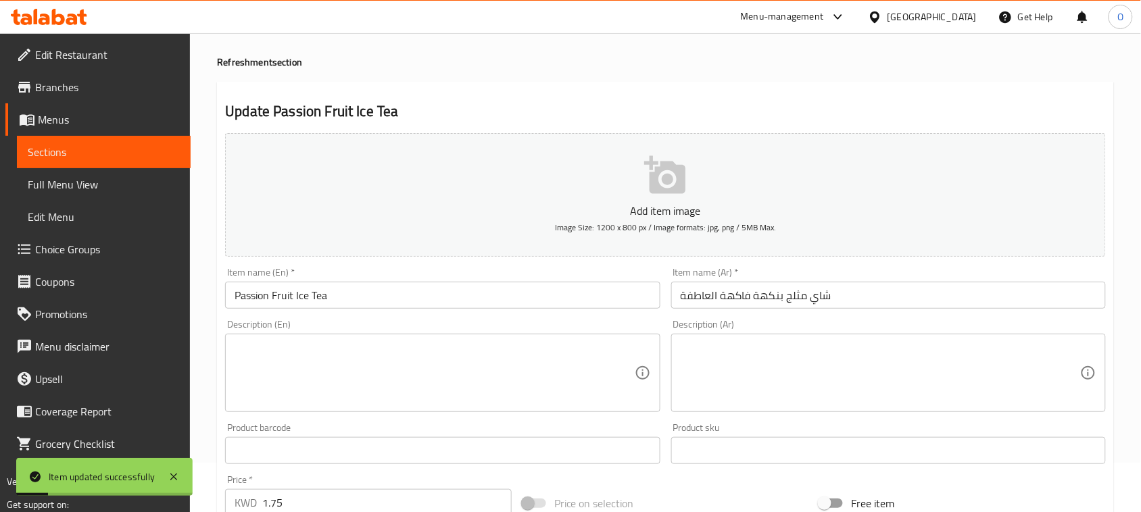
scroll to position [0, 0]
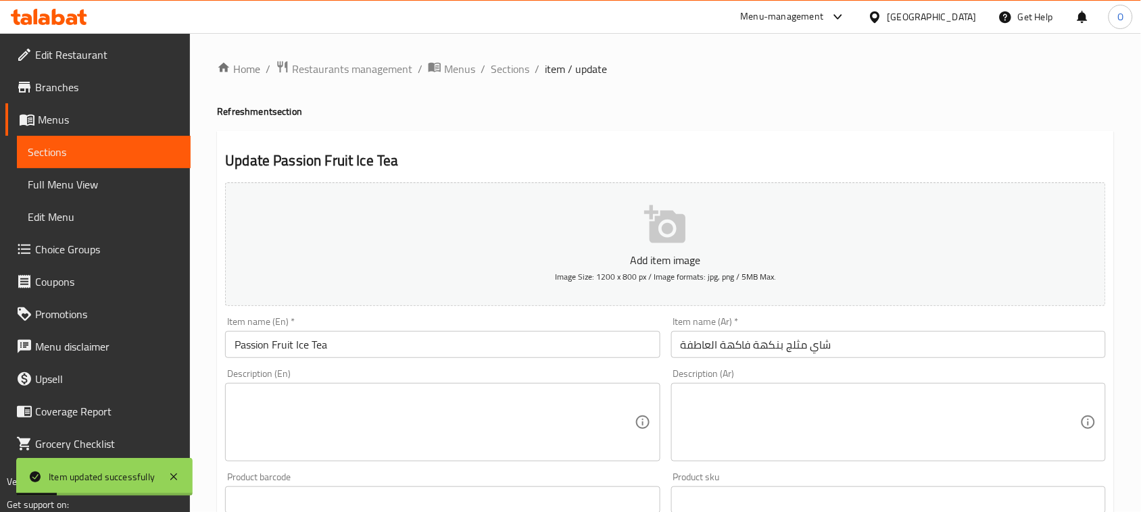
click at [529, 62] on ol "Home / Restaurants management / Menus / Sections / item / update" at bounding box center [665, 69] width 897 height 18
click at [518, 66] on span "Sections" at bounding box center [510, 69] width 39 height 16
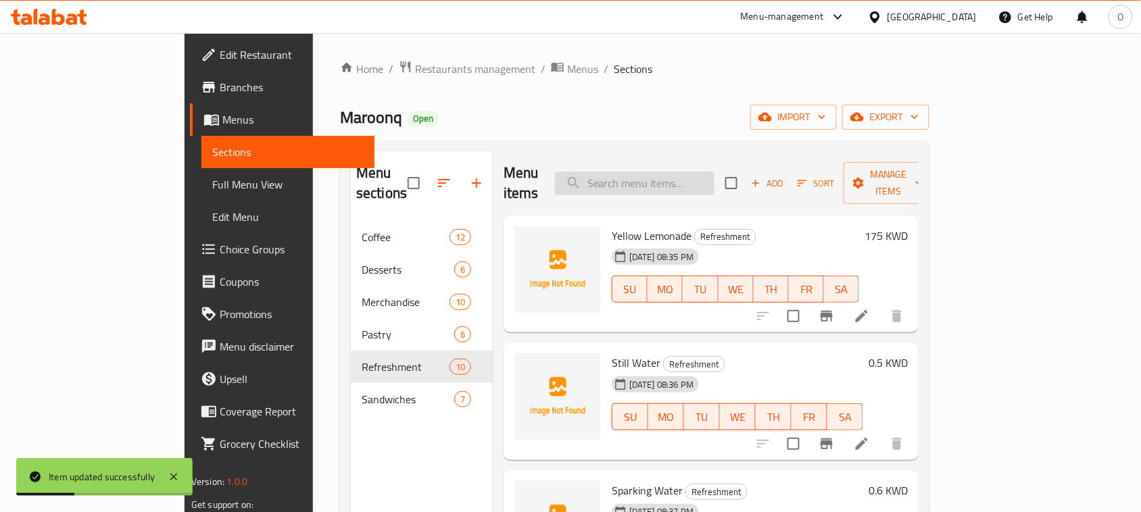
click at [691, 174] on input "search" at bounding box center [635, 184] width 160 height 24
paste input "Raspberry mojito"
drag, startPoint x: 649, startPoint y: 173, endPoint x: 617, endPoint y: 185, distance: 34.4
click at [617, 185] on input "Raspberry mojito" at bounding box center [635, 184] width 160 height 24
click at [714, 185] on input "Raspberry mojito" at bounding box center [635, 184] width 160 height 24
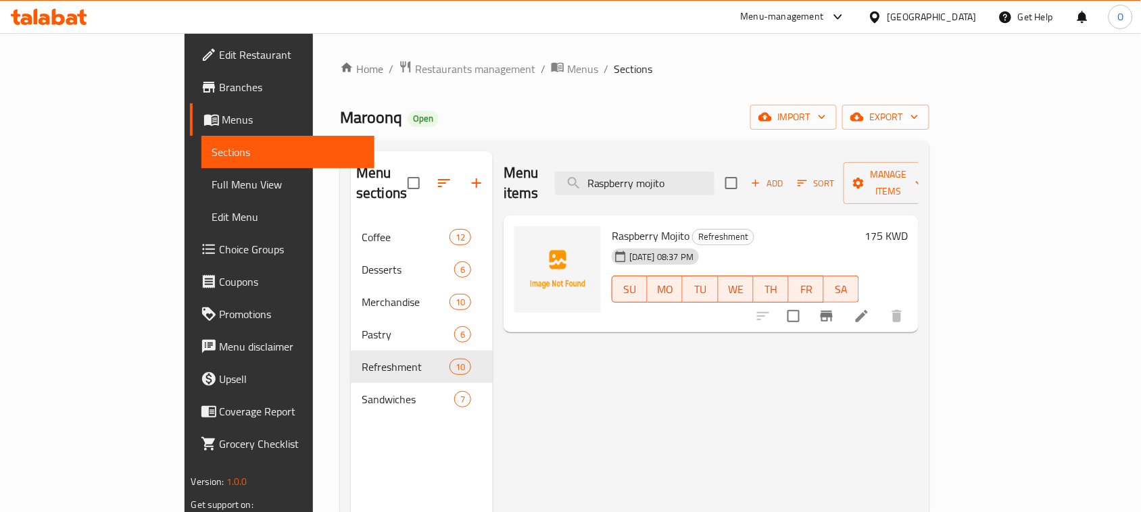
type input "Raspberry mojito"
click at [908, 226] on h6 "175 KWD" at bounding box center [885, 235] width 43 height 19
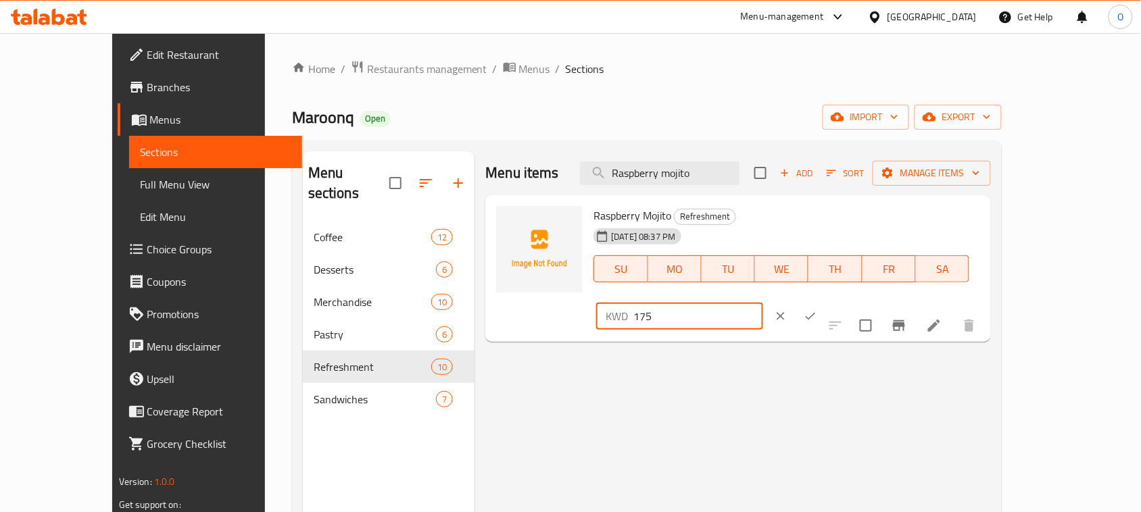
drag, startPoint x: 953, startPoint y: 225, endPoint x: 858, endPoint y: 232, distance: 94.9
click at [858, 232] on div "Raspberry Mojito Refreshment [DATE] 08:37 PM SU MO TU WE TH FR SA KWD 175 ​" at bounding box center [786, 269] width 397 height 137
paste input "."
type input "1.75"
click at [846, 301] on div "KWD 1.75 ​" at bounding box center [721, 316] width 250 height 30
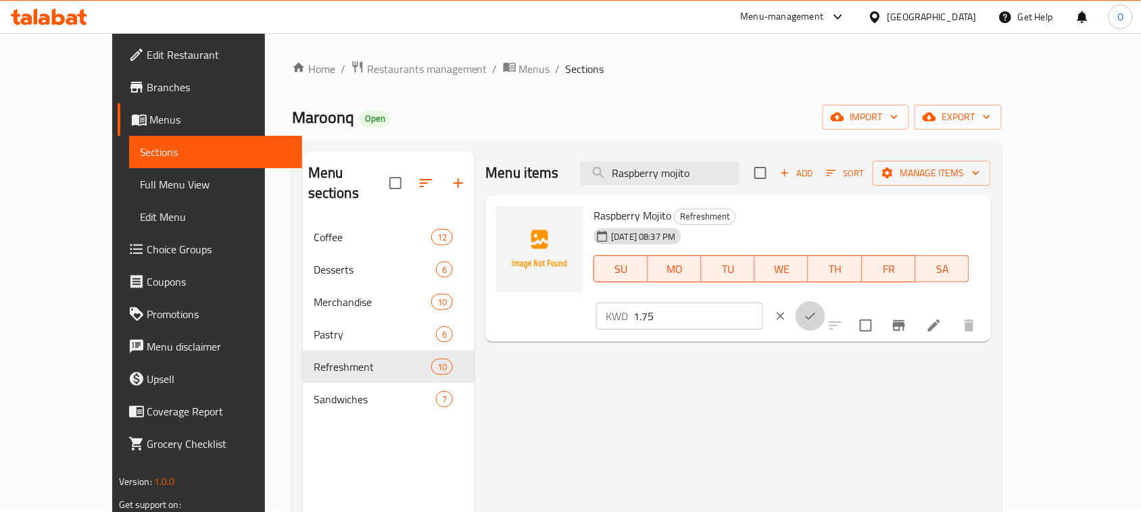
click at [817, 310] on icon "ok" at bounding box center [811, 317] width 14 height 14
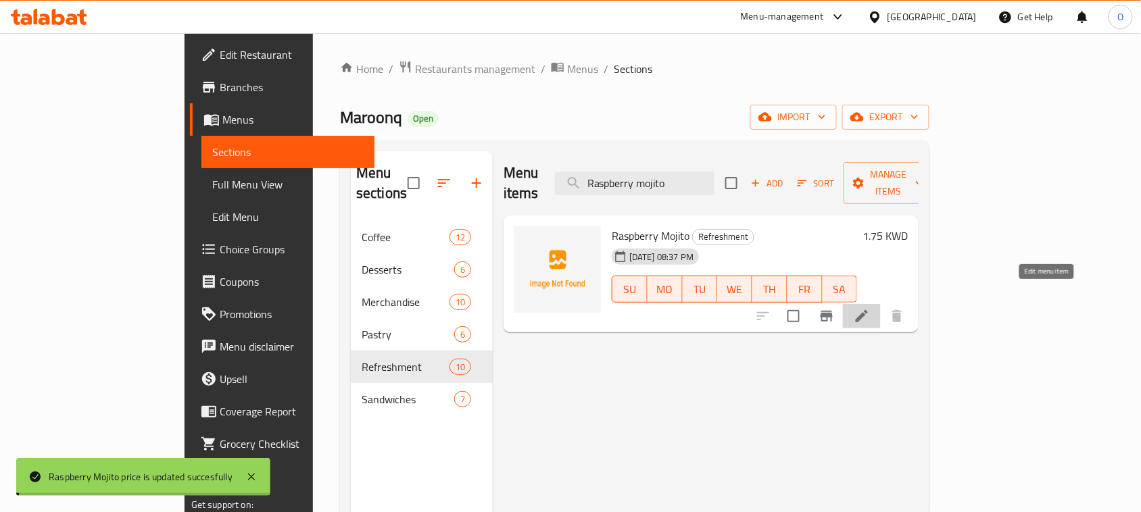
click at [870, 308] on icon at bounding box center [862, 316] width 16 height 16
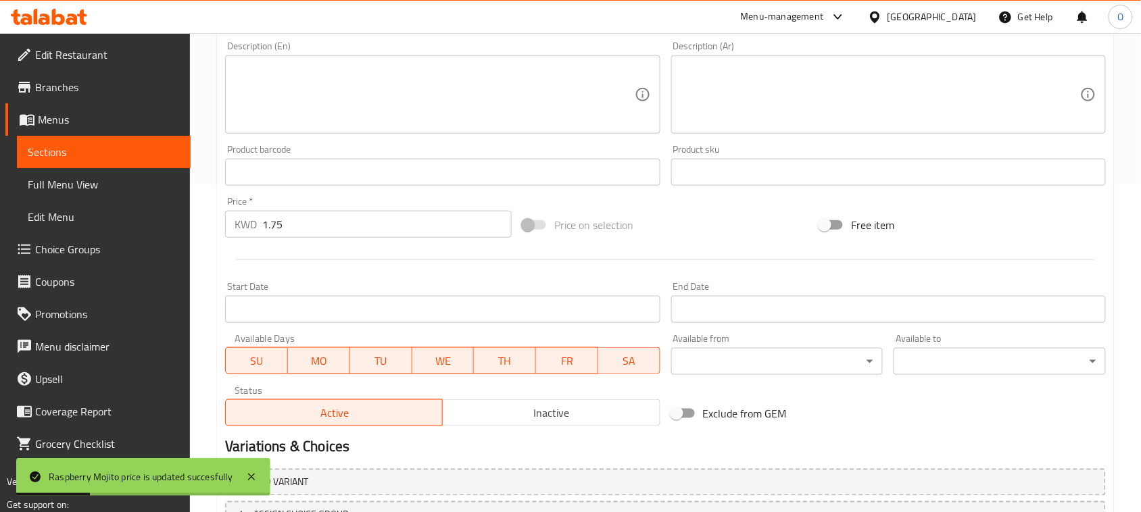
scroll to position [338, 0]
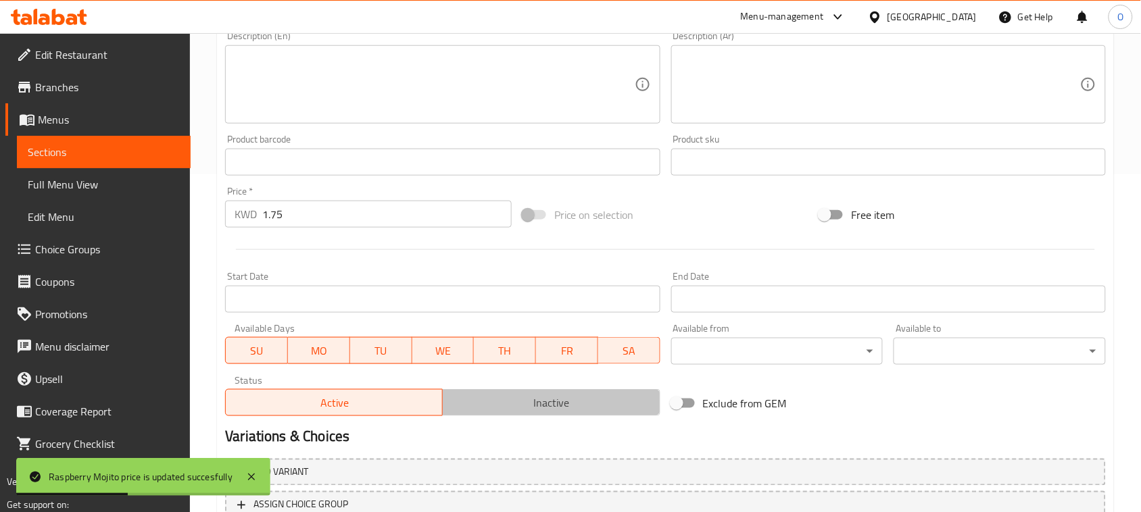
click at [487, 413] on button "Inactive" at bounding box center [551, 402] width 218 height 27
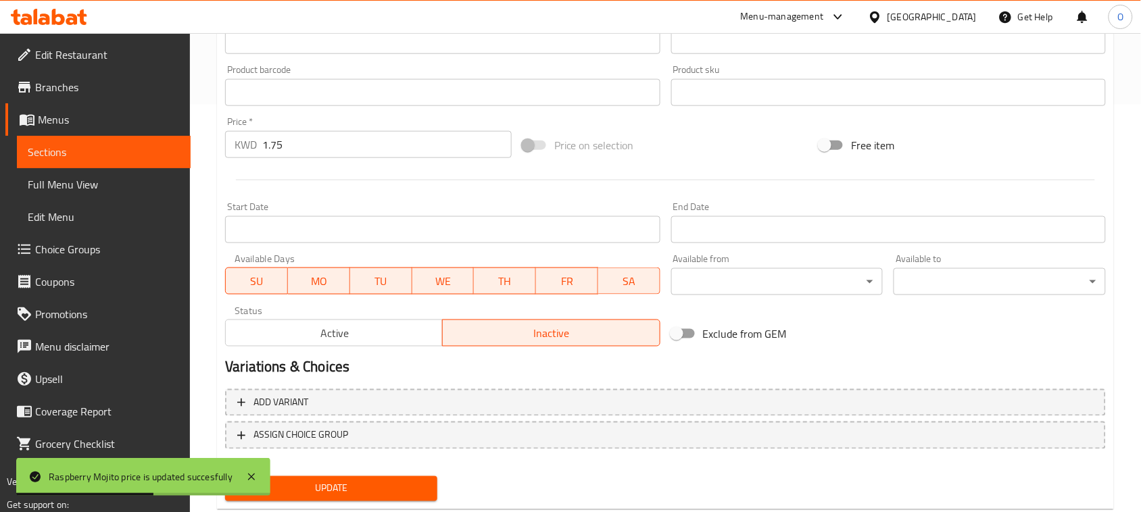
scroll to position [440, 0]
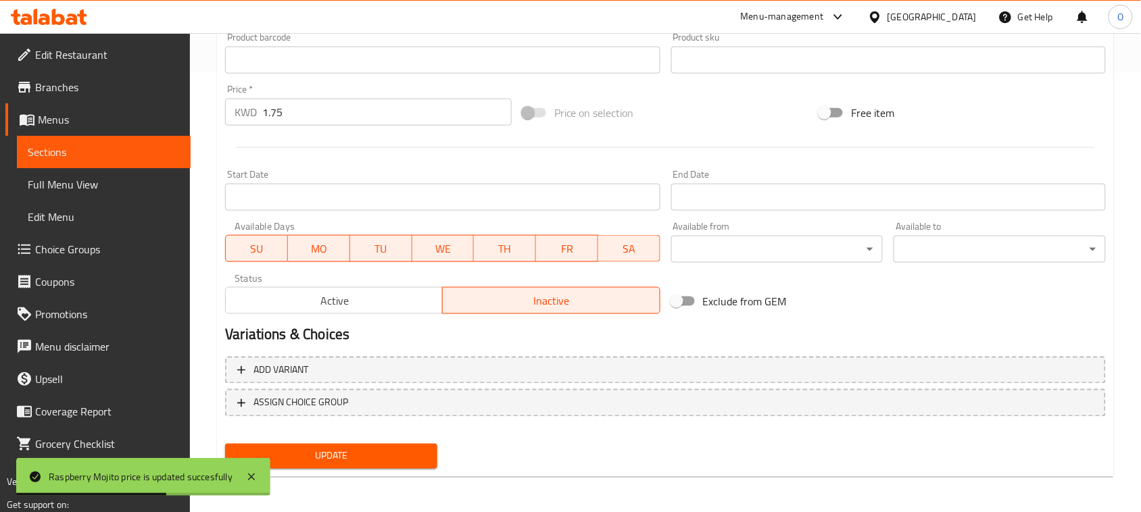
click at [379, 456] on span "Update" at bounding box center [331, 456] width 191 height 17
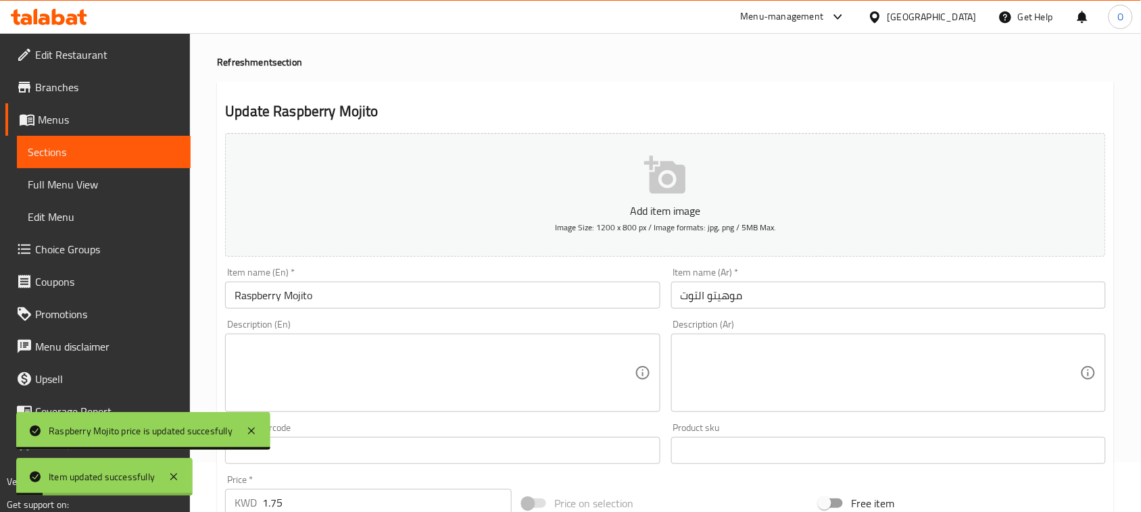
scroll to position [0, 0]
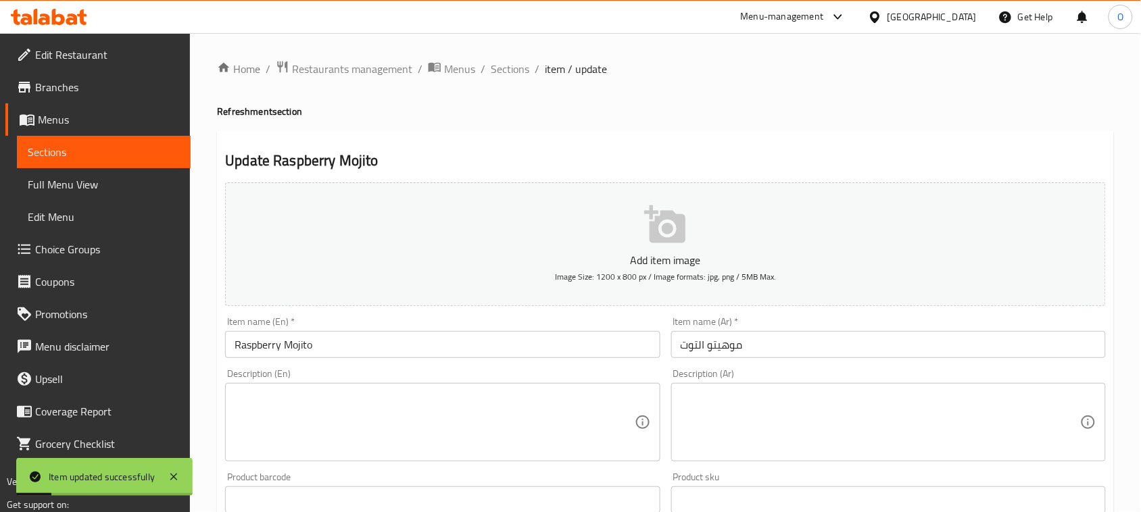
click at [535, 62] on li "/" at bounding box center [537, 69] width 5 height 16
click at [522, 62] on span "Sections" at bounding box center [510, 69] width 39 height 16
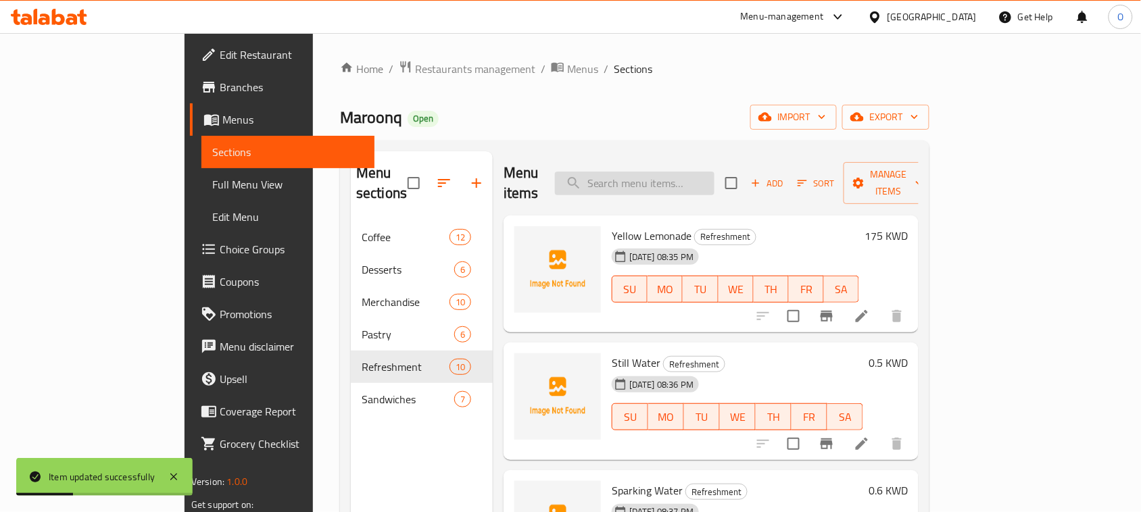
click at [670, 184] on input "search" at bounding box center [635, 184] width 160 height 24
paste input "Yellow Lemonade"
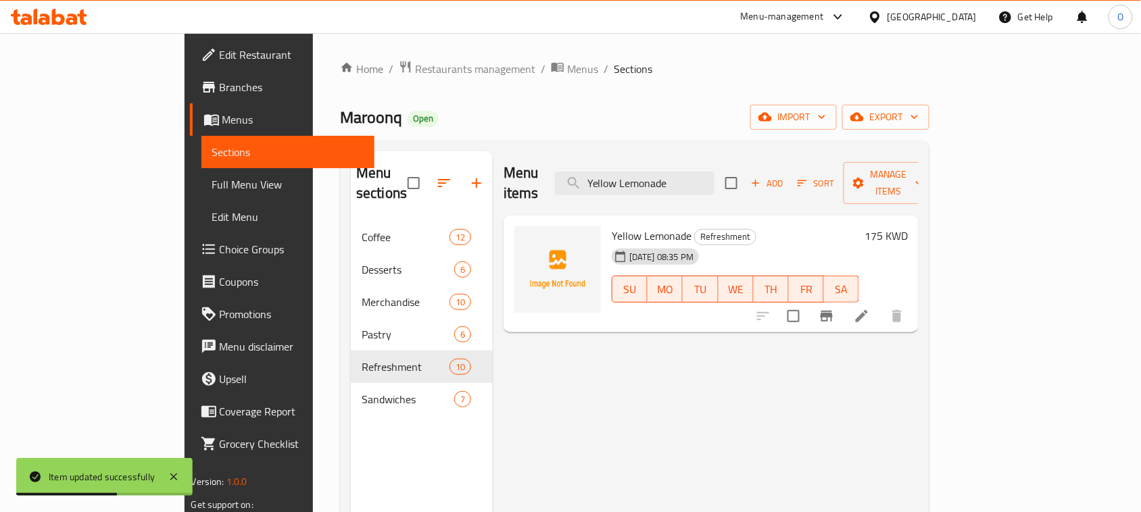
type input "Yellow Lemonade"
click at [908, 226] on h6 "175 KWD" at bounding box center [885, 235] width 43 height 19
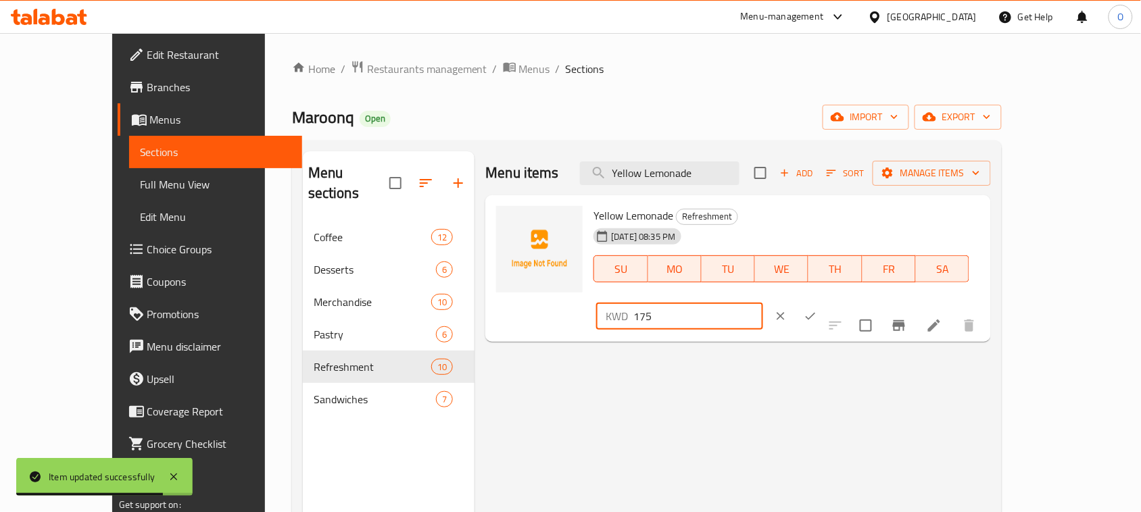
drag, startPoint x: 965, startPoint y: 218, endPoint x: 879, endPoint y: 221, distance: 85.9
click at [763, 303] on div "KWD 175 ​" at bounding box center [679, 316] width 167 height 27
paste input "."
type input "1.75"
click at [817, 310] on icon "ok" at bounding box center [811, 317] width 14 height 14
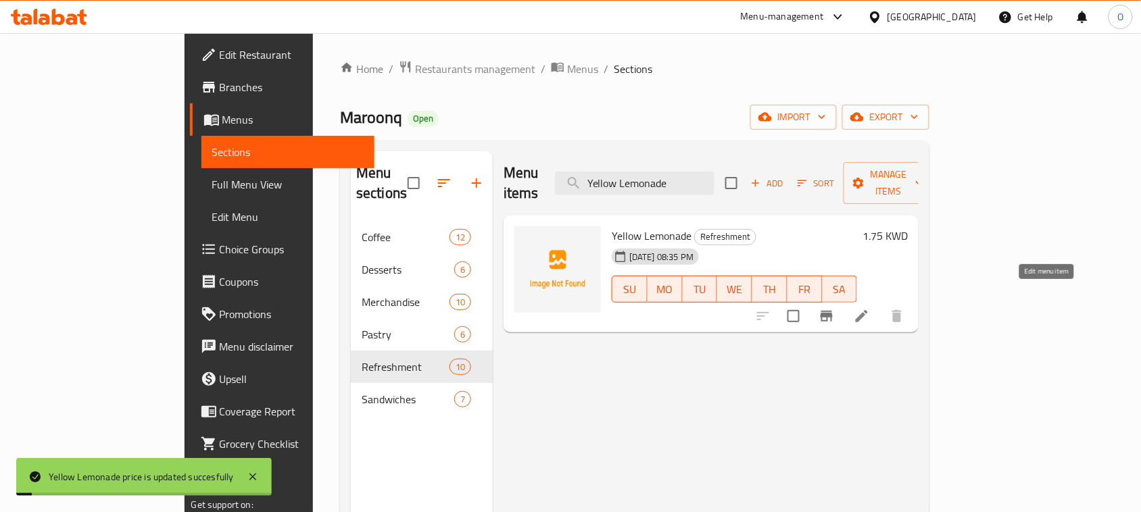
click at [870, 308] on icon at bounding box center [862, 316] width 16 height 16
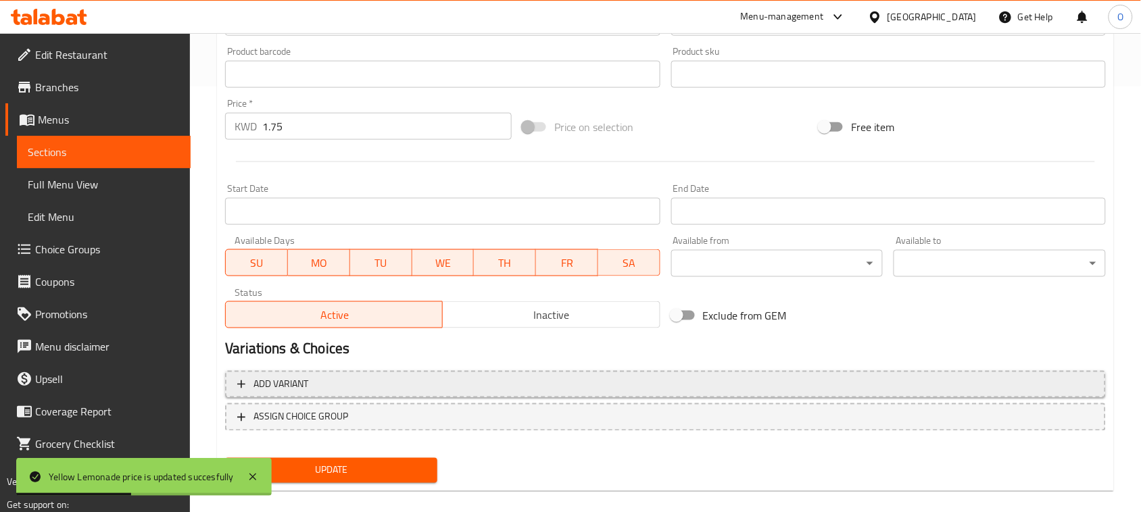
scroll to position [440, 0]
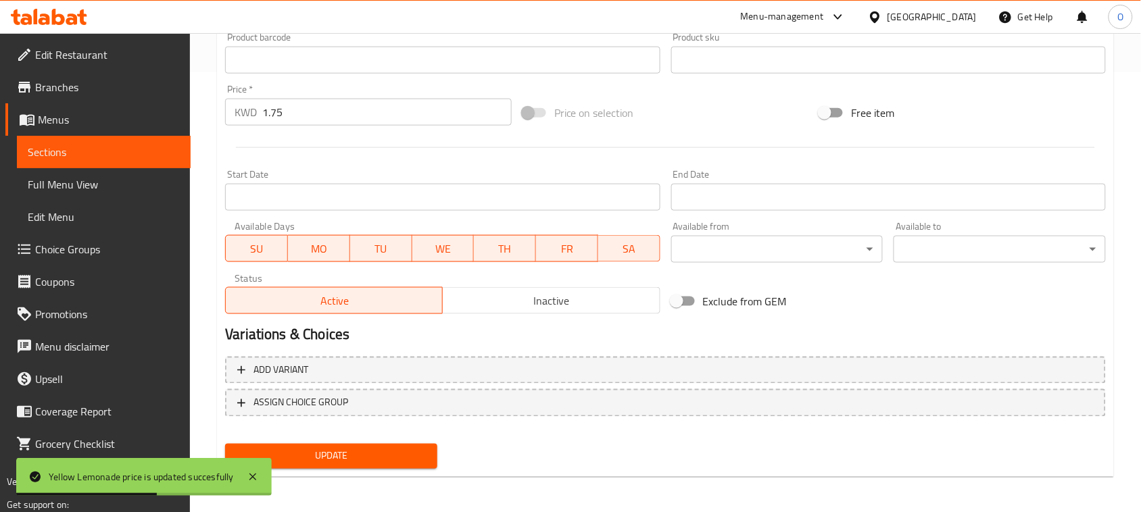
click at [497, 304] on span "Inactive" at bounding box center [551, 301] width 206 height 20
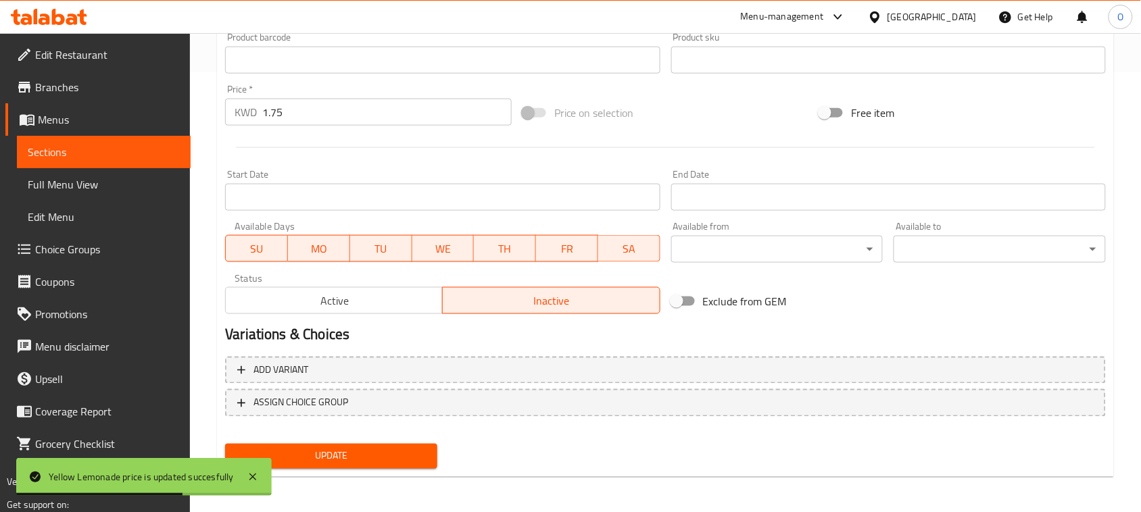
click at [385, 460] on span "Update" at bounding box center [331, 456] width 191 height 17
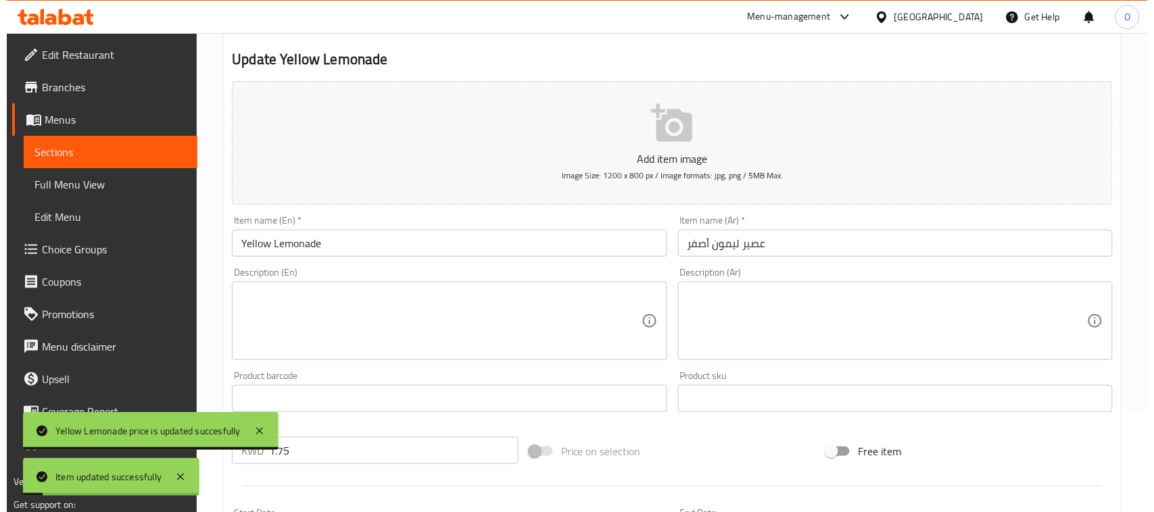
scroll to position [0, 0]
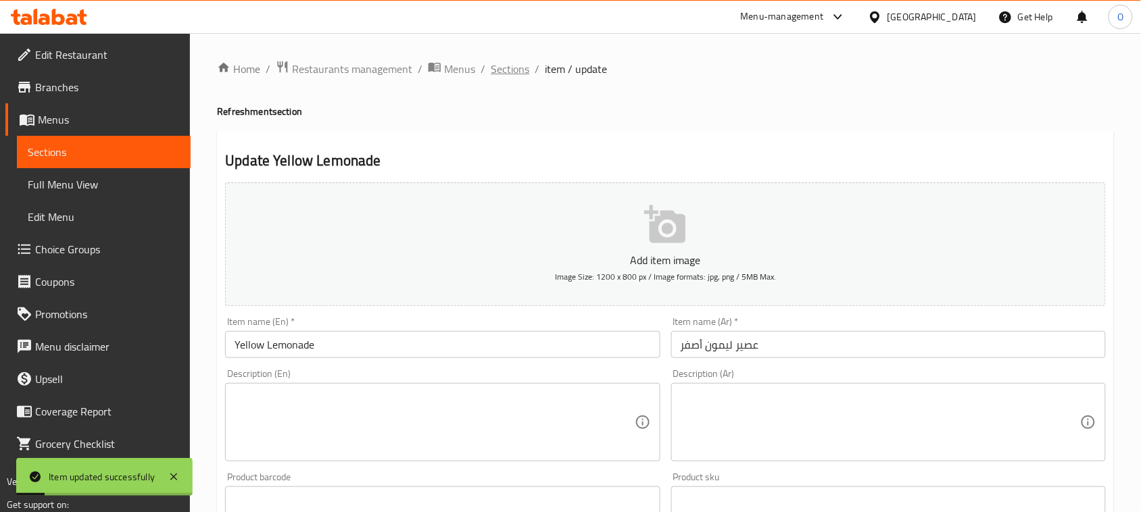
click at [495, 66] on span "Sections" at bounding box center [510, 69] width 39 height 16
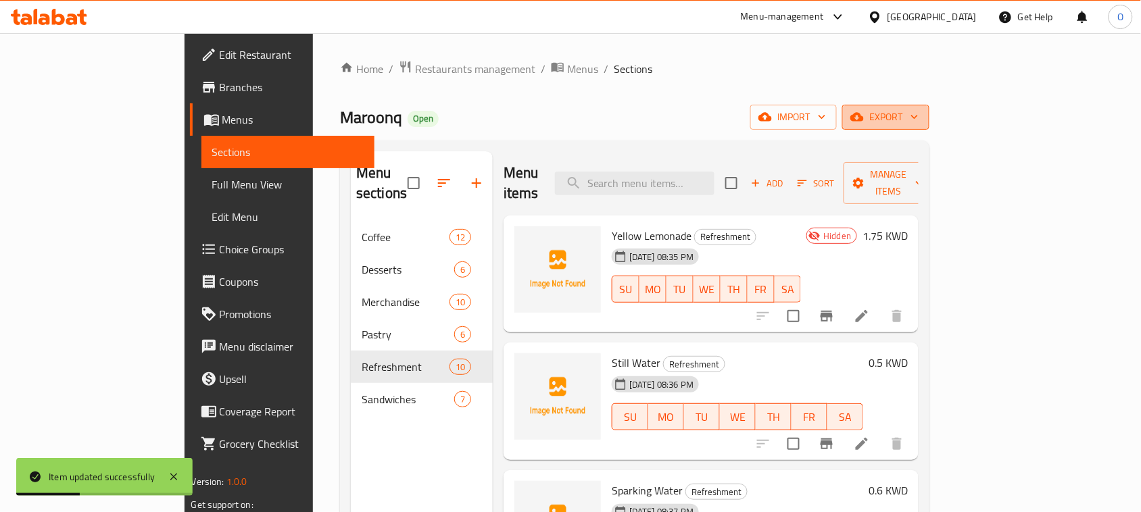
click at [918, 110] on span "export" at bounding box center [886, 117] width 66 height 17
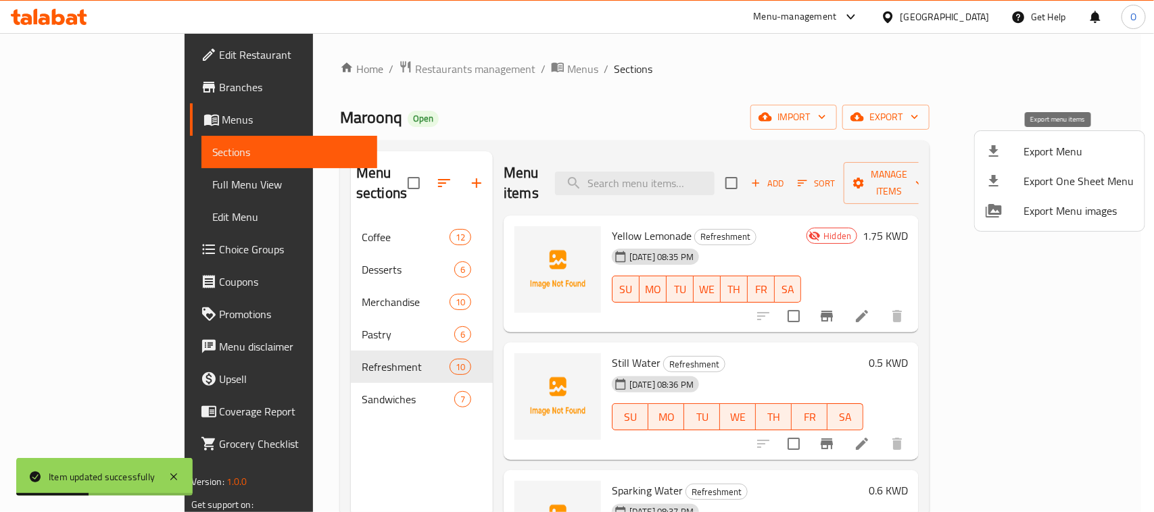
click at [1042, 147] on span "Export Menu" at bounding box center [1078, 151] width 110 height 16
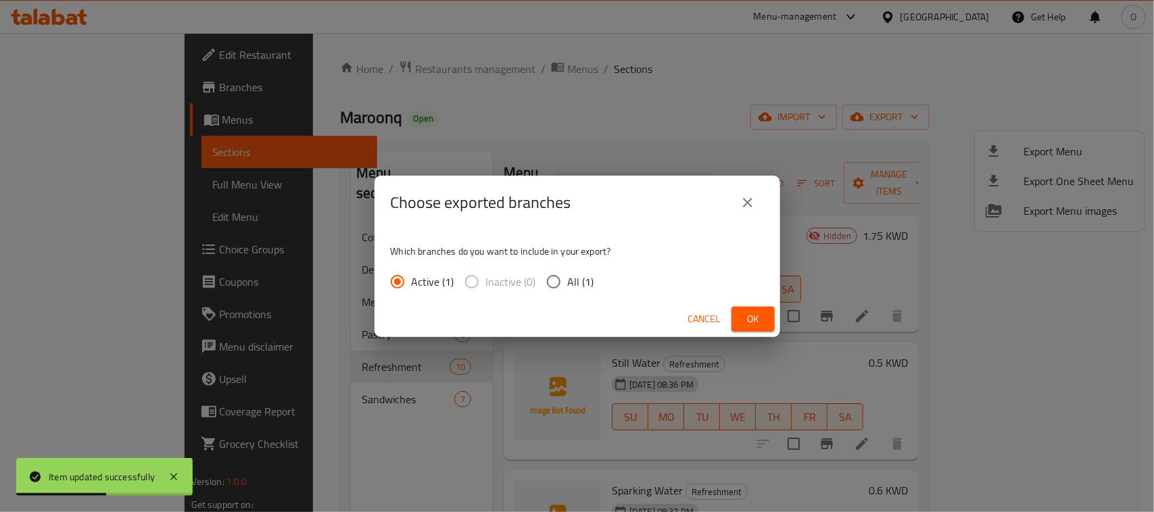
click at [759, 312] on span "Ok" at bounding box center [753, 319] width 22 height 17
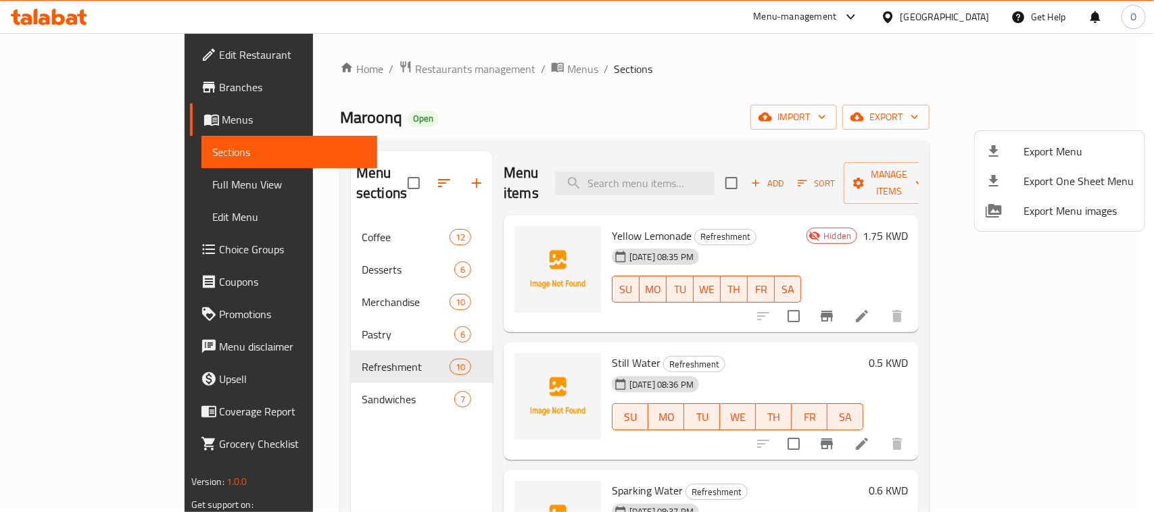
click at [71, 224] on div at bounding box center [577, 256] width 1154 height 512
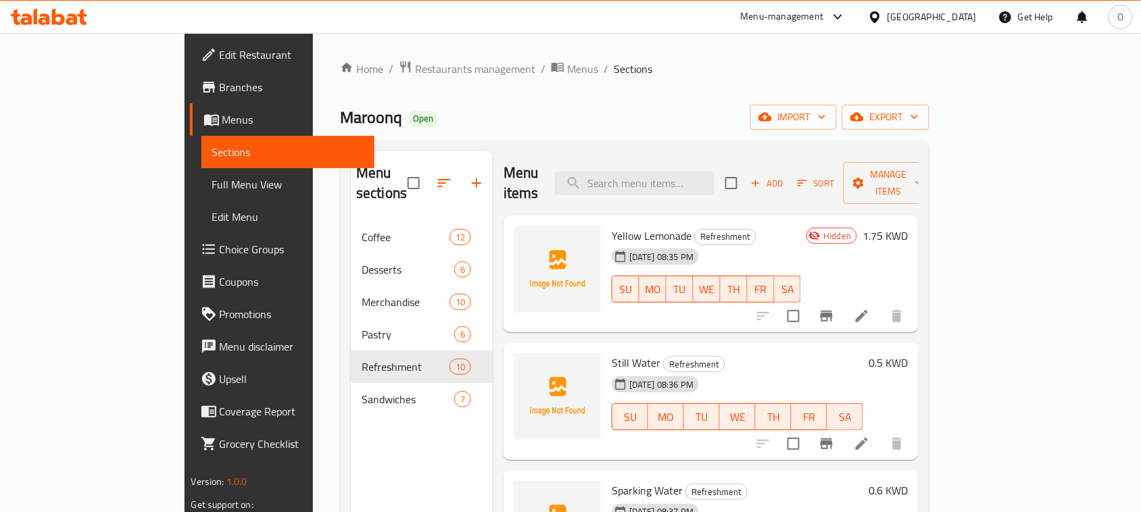
click at [212, 224] on span "Edit Menu" at bounding box center [288, 217] width 152 height 16
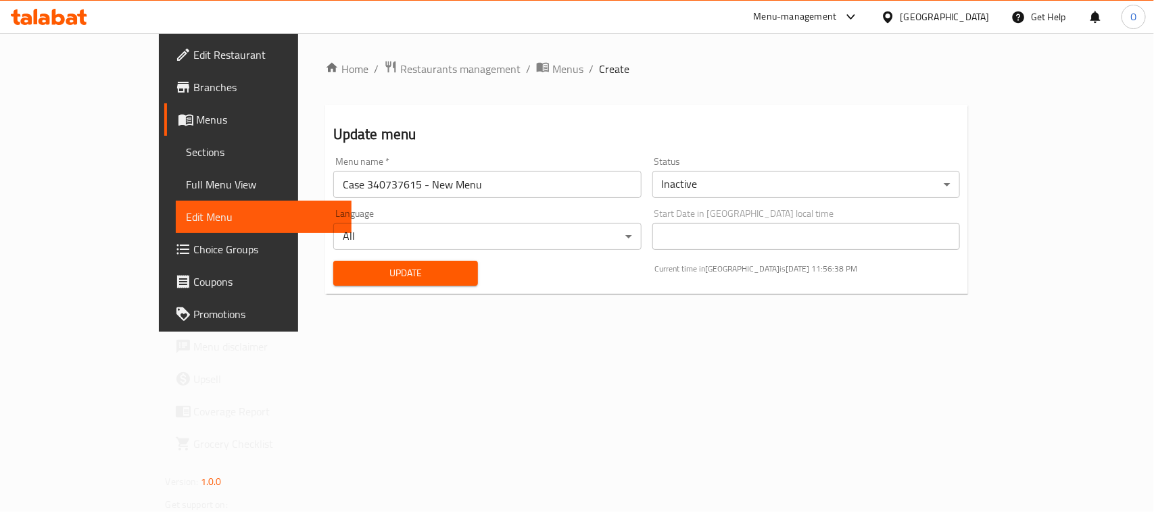
click at [772, 190] on body "​ Menu-management [GEOGRAPHIC_DATA] Get Help O Edit Restaurant Branches Menus S…" at bounding box center [577, 272] width 1154 height 479
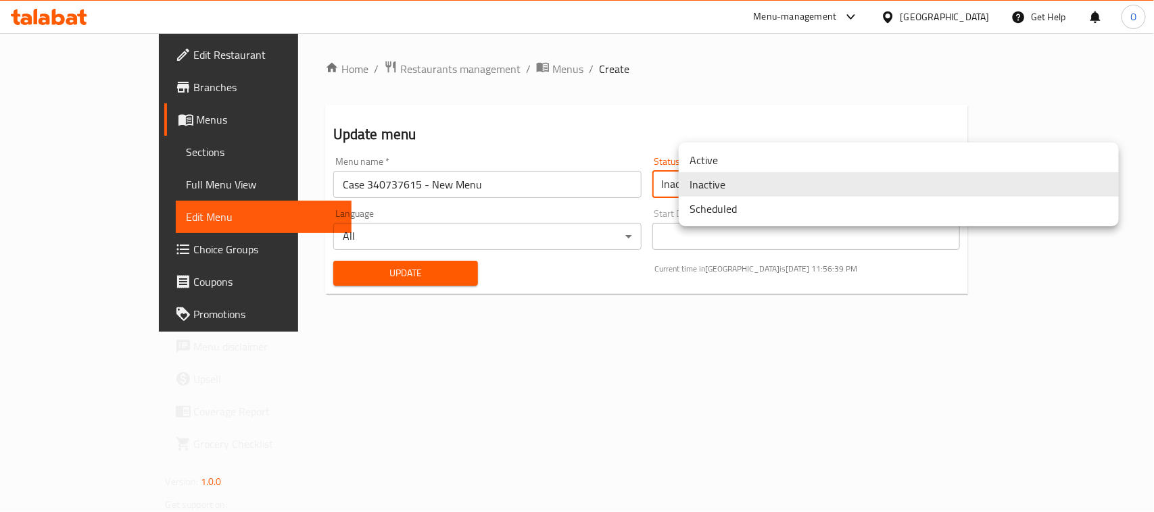
click at [741, 155] on li "Active" at bounding box center [899, 160] width 440 height 24
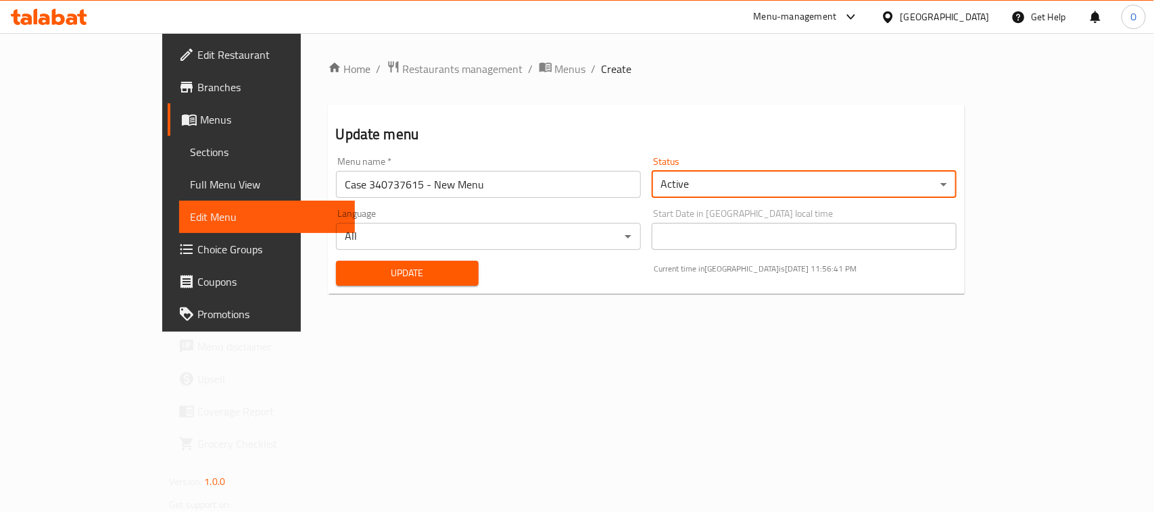
click at [420, 272] on span "Update" at bounding box center [408, 273] width 122 height 17
